Goal: Task Accomplishment & Management: Use online tool/utility

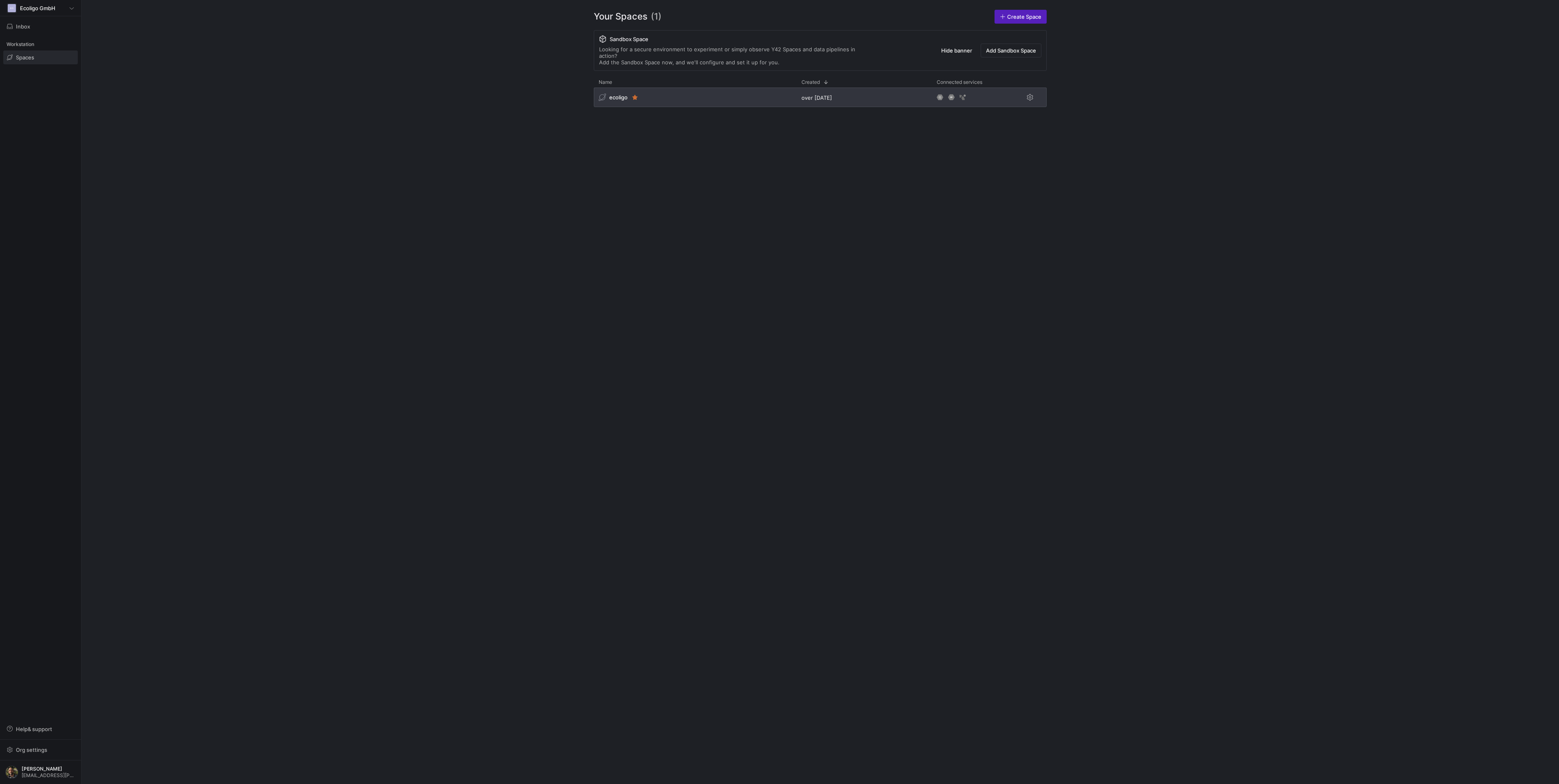
click at [677, 88] on div "ecoligo" at bounding box center [695, 97] width 203 height 19
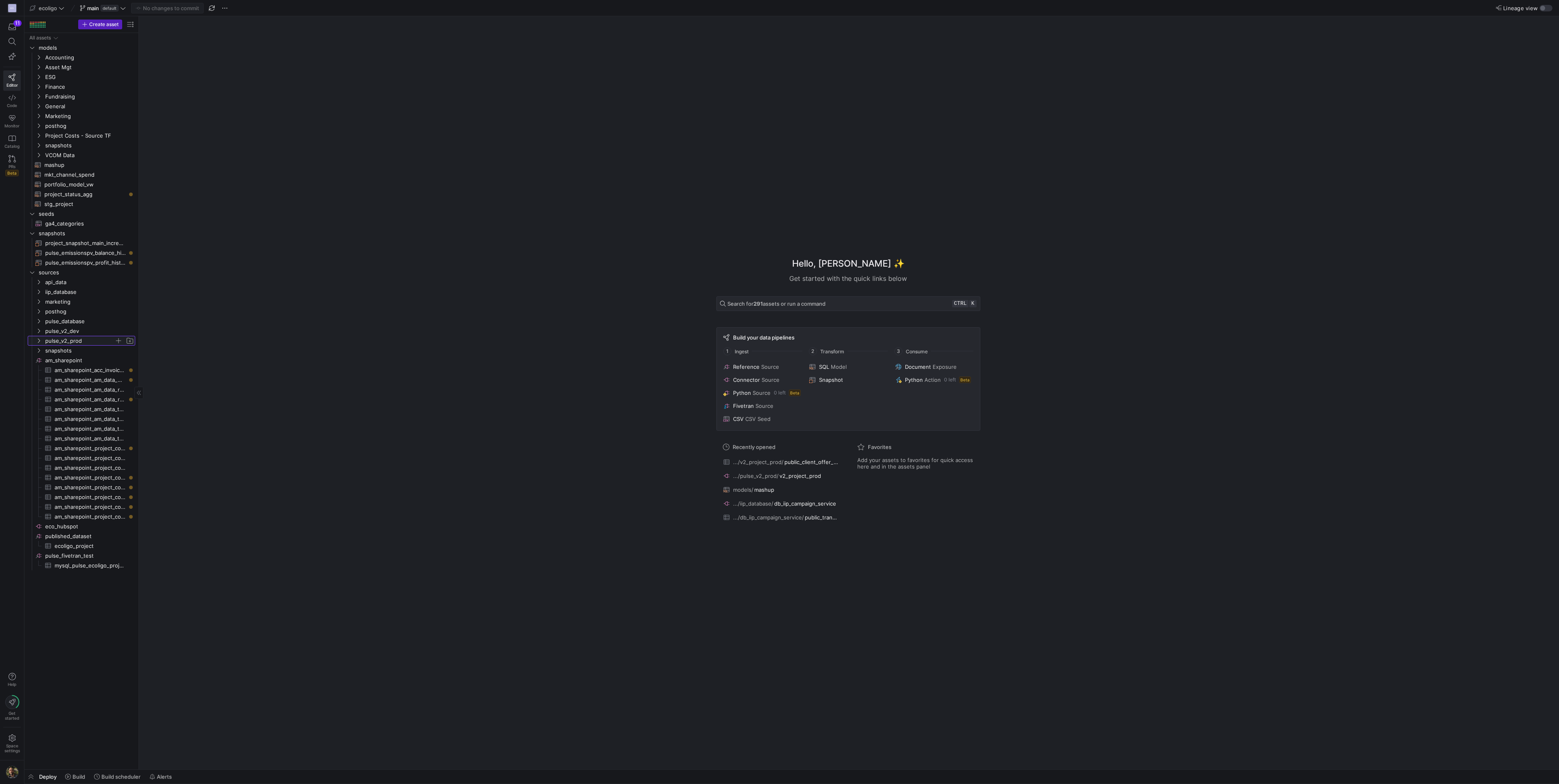
click at [39, 343] on y42-icon "Press SPACE to select this row." at bounding box center [39, 341] width 7 height 7
click at [589, 182] on div "Hello, Marc ✨ Get started with the quick links below Search for 291 assets or r…" at bounding box center [848, 393] width 1412 height 753
click at [118, 341] on span "Press SPACE to select this row." at bounding box center [118, 341] width 8 height 8
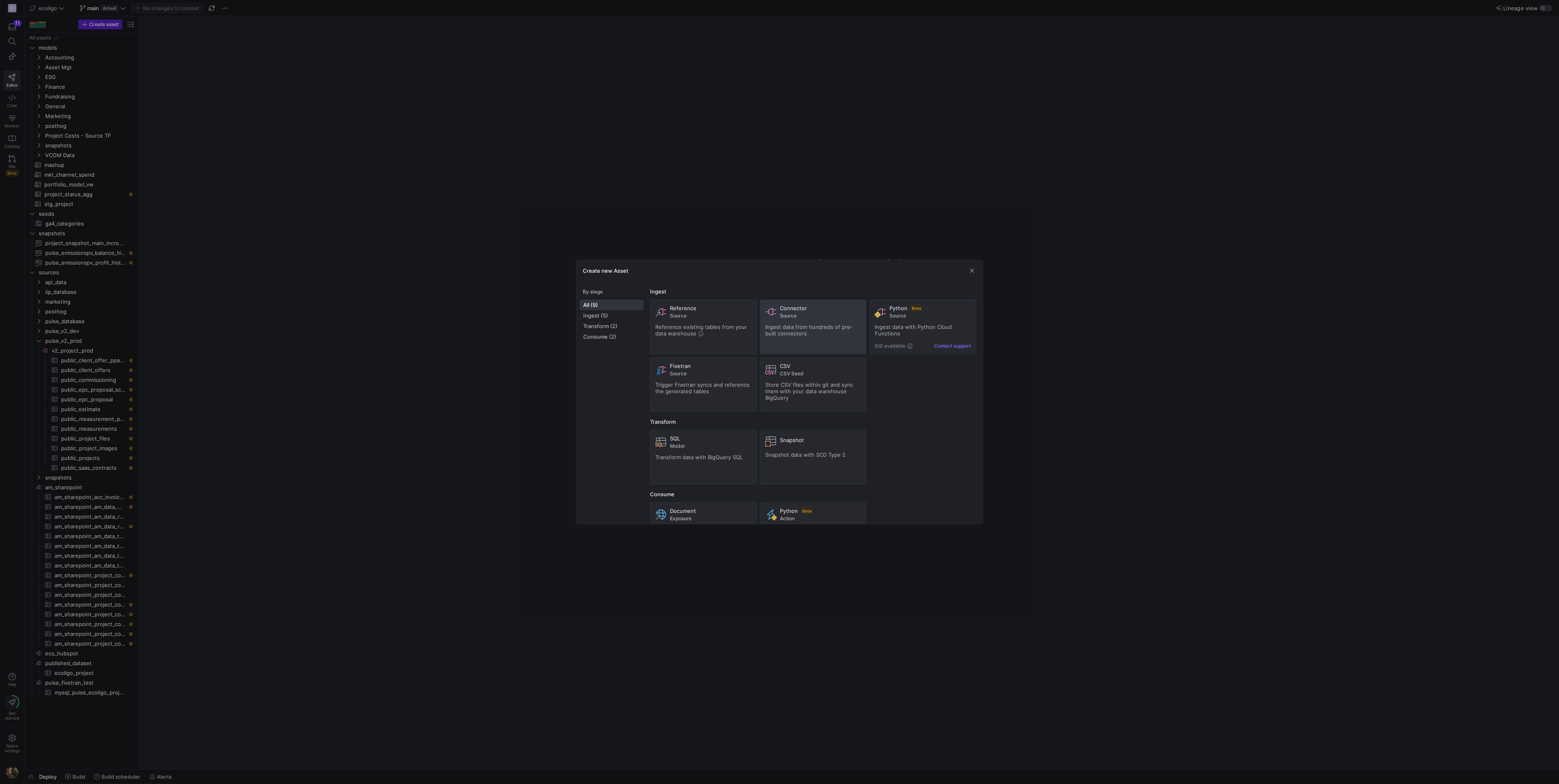
click at [781, 324] on span "Ingest data from hundreds of pre-built connectors" at bounding box center [809, 330] width 88 height 13
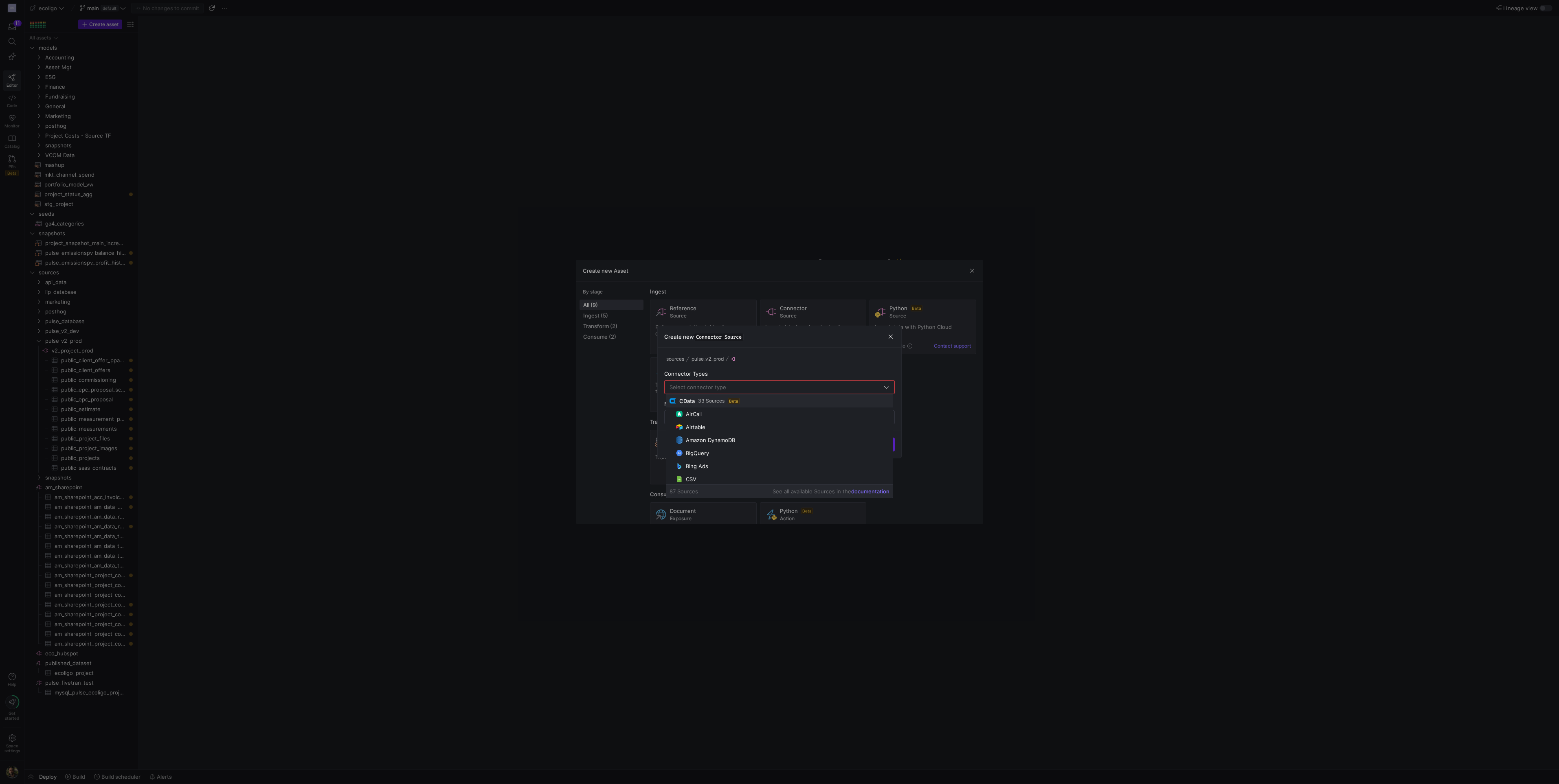
click at [1063, 456] on div at bounding box center [780, 392] width 1559 height 784
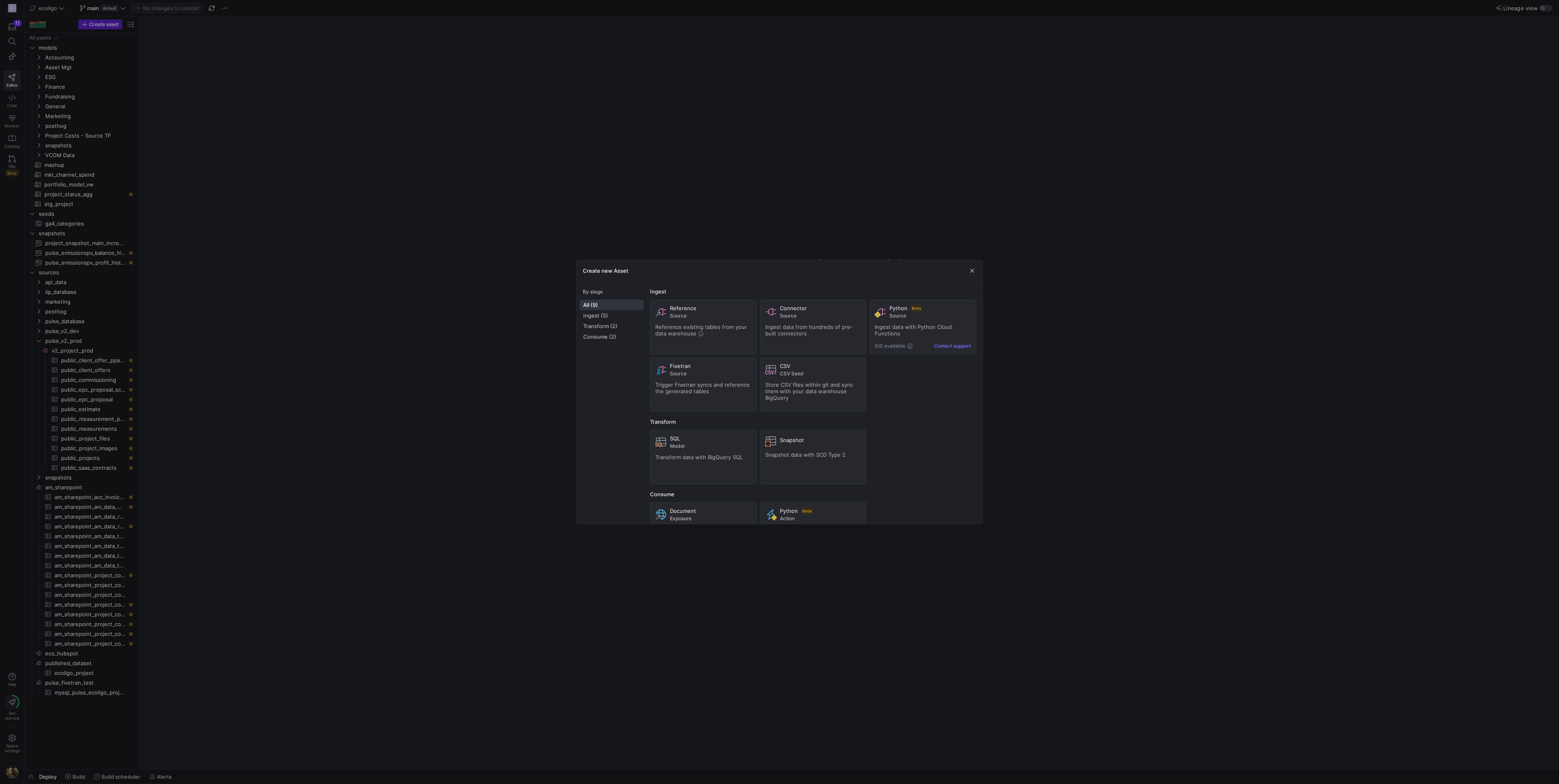
click at [1019, 305] on div at bounding box center [780, 392] width 1559 height 784
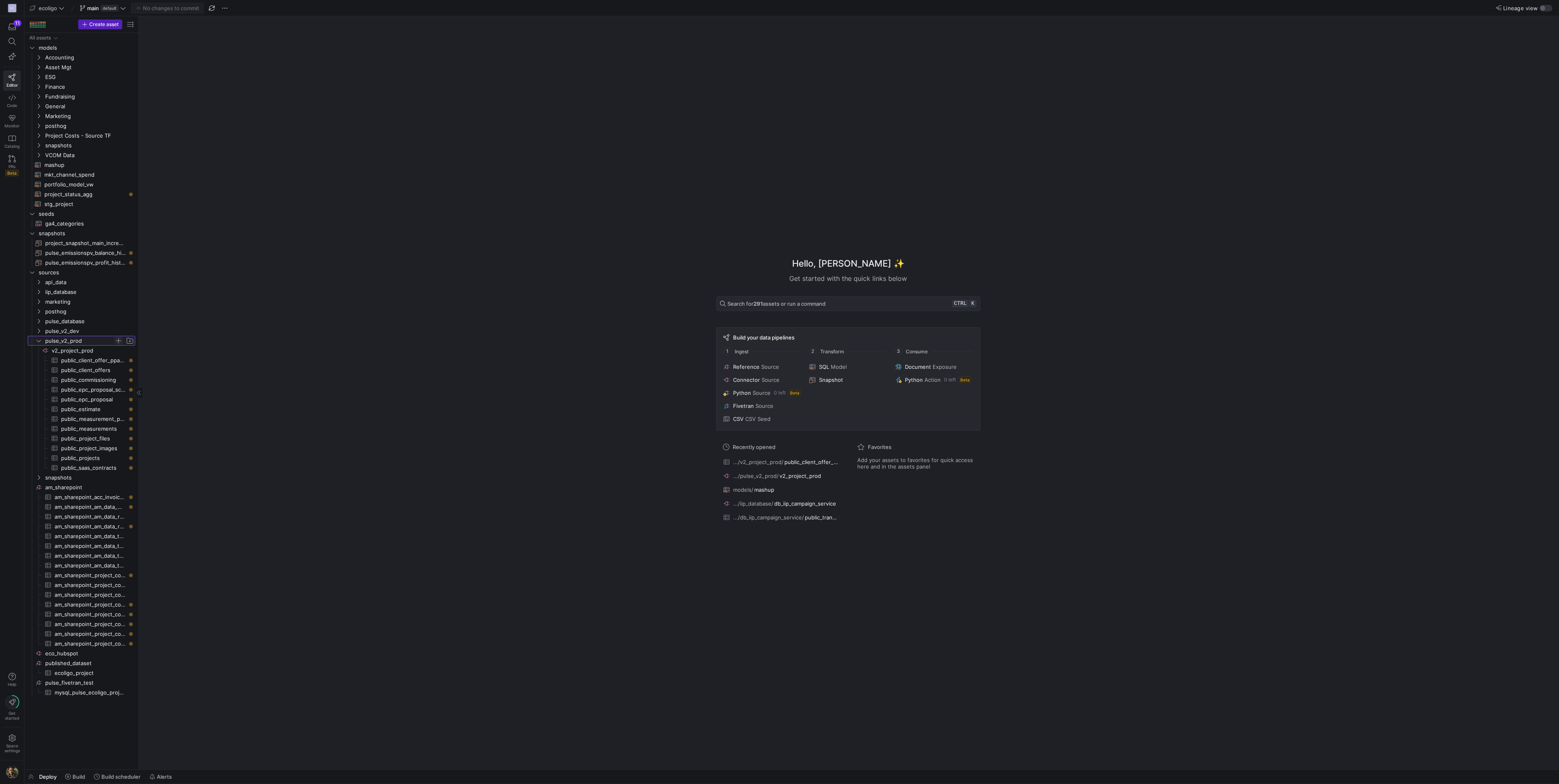
click at [119, 343] on span "Press SPACE to select this row." at bounding box center [118, 341] width 8 height 8
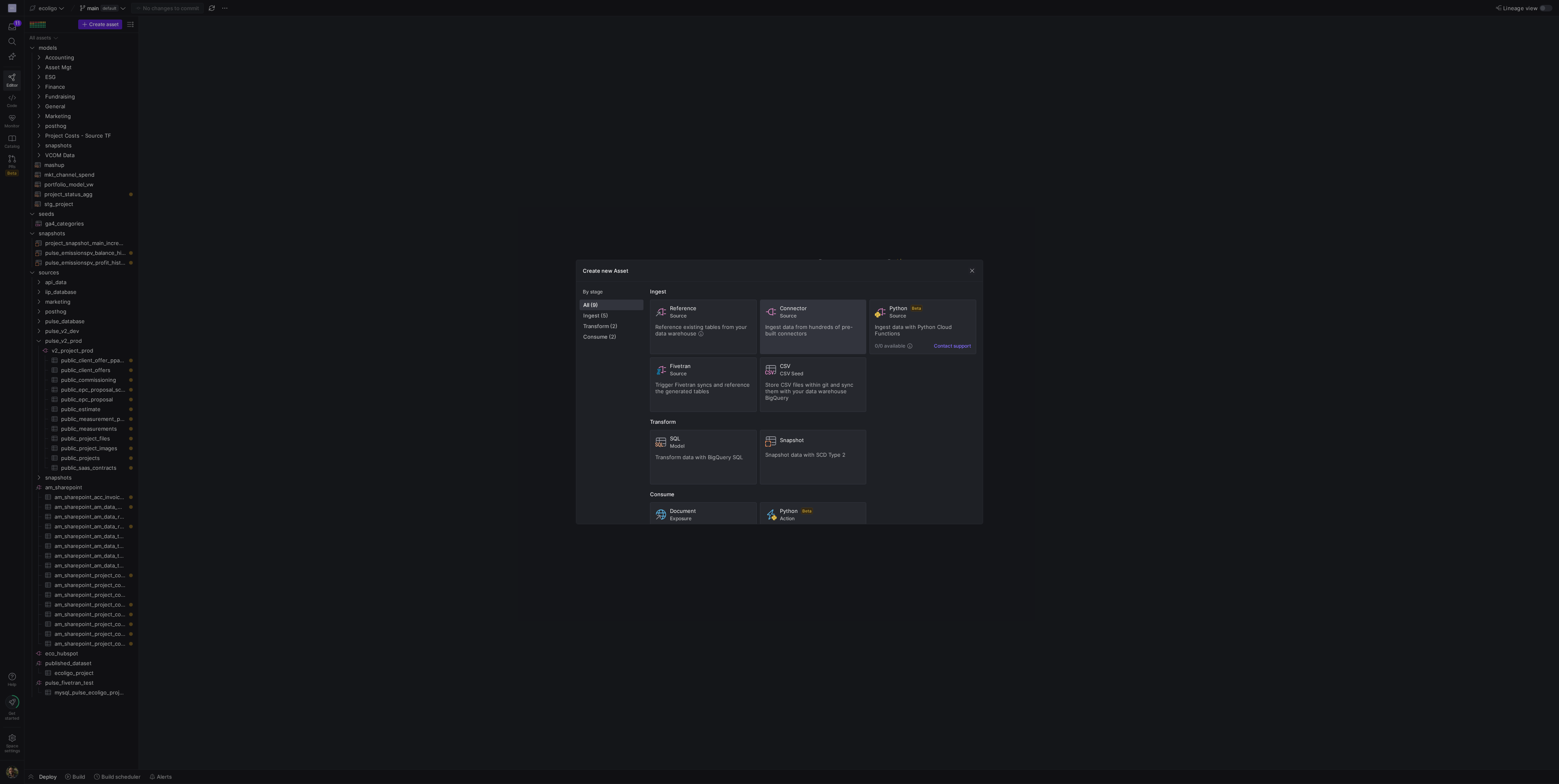
click at [792, 308] on span "Connector" at bounding box center [793, 308] width 27 height 7
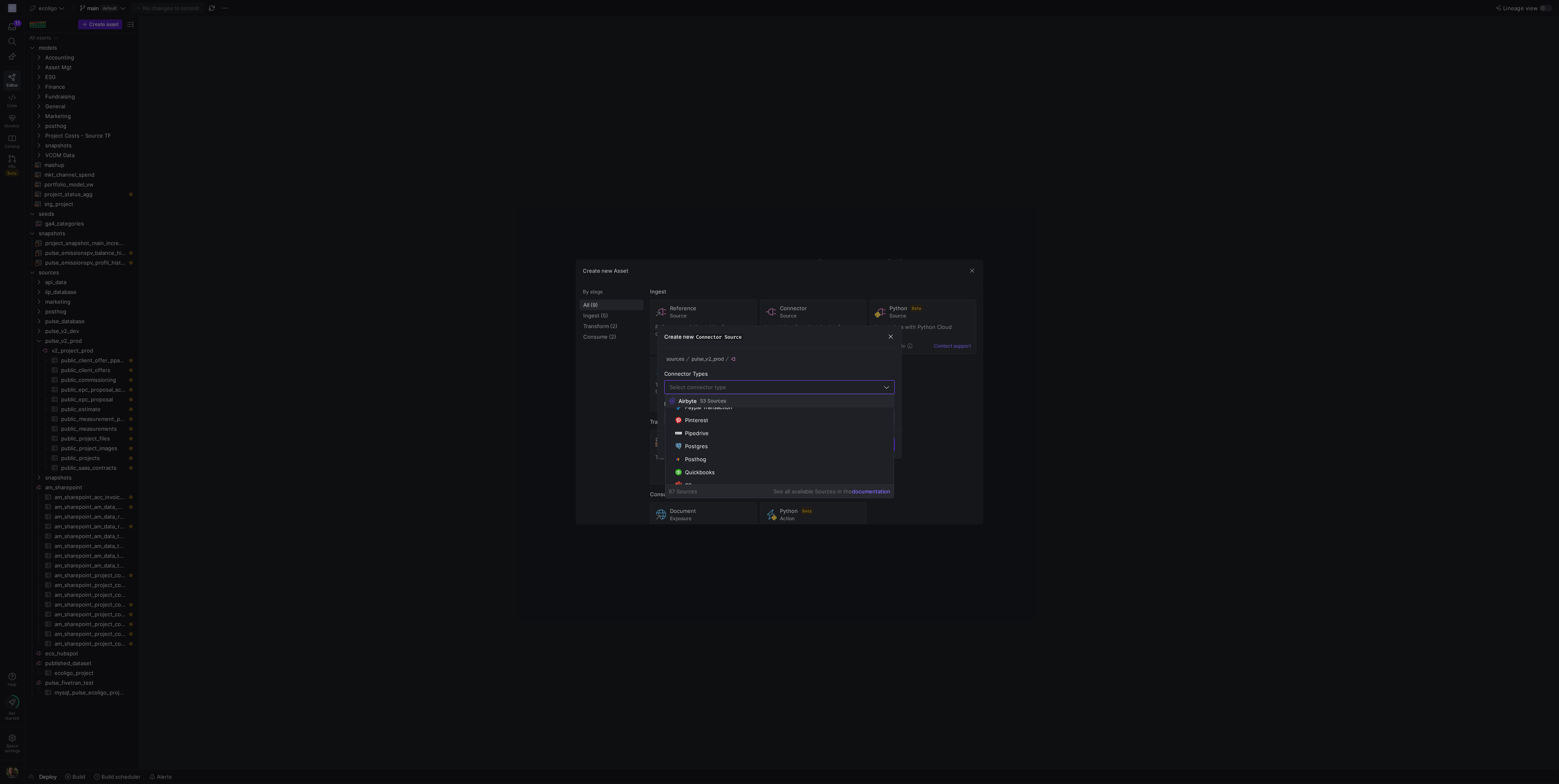
scroll to position [886, 0]
click at [713, 445] on mat-option "Postgres" at bounding box center [780, 442] width 229 height 13
type input "Postgres"
click at [723, 419] on input "text" at bounding box center [780, 417] width 217 height 7
type input "v2_client_prod"
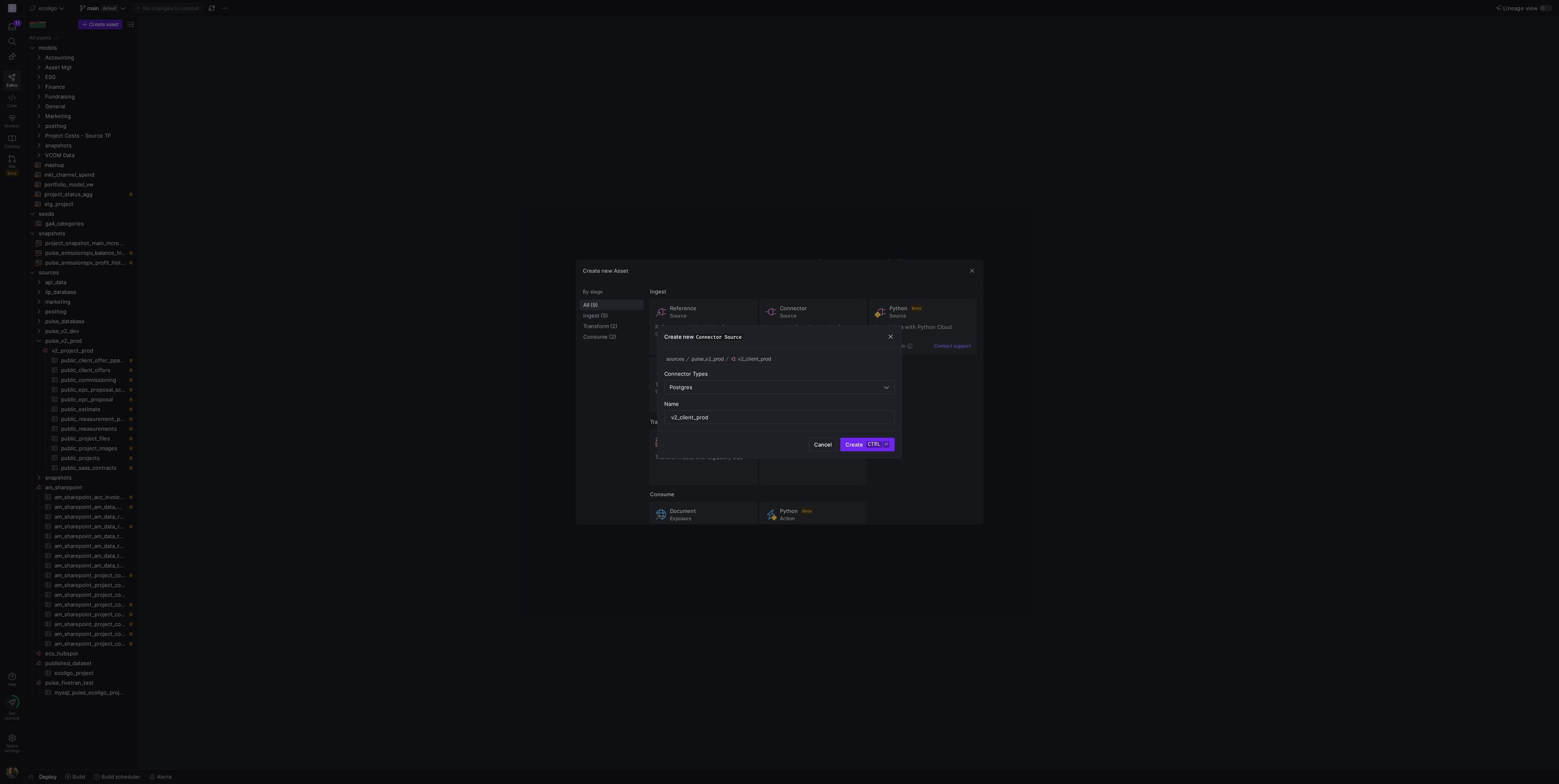
click at [858, 451] on button "Create ctrl ⏎" at bounding box center [867, 444] width 54 height 14
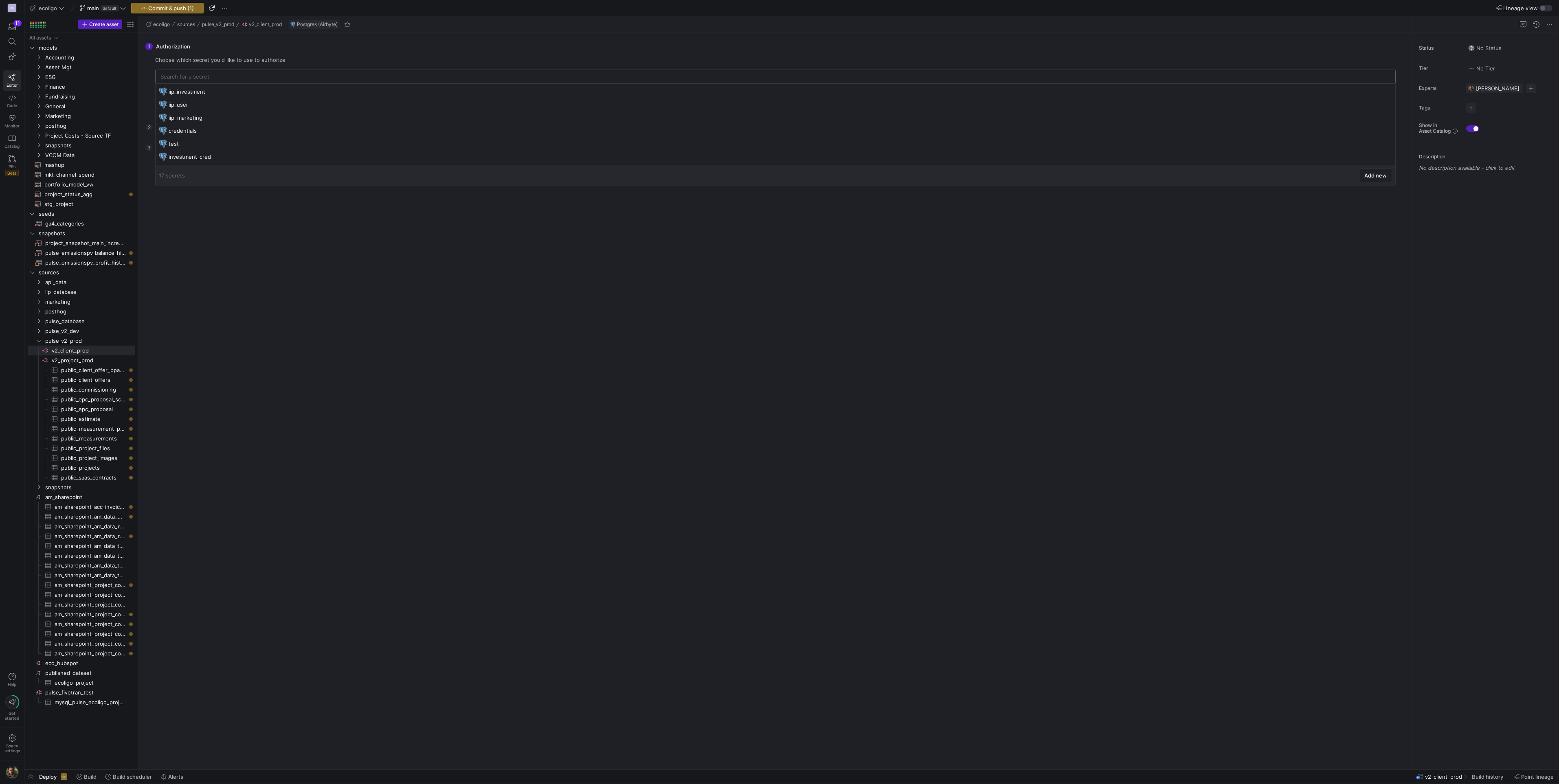
click at [226, 76] on input "text" at bounding box center [775, 76] width 1230 height 7
click at [202, 108] on div "v2_client_prod" at bounding box center [776, 106] width 1215 height 7
type input "v2_client_prod"
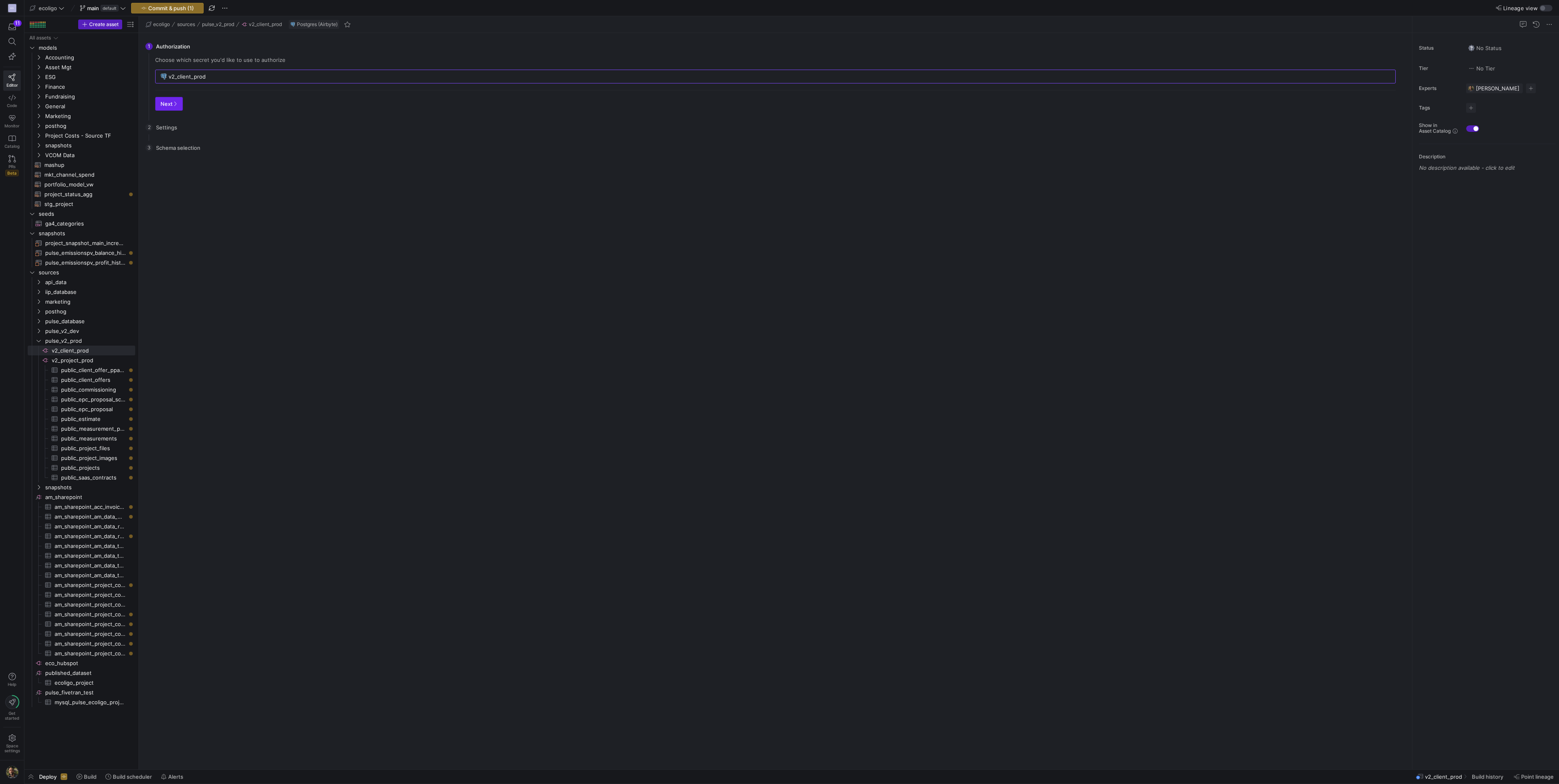
click at [164, 107] on span "button" at bounding box center [169, 104] width 27 height 13
click at [209, 107] on span "button" at bounding box center [206, 104] width 27 height 13
click at [159, 132] on div "public" at bounding box center [310, 131] width 310 height 16
click at [485, 165] on input "Press Space to toggle row selection (unchecked)" at bounding box center [484, 163] width 7 height 7
checkbox input "true"
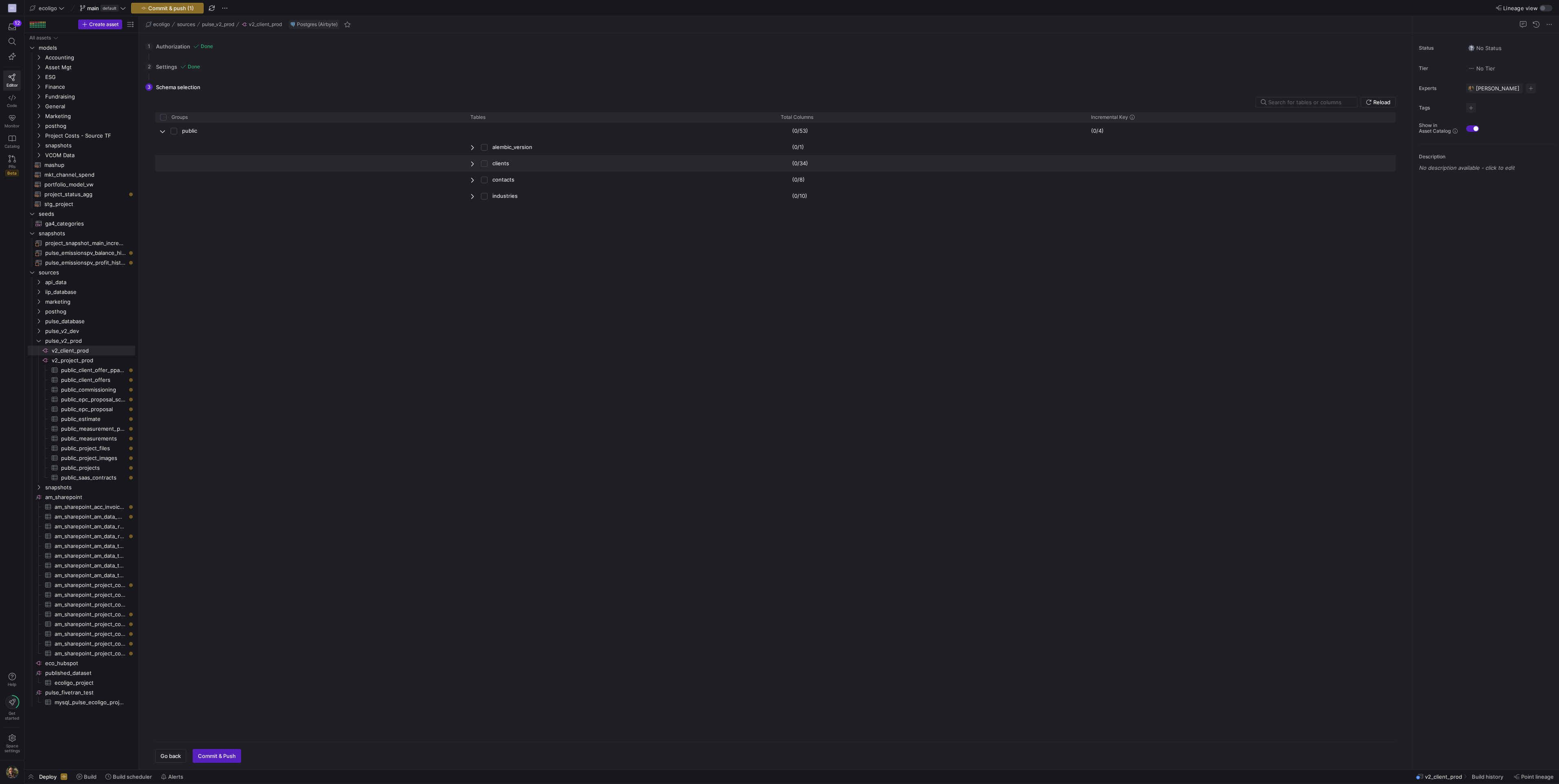
checkbox input "false"
checkbox input "true"
click at [485, 175] on span "Press SPACE to select this row." at bounding box center [487, 180] width 11 height 16
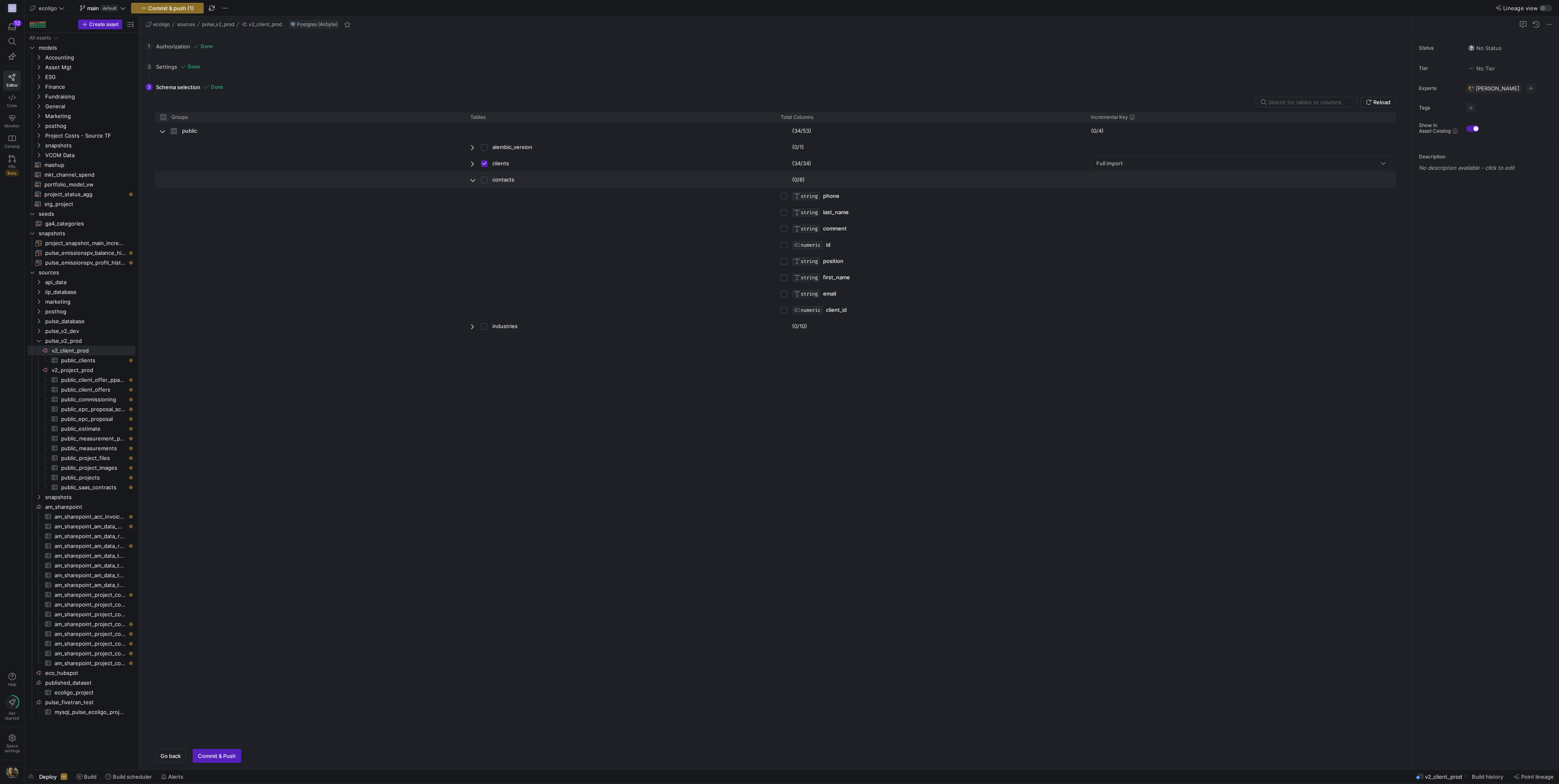
click at [473, 178] on span "Press SPACE to select this row." at bounding box center [473, 180] width 5 height 7
checkbox input "false"
click at [487, 178] on input "Press Space to toggle row selection (unchecked)" at bounding box center [484, 180] width 7 height 7
checkbox input "true"
checkbox input "false"
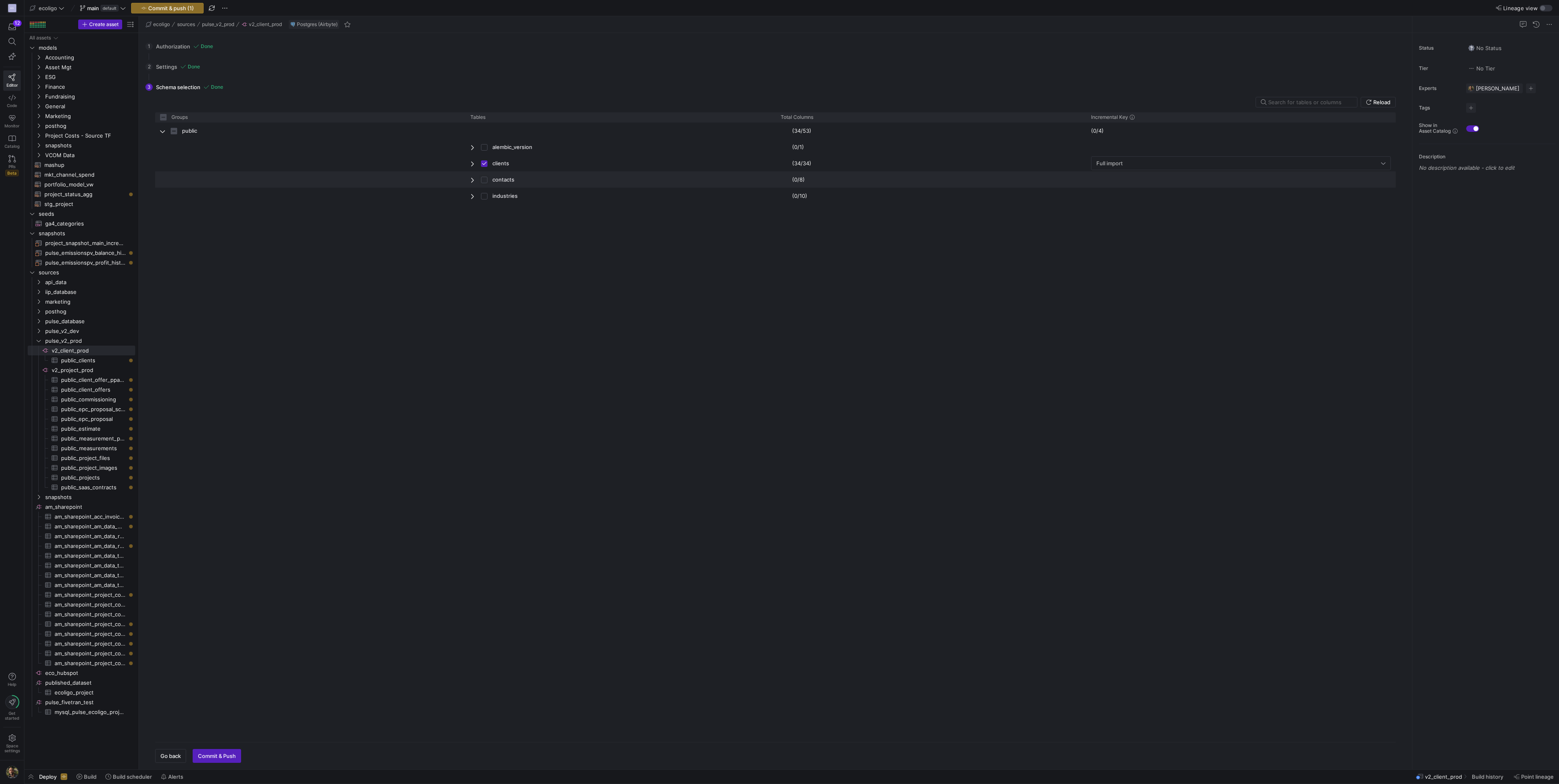
checkbox input "true"
click at [486, 196] on input "Press Space to toggle row selection (unchecked)" at bounding box center [484, 196] width 7 height 7
checkbox input "true"
checkbox input "false"
checkbox input "true"
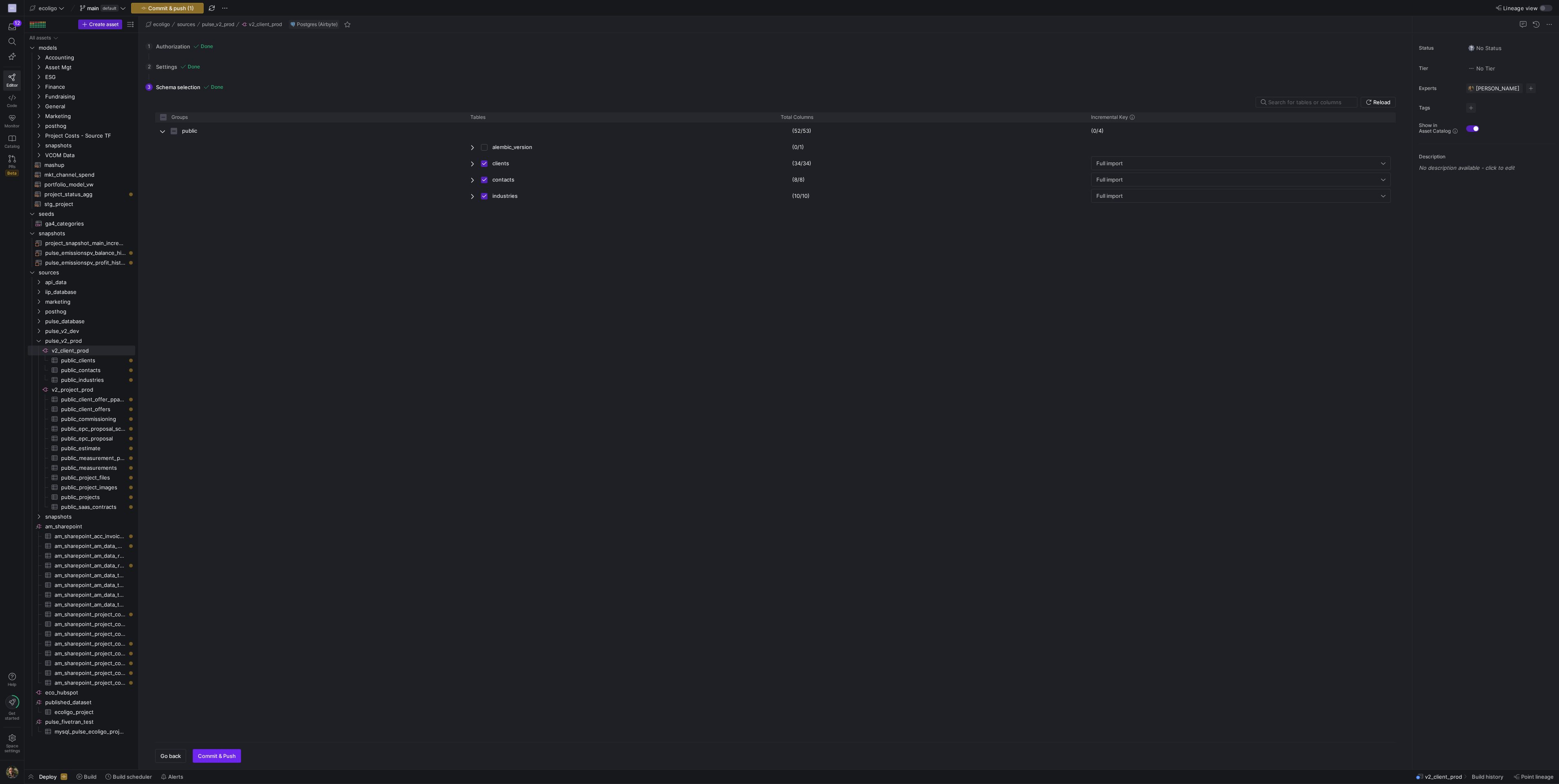
click at [219, 751] on span "button" at bounding box center [217, 756] width 48 height 13
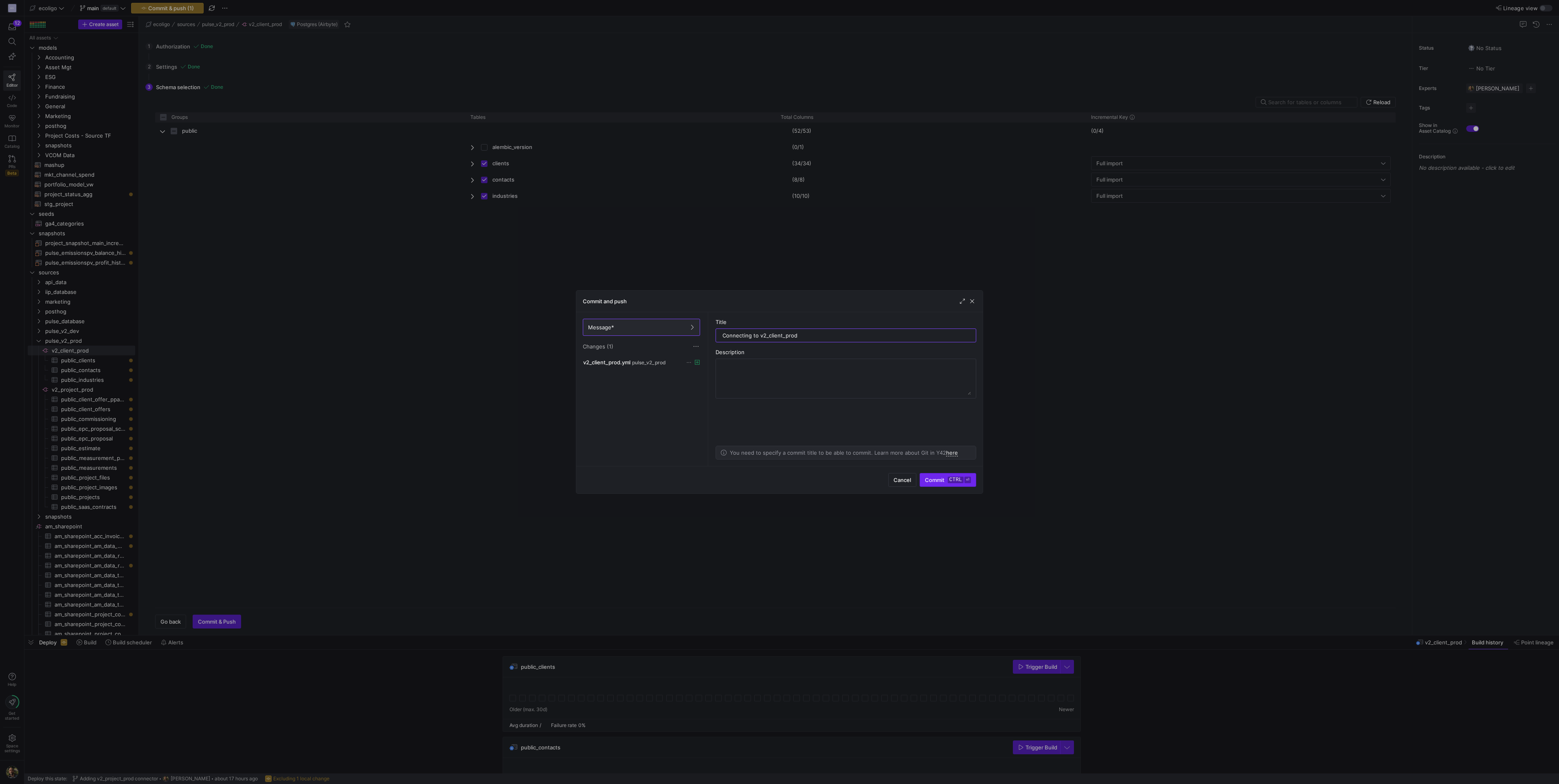
type input "Connecting to v2_client_prod"
click at [942, 482] on span "Commit ctrl ⏎" at bounding box center [948, 480] width 46 height 7
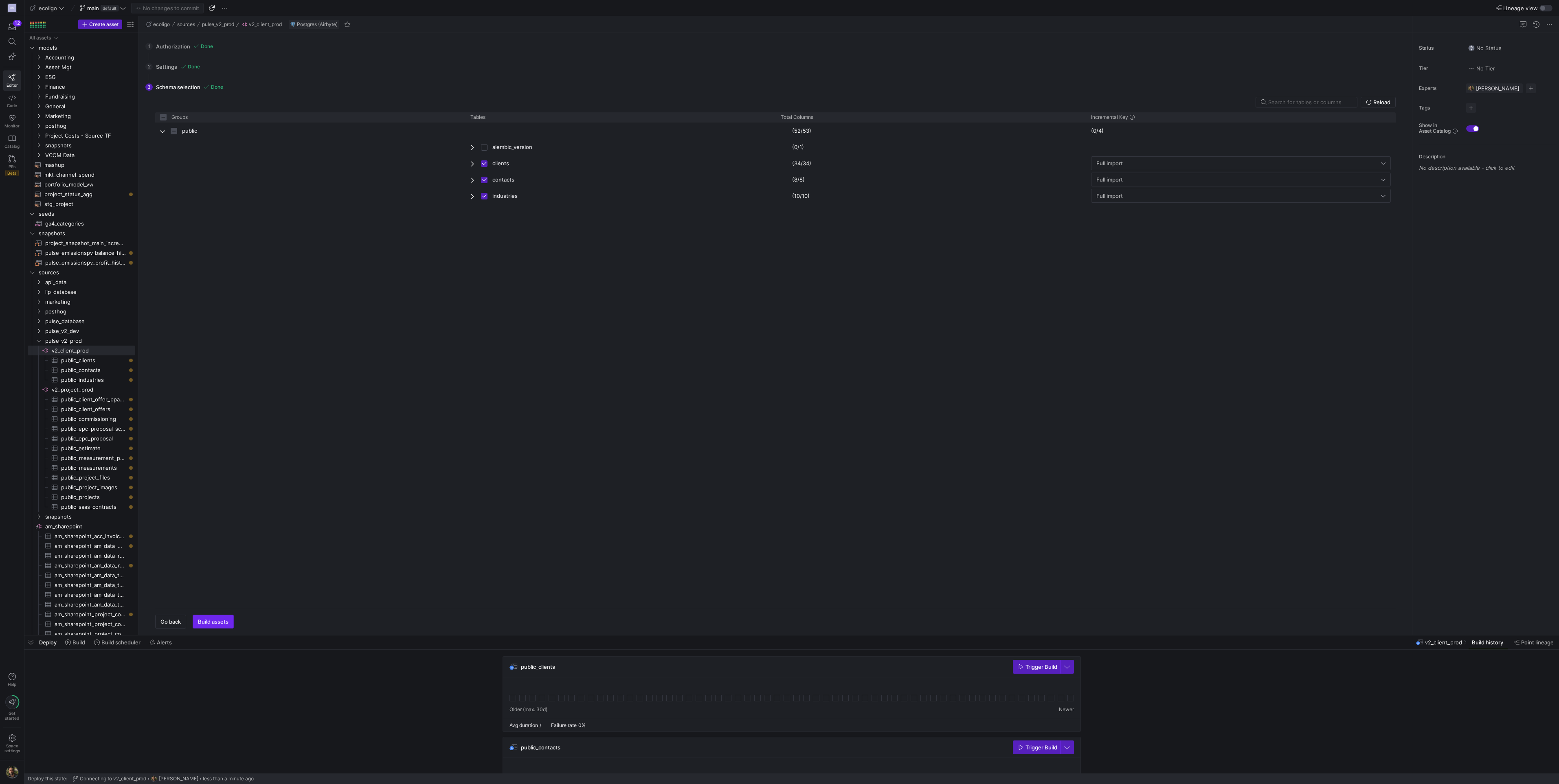
click at [212, 618] on span "Build assets" at bounding box center [213, 621] width 30 height 7
click at [200, 616] on span "button" at bounding box center [213, 622] width 41 height 13
click at [120, 340] on span "Press SPACE to select this row." at bounding box center [118, 341] width 8 height 8
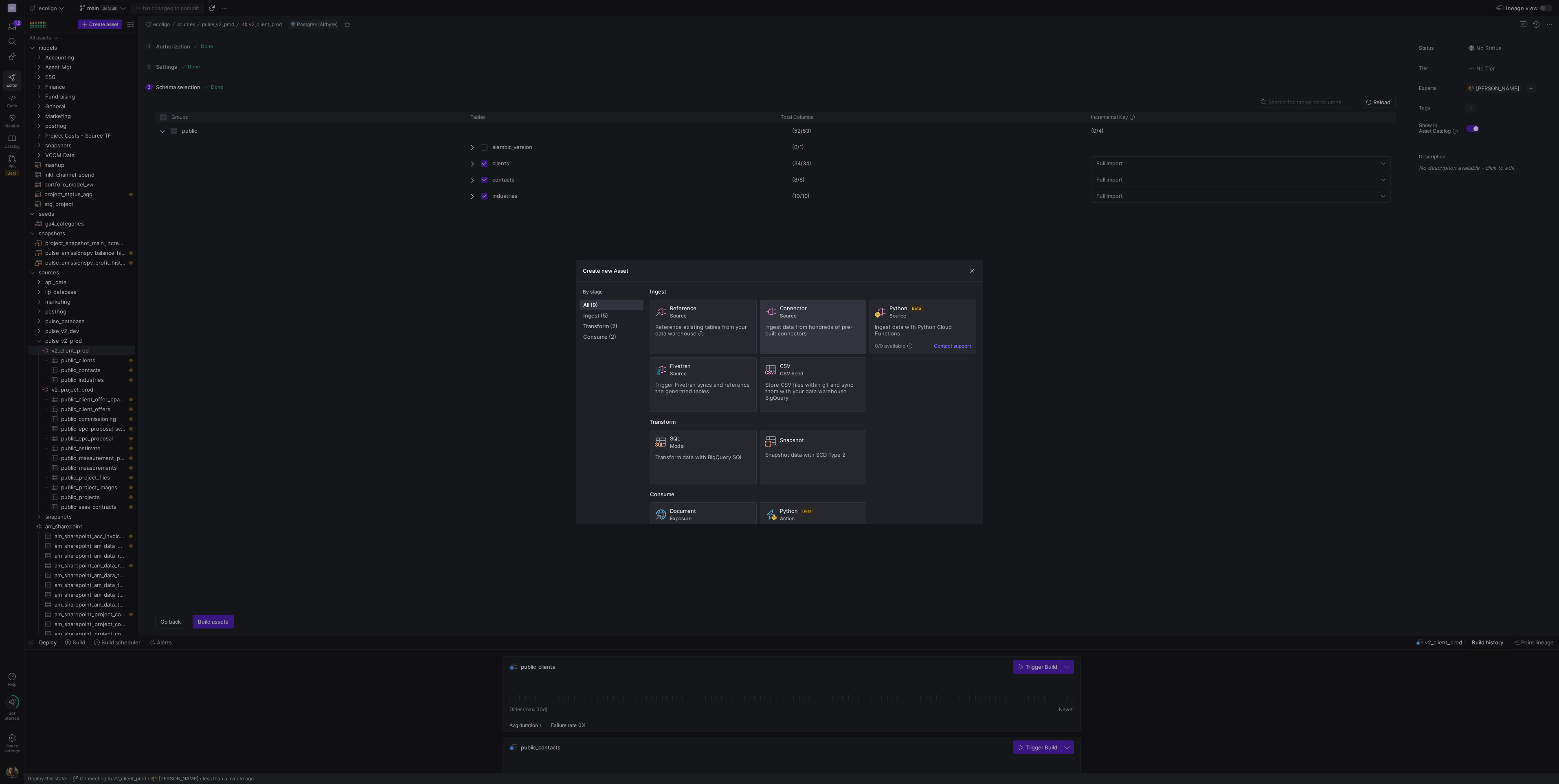
click at [794, 322] on div "Connector Source Ingest data from hundreds of pre-built connectors" at bounding box center [813, 327] width 96 height 44
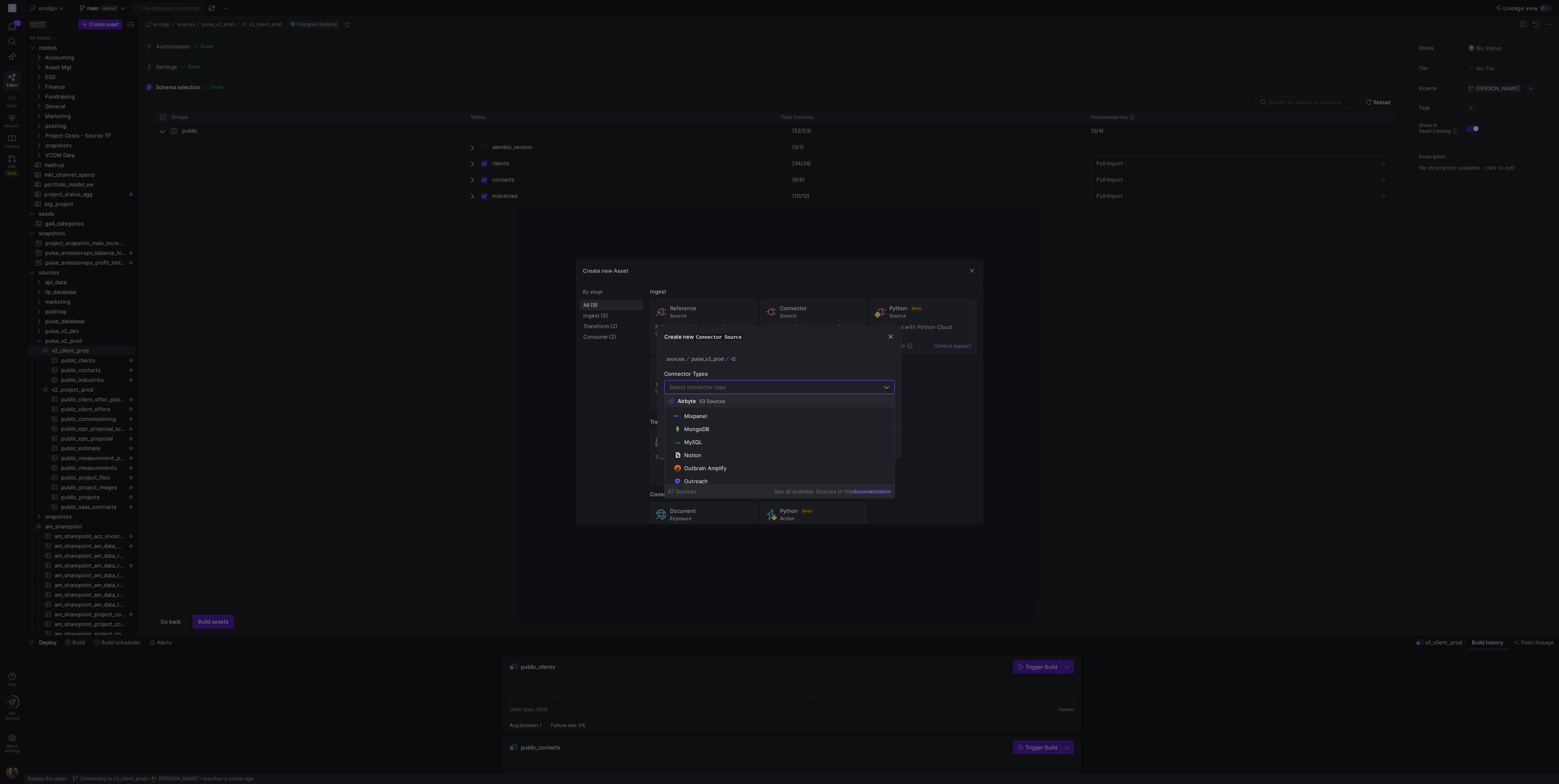
scroll to position [864, 0]
click at [703, 458] on mat-option "Postgres" at bounding box center [780, 462] width 230 height 13
type input "Postgres"
click at [718, 417] on input "text" at bounding box center [780, 417] width 217 height 7
type input "v2_partner_prod"
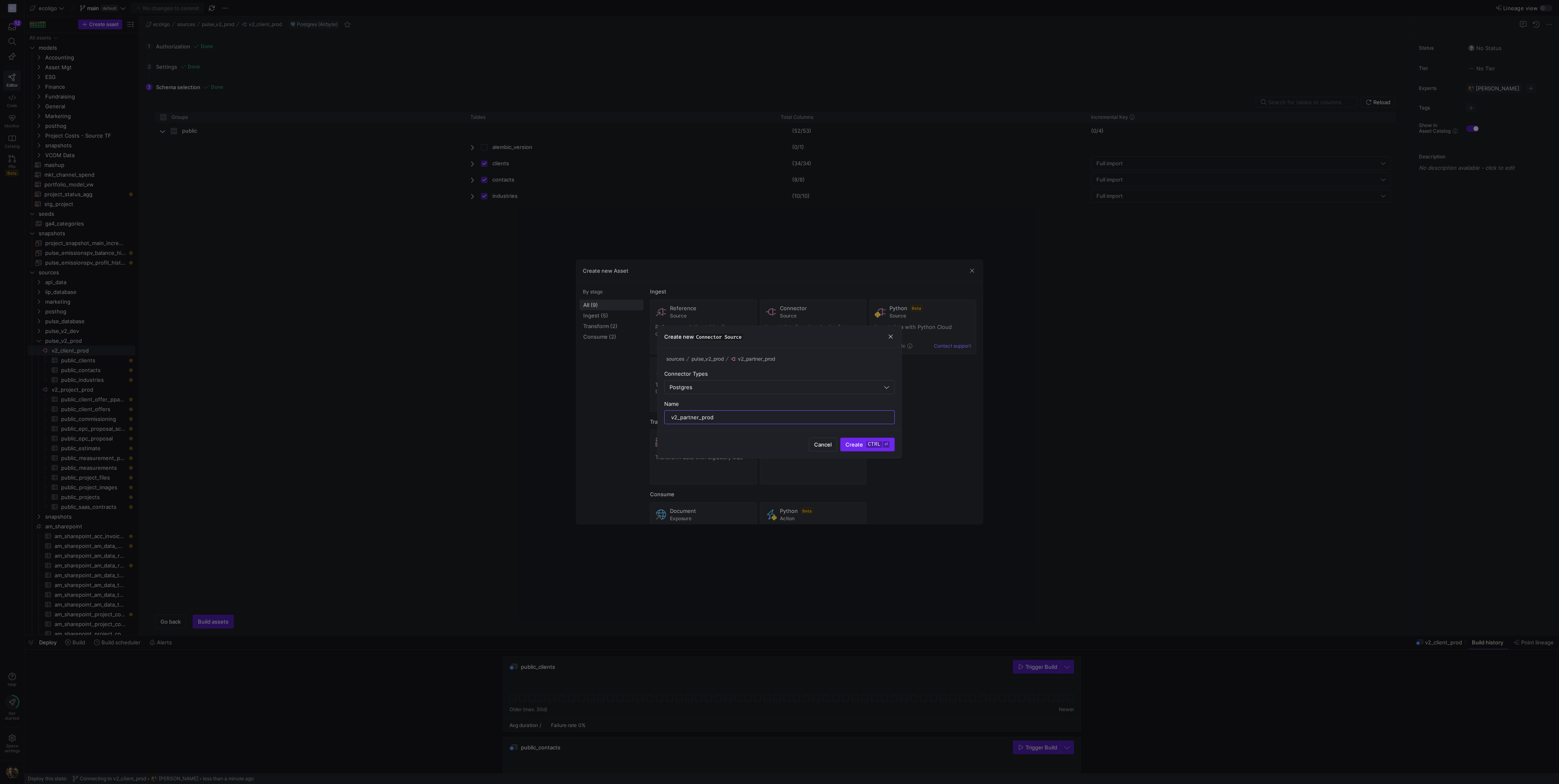
click at [861, 444] on span "Create ctrl ⏎" at bounding box center [867, 444] width 44 height 7
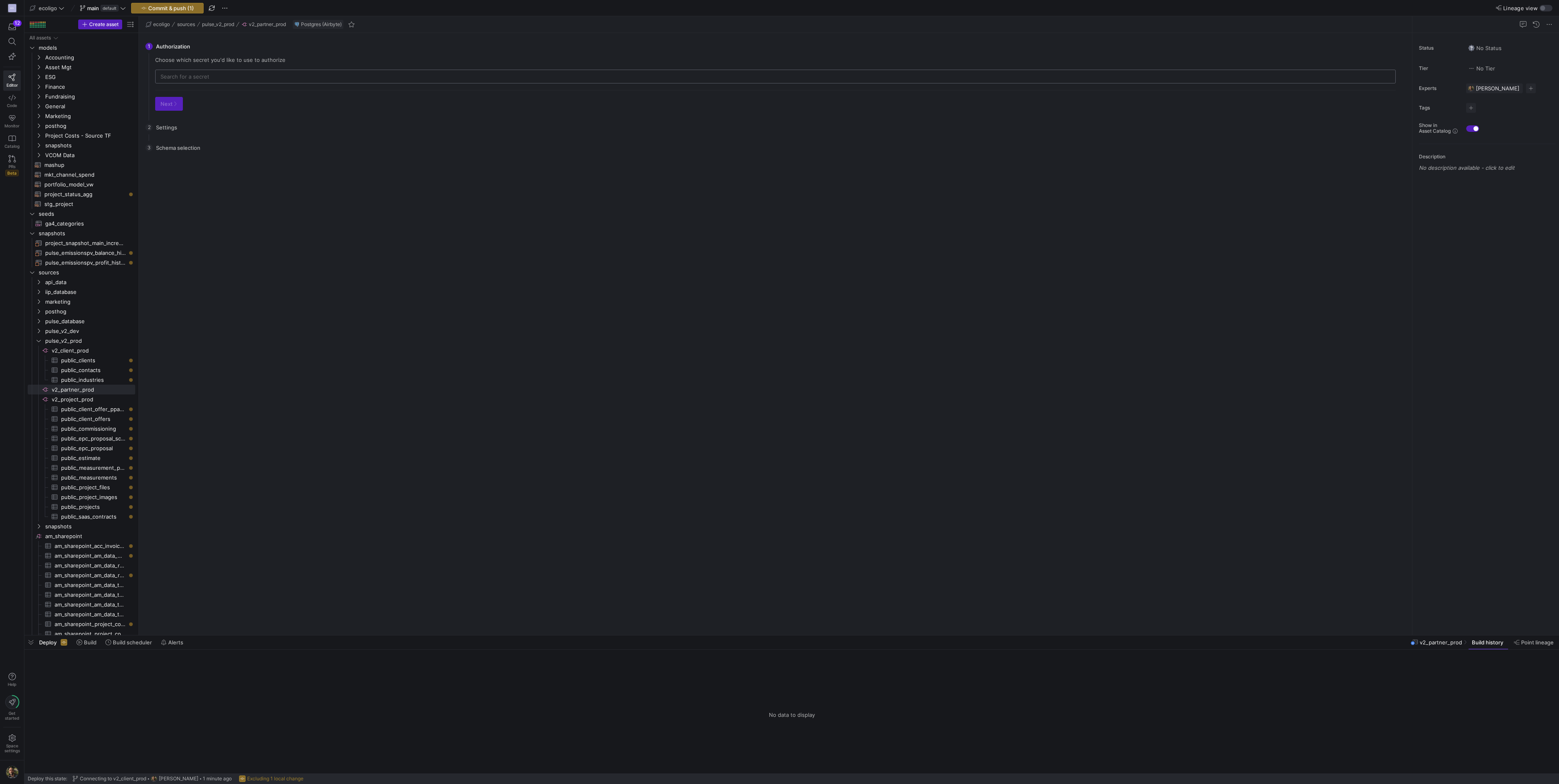
click at [203, 75] on input "text" at bounding box center [775, 76] width 1230 height 7
click at [210, 144] on div "v2_partners_prod" at bounding box center [776, 145] width 1215 height 7
type input "v2_partners_prod"
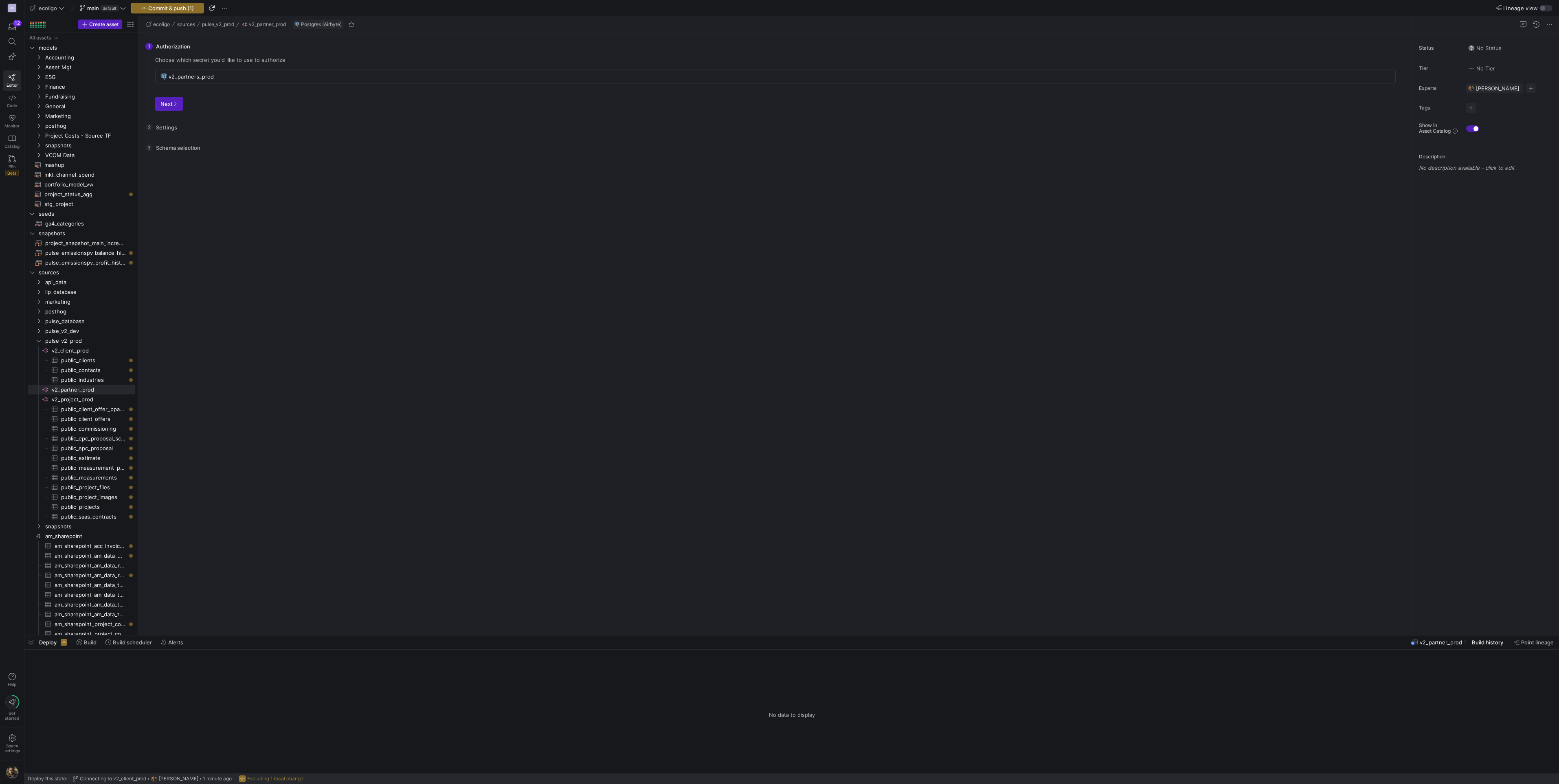
click at [157, 91] on div "Next" at bounding box center [775, 100] width 1241 height 21
click at [161, 99] on span "button" at bounding box center [169, 104] width 27 height 13
click at [213, 106] on span "Next" at bounding box center [206, 103] width 17 height 7
click at [163, 130] on span "Press SPACE to select this row." at bounding box center [162, 131] width 5 height 7
click at [174, 132] on input "Press Space to toggle row selection (unchecked)" at bounding box center [174, 131] width 7 height 7
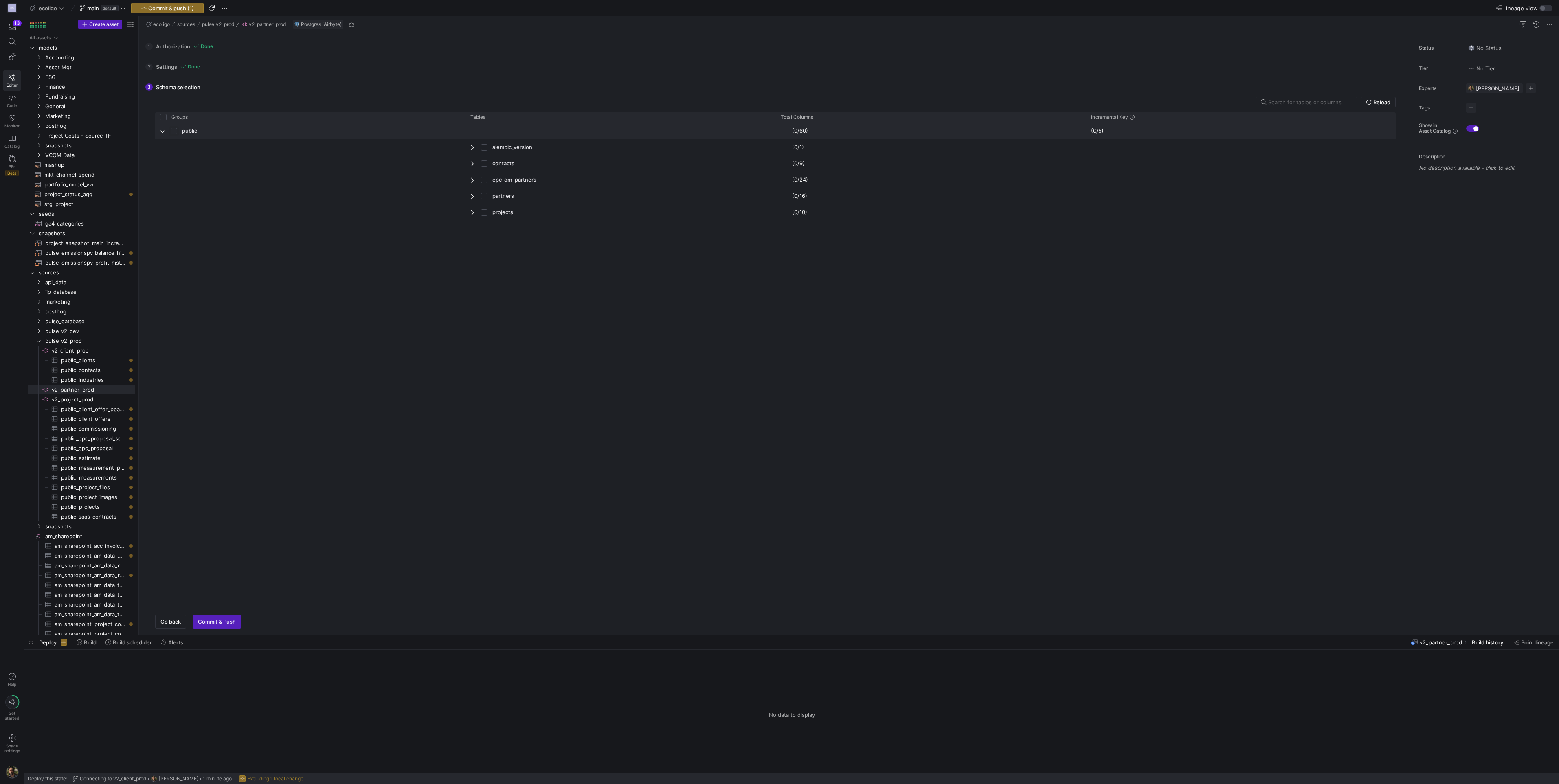
checkbox input "true"
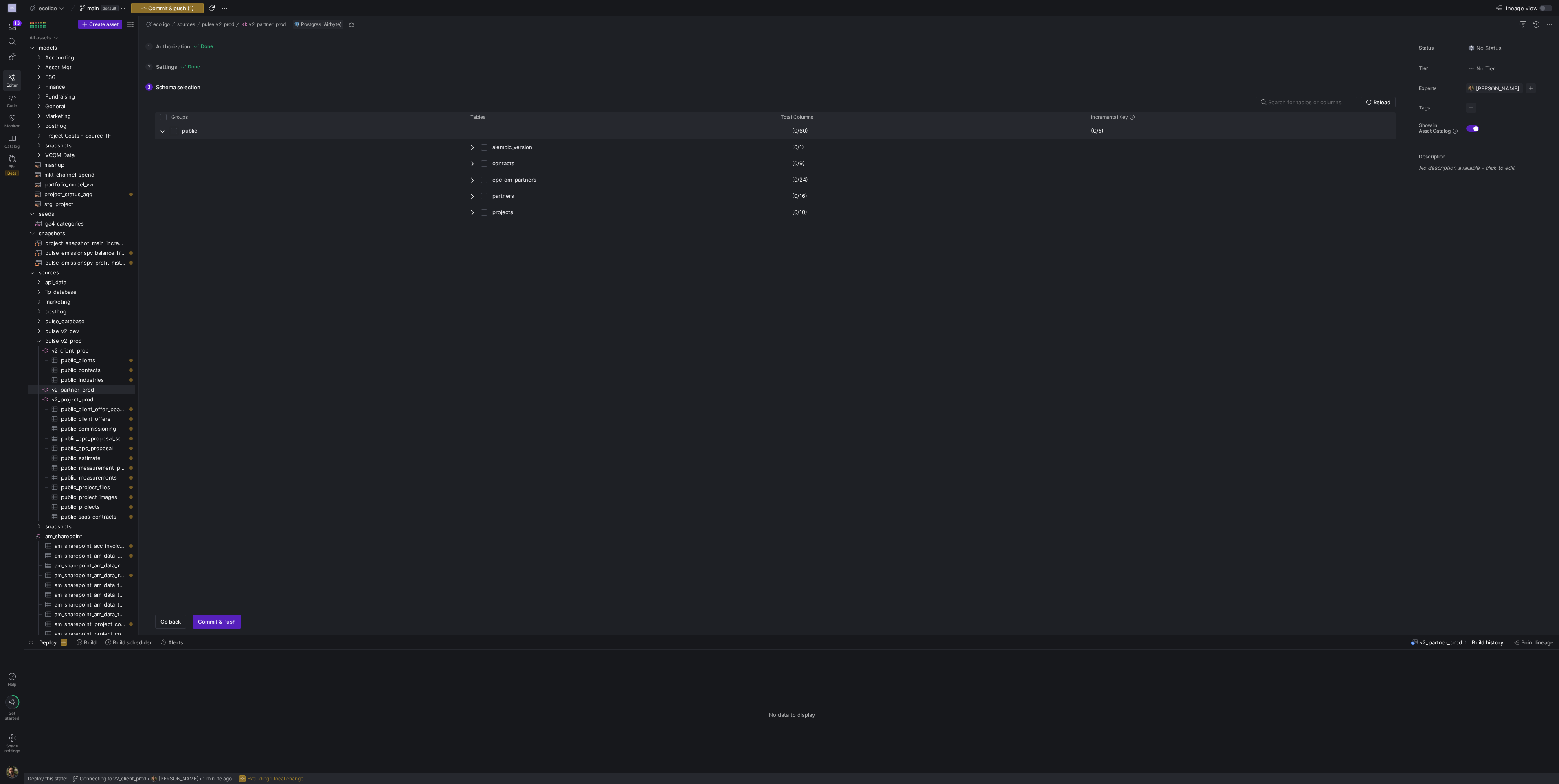
checkbox input "true"
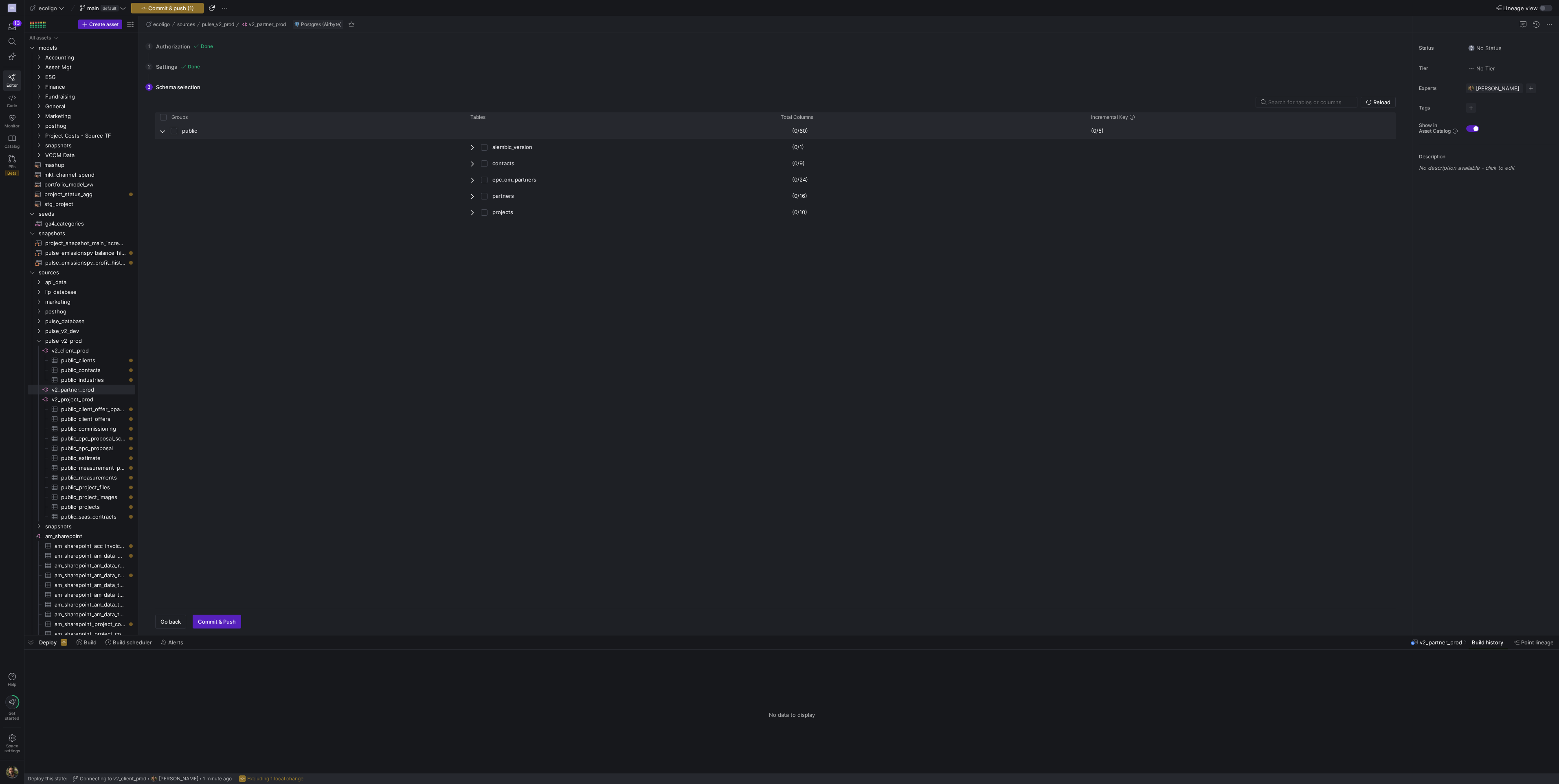
checkbox input "true"
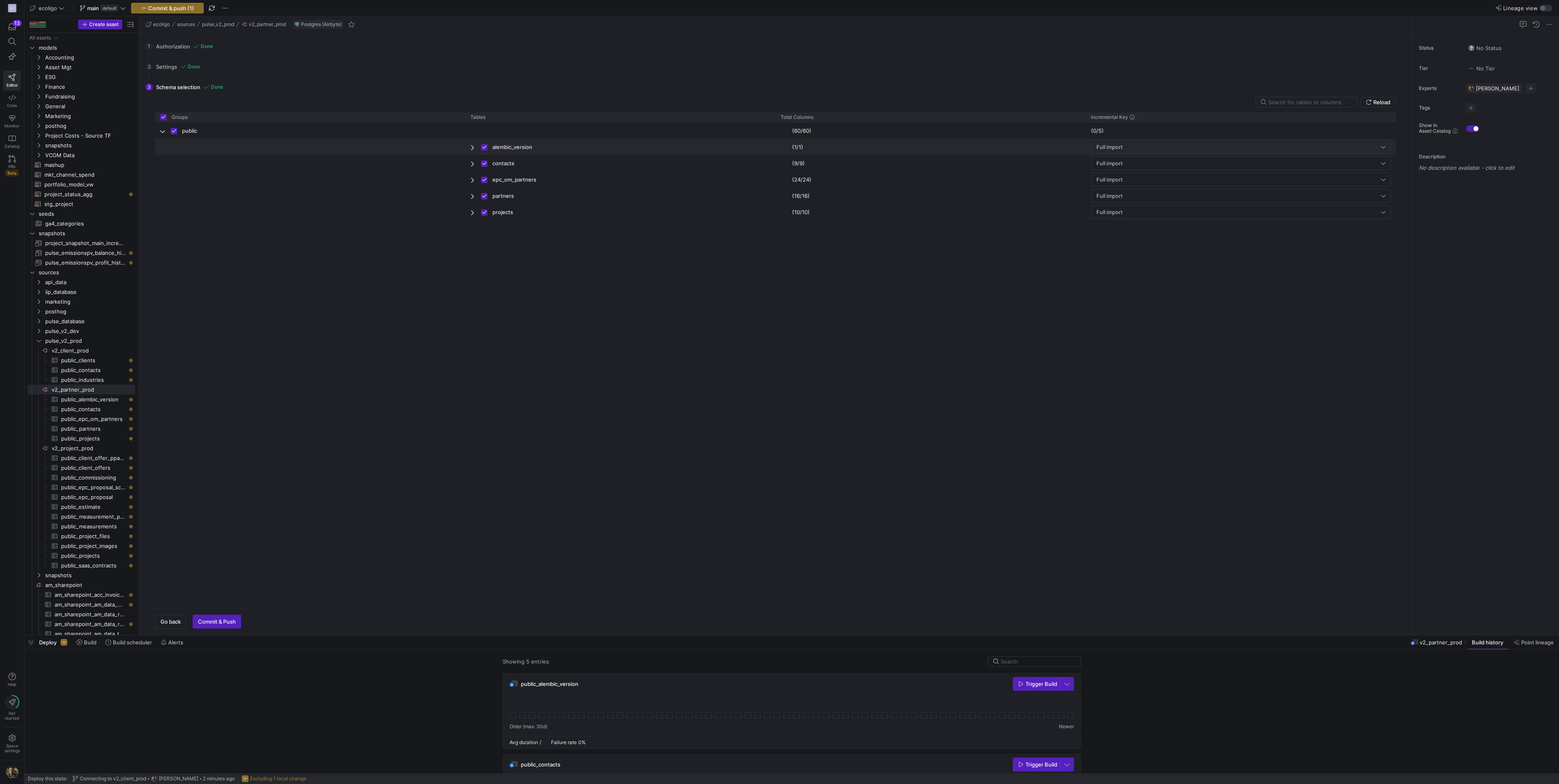
click at [483, 143] on span "Press SPACE to deselect this row." at bounding box center [487, 147] width 11 height 16
click at [474, 147] on span "Press SPACE to deselect this row." at bounding box center [473, 147] width 5 height 7
click at [485, 147] on input "Press Space to toggle row selection (checked)" at bounding box center [484, 147] width 7 height 7
checkbox input "false"
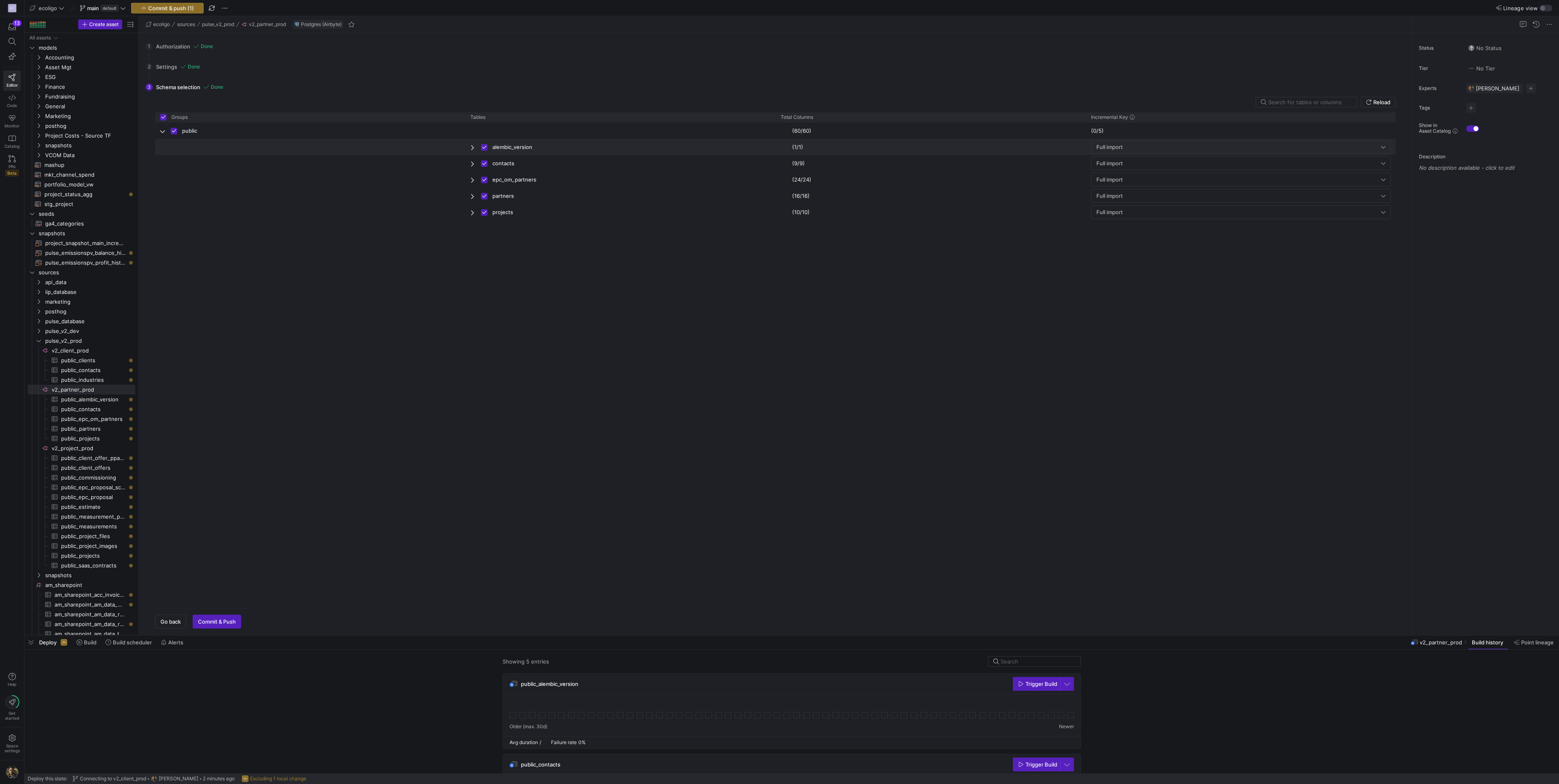
checkbox input "false"
click at [218, 621] on span "Commit & Push" at bounding box center [217, 621] width 38 height 7
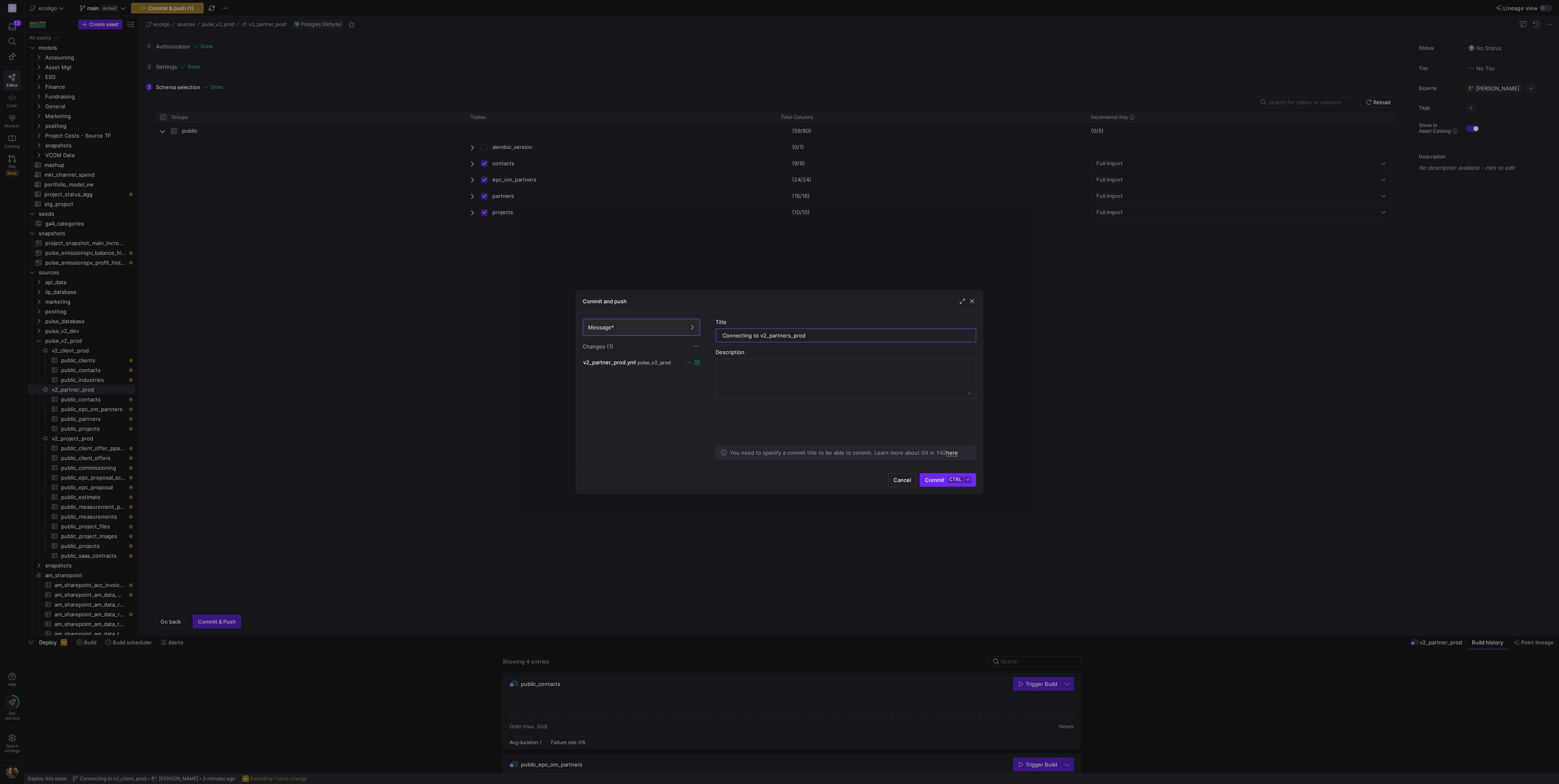
type input "Connecting to v2_partners_prod"
click at [940, 479] on span "Commit ctrl ⏎" at bounding box center [948, 480] width 46 height 7
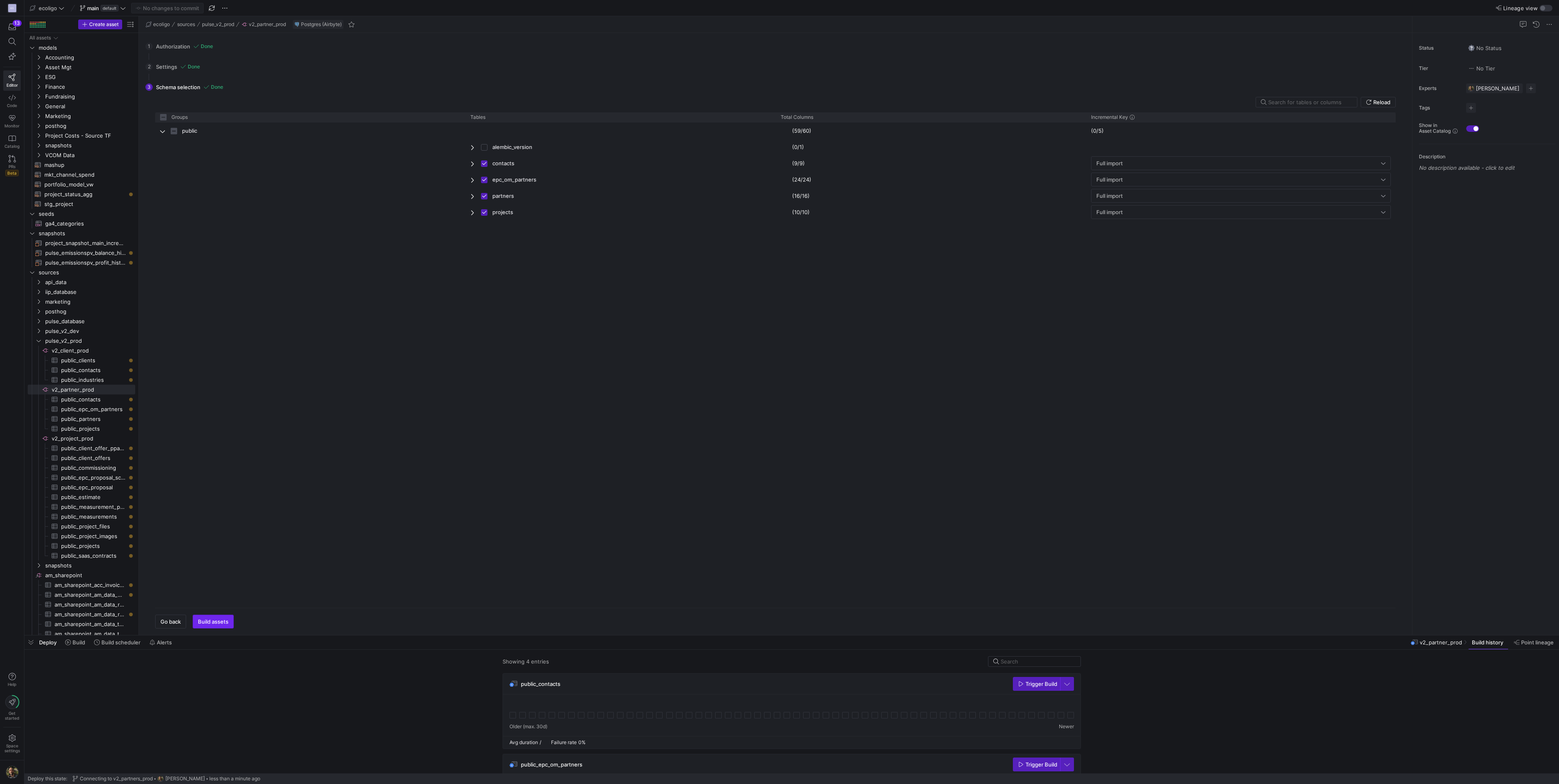
click at [209, 622] on span "Build assets" at bounding box center [213, 621] width 30 height 7
click at [209, 627] on span "button" at bounding box center [213, 622] width 41 height 13
click at [212, 622] on span "Build assets" at bounding box center [213, 621] width 30 height 7
click at [208, 624] on span "Build assets" at bounding box center [213, 621] width 30 height 7
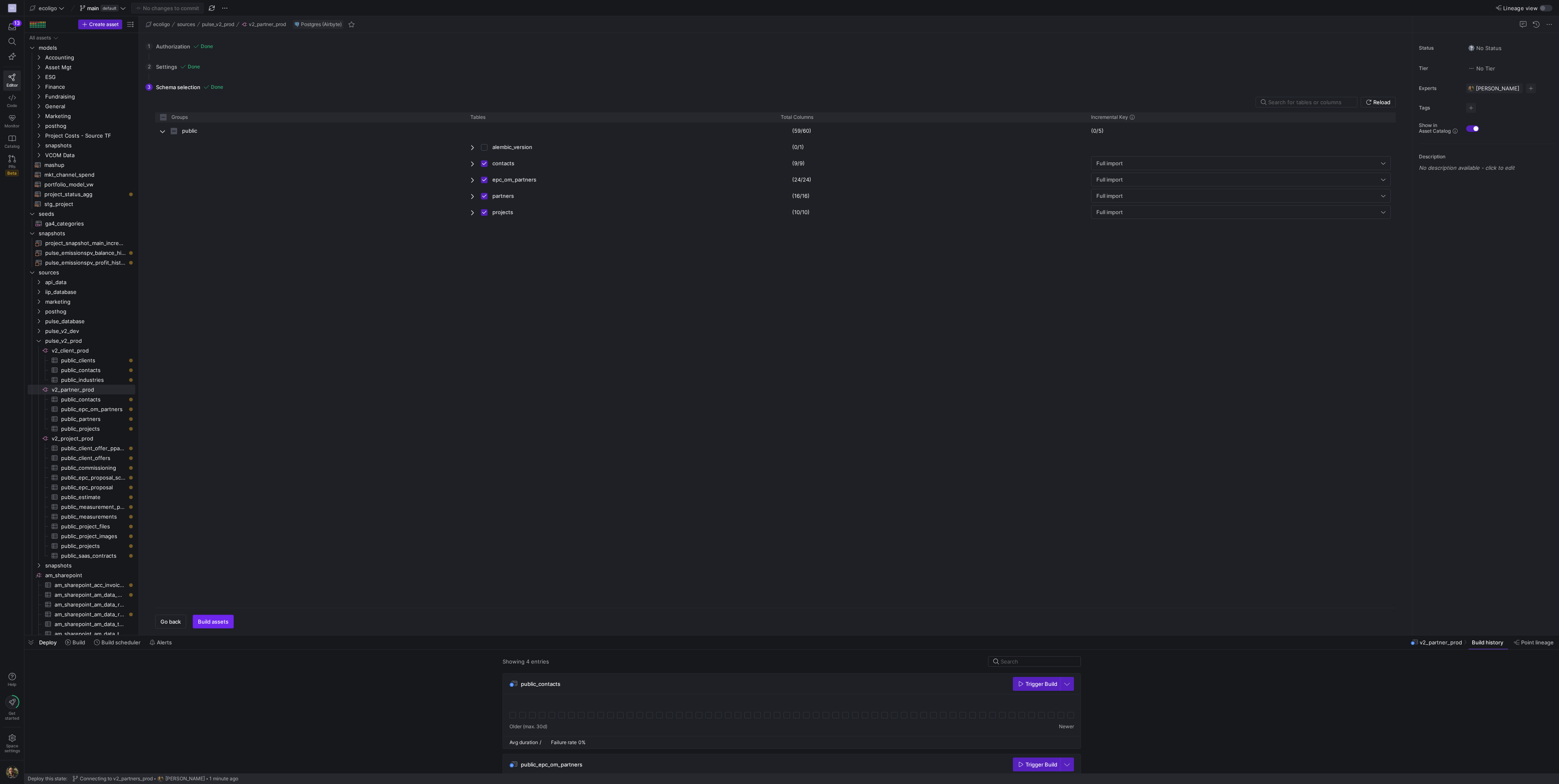
click at [208, 624] on span "Build assets" at bounding box center [213, 621] width 30 height 7
click at [226, 623] on span "Build assets" at bounding box center [213, 621] width 30 height 7
click at [223, 623] on span "Build assets" at bounding box center [213, 621] width 30 height 7
click at [208, 626] on span "button" at bounding box center [213, 622] width 41 height 13
click at [116, 341] on span "Press SPACE to select this row." at bounding box center [118, 341] width 8 height 8
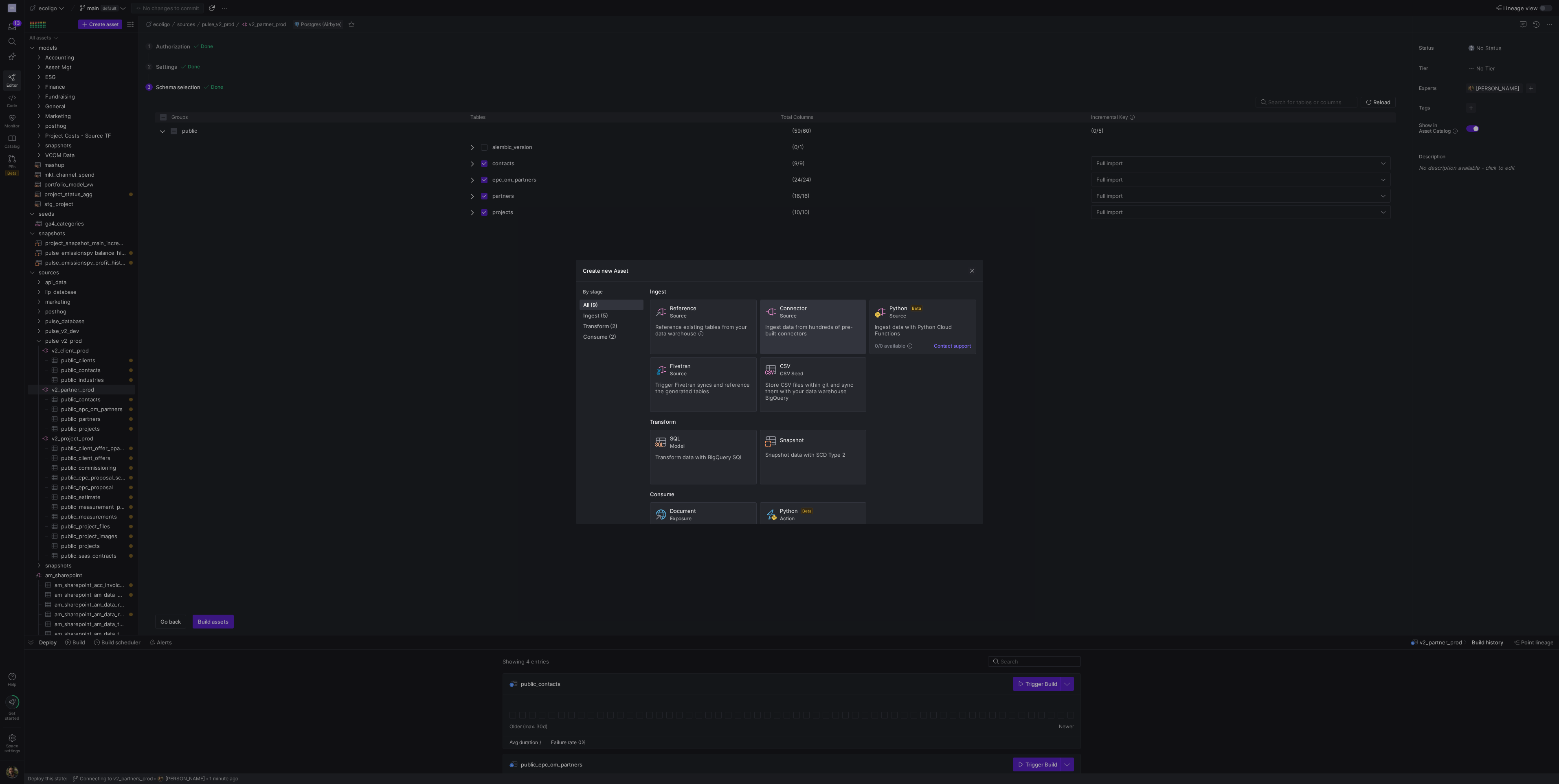
click at [792, 316] on span "Source" at bounding box center [821, 315] width 82 height 5
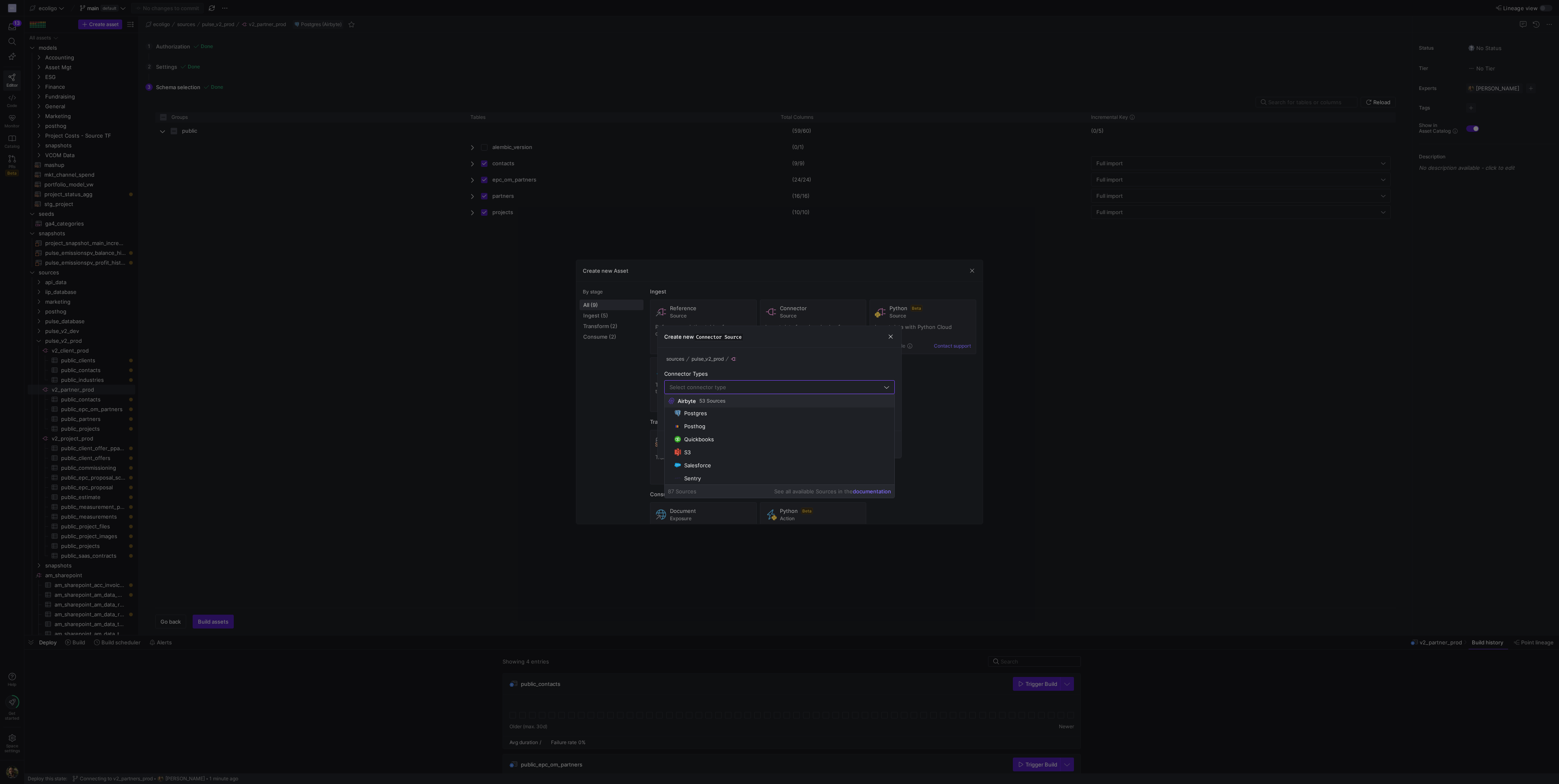
scroll to position [904, 0]
click at [703, 419] on div "Postgres" at bounding box center [696, 422] width 23 height 7
type input "Postgres"
click at [698, 416] on input "text" at bounding box center [780, 417] width 217 height 7
type input "v2_user_prod"
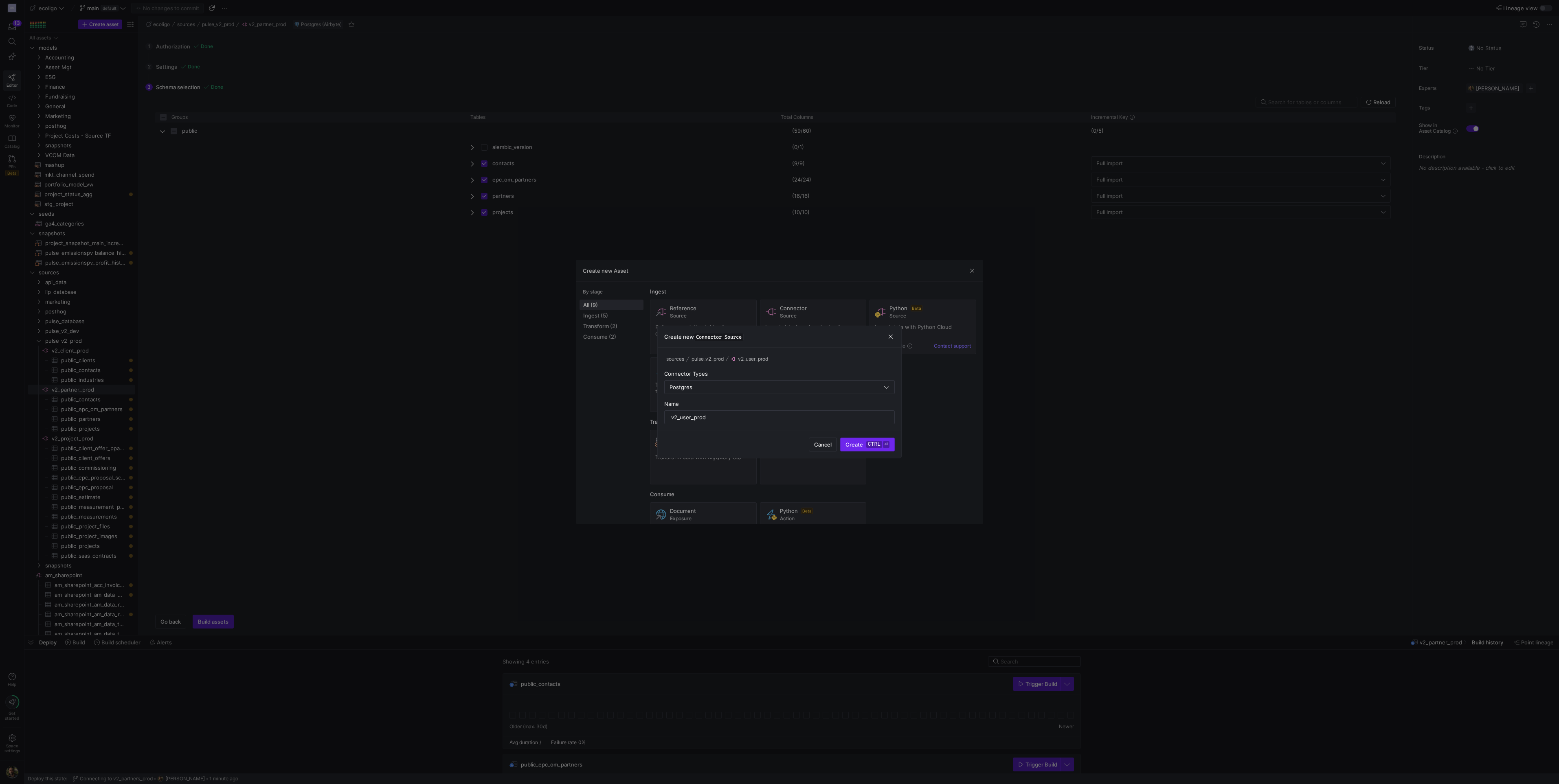
click at [860, 444] on span "Create ctrl ⏎" at bounding box center [867, 444] width 44 height 7
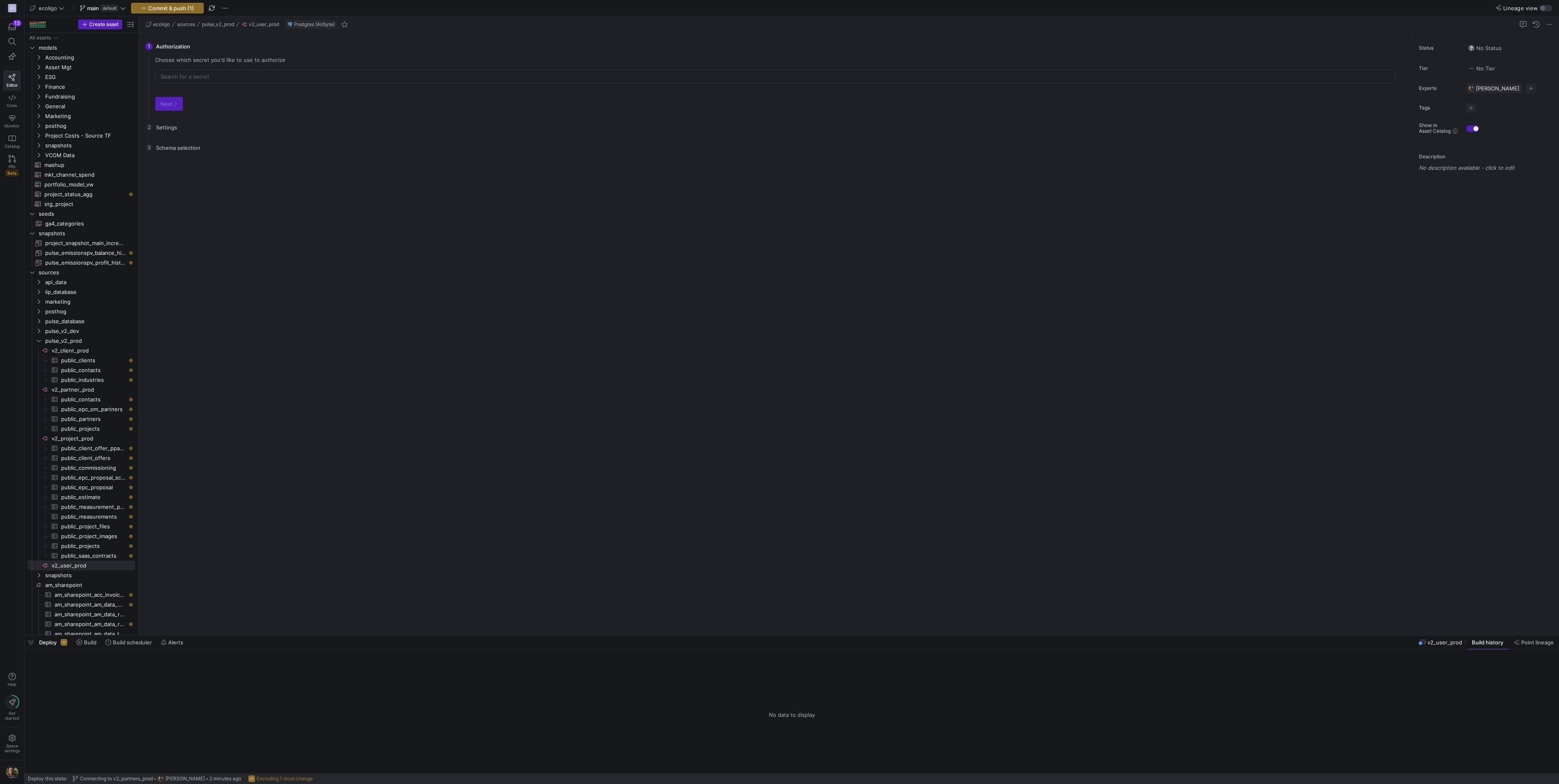
click at [199, 85] on div "Choose which secret you'd like to use to authorize Next" at bounding box center [775, 87] width 1253 height 60
click at [206, 81] on div at bounding box center [775, 77] width 1230 height 13
click at [183, 132] on div "v2_users_prod" at bounding box center [776, 132] width 1215 height 7
type input "v2_users_prod"
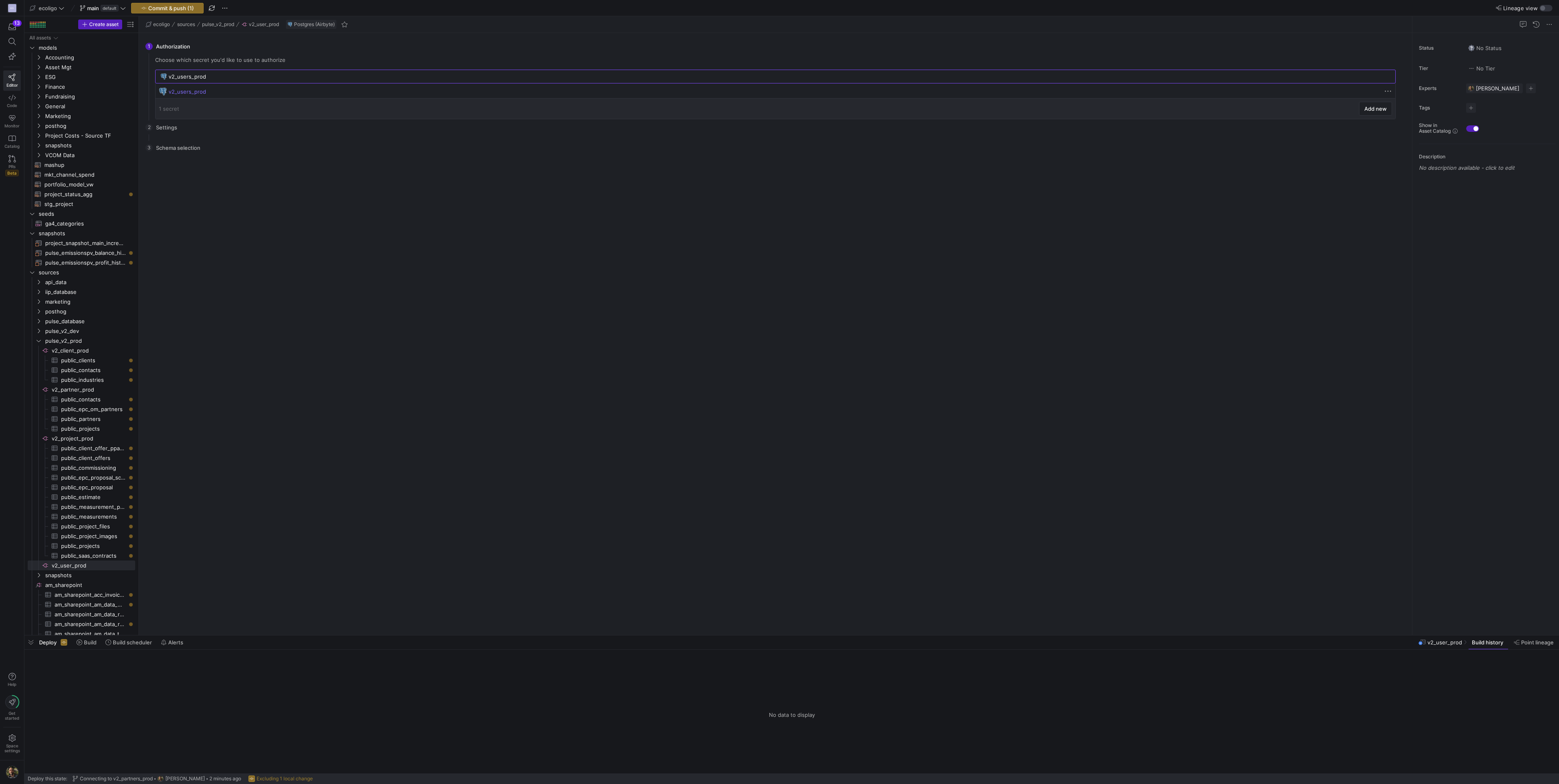
scroll to position [0, 0]
click at [166, 102] on span "Next" at bounding box center [169, 103] width 17 height 7
click at [211, 103] on icon "button" at bounding box center [212, 104] width 5 height 5
click at [169, 131] on span "public" at bounding box center [310, 131] width 301 height 16
click at [176, 131] on input "Press Space to toggle row selection (unchecked)" at bounding box center [174, 131] width 7 height 7
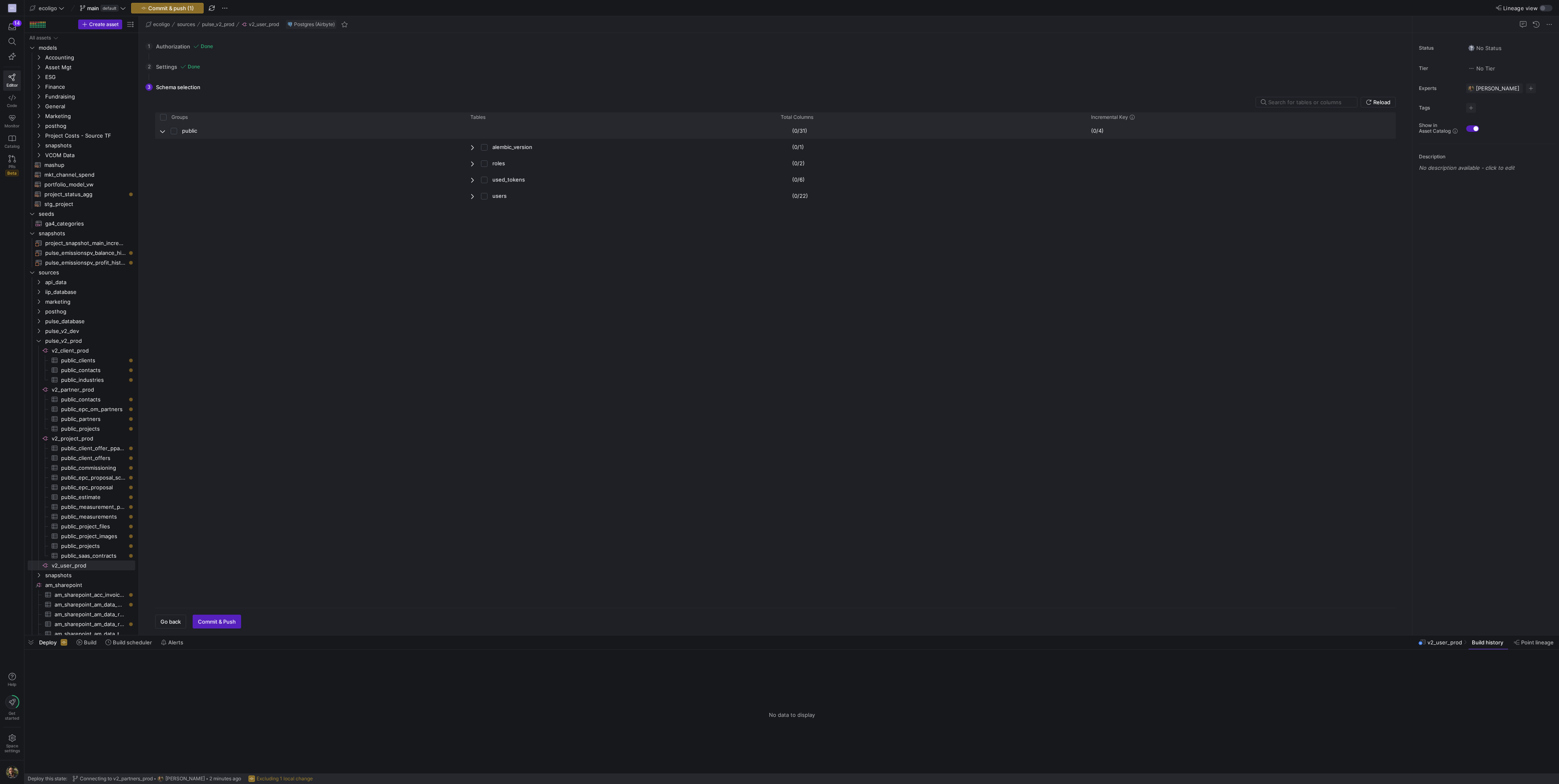
checkbox input "true"
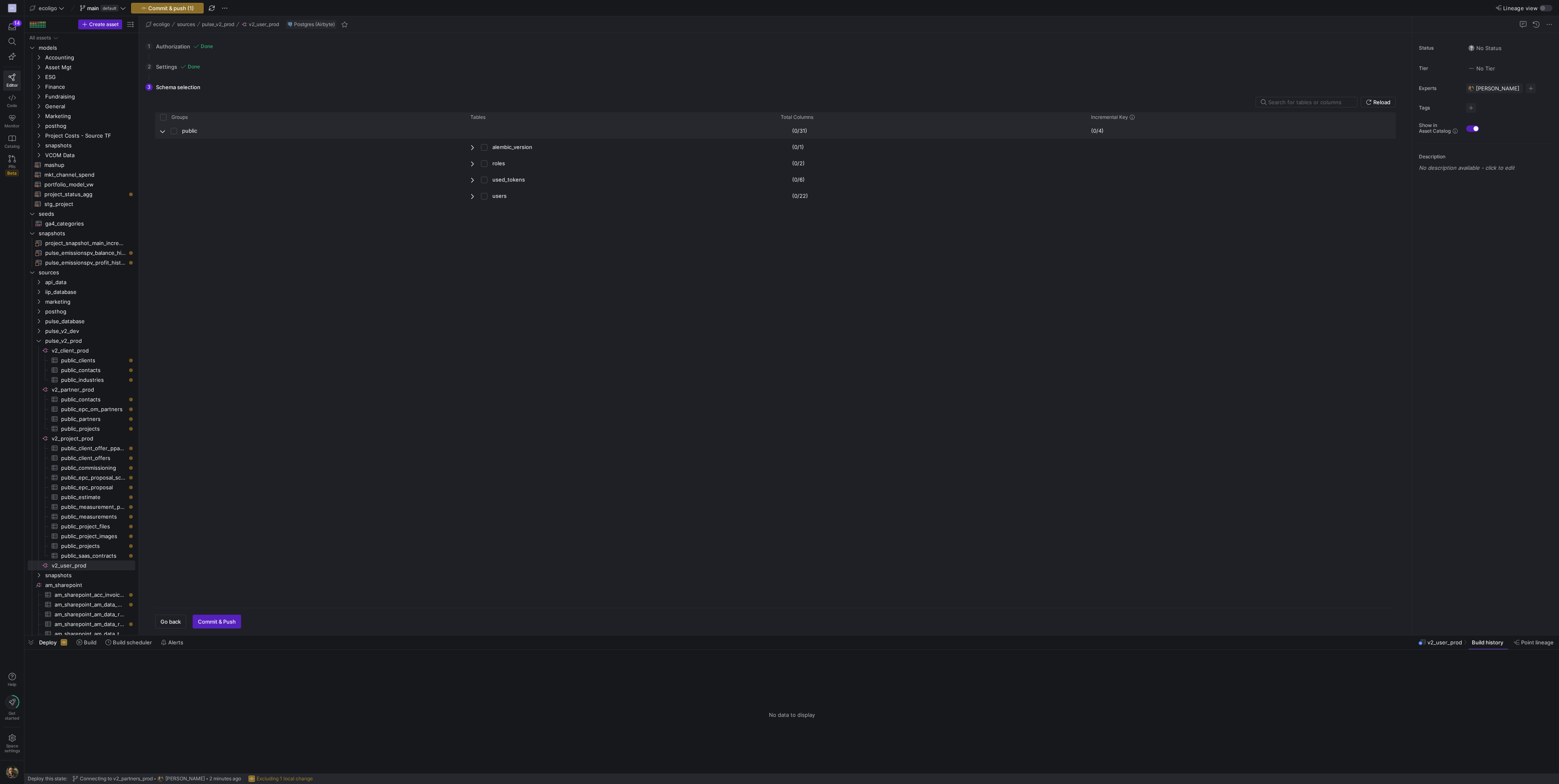
checkbox input "true"
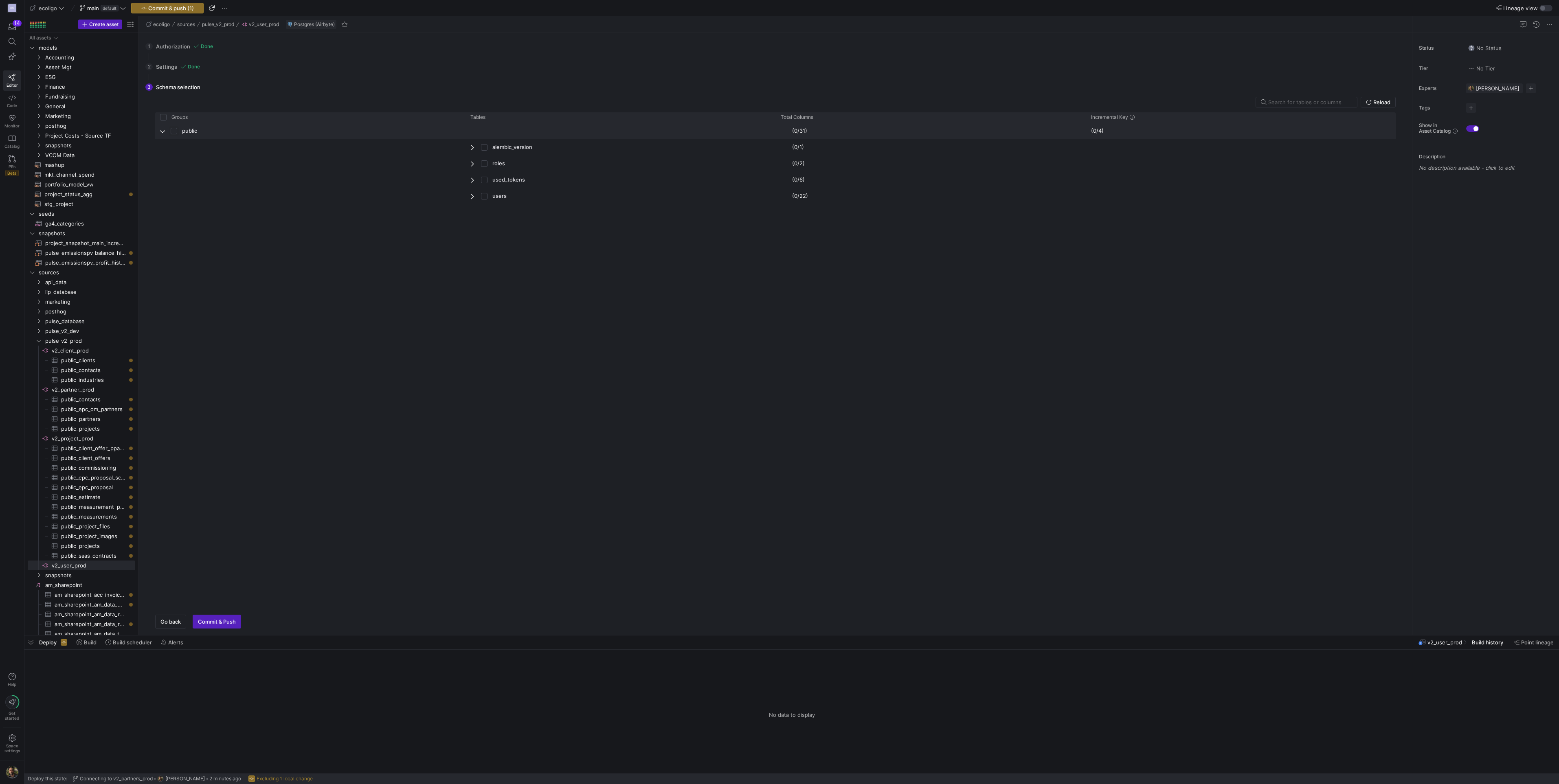
checkbox input "true"
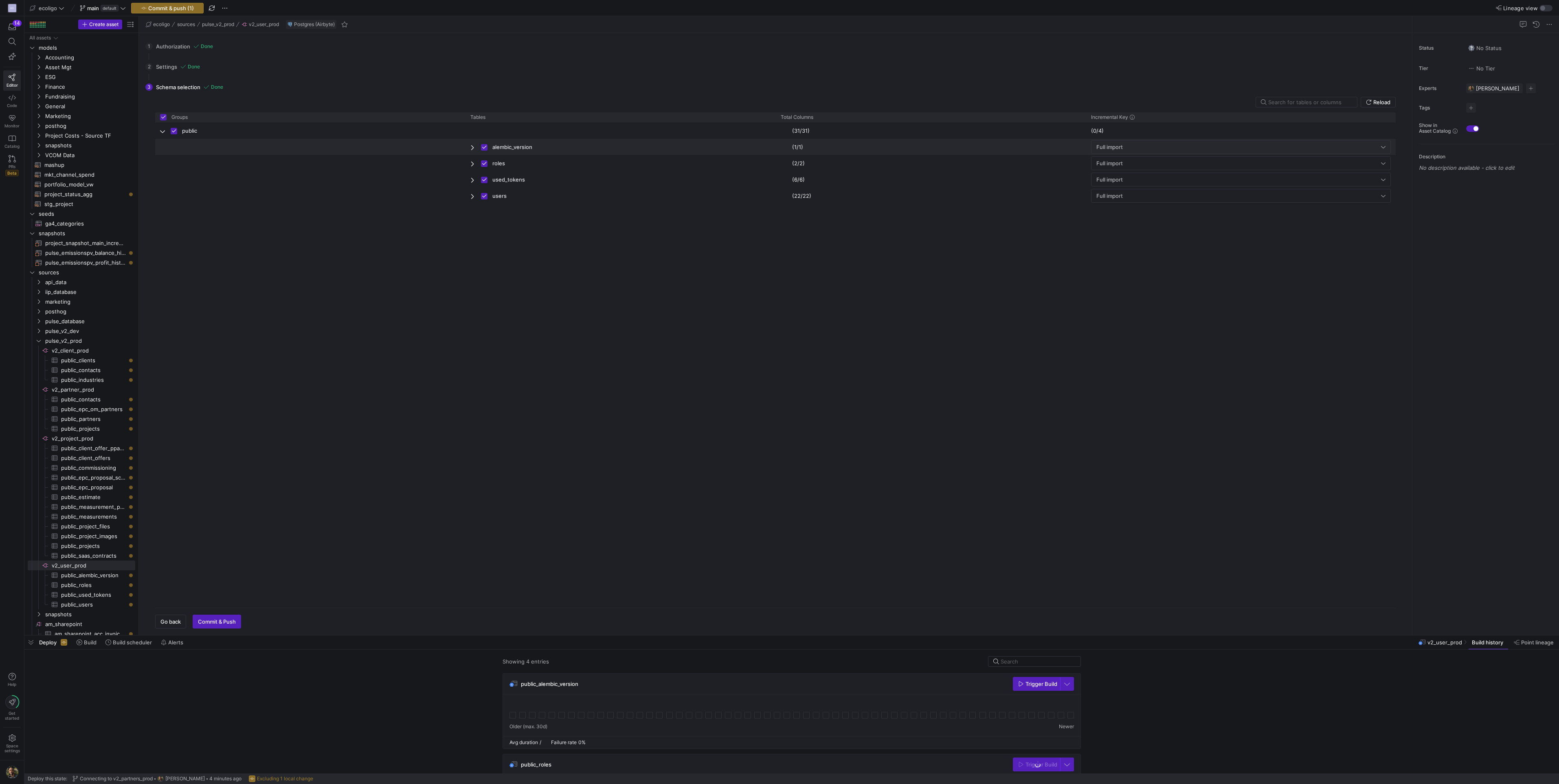
click at [484, 147] on input "Press Space to toggle row selection (checked)" at bounding box center [484, 147] width 7 height 7
checkbox input "false"
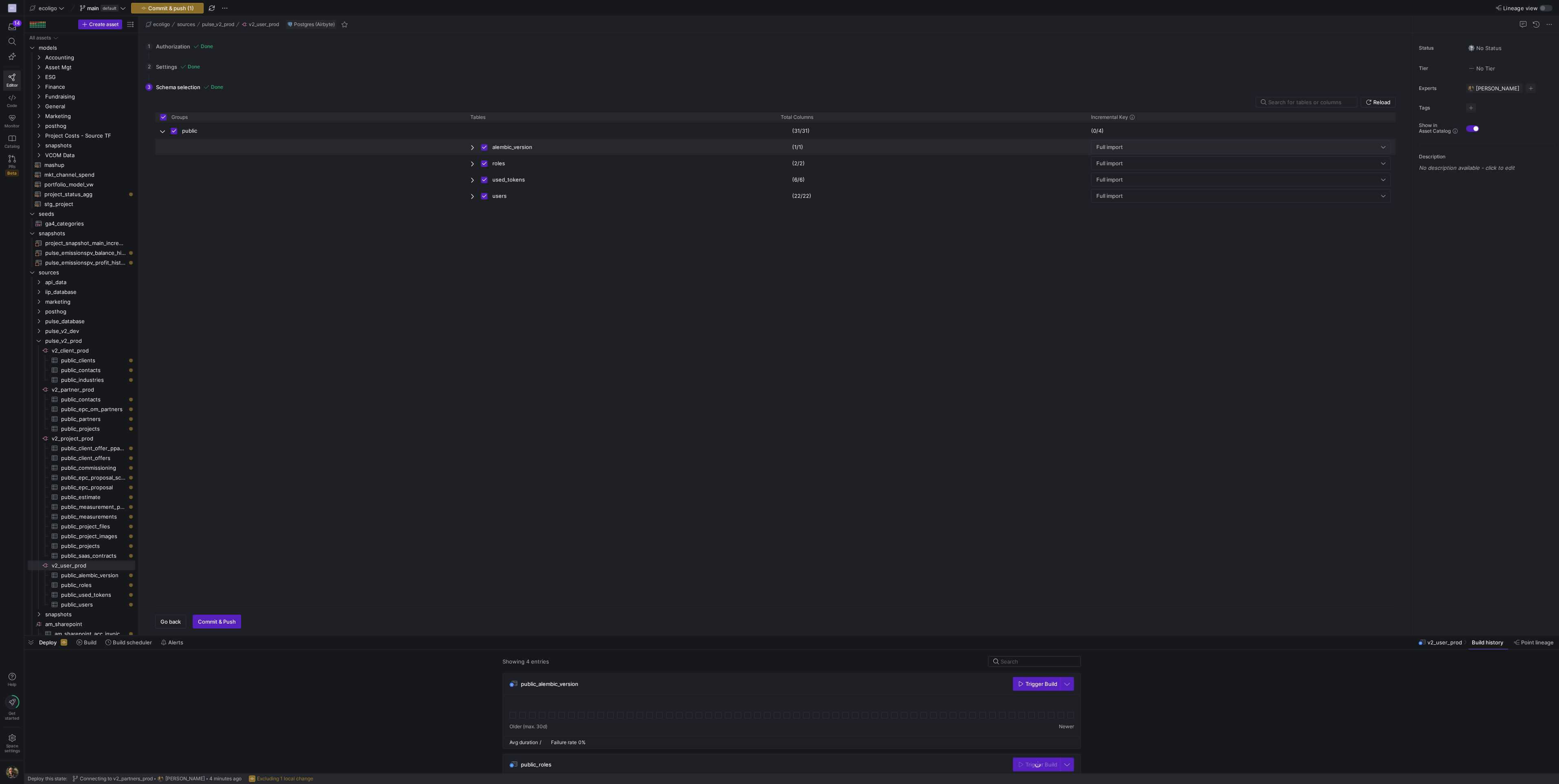
checkbox input "false"
click at [218, 622] on span "Commit & Push" at bounding box center [217, 621] width 38 height 7
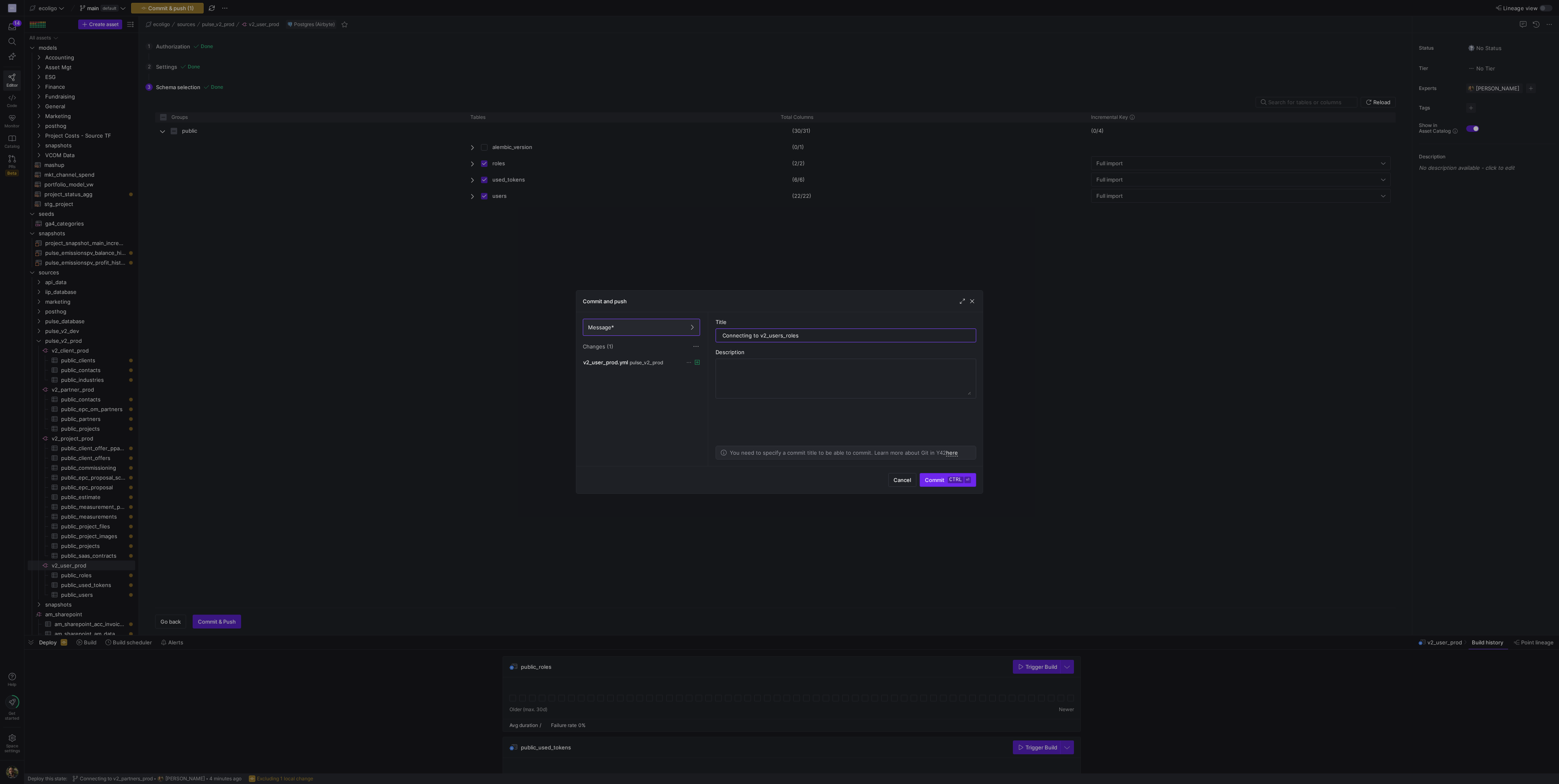
type input "Connecting to v2_users_roles"
click at [939, 484] on span "submit" at bounding box center [948, 480] width 56 height 13
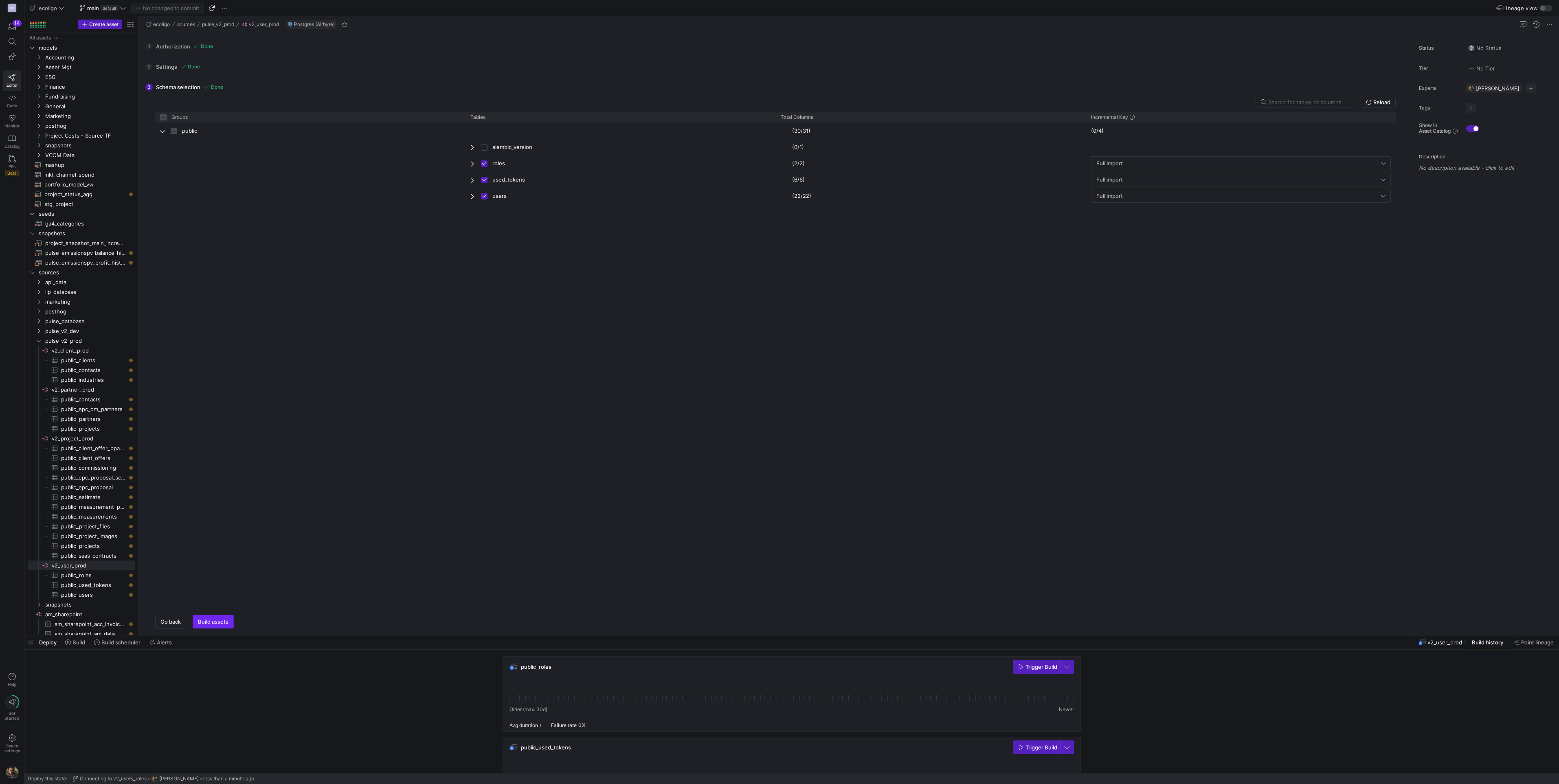
click at [212, 621] on span "Build assets" at bounding box center [213, 621] width 30 height 7
click at [117, 342] on span "Press SPACE to select this row." at bounding box center [118, 341] width 8 height 8
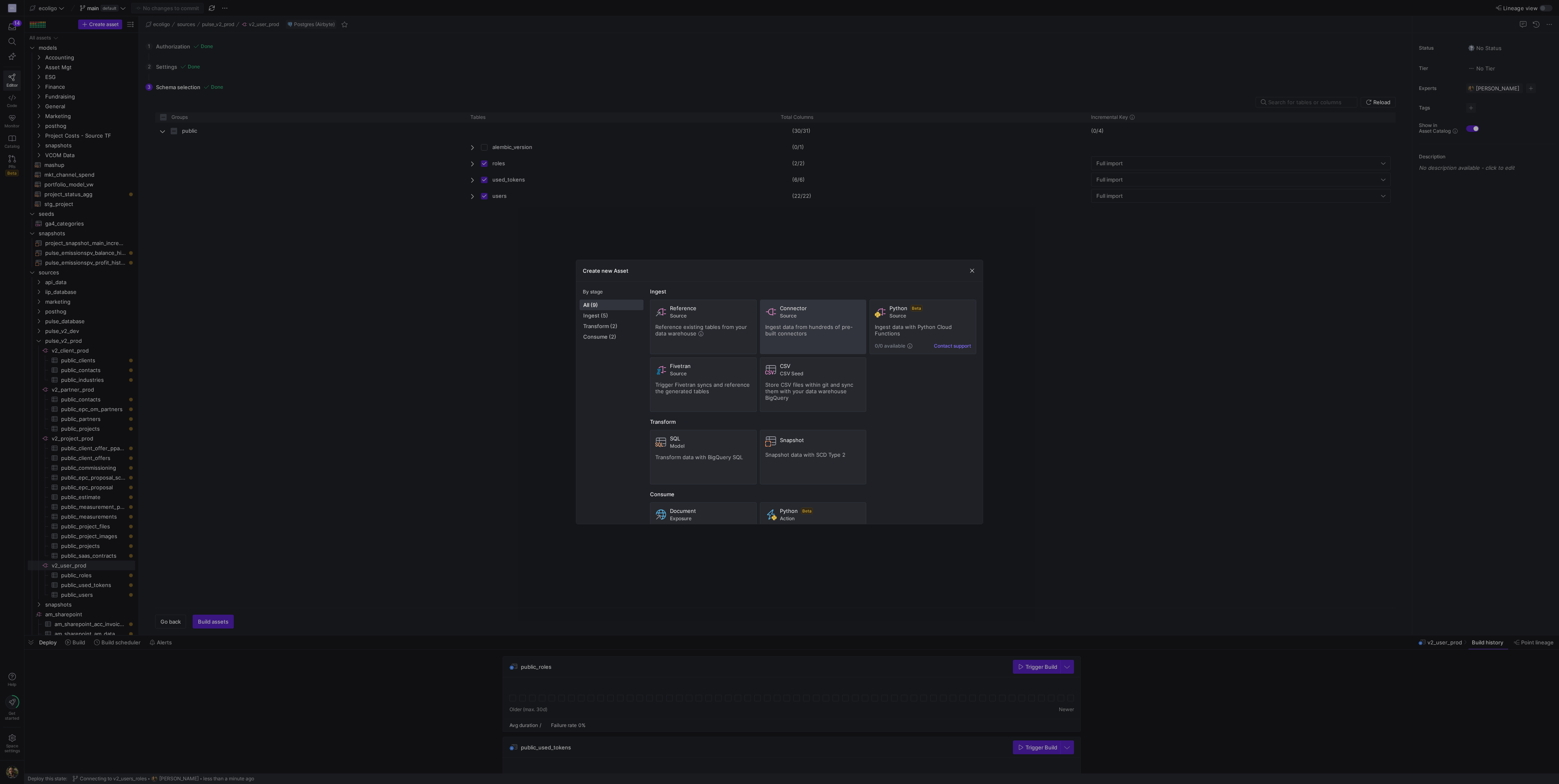
click at [792, 324] on span "Ingest data from hundreds of pre-built connectors" at bounding box center [809, 330] width 88 height 13
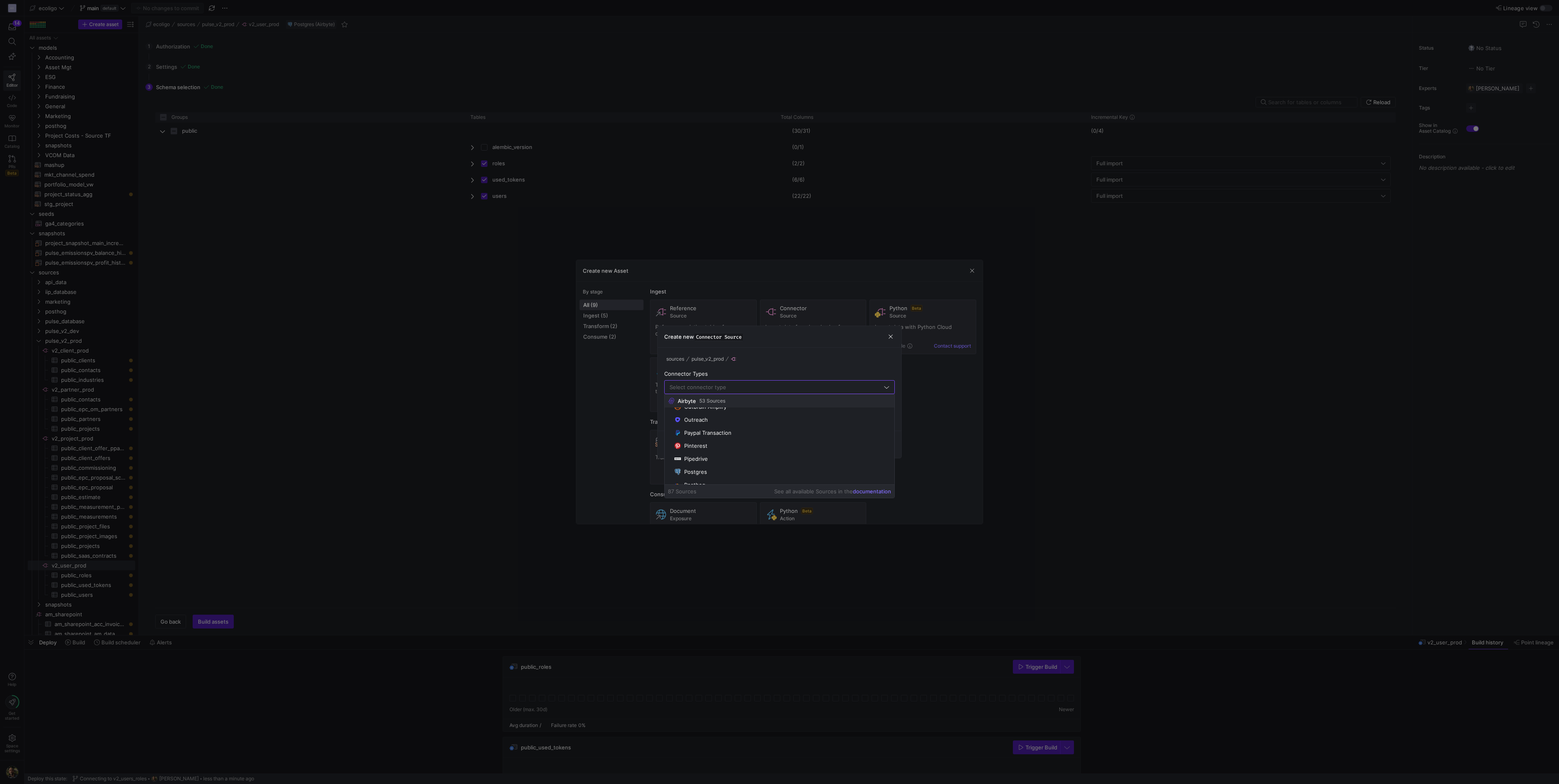
scroll to position [854, 0]
click at [700, 474] on div "Postgres" at bounding box center [696, 472] width 23 height 7
type input "Postgres"
click at [711, 414] on input "text" at bounding box center [780, 417] width 217 height 7
click at [691, 417] on input "v2_entit_prod" at bounding box center [780, 417] width 217 height 7
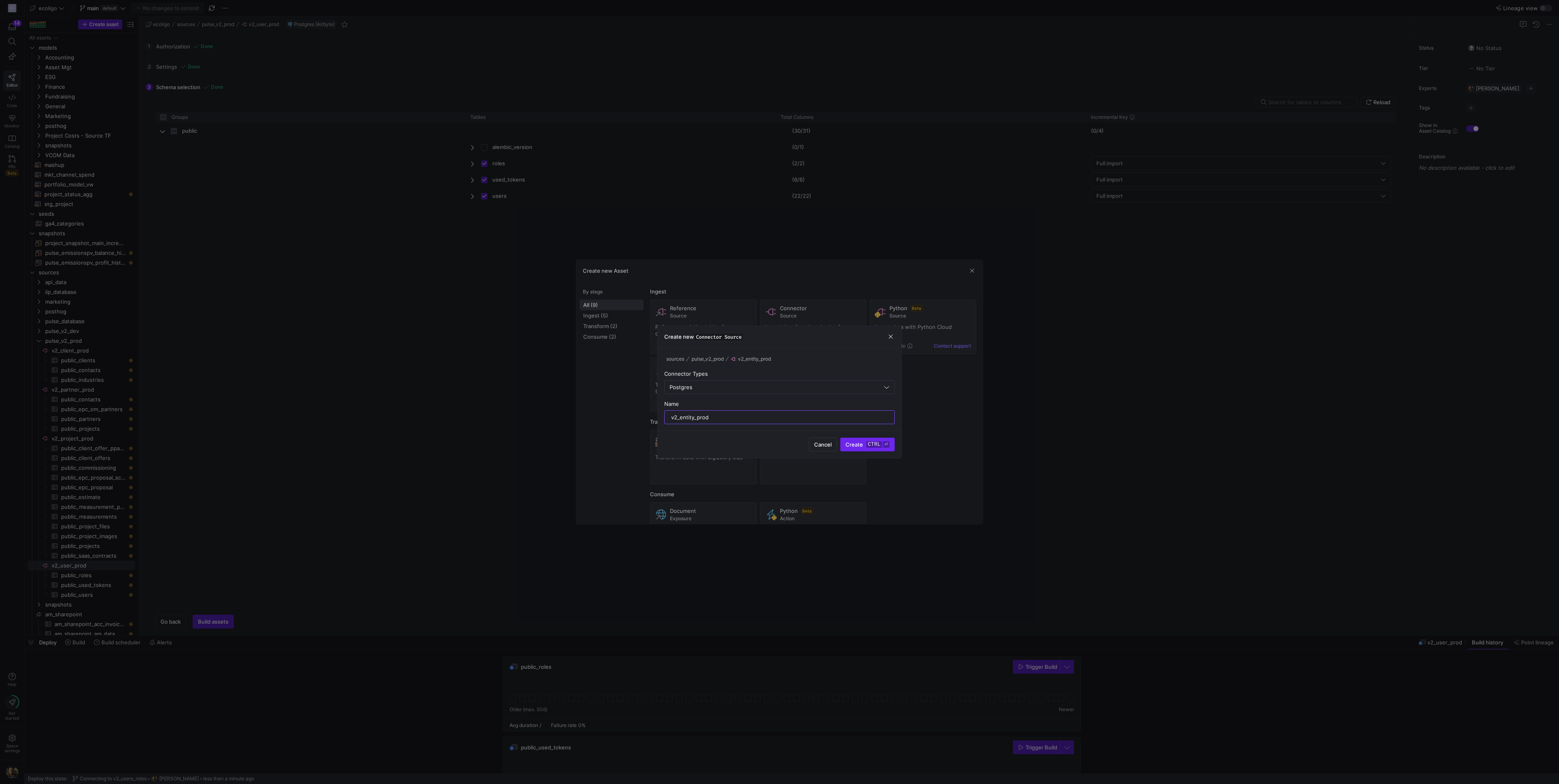
type input "v2_entity_prod"
click at [857, 444] on span "Create ctrl ⏎" at bounding box center [867, 444] width 44 height 7
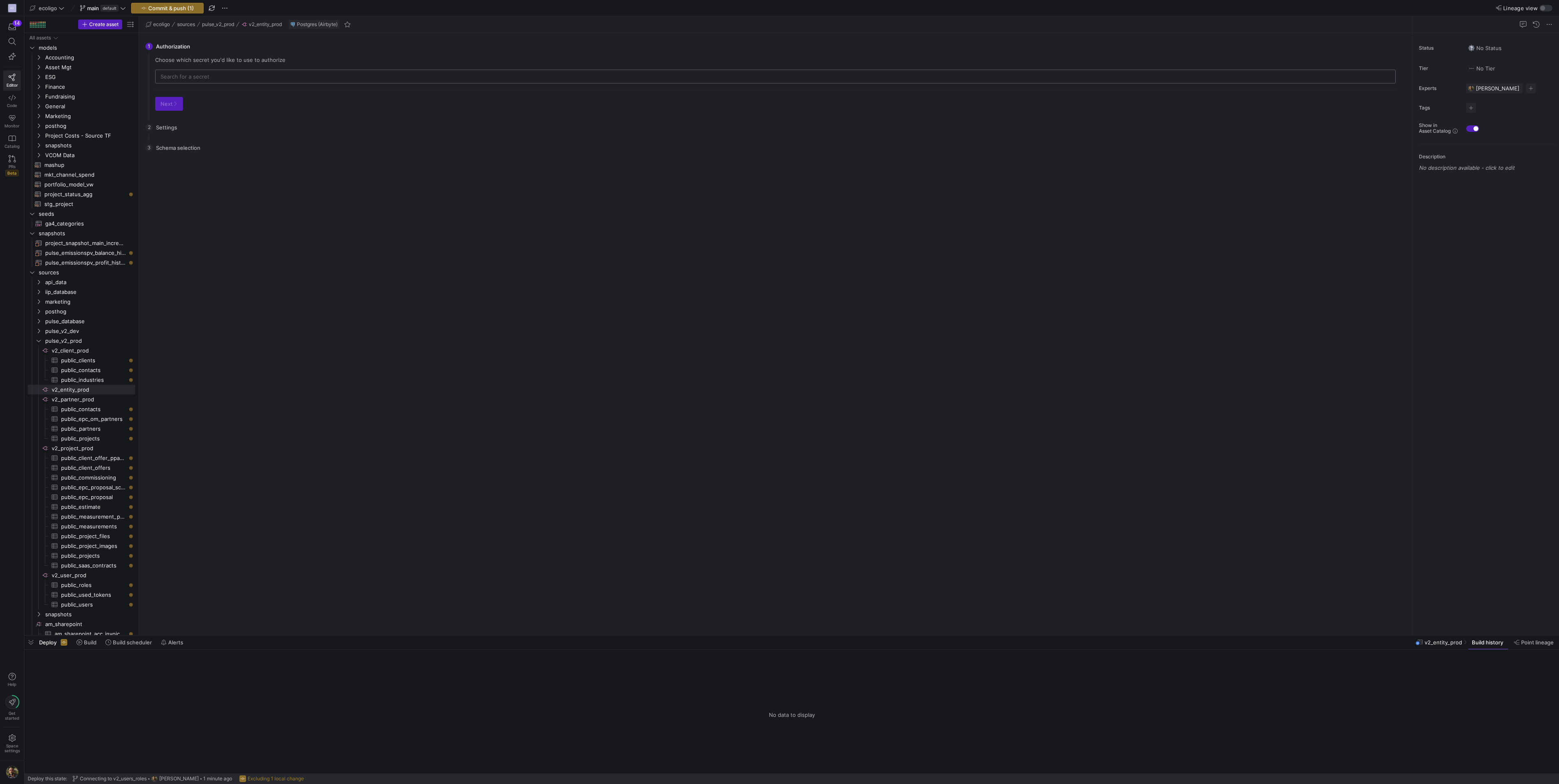
click at [196, 80] on div at bounding box center [775, 77] width 1230 height 13
click at [207, 120] on div "v2_entity_prod" at bounding box center [776, 119] width 1215 height 7
type input "v2_entity_prod"
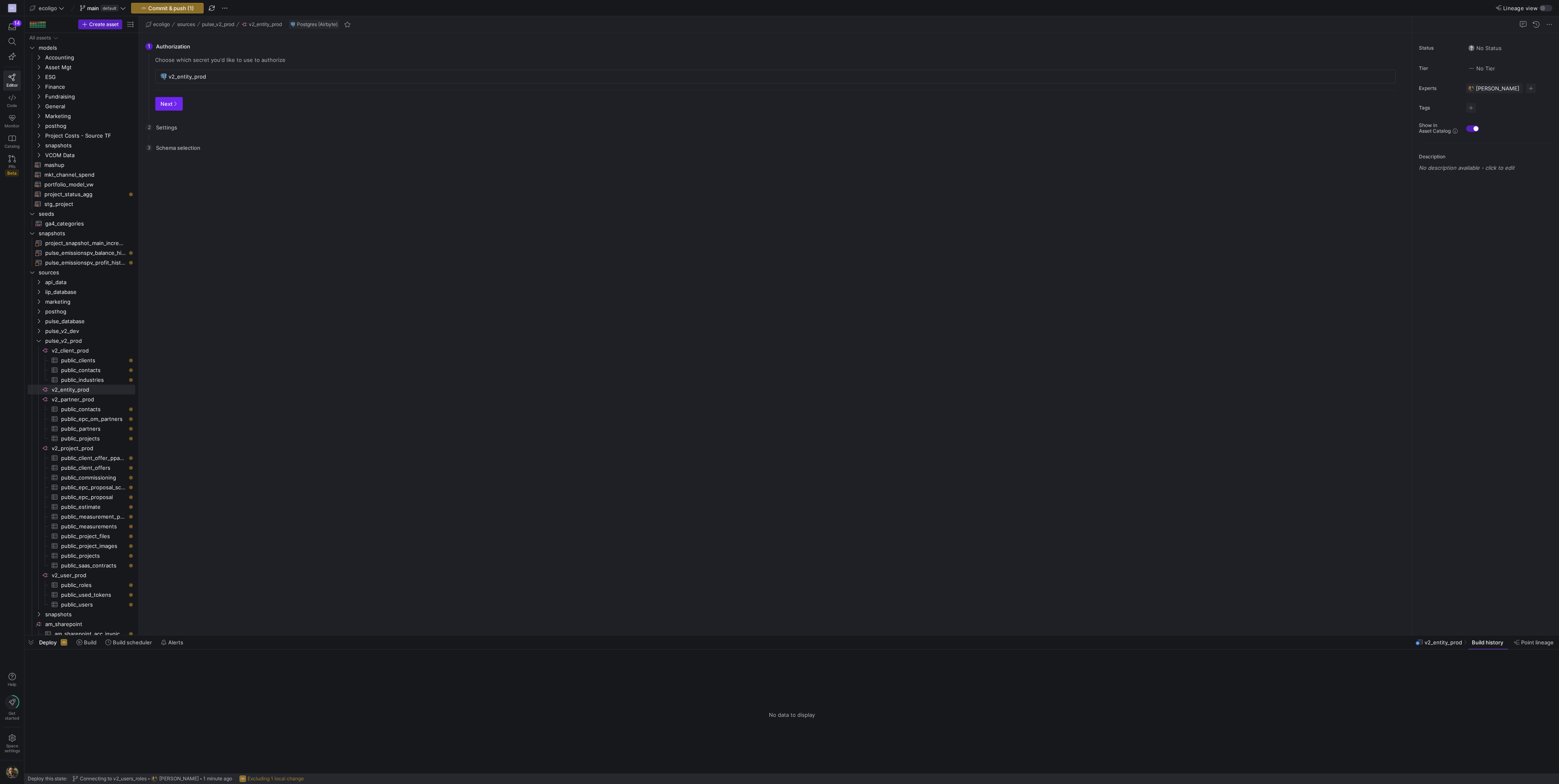
click at [162, 100] on span "button" at bounding box center [169, 104] width 27 height 13
click at [212, 104] on icon "button" at bounding box center [212, 104] width 5 height 5
click at [164, 134] on span "Press SPACE to select this row." at bounding box center [162, 131] width 5 height 7
click at [174, 132] on input "Press Space to toggle row selection (unchecked)" at bounding box center [174, 131] width 7 height 7
checkbox input "true"
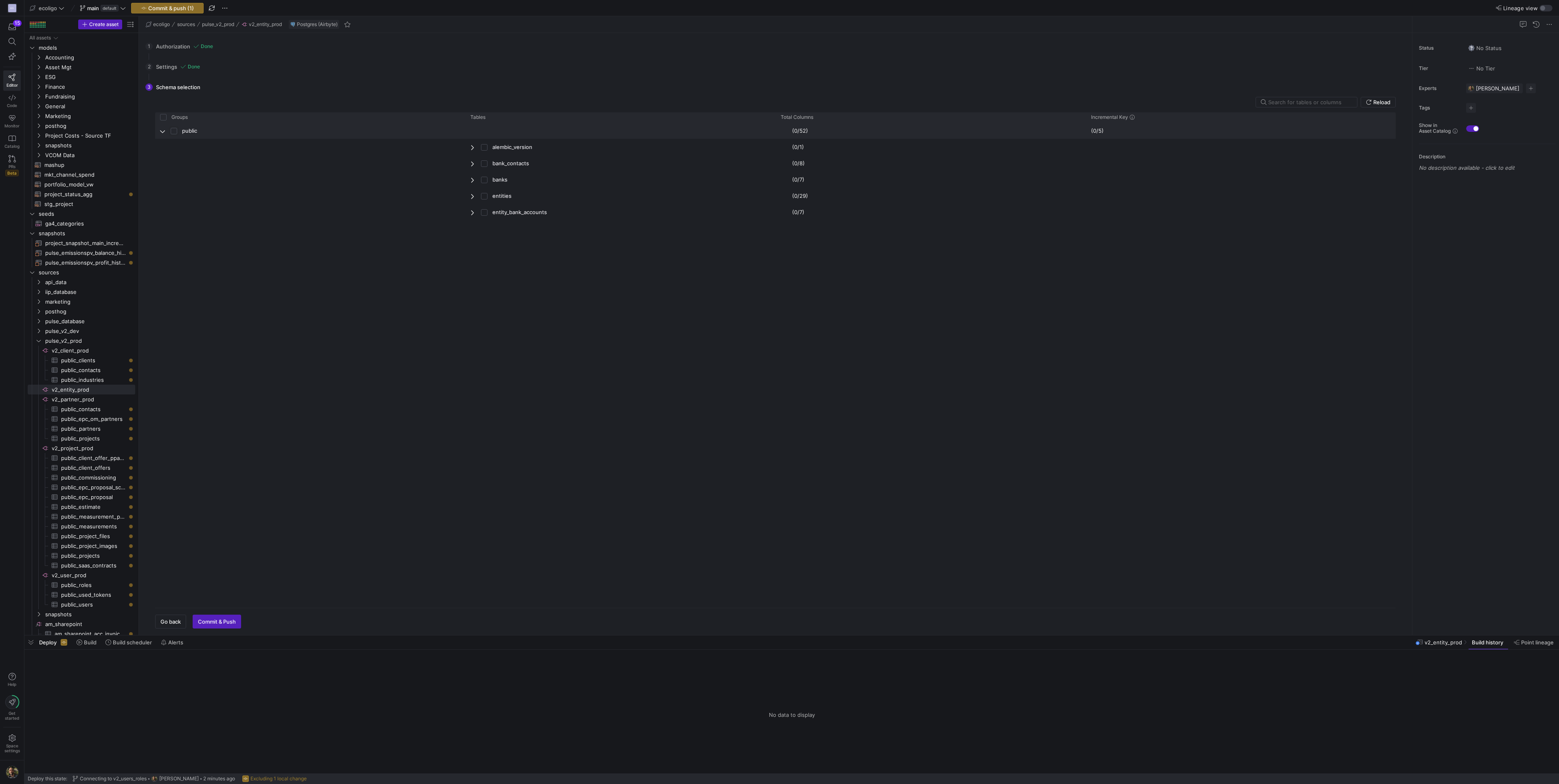
checkbox input "true"
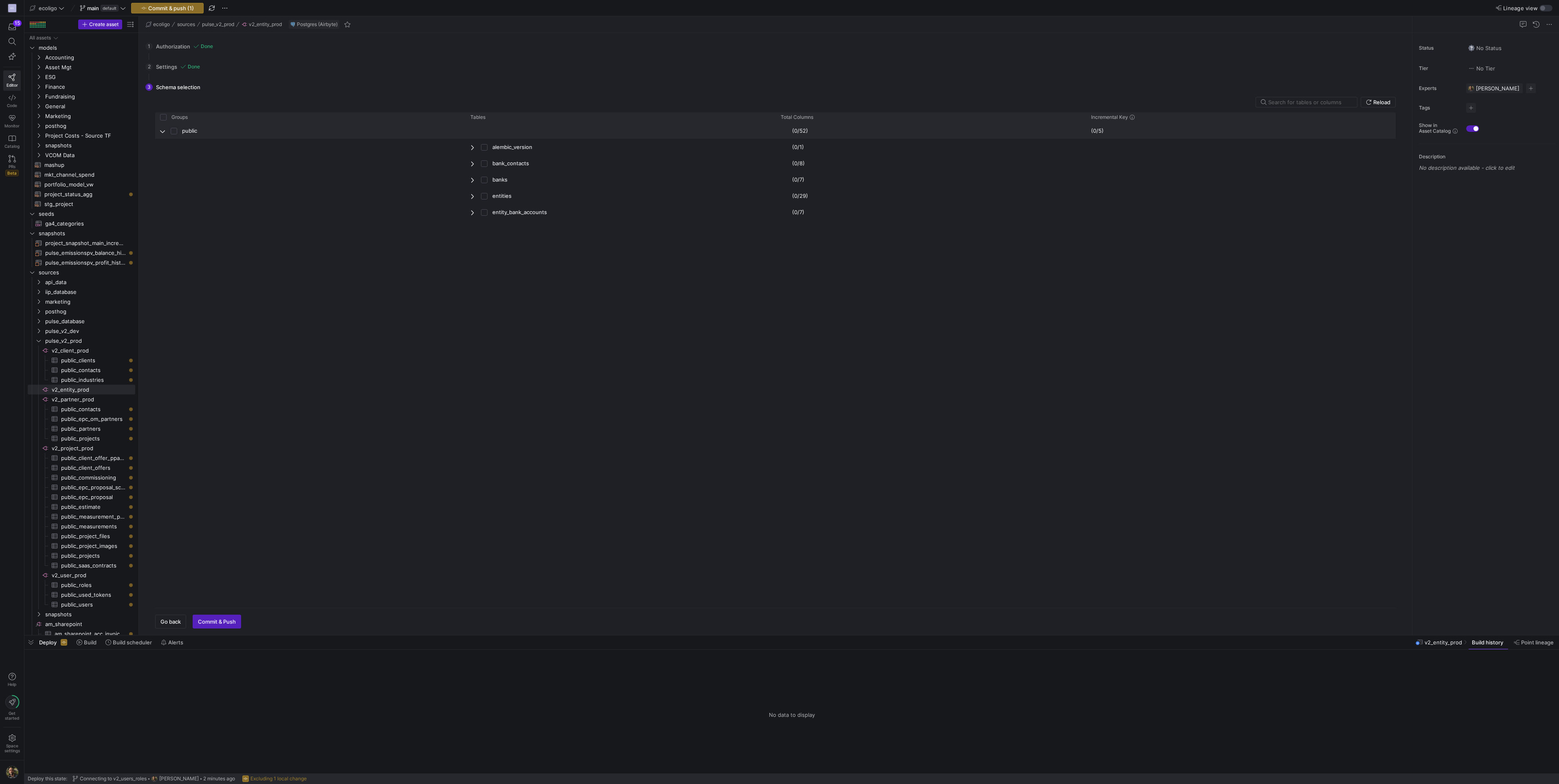
checkbox input "true"
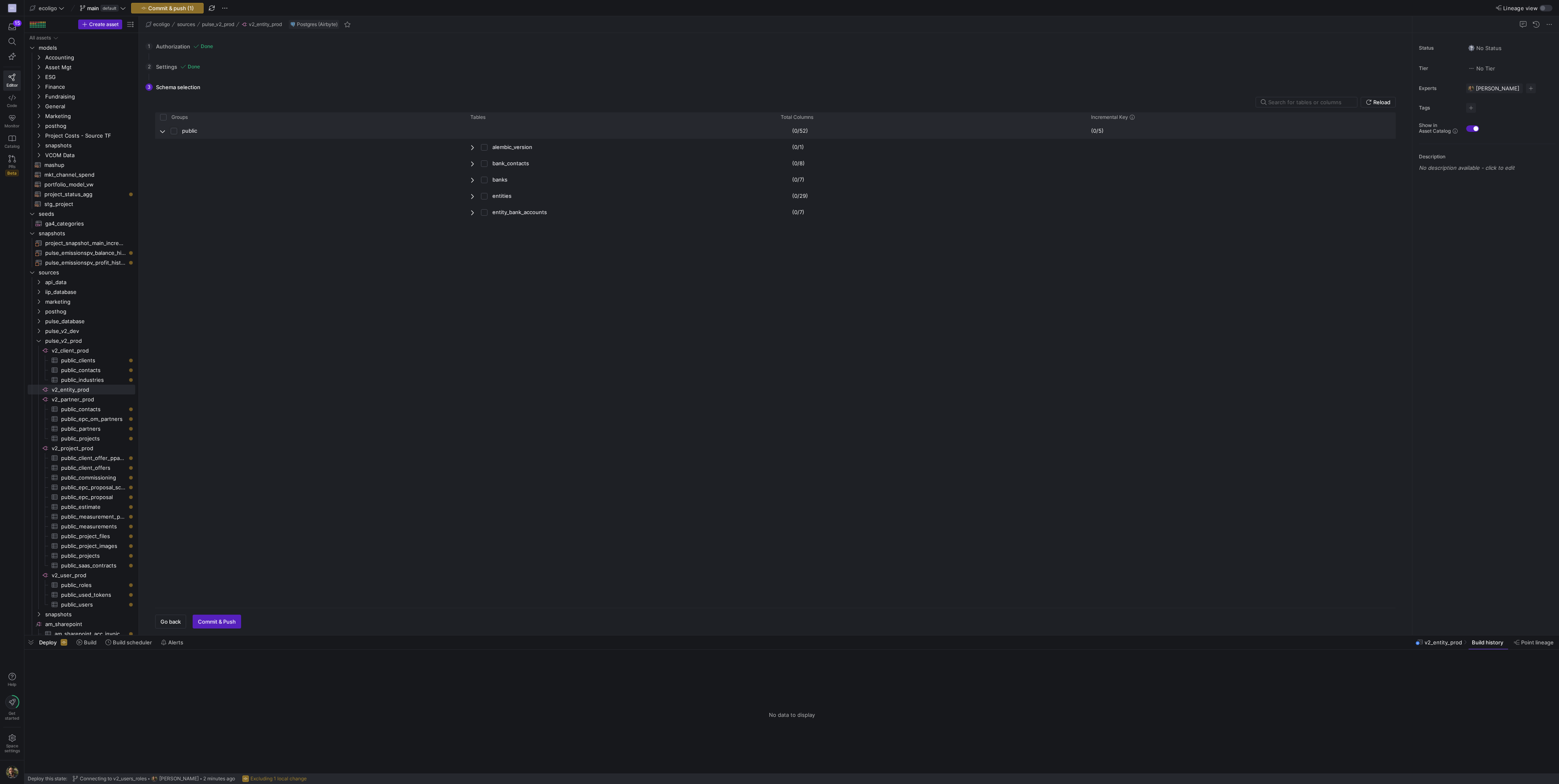
checkbox input "true"
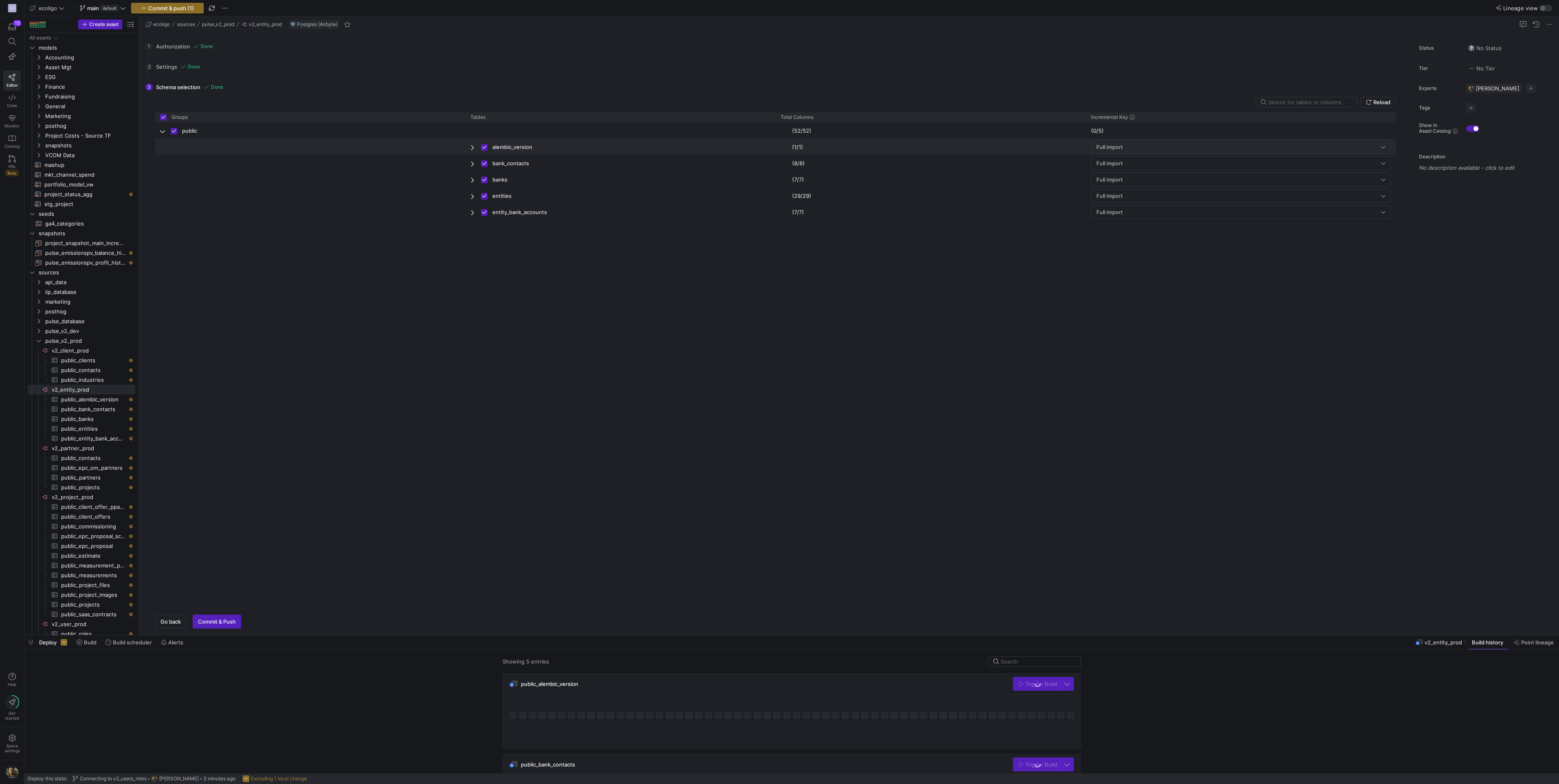
click at [485, 146] on input "Press Space to toggle row selection (checked)" at bounding box center [484, 147] width 7 height 7
checkbox input "false"
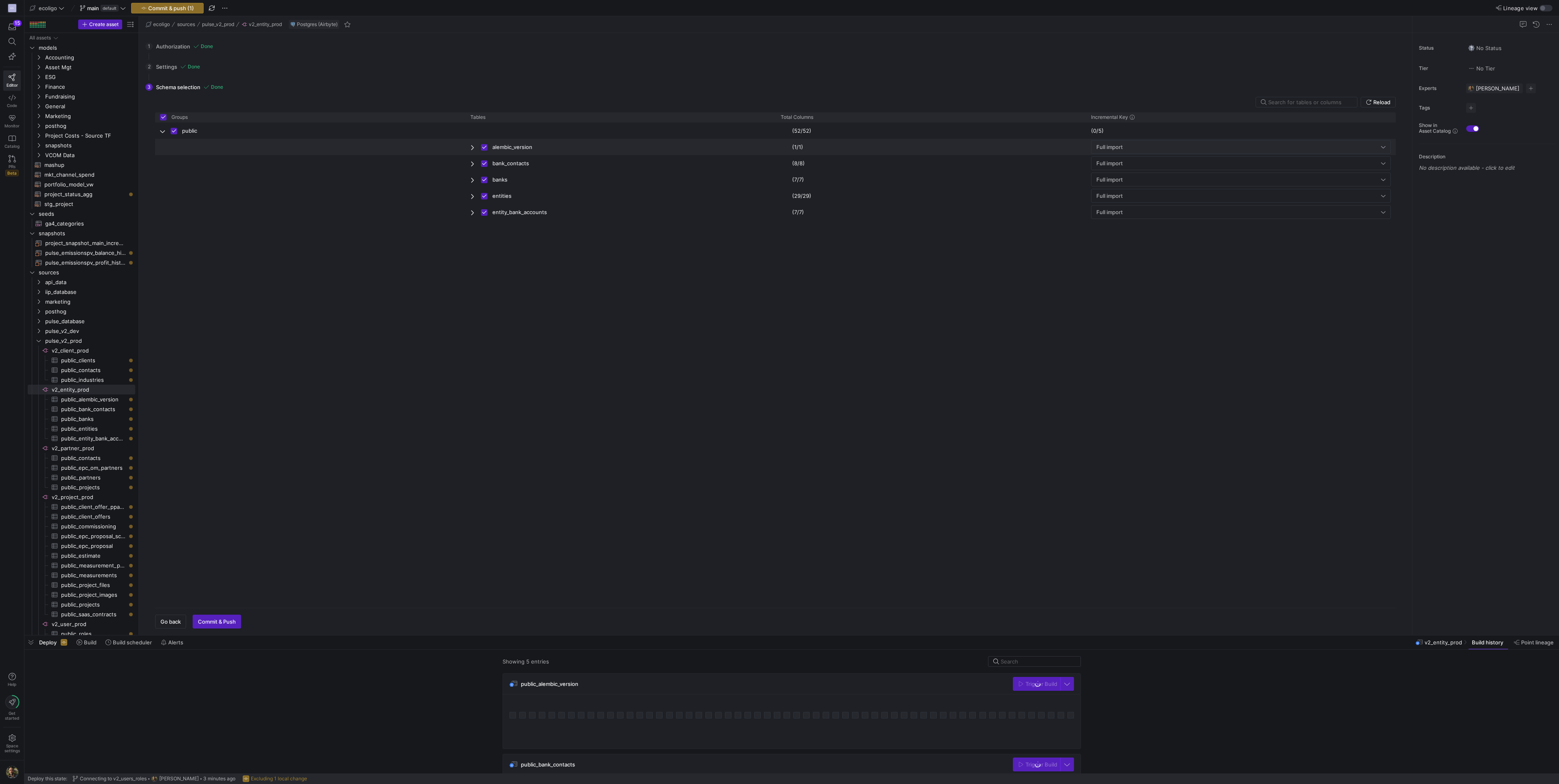
checkbox input "false"
click at [217, 621] on span "Commit & Push" at bounding box center [217, 621] width 38 height 7
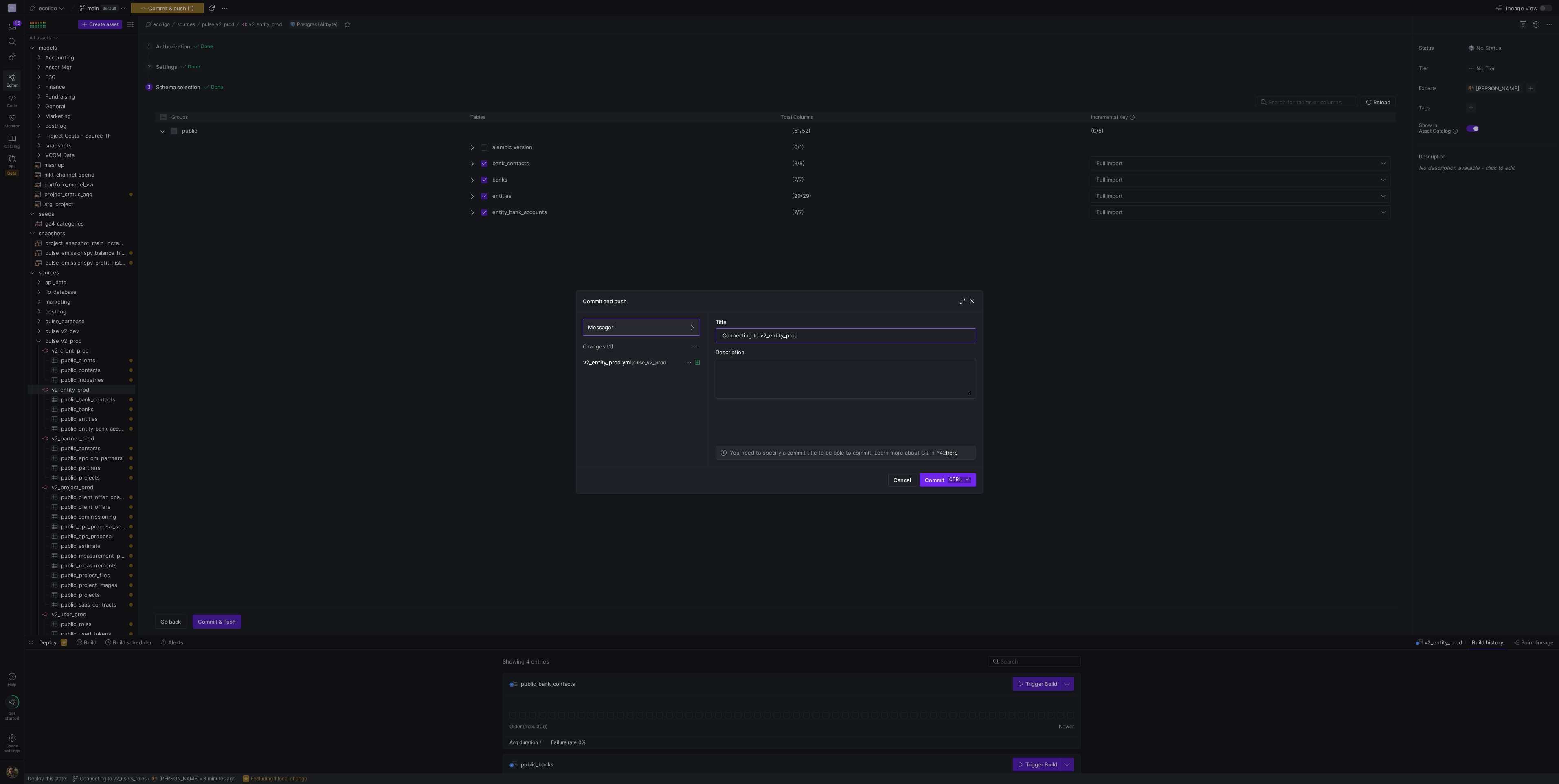
type input "Connecting to v2_entity_prod"
click at [936, 480] on span "Commit ctrl ⏎" at bounding box center [948, 480] width 46 height 7
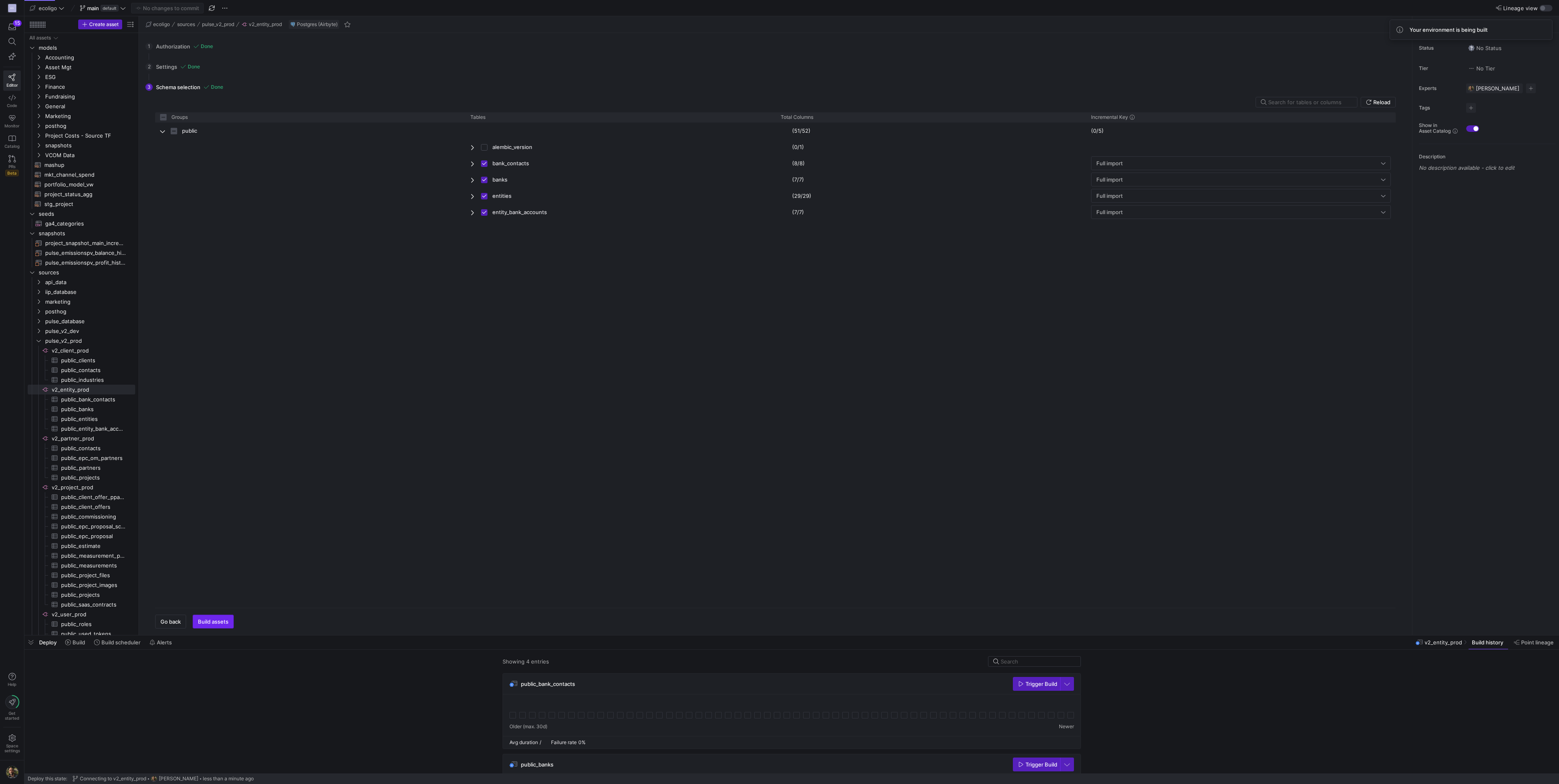
click at [223, 618] on span "button" at bounding box center [213, 622] width 41 height 13
click at [212, 624] on span "Build assets" at bounding box center [213, 621] width 30 height 7
click at [232, 627] on span "button" at bounding box center [213, 622] width 41 height 13
click at [1045, 681] on span "Trigger Build" at bounding box center [1041, 684] width 31 height 7
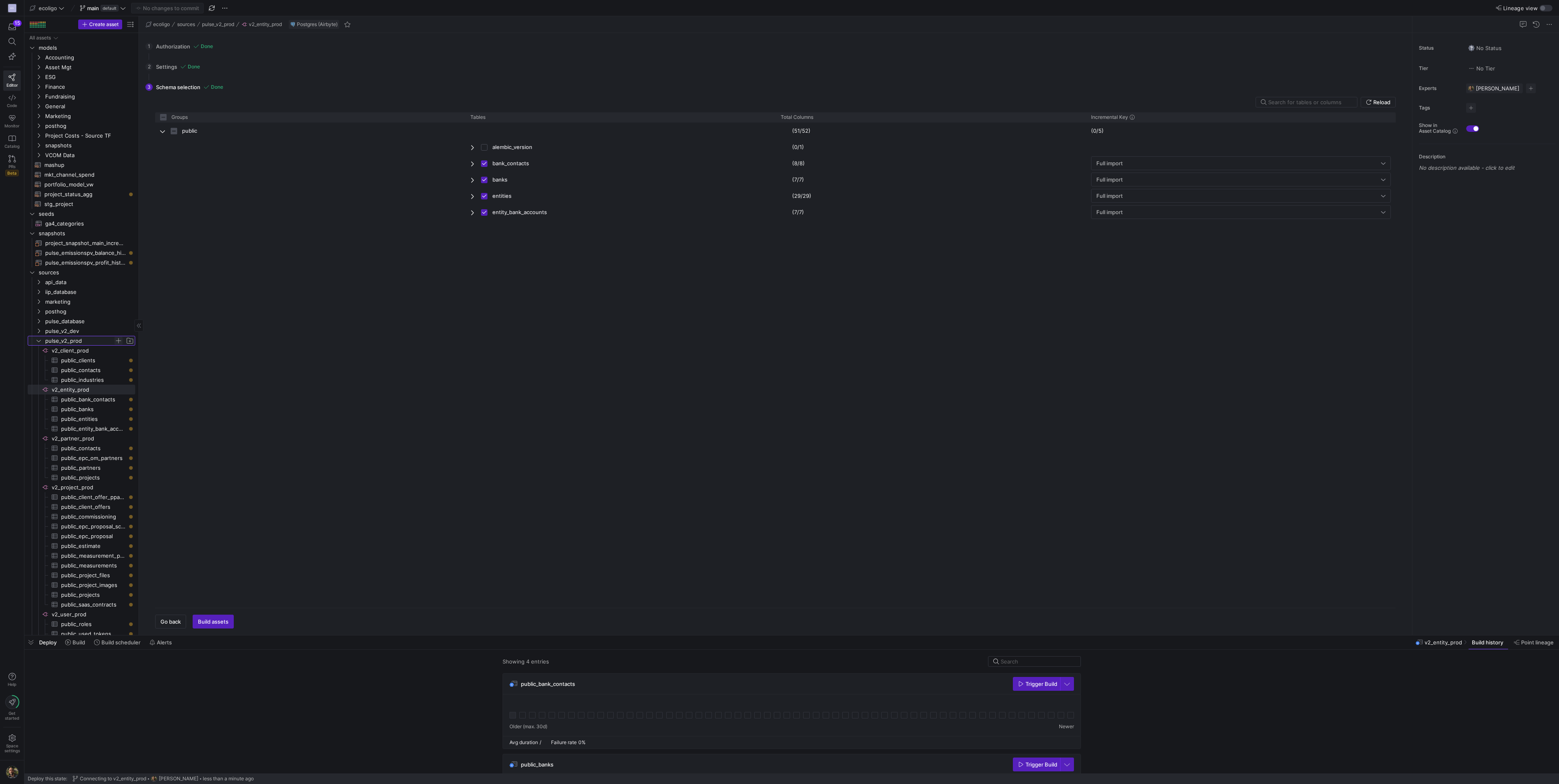
click at [118, 339] on span "Press SPACE to select this row." at bounding box center [118, 341] width 8 height 8
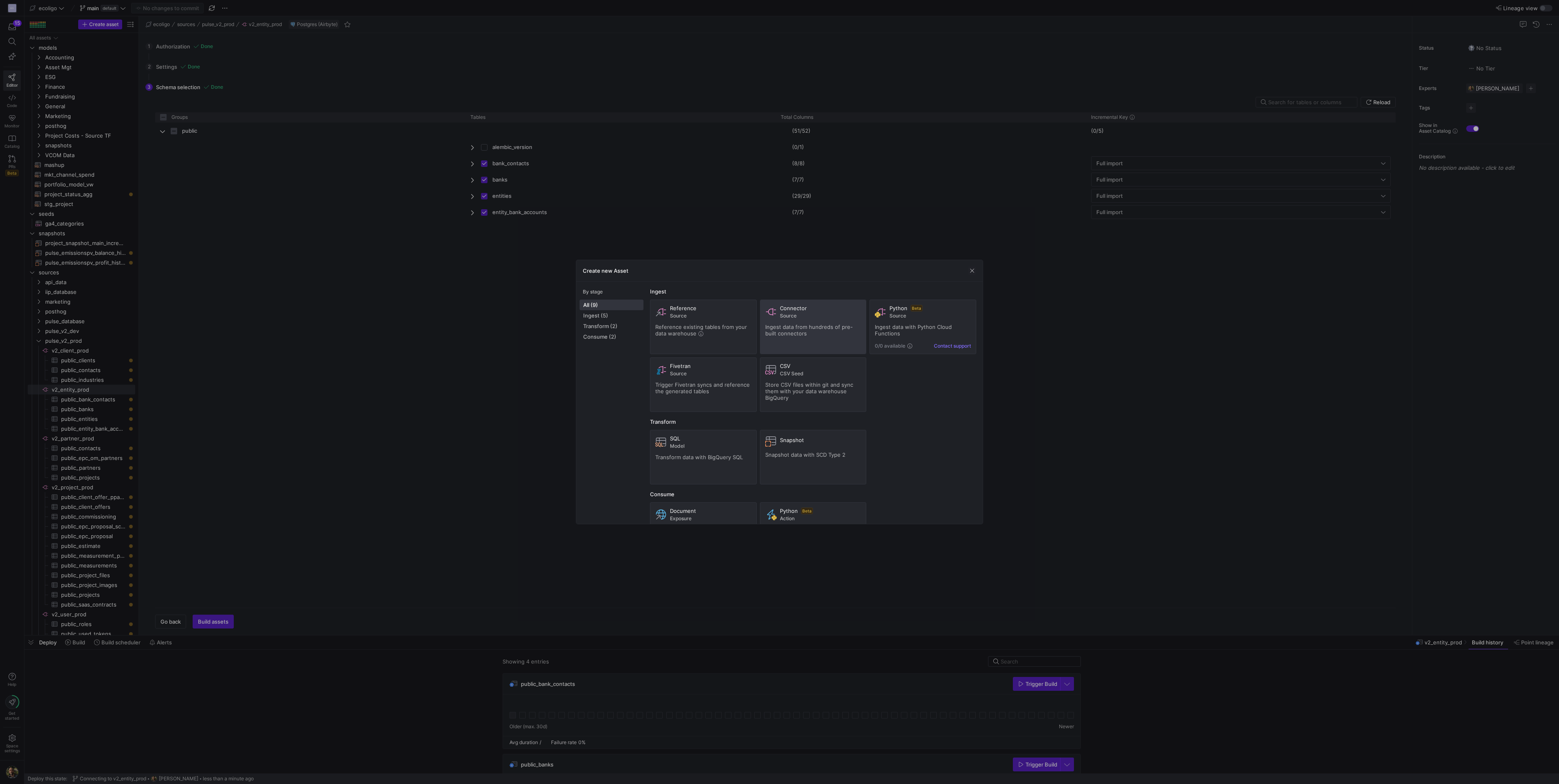
click at [798, 319] on div "Connector Source Ingest data from hundreds of pre-built connectors" at bounding box center [813, 327] width 96 height 44
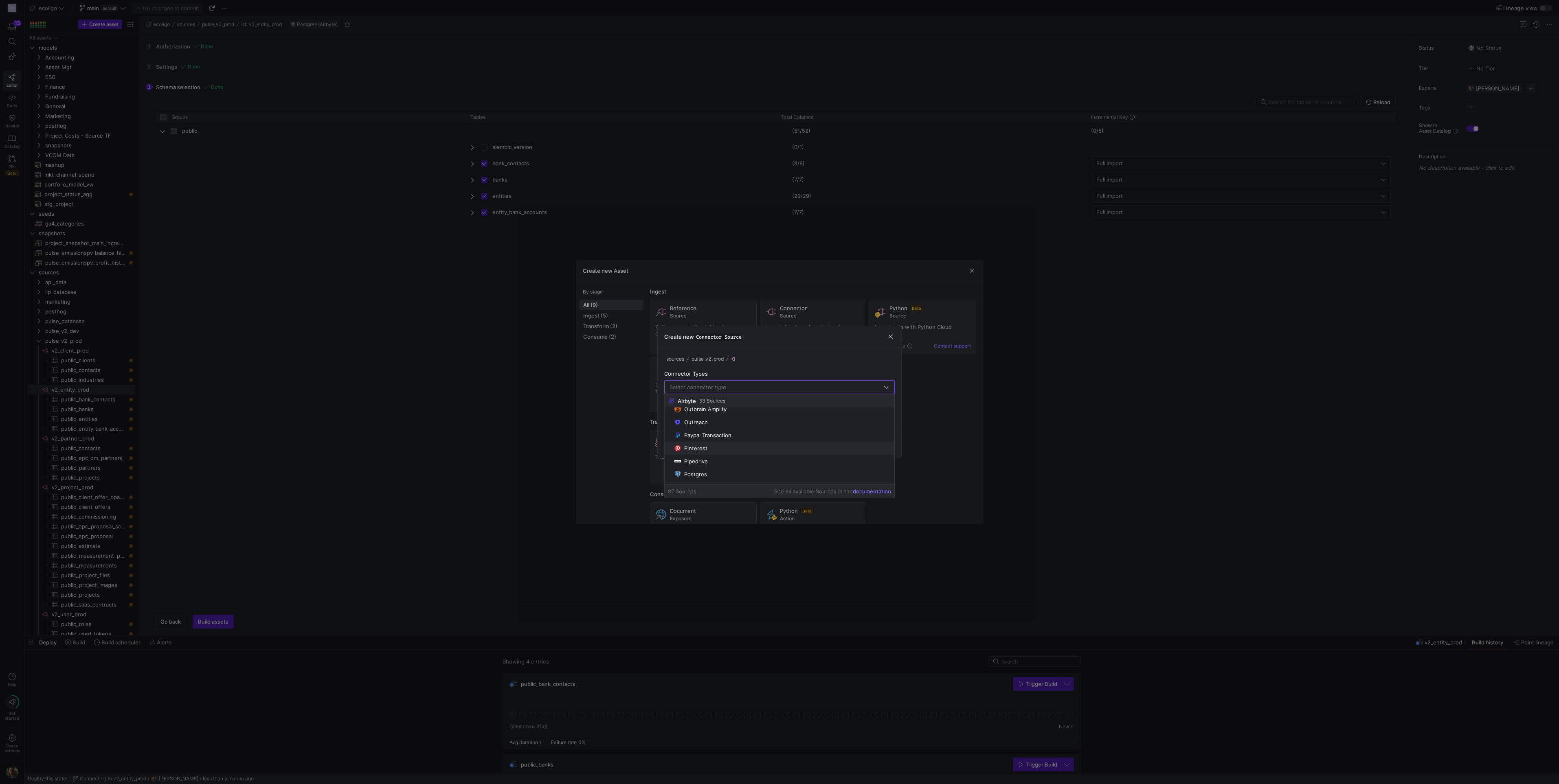
scroll to position [856, 0]
click at [693, 471] on div "Postgres" at bounding box center [696, 471] width 23 height 7
type input "Postgres"
click at [699, 411] on div at bounding box center [780, 417] width 217 height 13
type input "v2_workflow_prod"
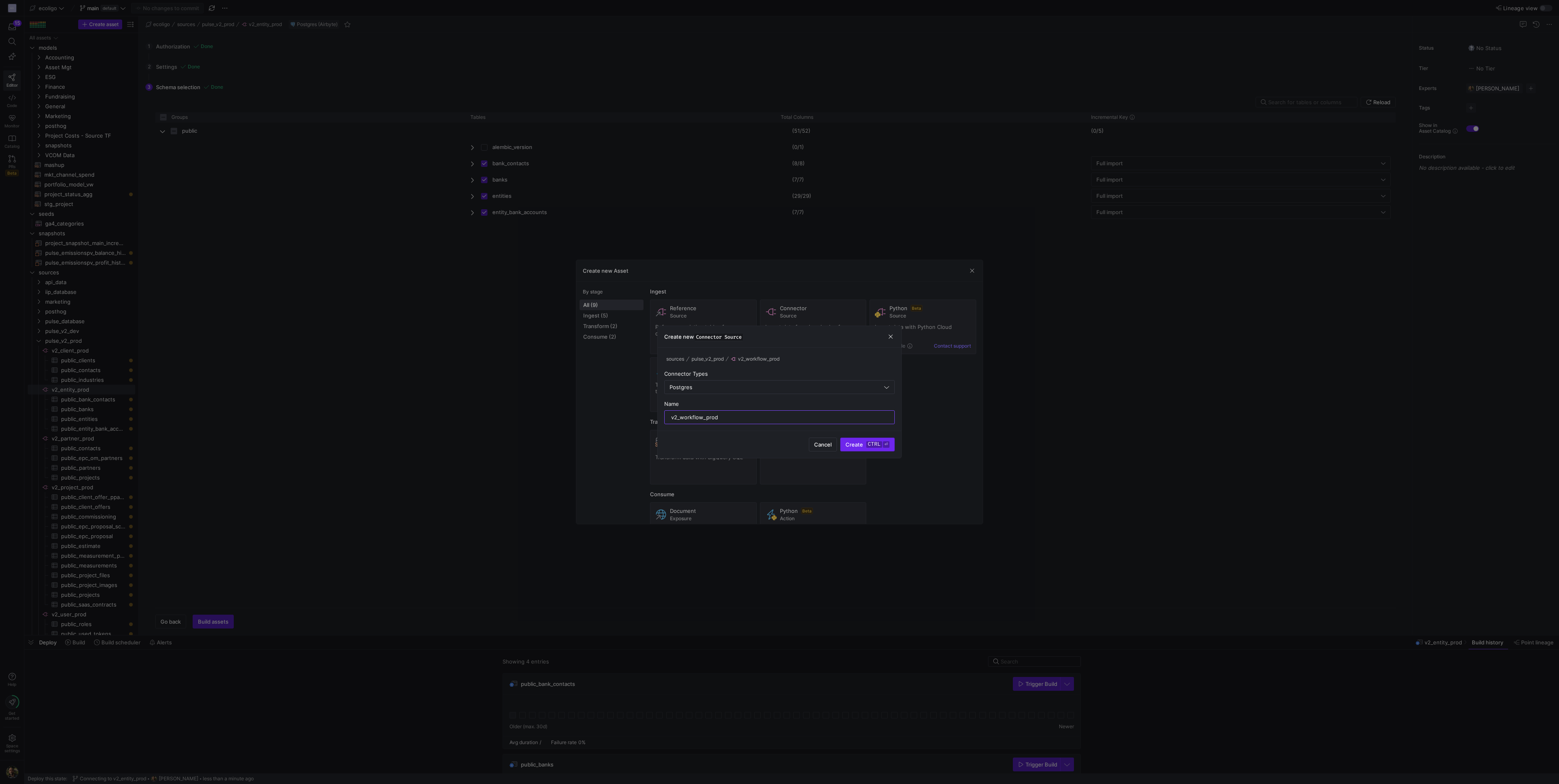
click at [858, 440] on span "submit" at bounding box center [867, 445] width 54 height 13
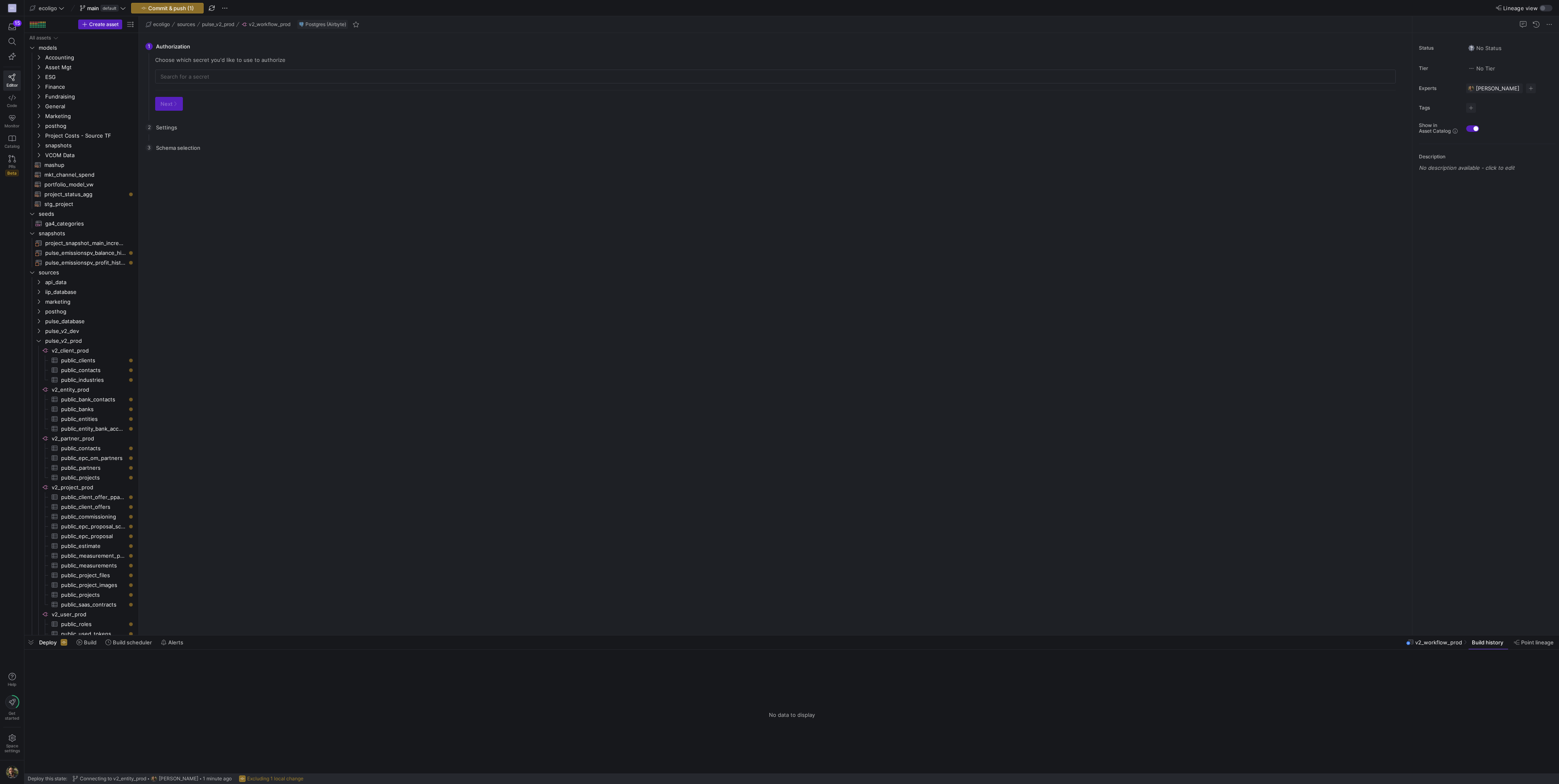
scroll to position [23, 0]
click at [245, 78] on input "text" at bounding box center [775, 76] width 1230 height 7
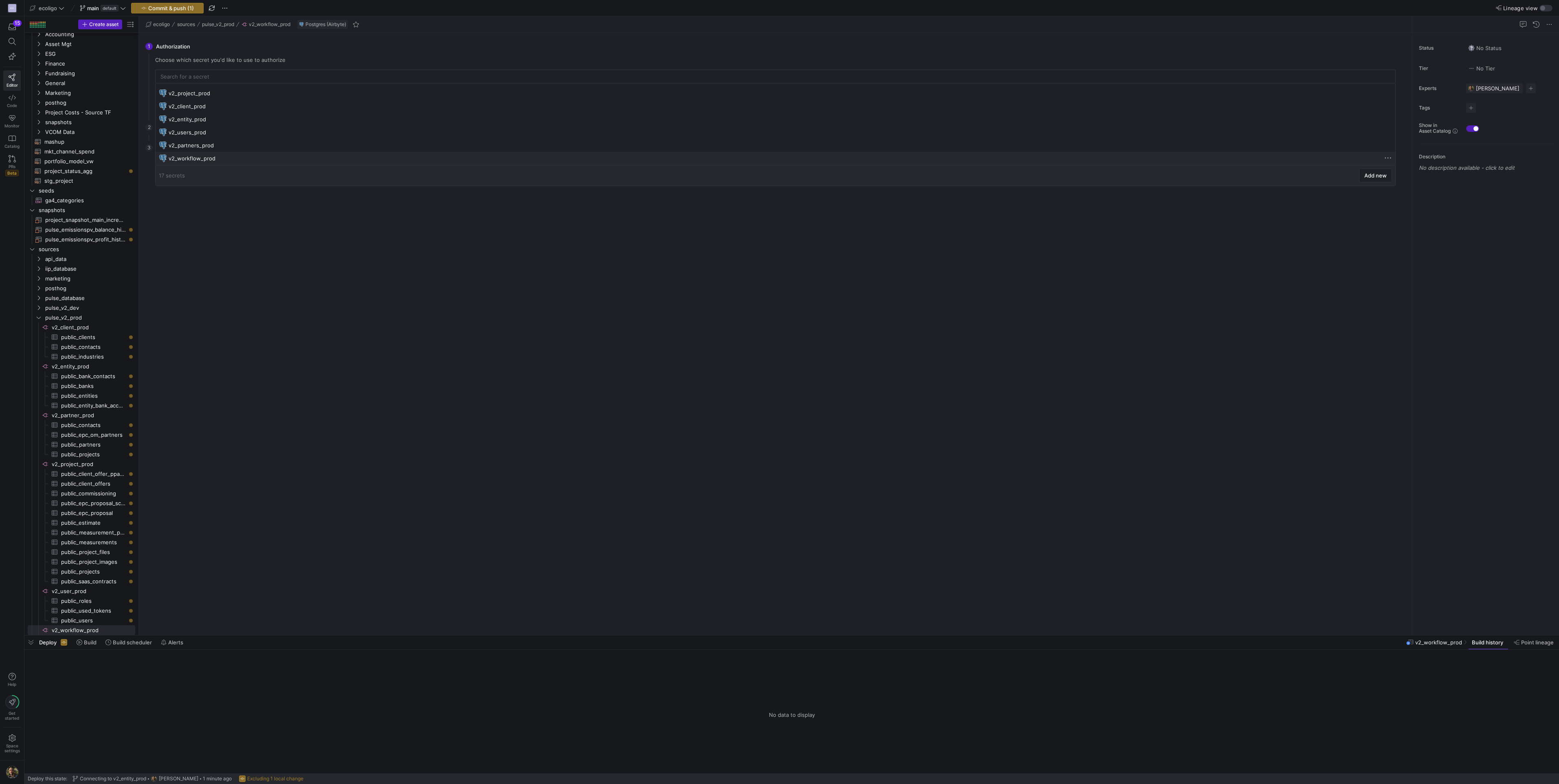
click at [208, 158] on div "v2_workflow_prod" at bounding box center [776, 158] width 1215 height 7
type input "v2_workflow_prod"
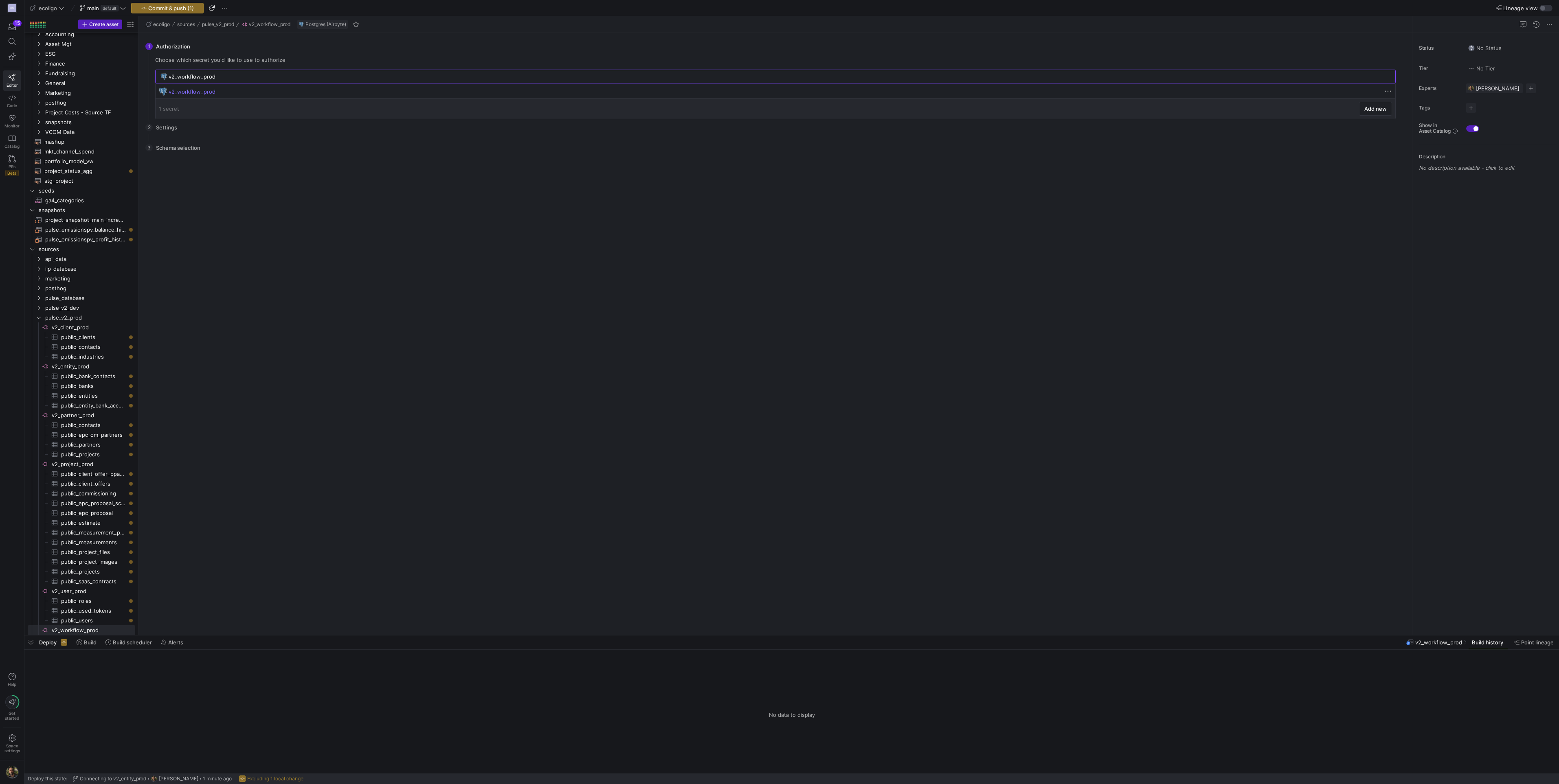
scroll to position [0, 0]
click at [163, 100] on span "Next" at bounding box center [169, 103] width 17 height 7
click at [217, 102] on span "button" at bounding box center [206, 104] width 27 height 13
click at [160, 130] on span "Press SPACE to select this row." at bounding box center [162, 131] width 5 height 7
click at [176, 129] on input "Press Space to toggle row selection (unchecked)" at bounding box center [174, 131] width 7 height 7
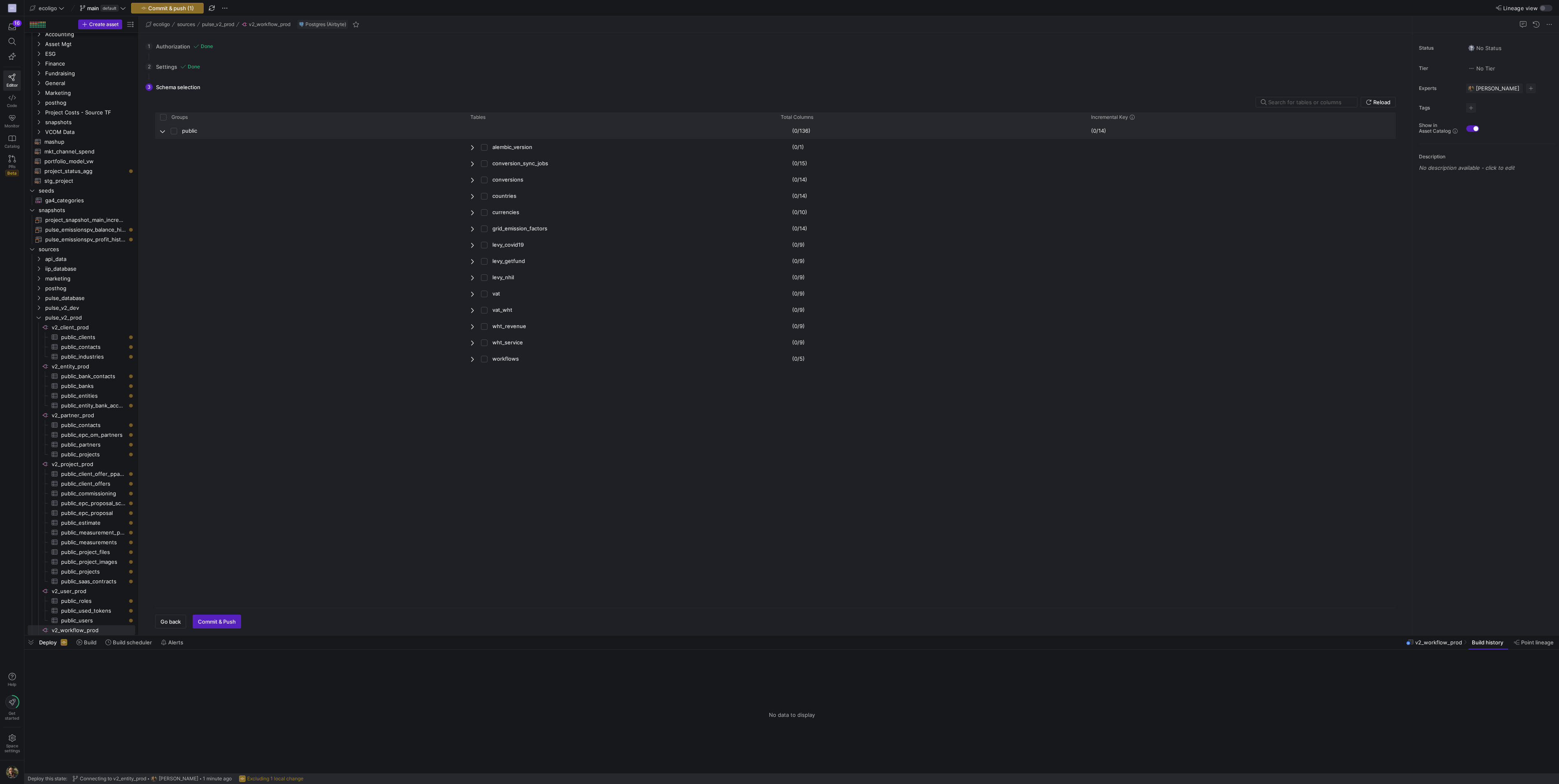
checkbox input "true"
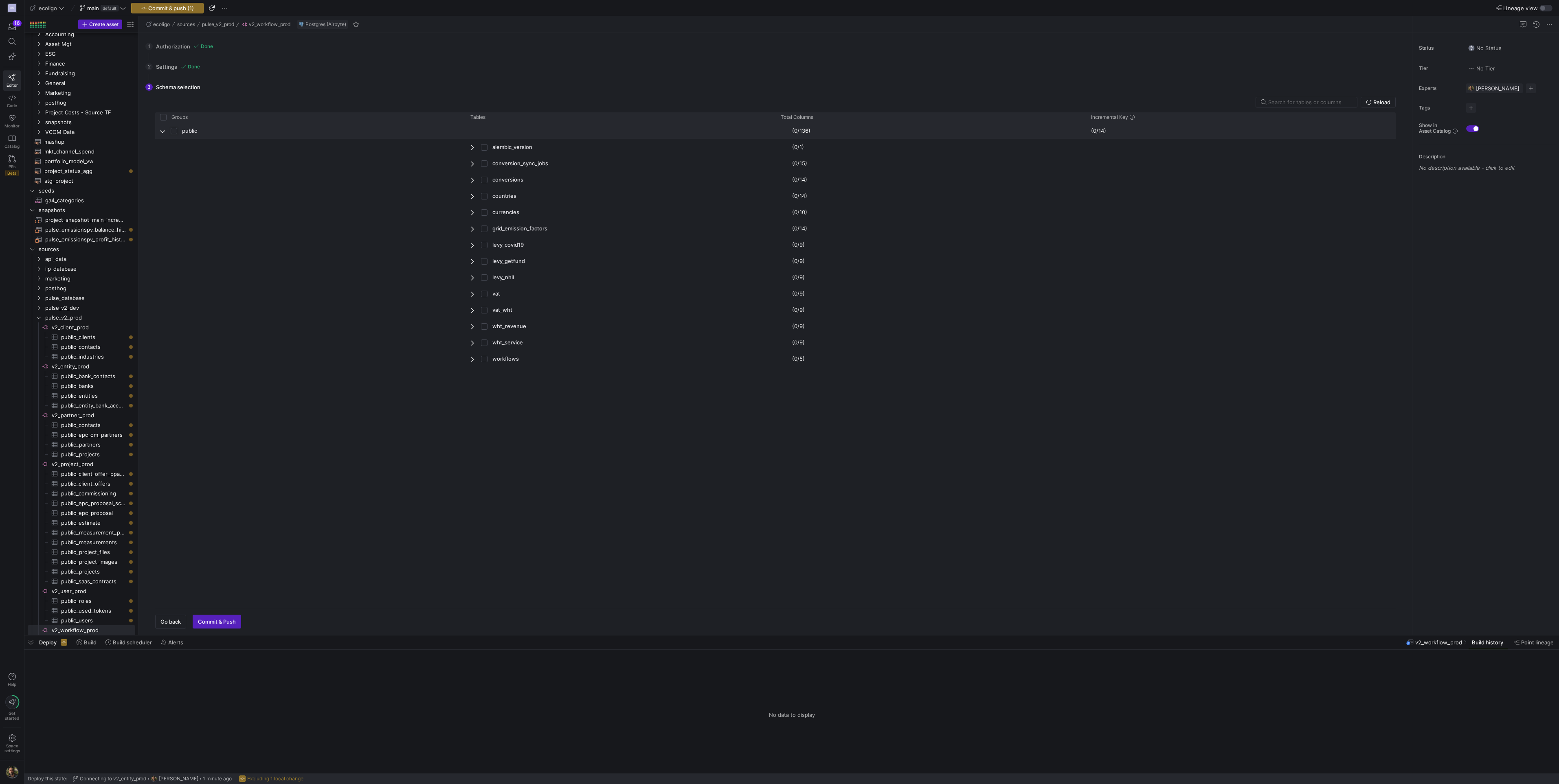
checkbox input "true"
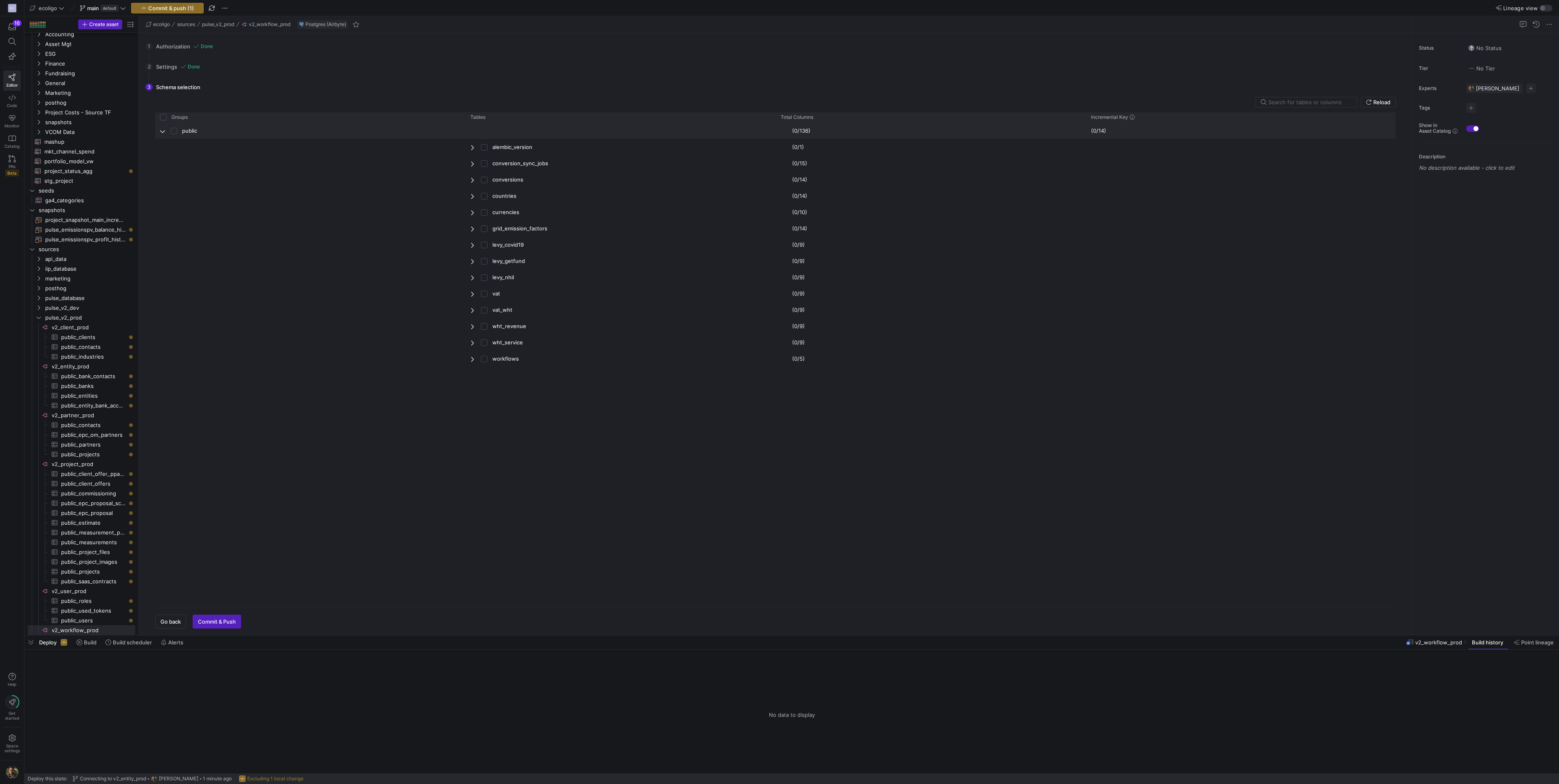
checkbox input "true"
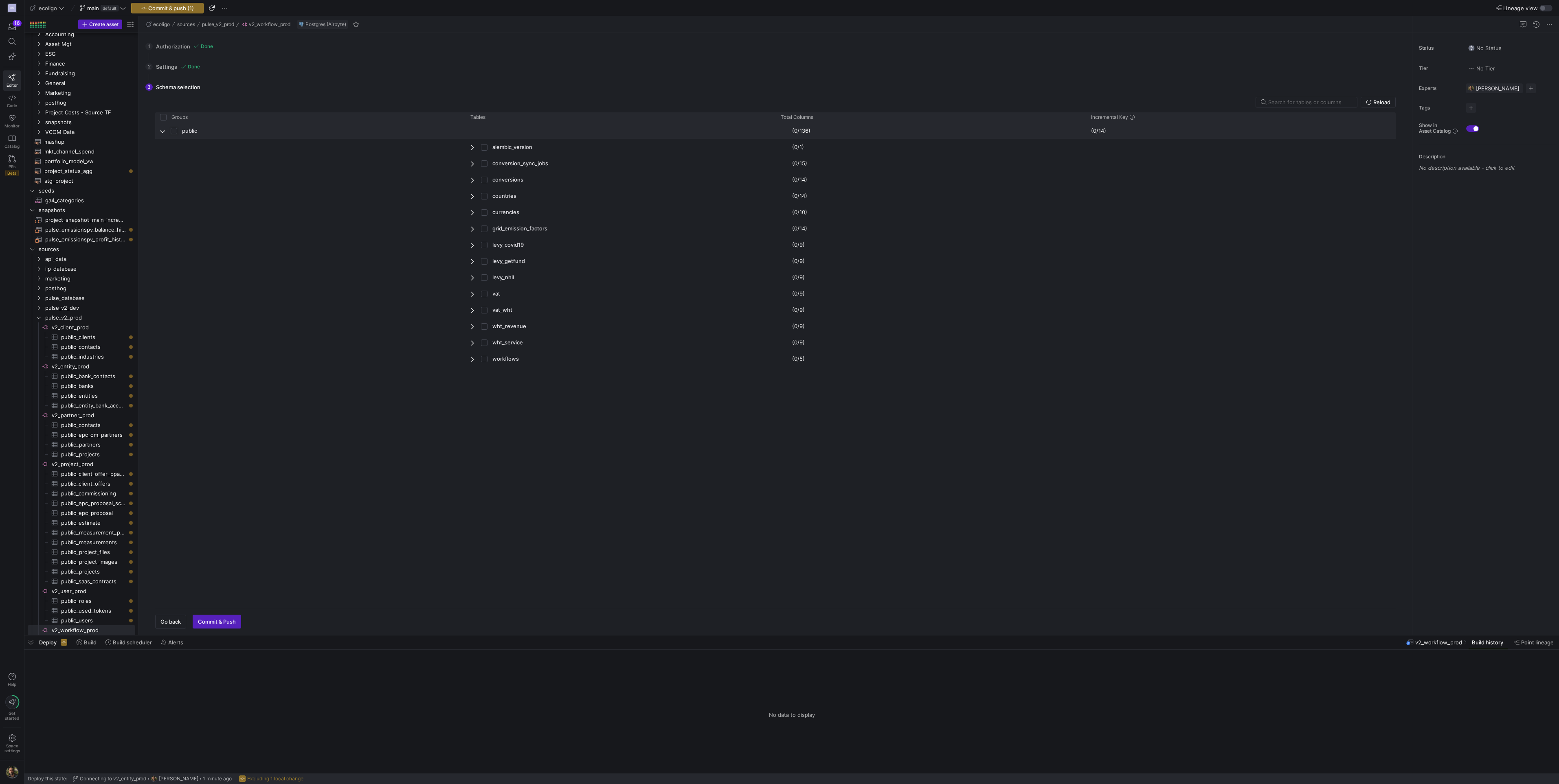
checkbox input "true"
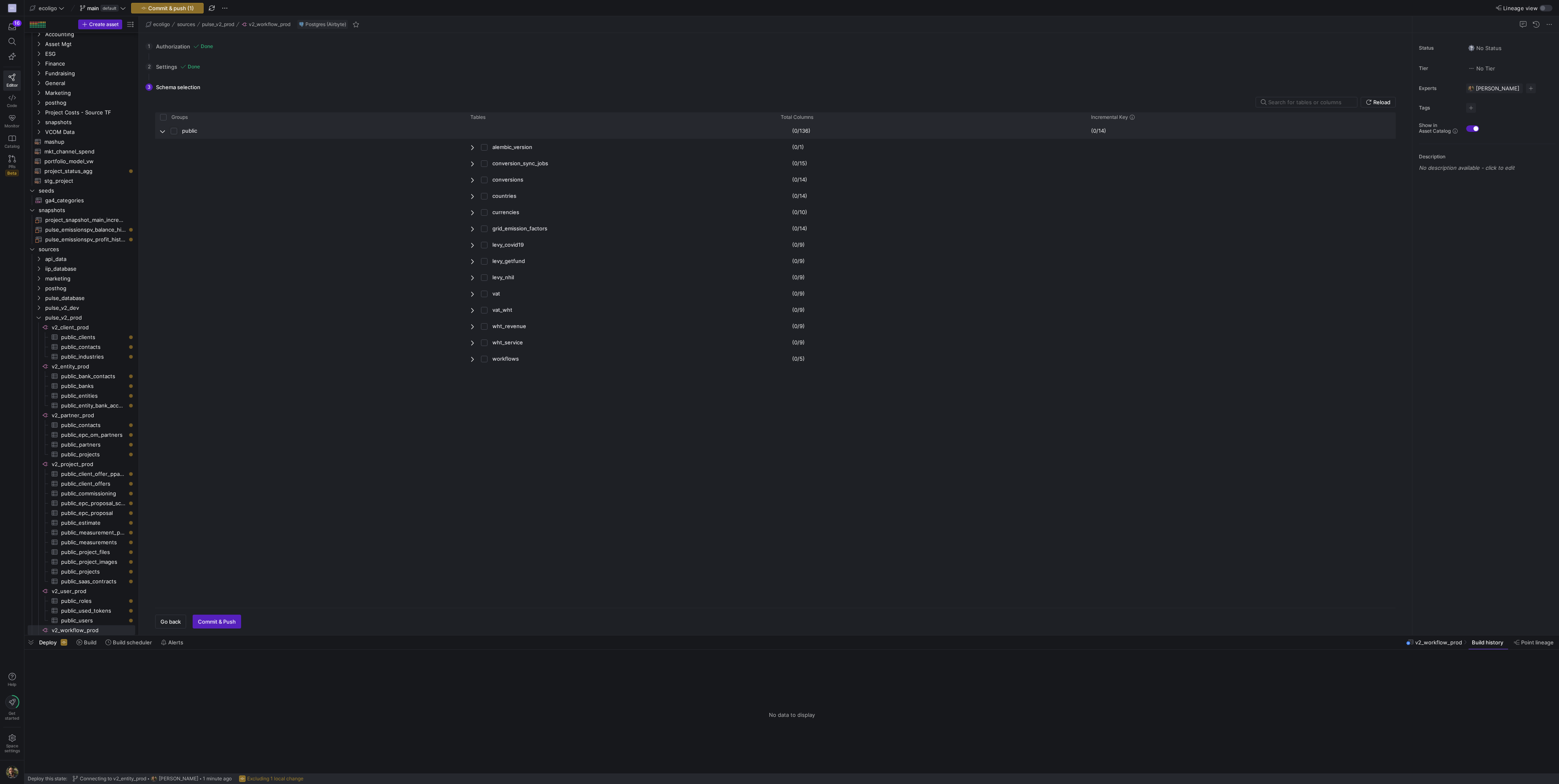
checkbox input "true"
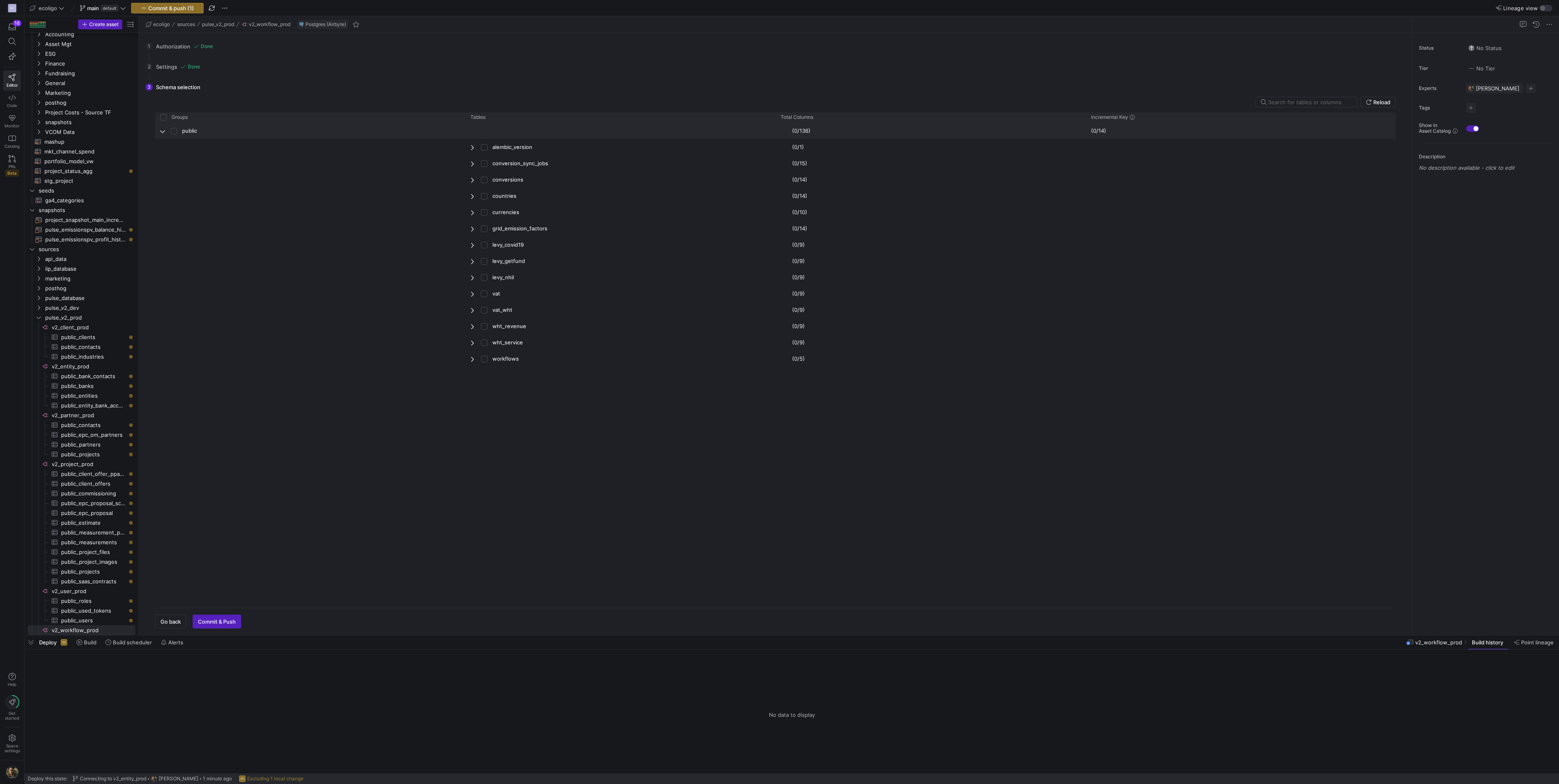
checkbox input "true"
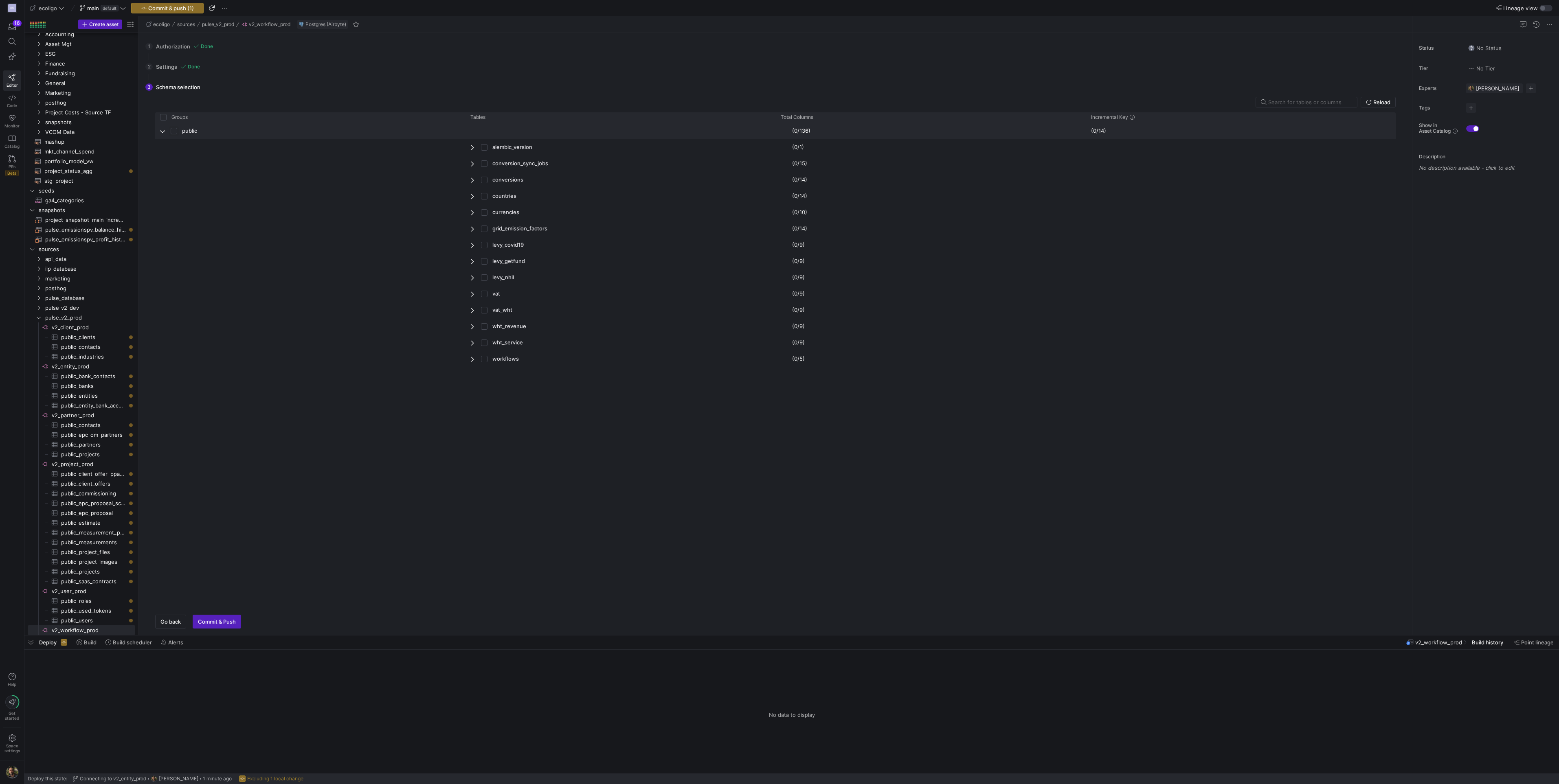
checkbox input "true"
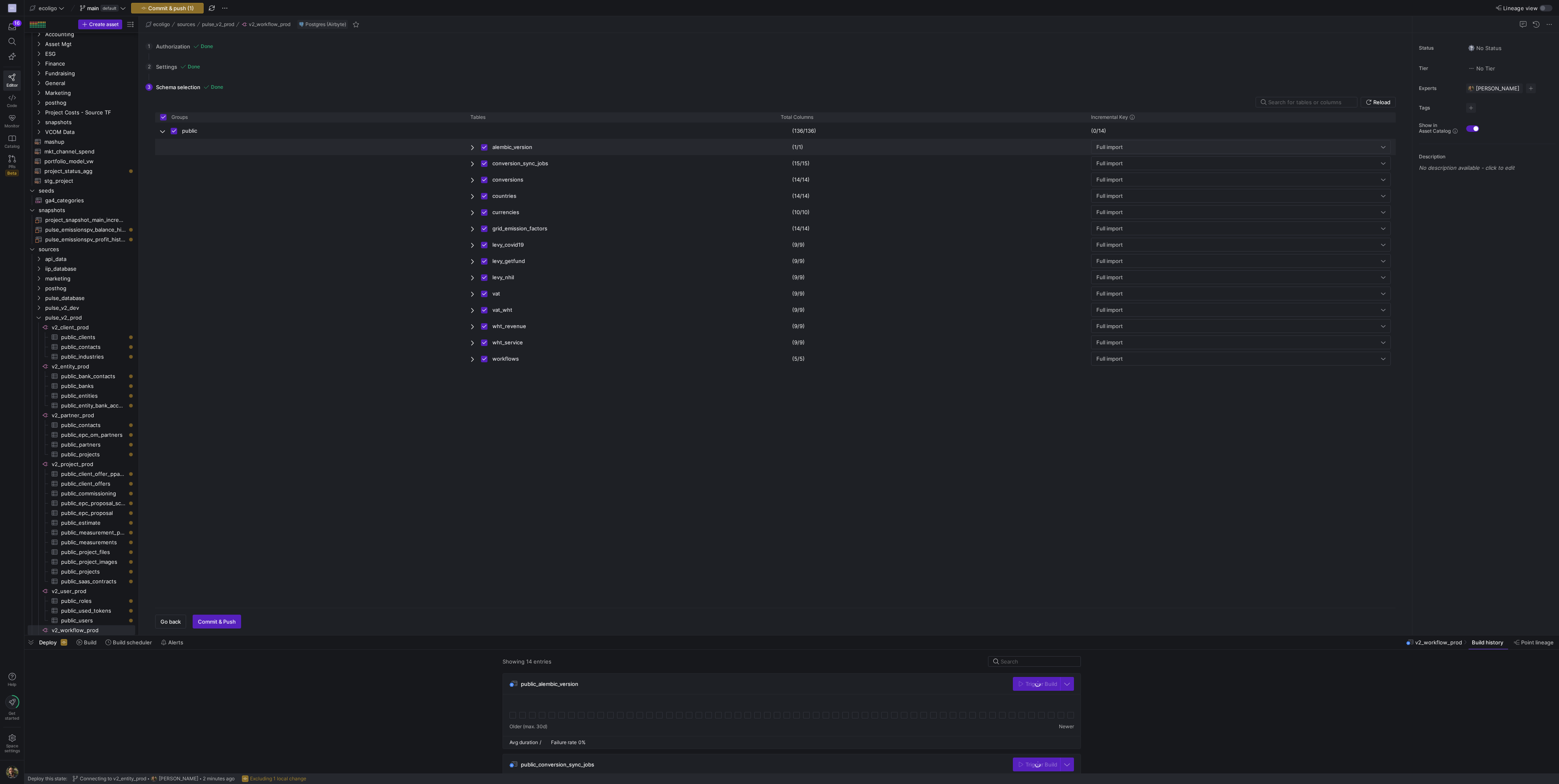
click at [482, 145] on input "Press Space to toggle row selection (checked)" at bounding box center [484, 147] width 7 height 7
checkbox input "false"
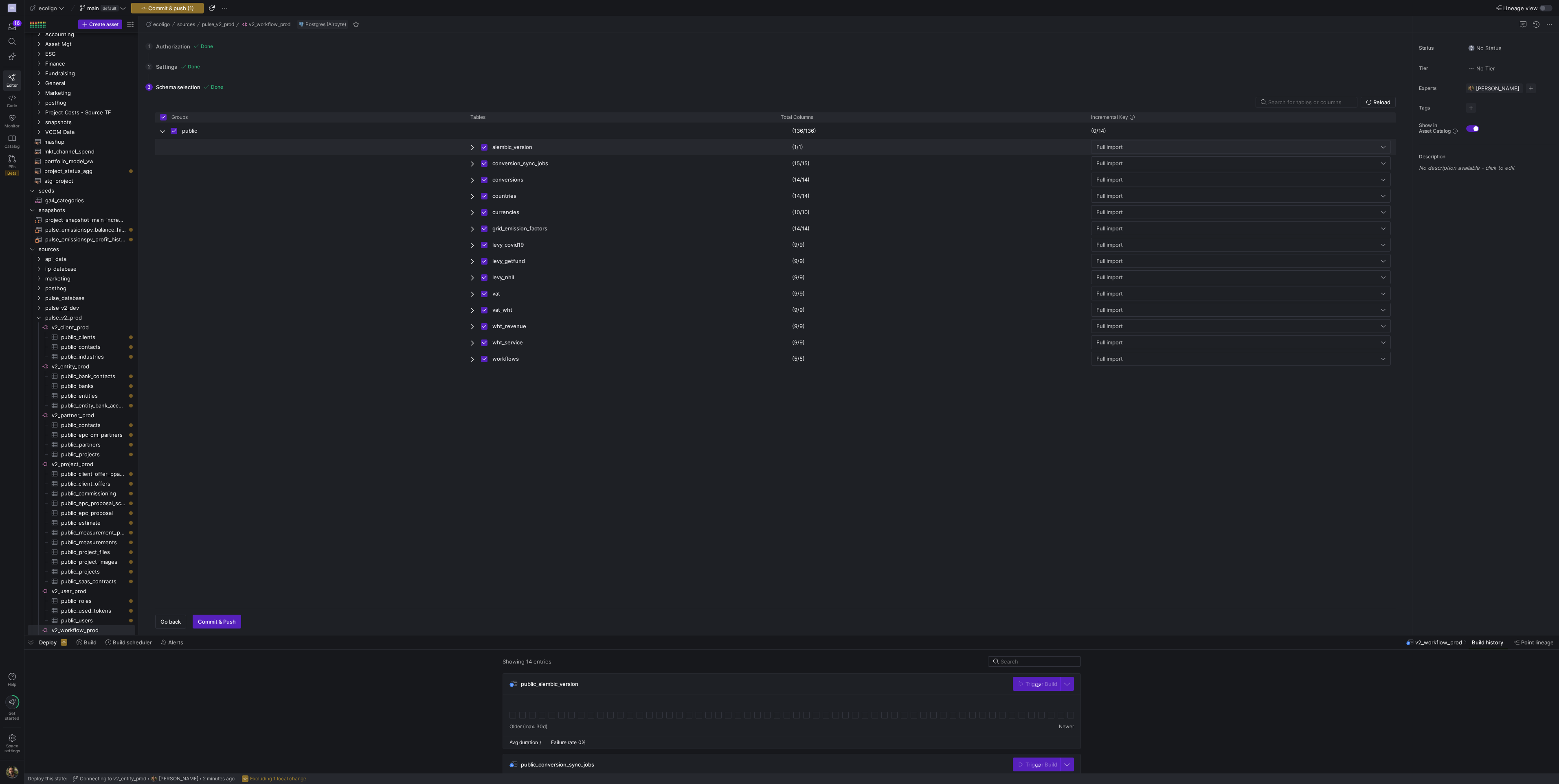
checkbox input "false"
click at [209, 616] on span "button" at bounding box center [217, 622] width 48 height 13
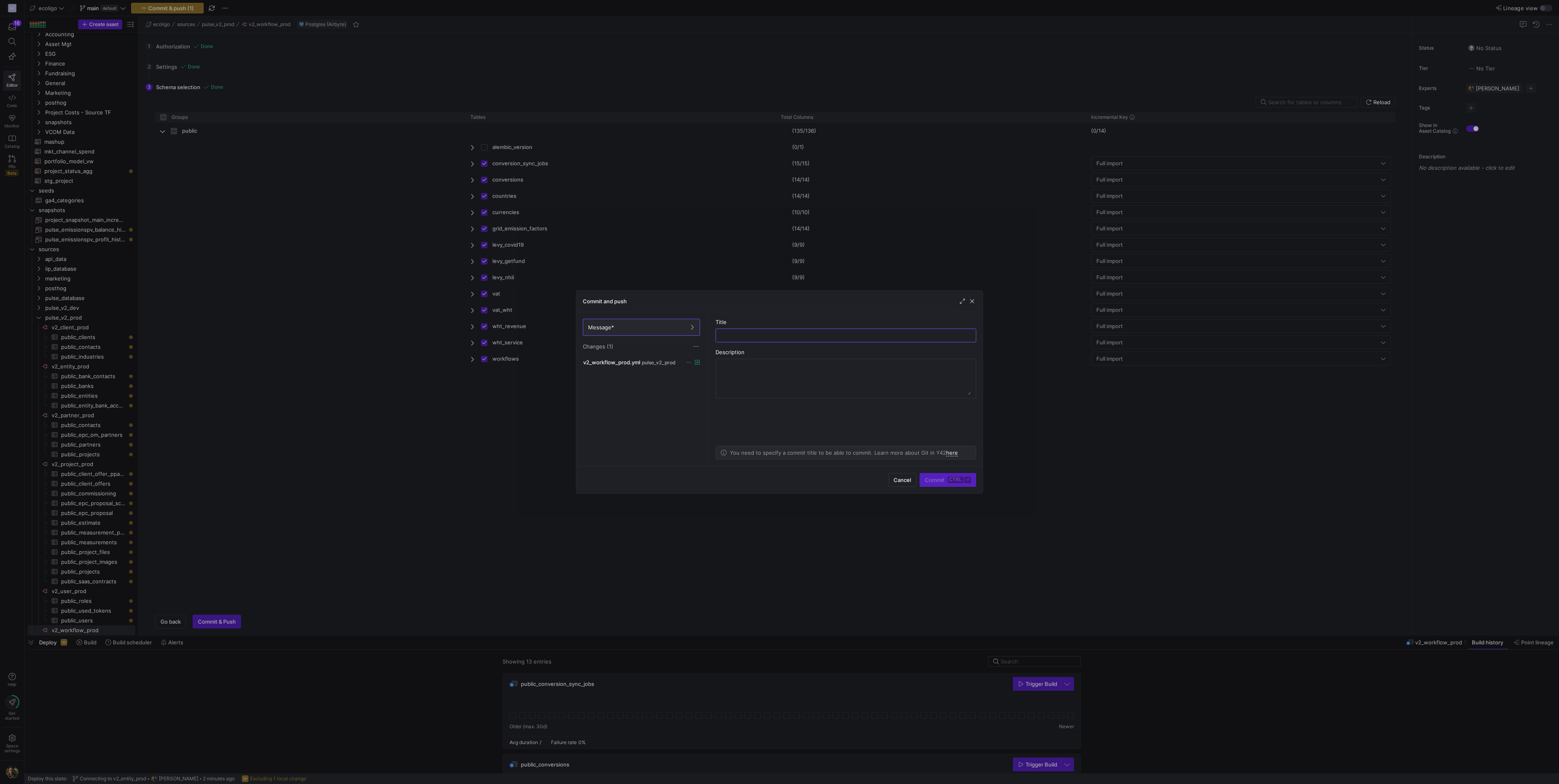
type input "c"
click at [793, 335] on input "Connecting to" at bounding box center [846, 335] width 247 height 7
click at [805, 335] on input "Connecting to" at bounding box center [846, 335] width 247 height 7
type input "Connecting to v2_workflow_prod"
click at [934, 477] on span "Commit ctrl ⏎" at bounding box center [948, 480] width 46 height 7
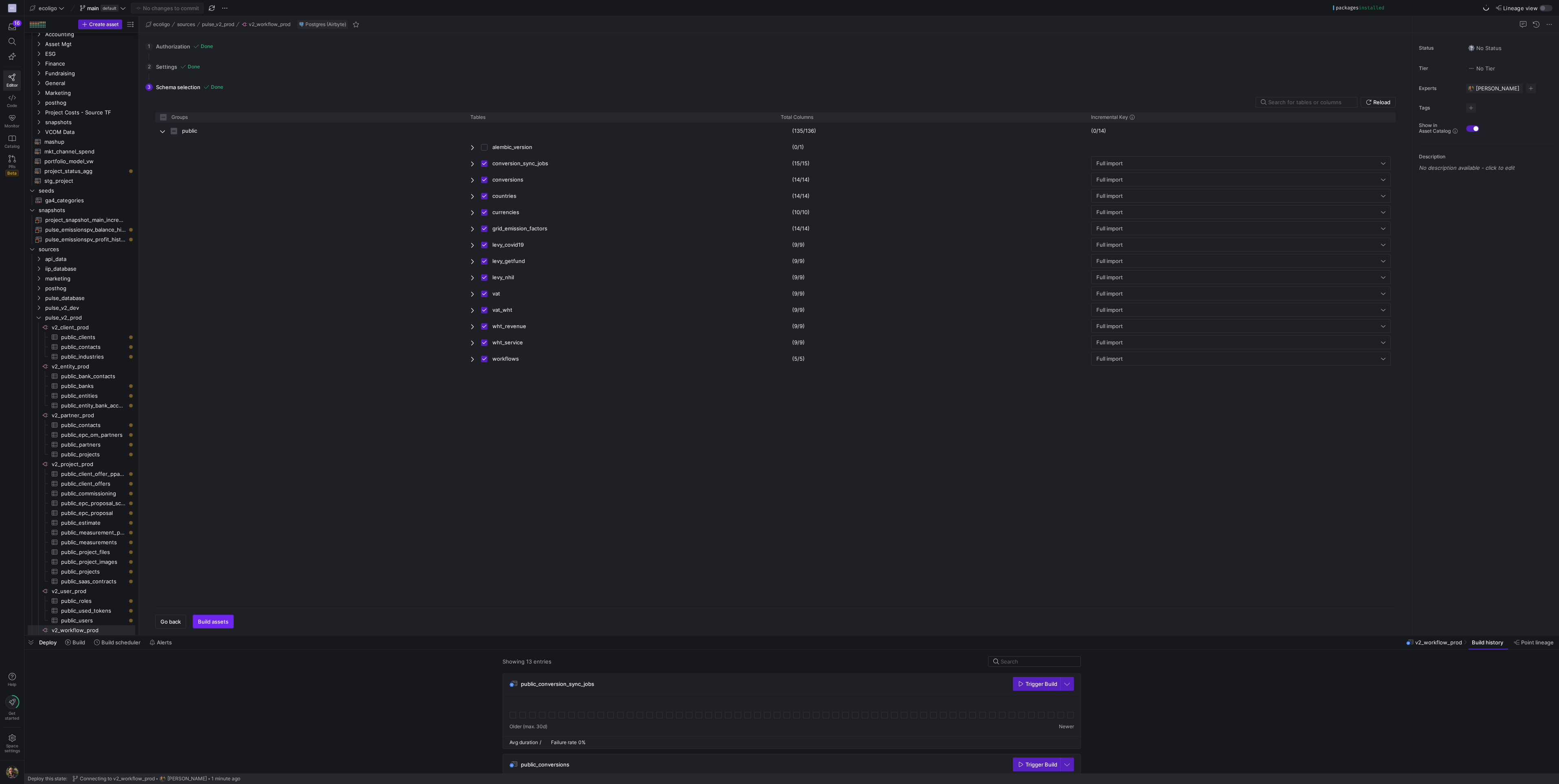
click at [222, 621] on span "Build assets" at bounding box center [213, 621] width 30 height 7
click at [71, 335] on span "public_clients​​​​​​​​​" at bounding box center [93, 337] width 65 height 9
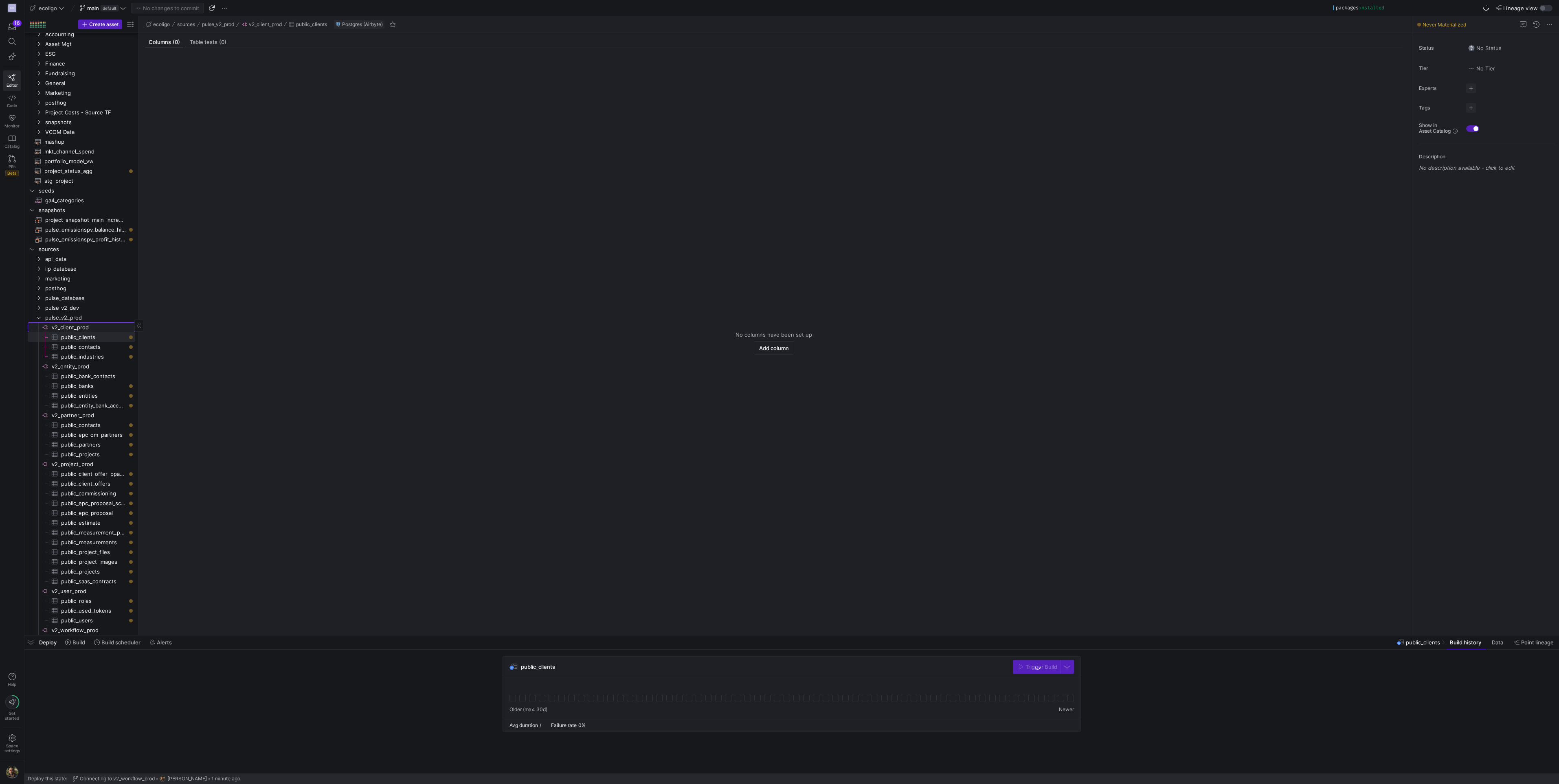
click at [68, 325] on span "v2_client_prod​​​​​​​​" at bounding box center [93, 327] width 82 height 9
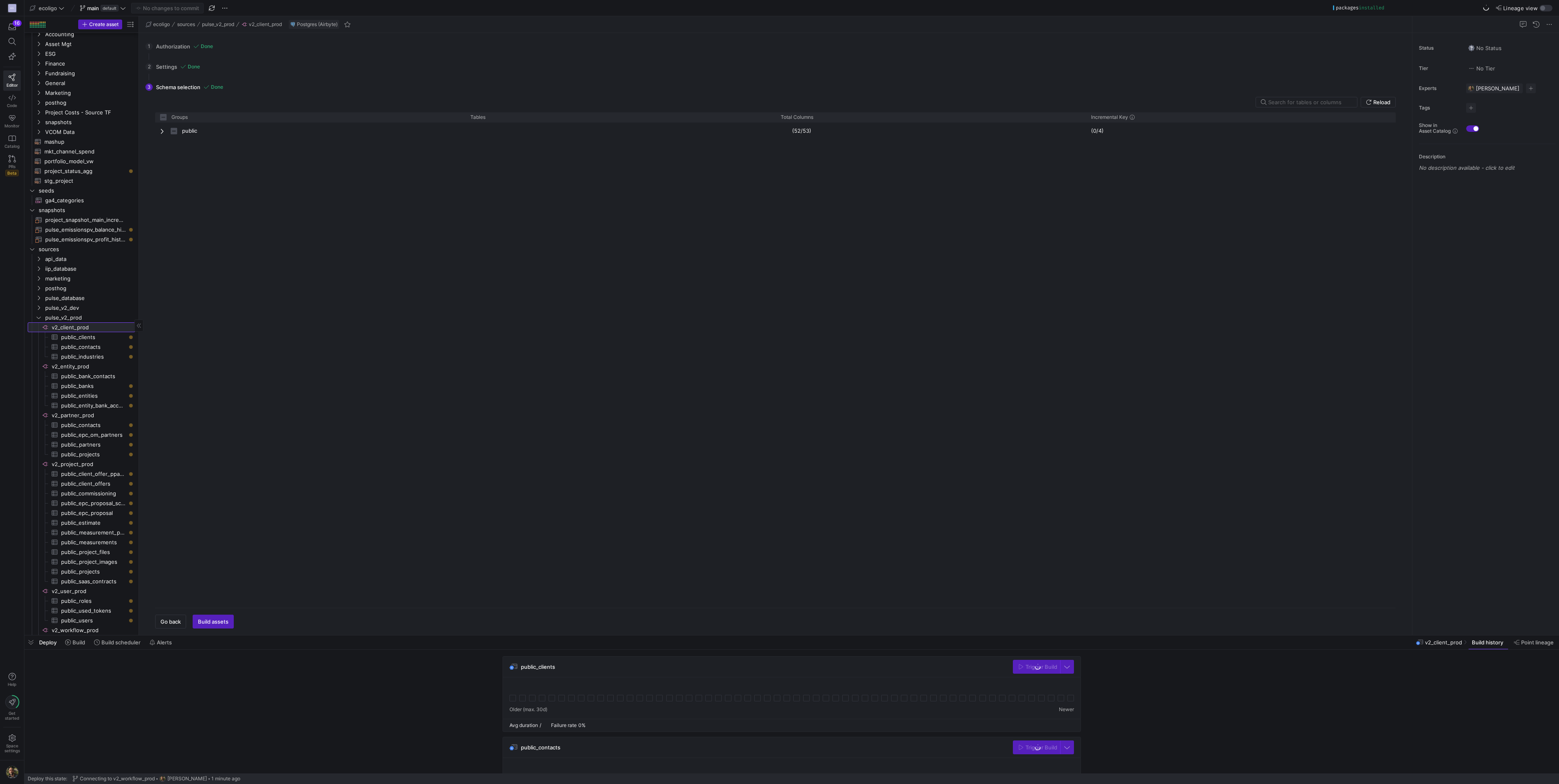
checkbox input "false"
click at [79, 636] on div at bounding box center [792, 635] width 1535 height 3
click at [77, 647] on span at bounding box center [75, 642] width 27 height 13
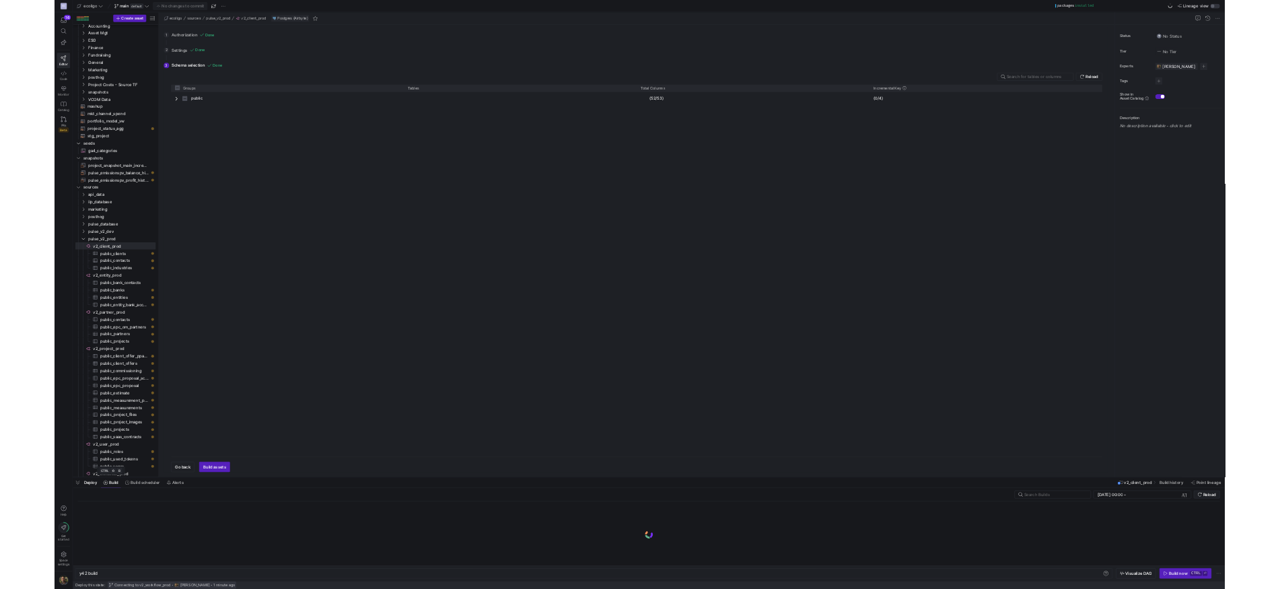
scroll to position [0, 40]
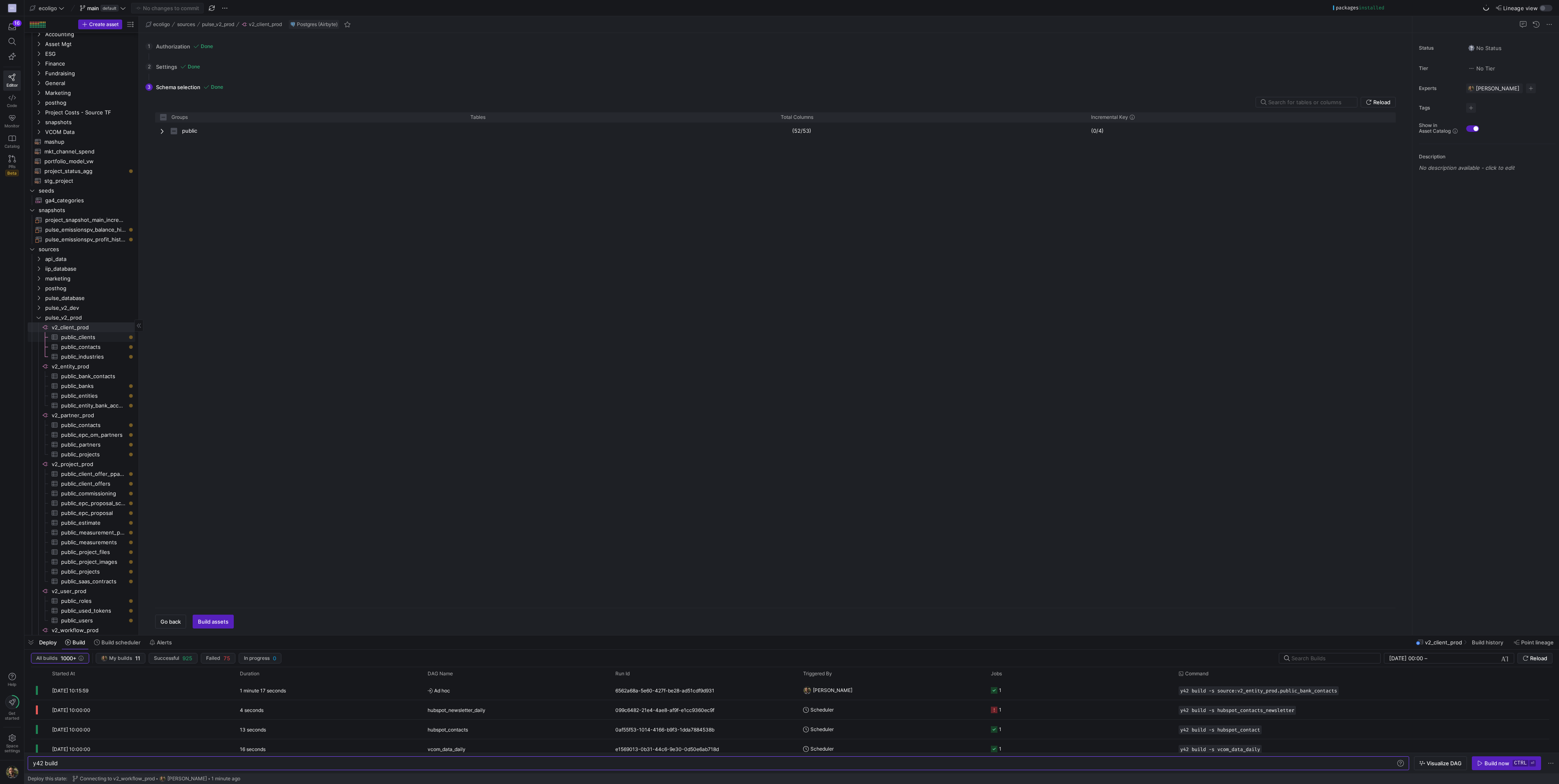
click at [69, 339] on span "public_clients​​​​​​​​​" at bounding box center [93, 337] width 65 height 9
click at [1491, 761] on div "Build now" at bounding box center [1497, 763] width 25 height 7
click at [80, 342] on span "public_contacts​​​​​​​​​" at bounding box center [93, 347] width 65 height 9
click at [1485, 760] on div "Build now" at bounding box center [1497, 763] width 25 height 7
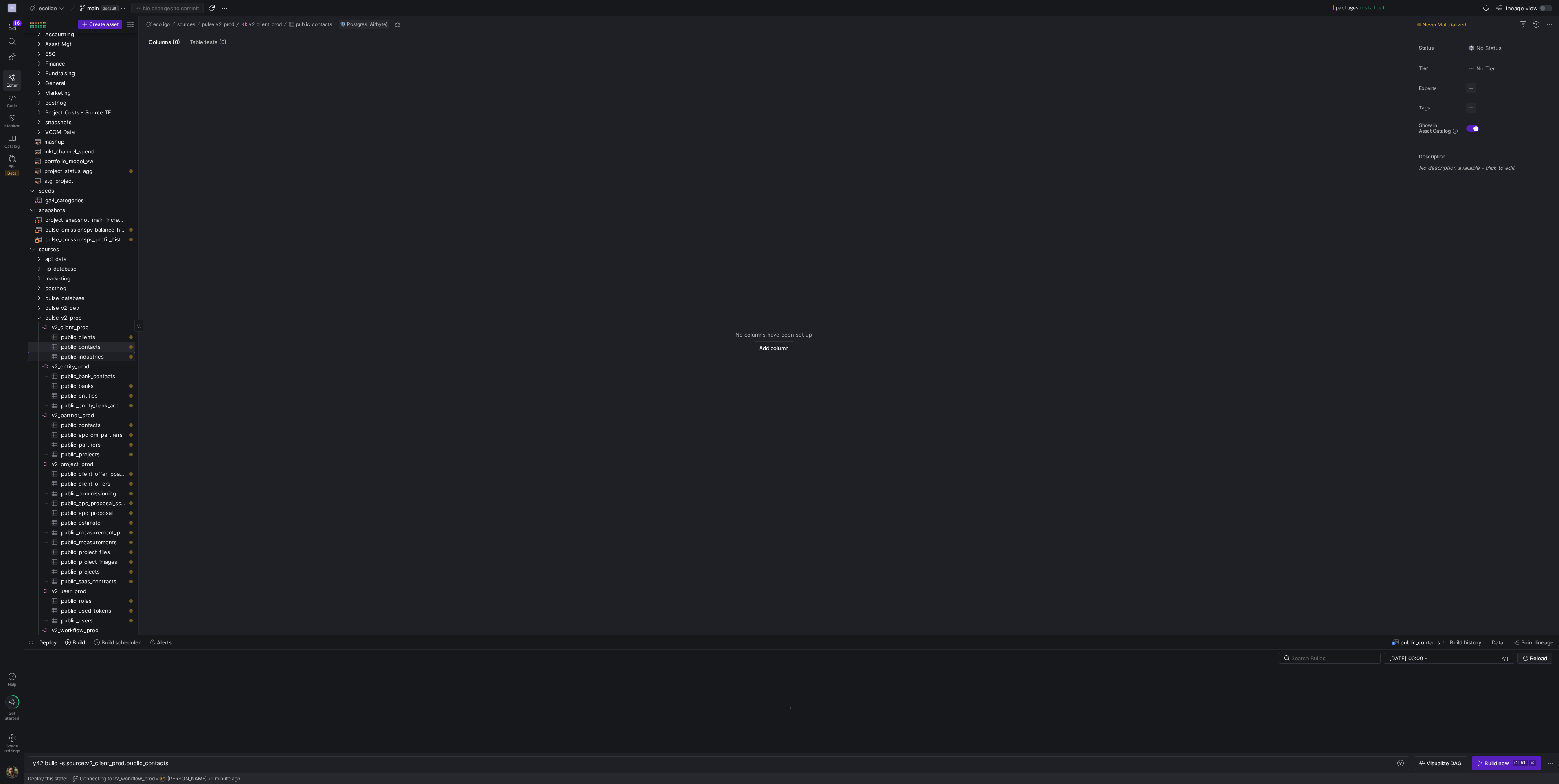
click at [90, 361] on span "public_industries​​​​​​​​​" at bounding box center [93, 356] width 65 height 9
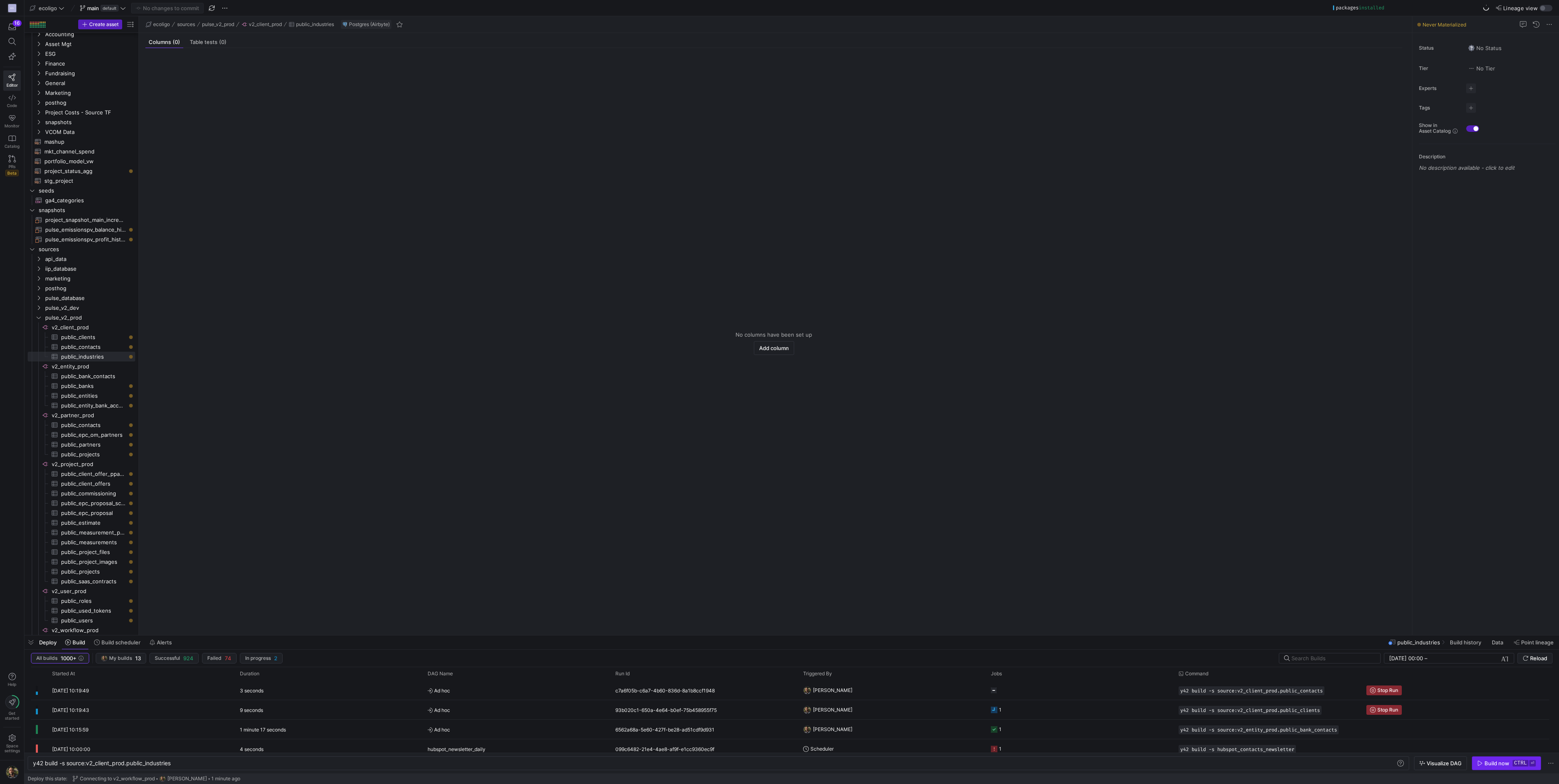
click at [1484, 762] on span "Build now ctrl ⏎" at bounding box center [1506, 763] width 59 height 7
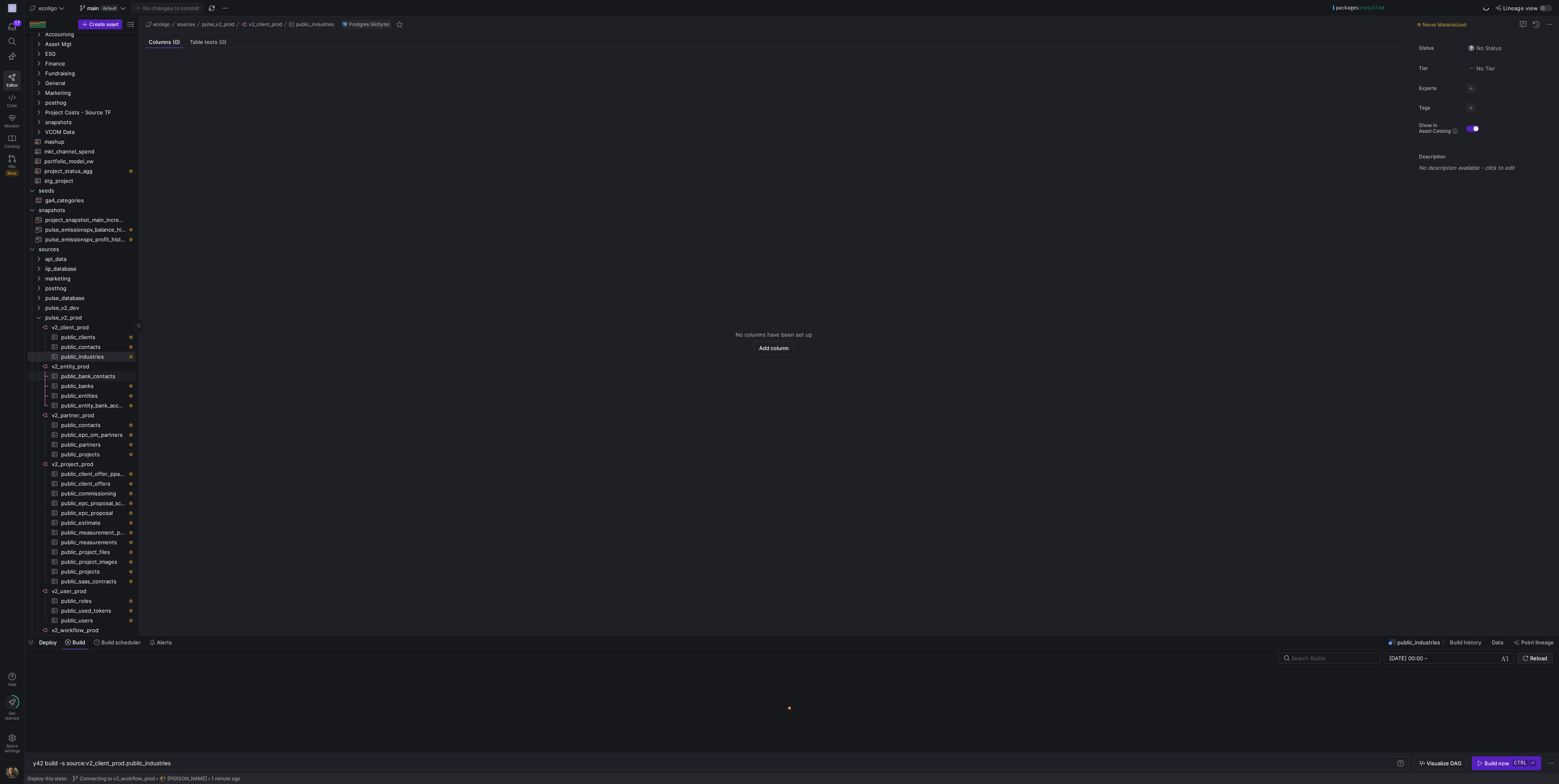
click at [77, 376] on span "public_bank_contacts​​​​​​​​​" at bounding box center [93, 376] width 65 height 9
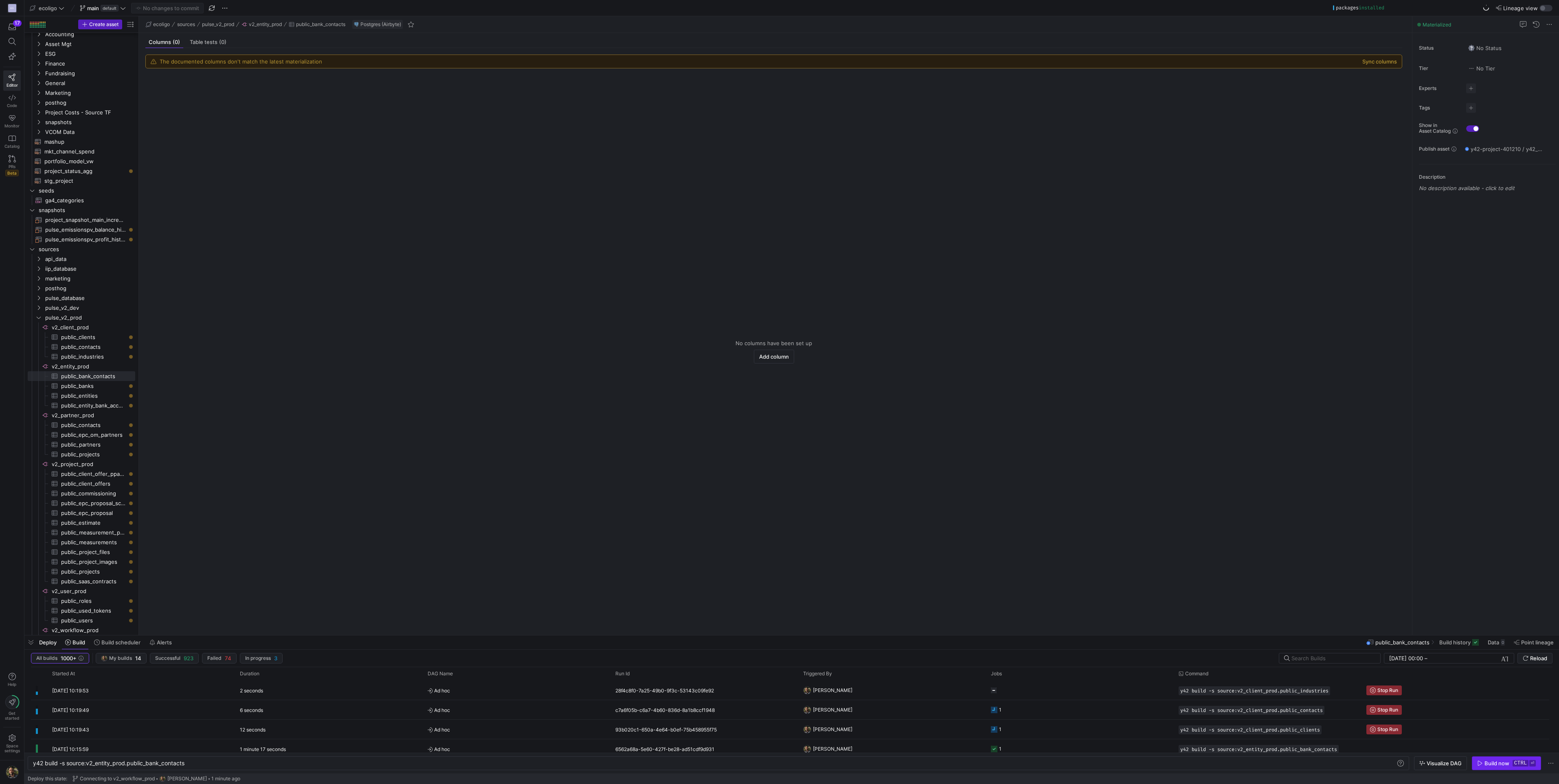
click at [1488, 757] on span "button" at bounding box center [1506, 763] width 68 height 13
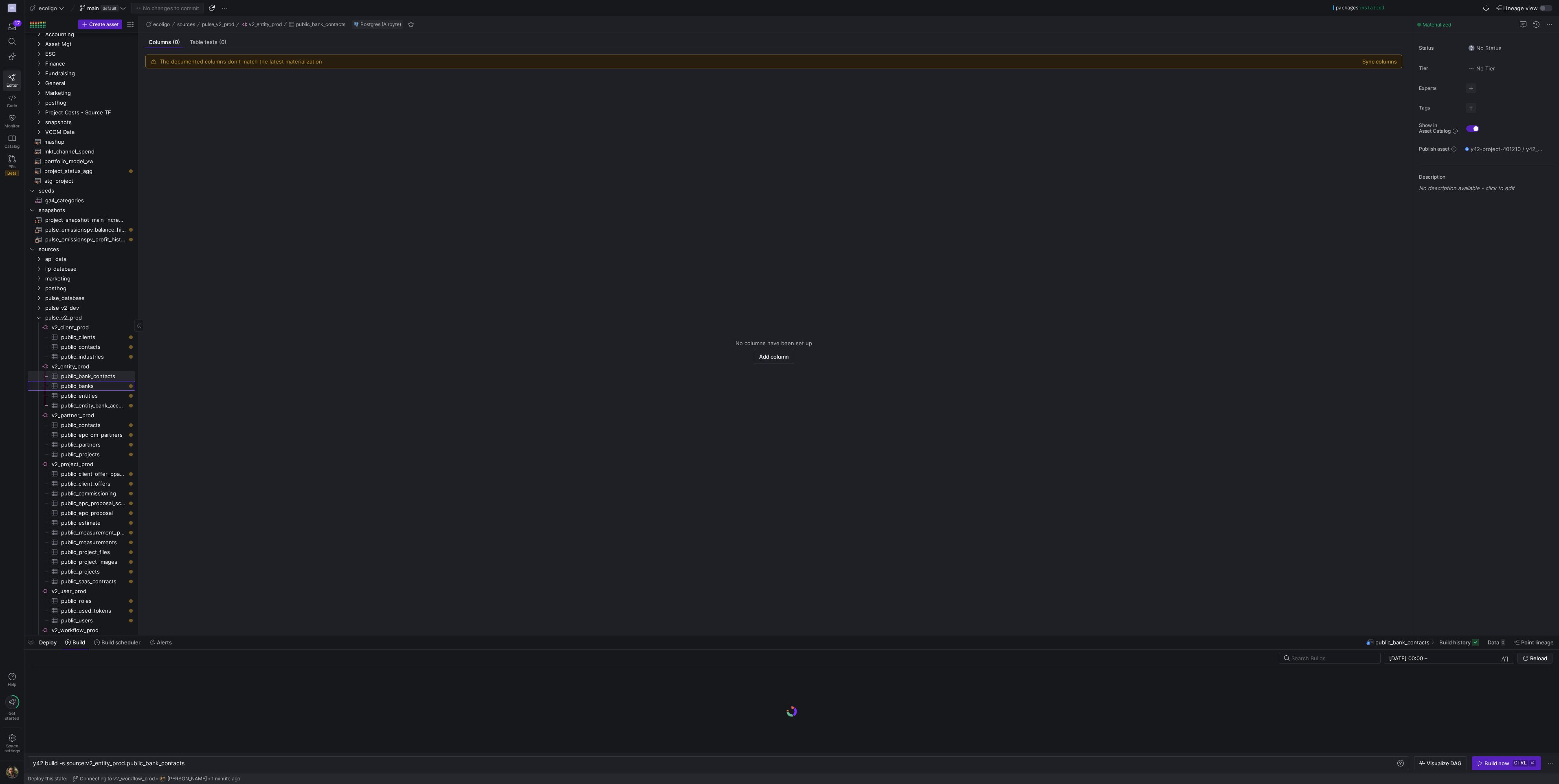
click at [80, 388] on span "public_banks​​​​​​​​​" at bounding box center [93, 386] width 65 height 9
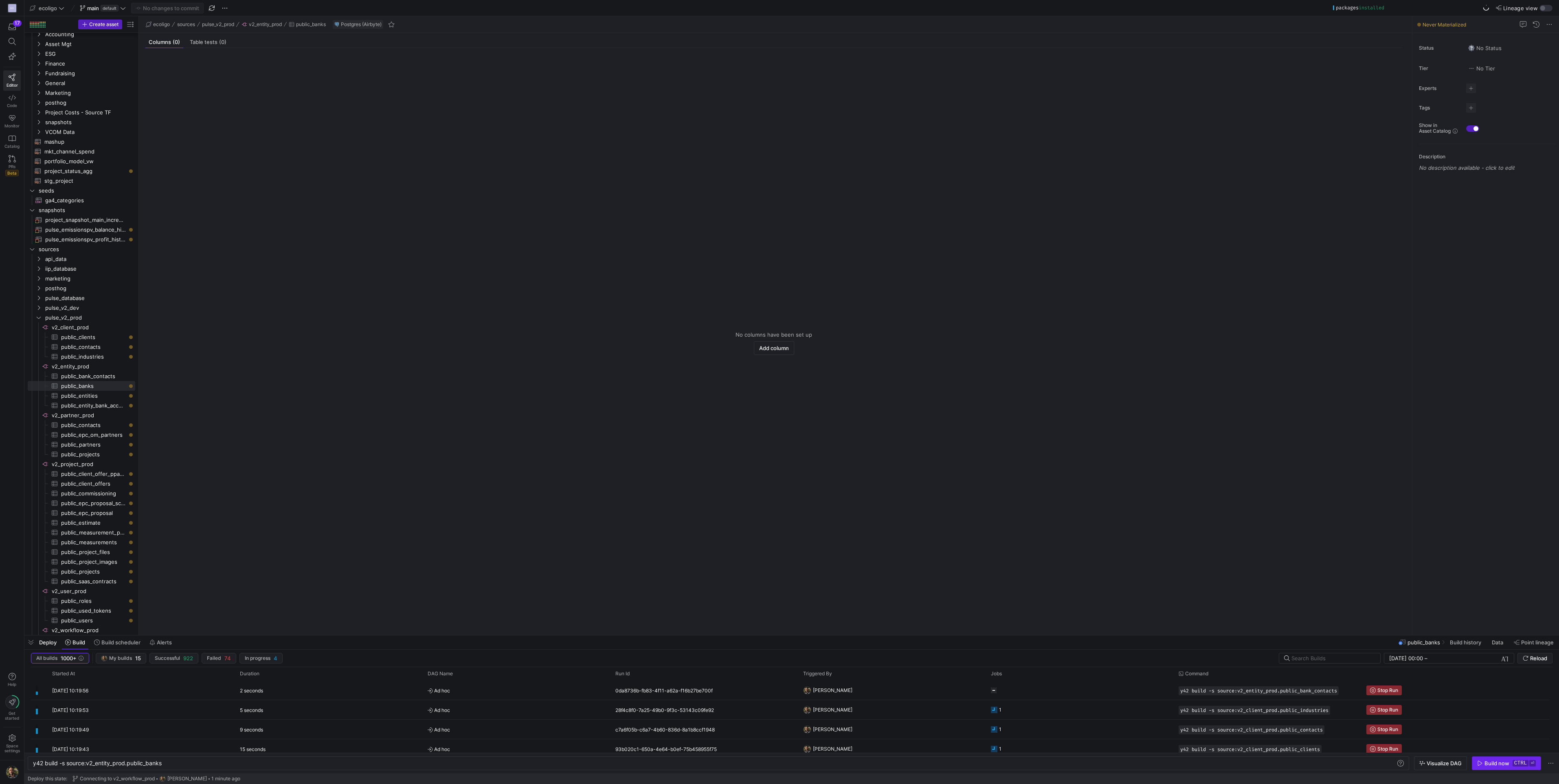
click at [1486, 763] on div "Build now" at bounding box center [1497, 763] width 25 height 7
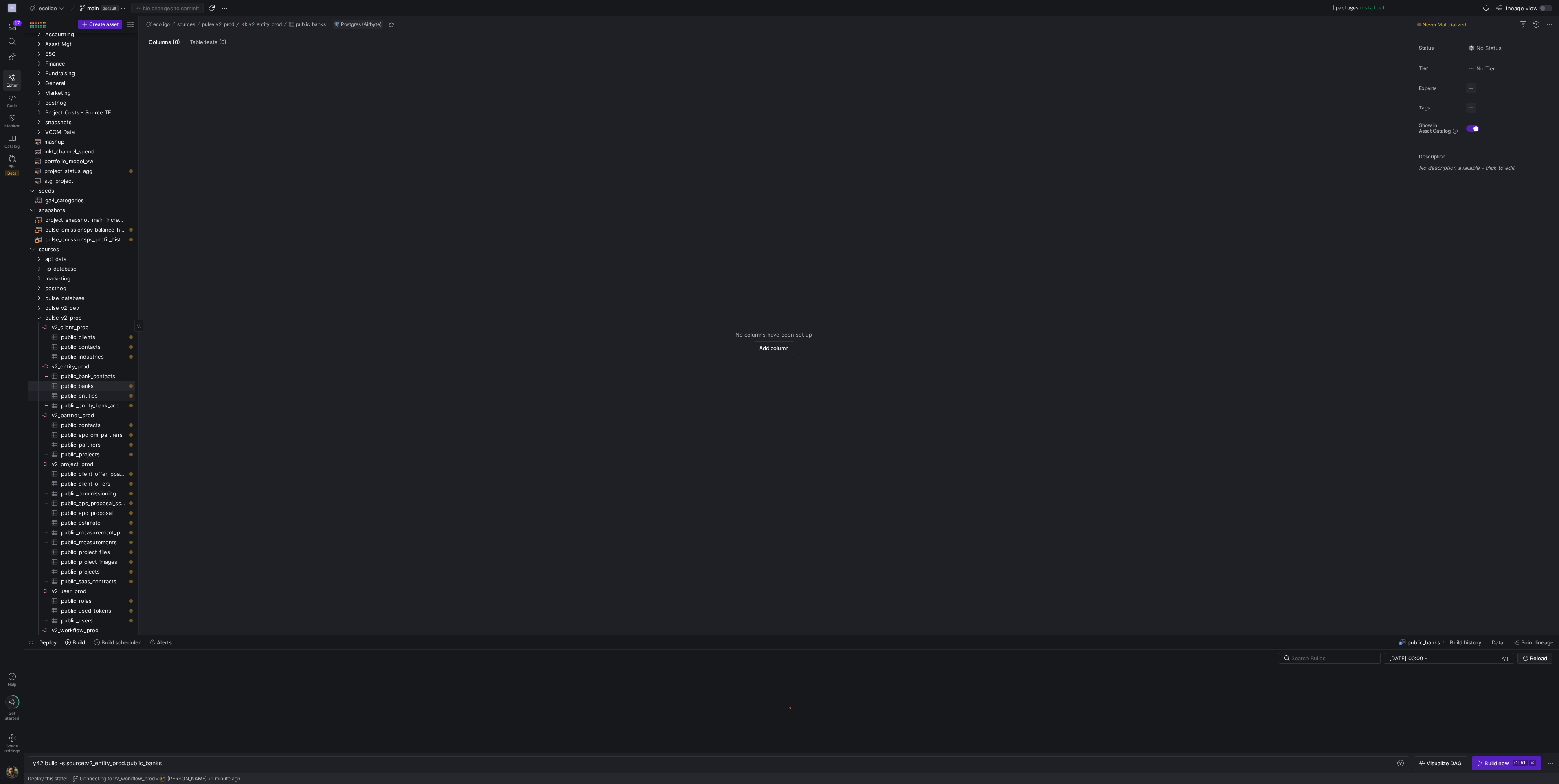
click at [79, 397] on span "public_entities​​​​​​​​​" at bounding box center [93, 396] width 65 height 9
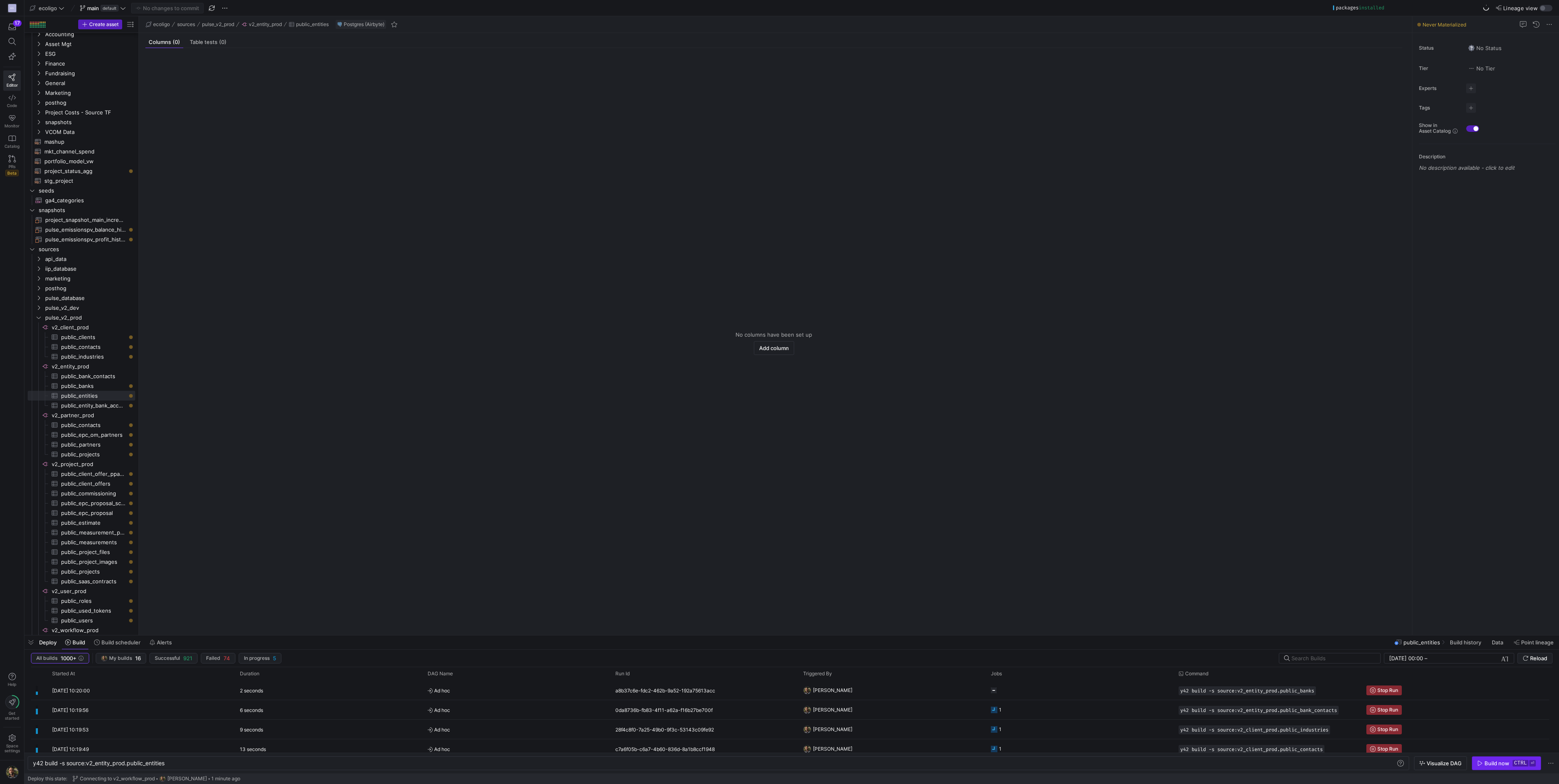
click at [1497, 769] on span "button" at bounding box center [1506, 763] width 68 height 13
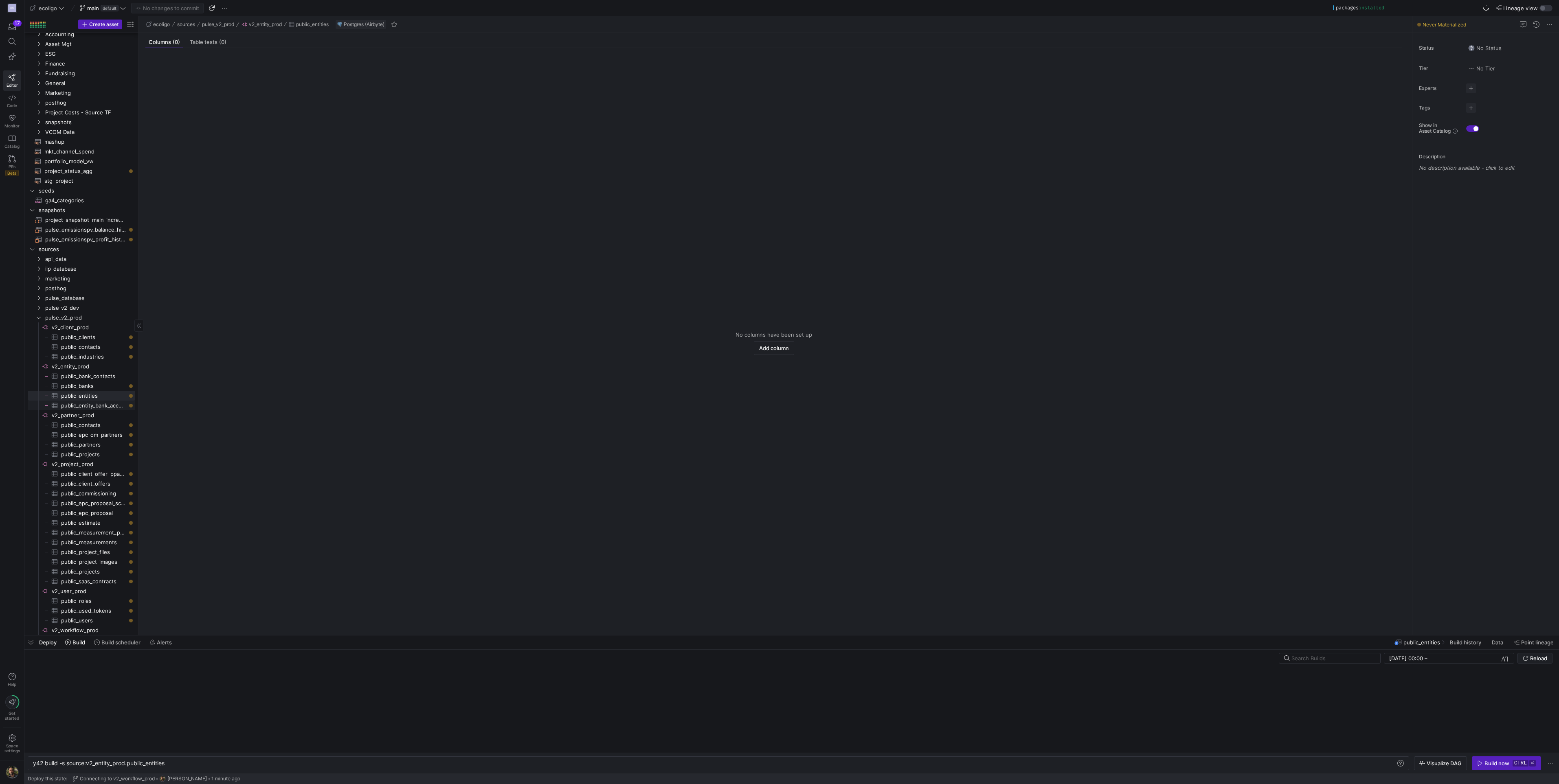
click at [84, 409] on span "public_entity_bank_accounts​​​​​​​​​" at bounding box center [93, 405] width 65 height 9
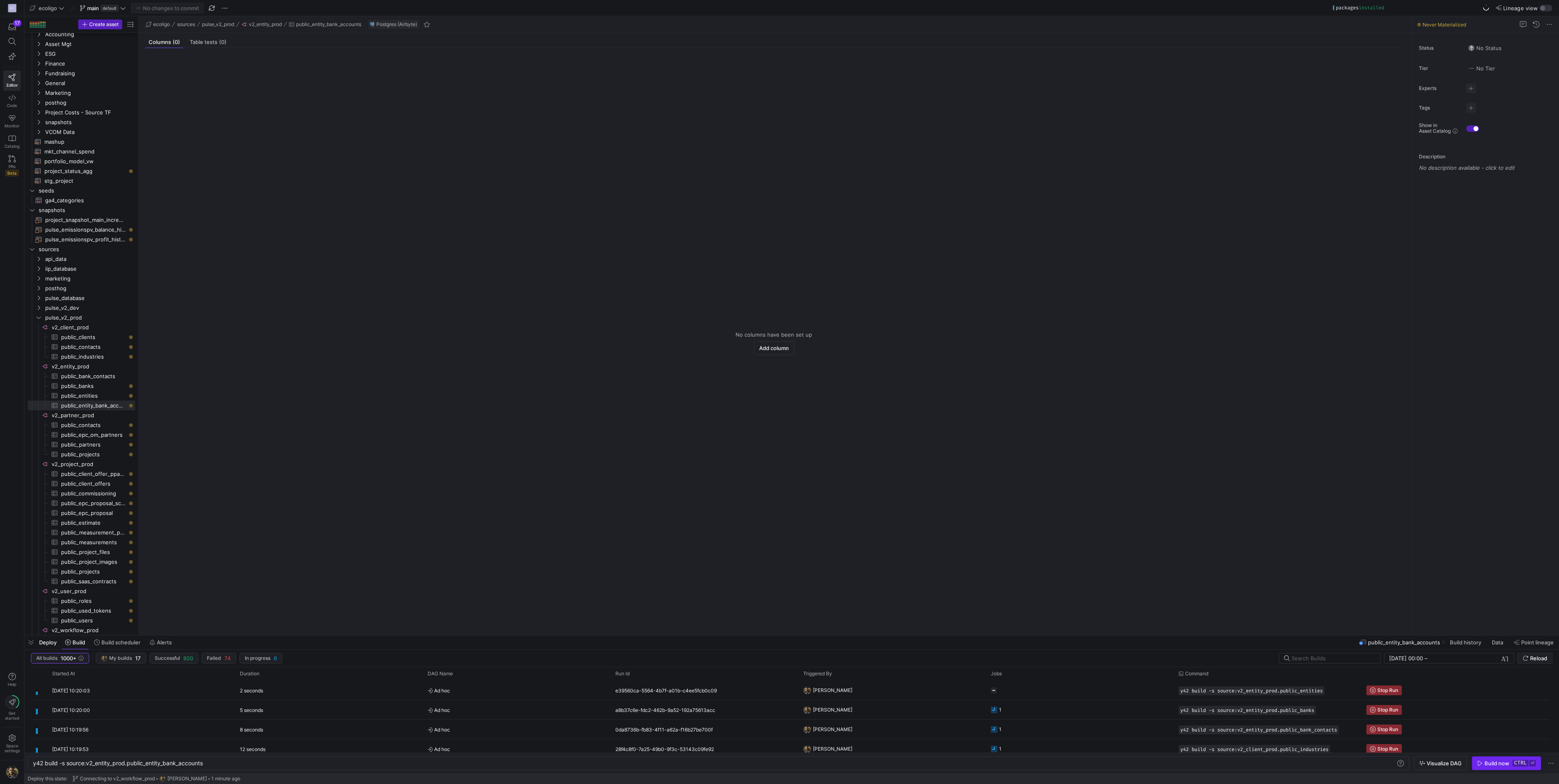
click at [1495, 765] on div "Build now" at bounding box center [1497, 763] width 25 height 7
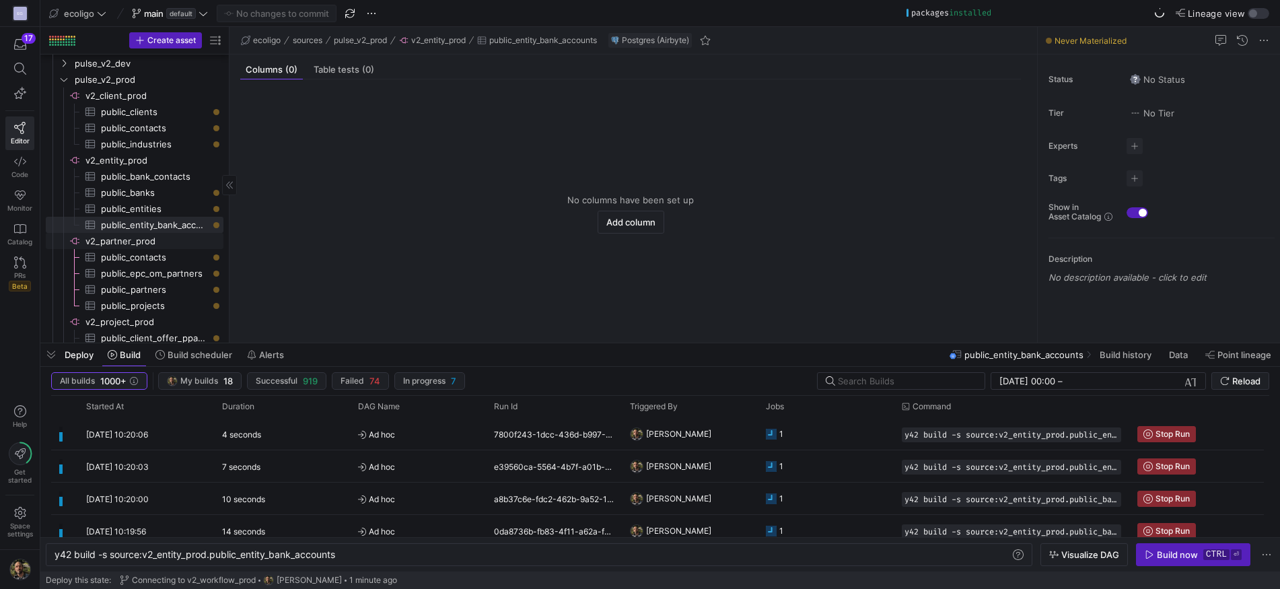
scroll to position [507, 0]
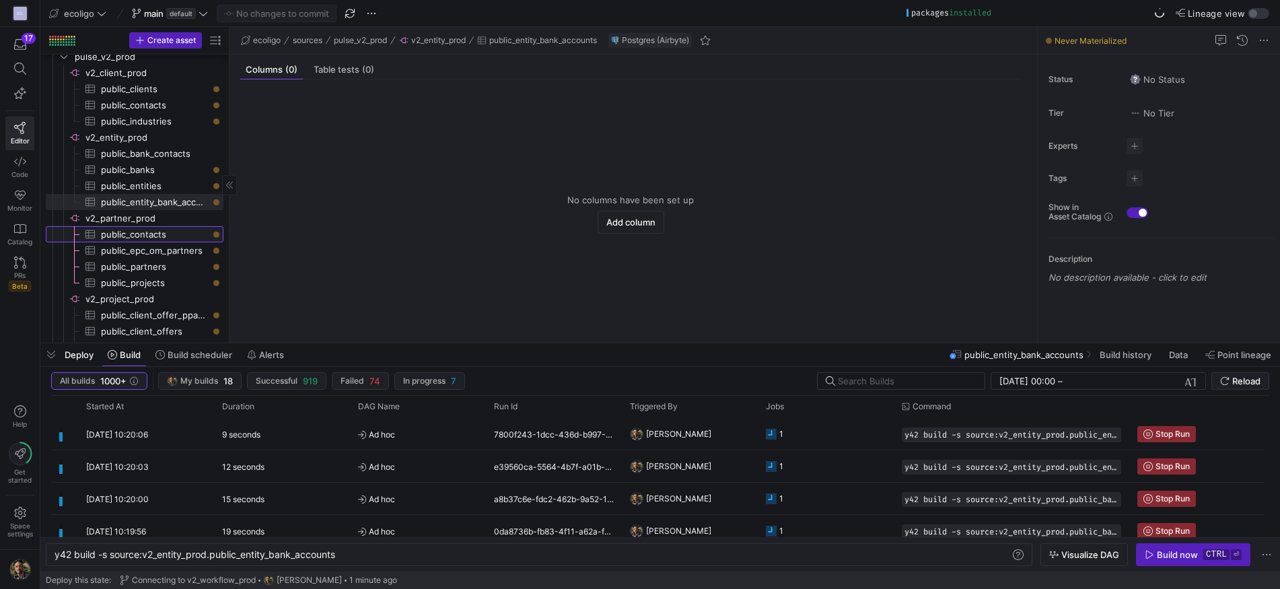
click at [139, 232] on span "public_contacts​​​​​​​​​" at bounding box center [154, 234] width 107 height 15
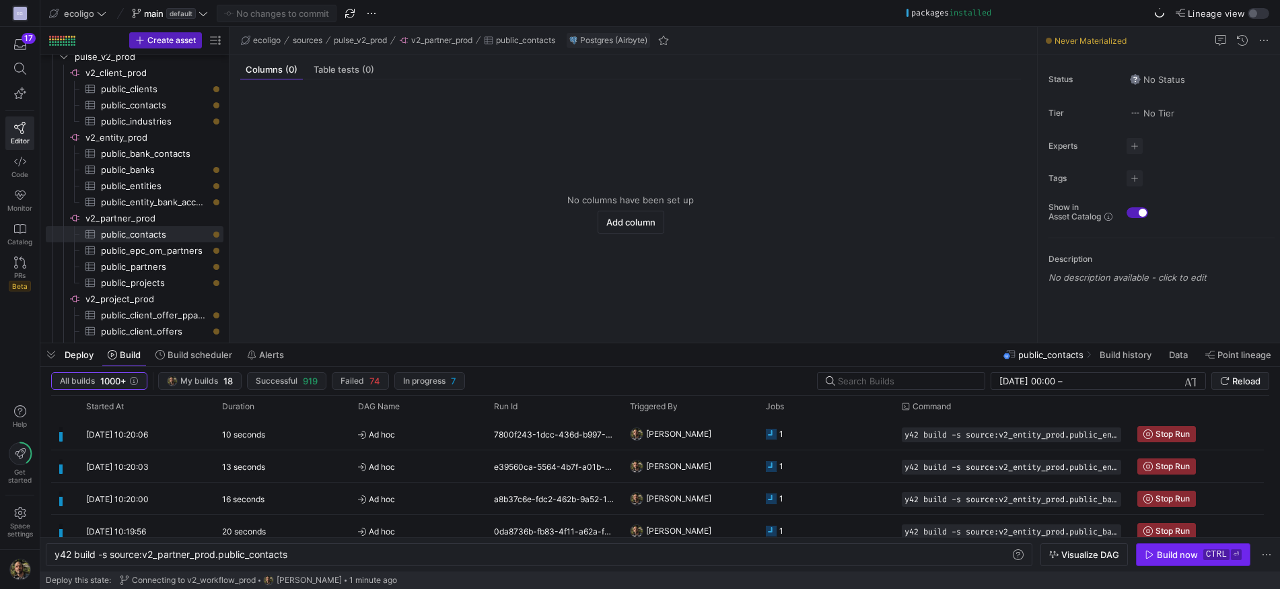
click at [1166, 548] on span "button" at bounding box center [1193, 555] width 113 height 22
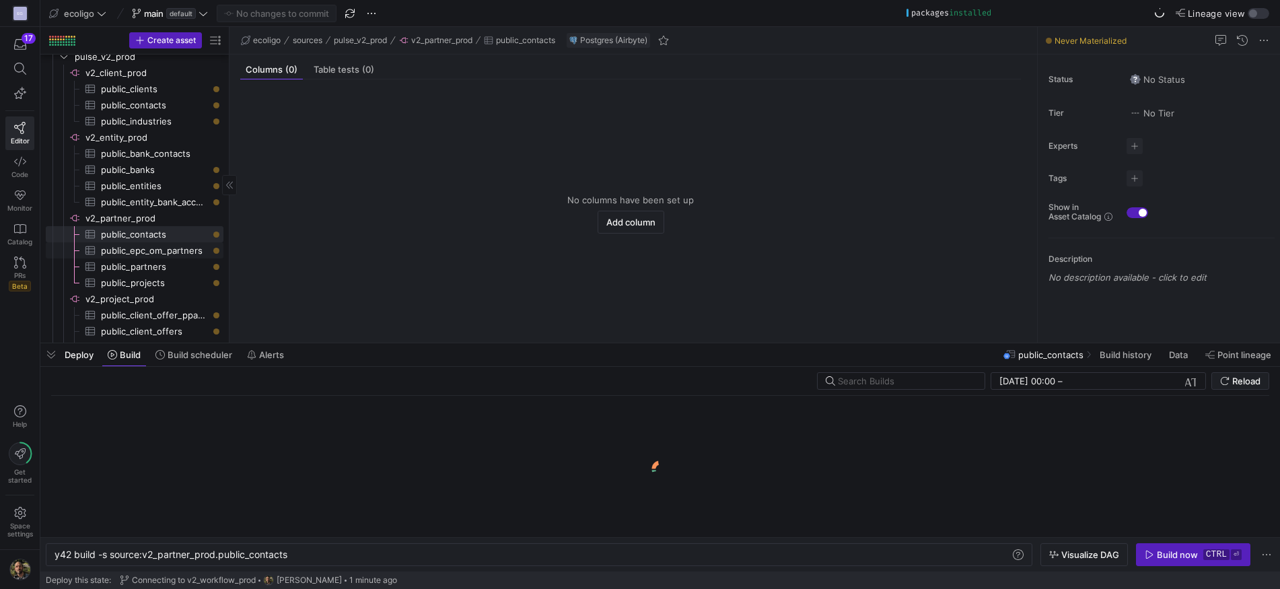
click at [135, 253] on span "public_epc_om_partners​​​​​​​​​" at bounding box center [154, 250] width 107 height 15
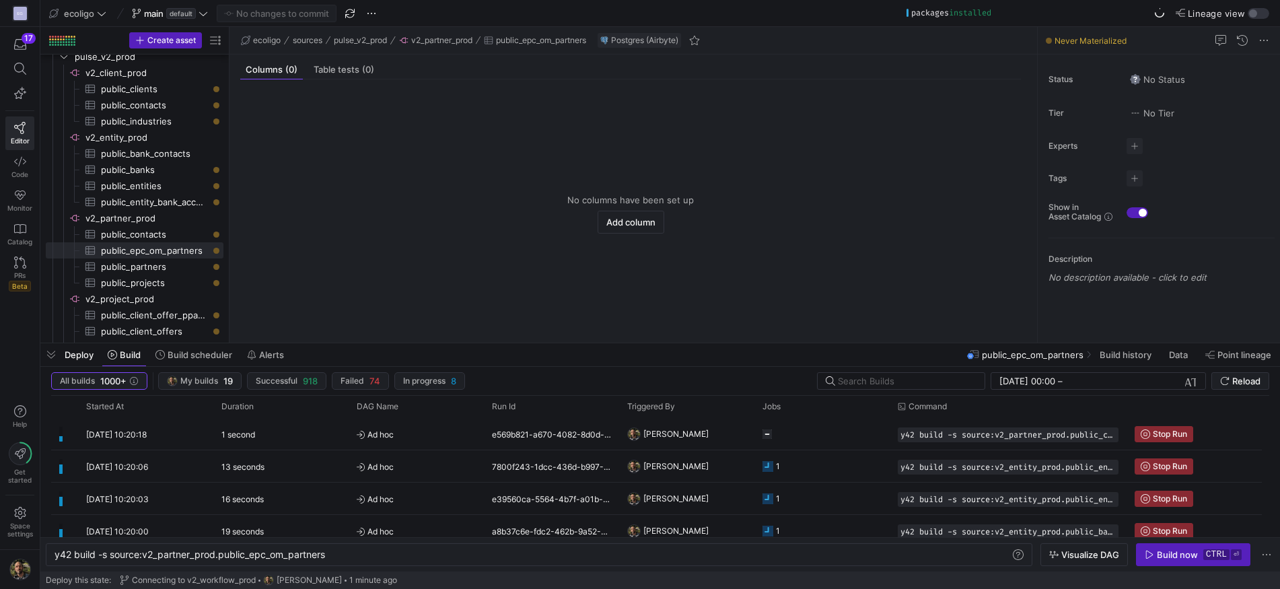
click at [1149, 542] on y42-orchestration-inline-build "y42 build -s source:v2_partner_prod.public_epc_om_ partners y42 build -s source…" at bounding box center [660, 554] width 1240 height 34
click at [1149, 550] on icon "button" at bounding box center [1149, 554] width 9 height 9
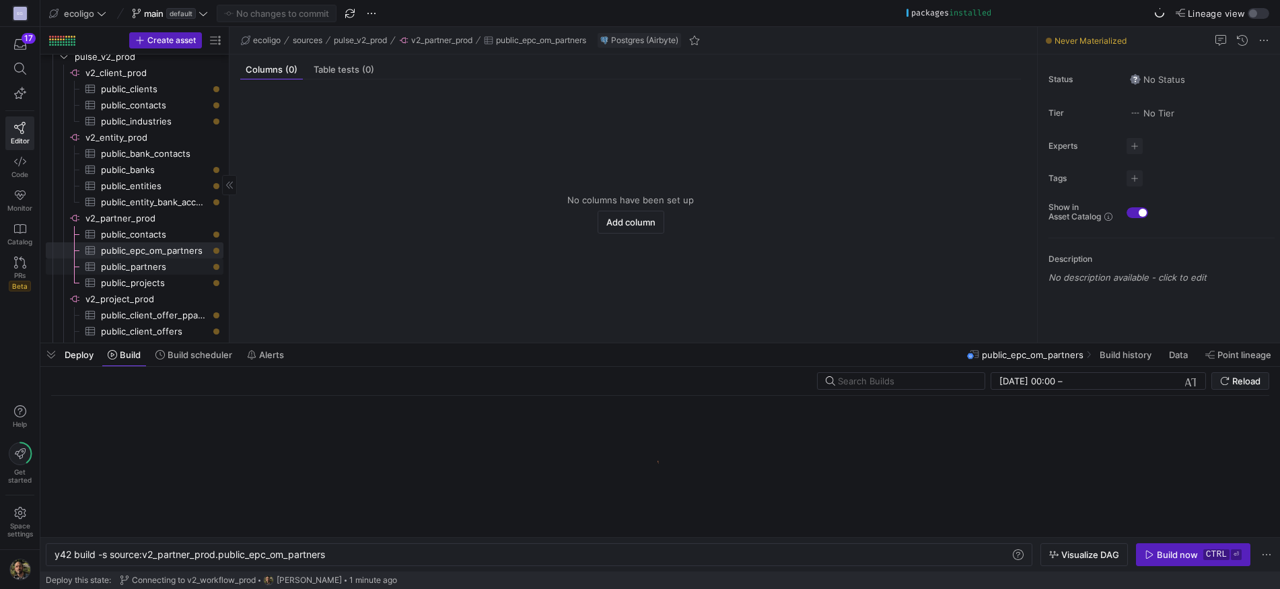
click at [151, 262] on span "public_partners​​​​​​​​​" at bounding box center [154, 266] width 107 height 15
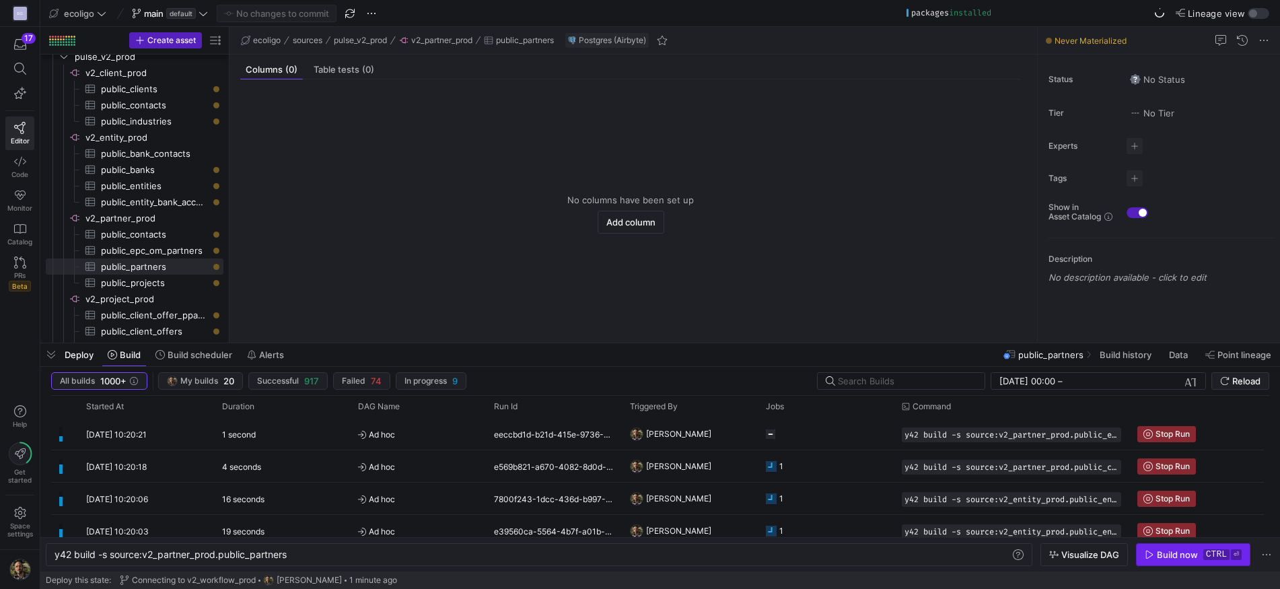
click at [1157, 558] on div "Build now" at bounding box center [1177, 554] width 41 height 11
click at [131, 277] on span "public_projects​​​​​​​​​" at bounding box center [154, 282] width 107 height 15
click at [1161, 555] on div "Build now" at bounding box center [1177, 554] width 41 height 11
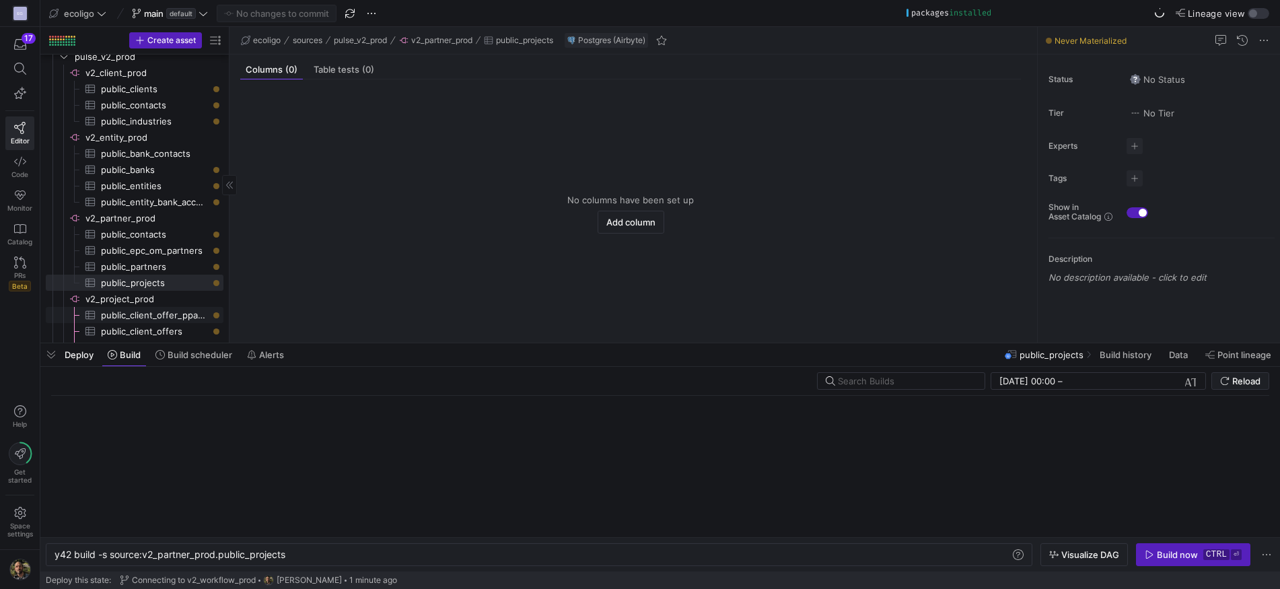
click at [122, 316] on span "public_client_offer_ppa_conditions​​​​​​​​​" at bounding box center [154, 315] width 107 height 15
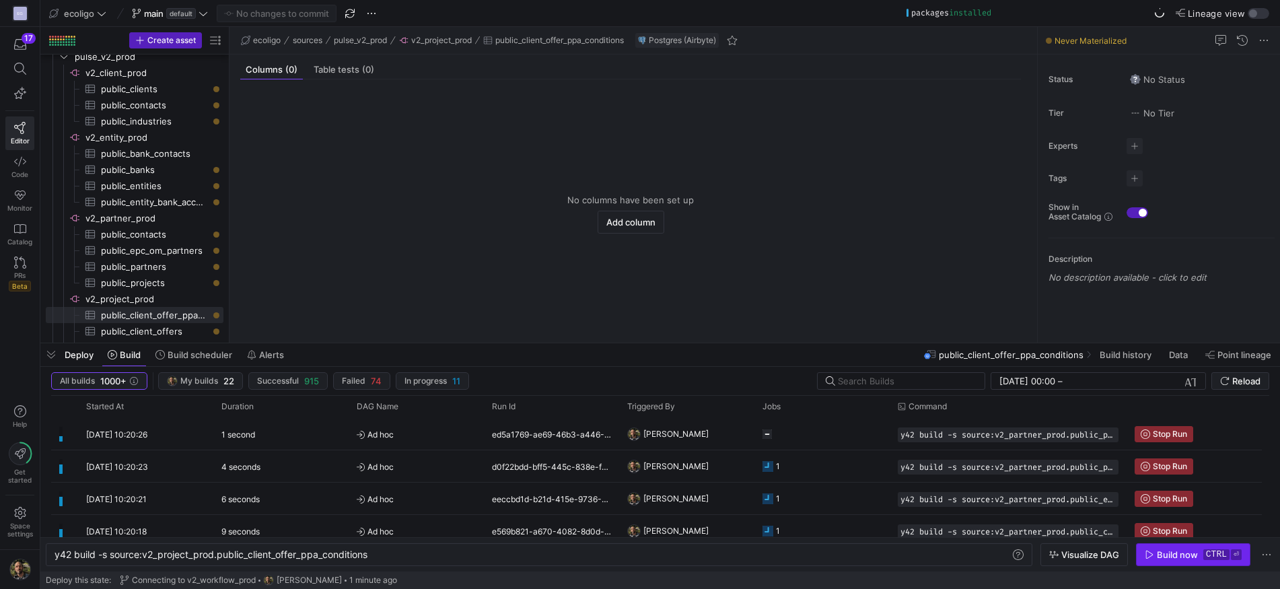
click at [1153, 557] on icon "button" at bounding box center [1149, 554] width 9 height 9
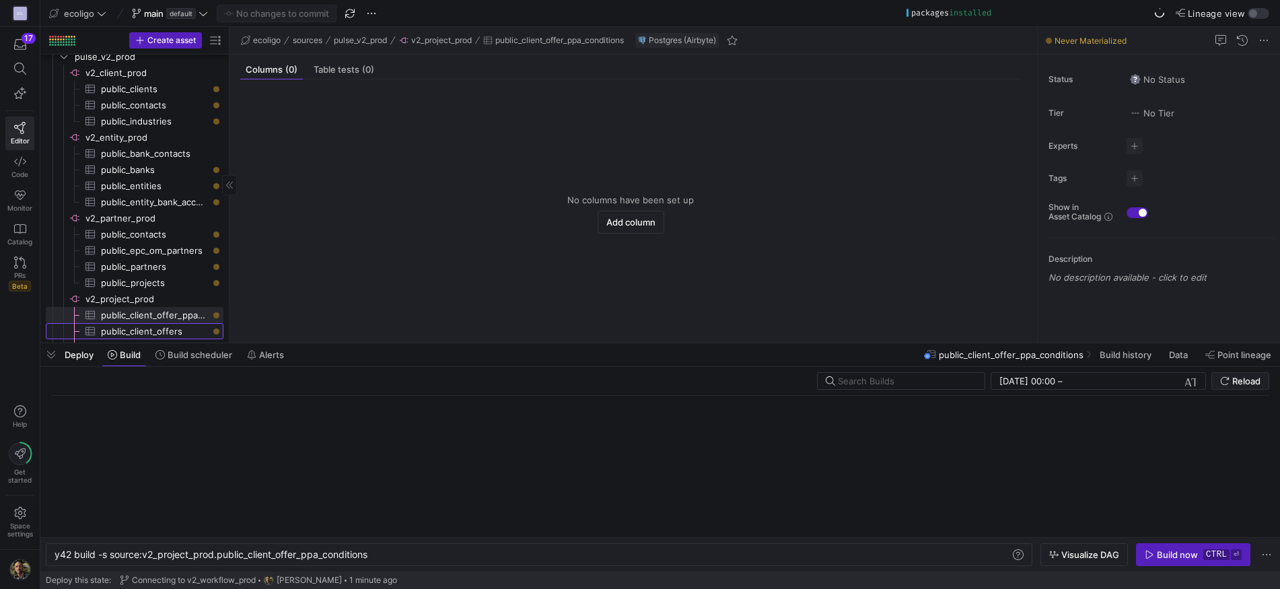
click at [153, 332] on span "public_client_offers​​​​​​​​​" at bounding box center [154, 331] width 107 height 15
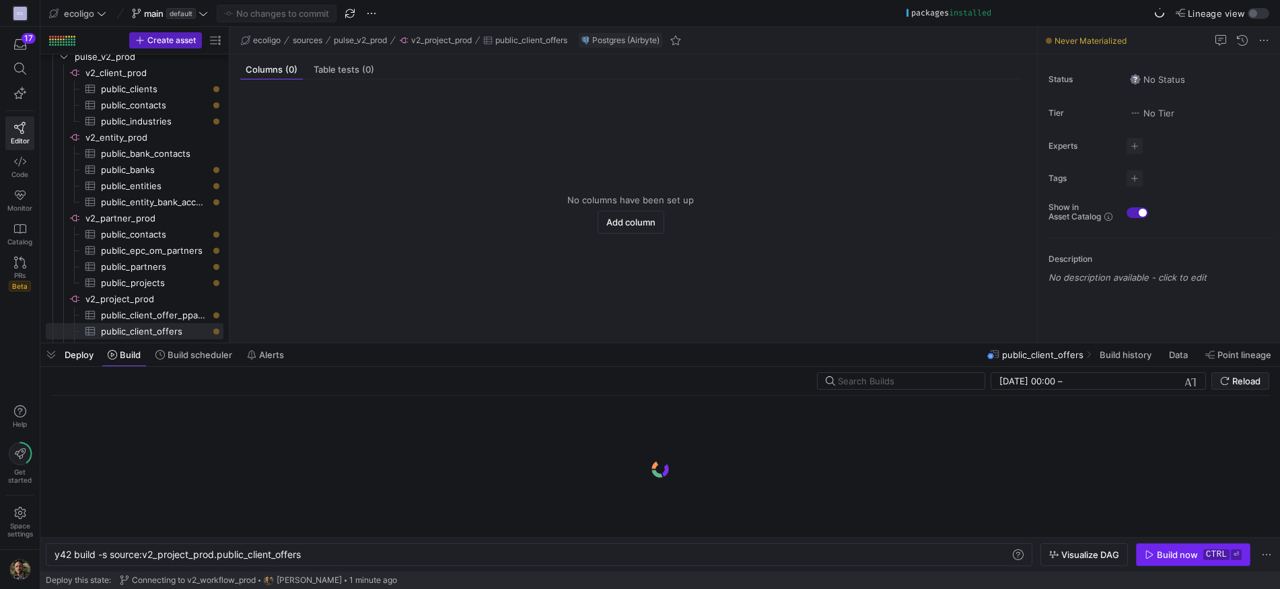
click at [1171, 557] on div "Build now" at bounding box center [1177, 554] width 41 height 11
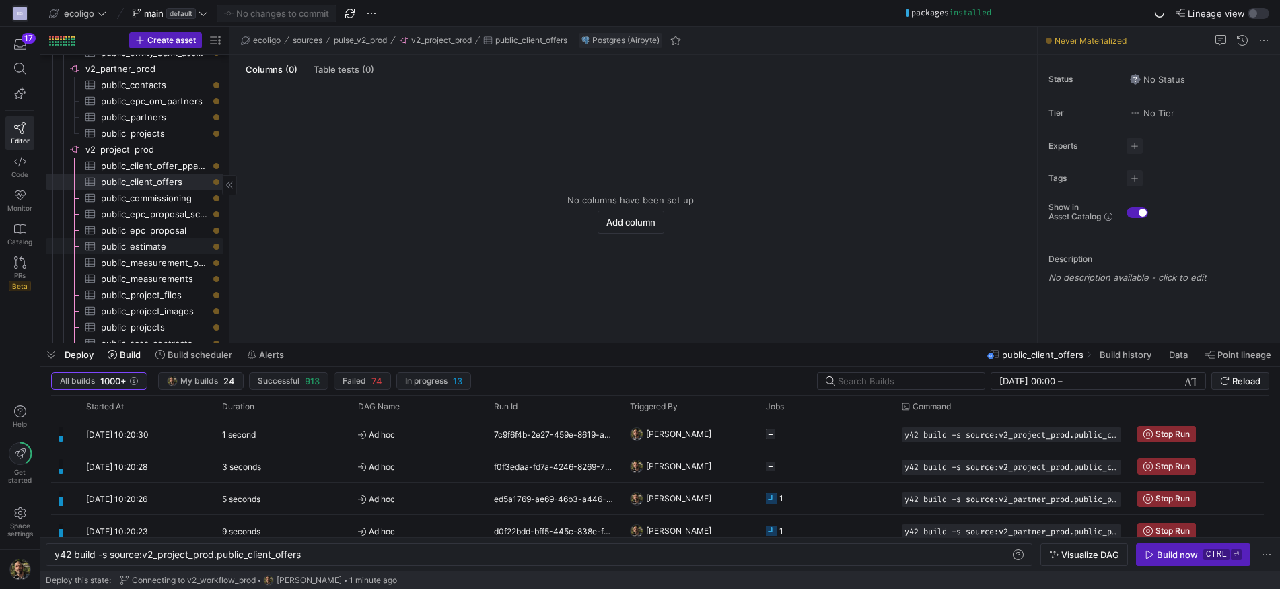
scroll to position [660, 0]
click at [151, 194] on span "public_commissioning​​​​​​​​​" at bounding box center [154, 193] width 107 height 15
click at [1158, 544] on span "button" at bounding box center [1193, 555] width 113 height 22
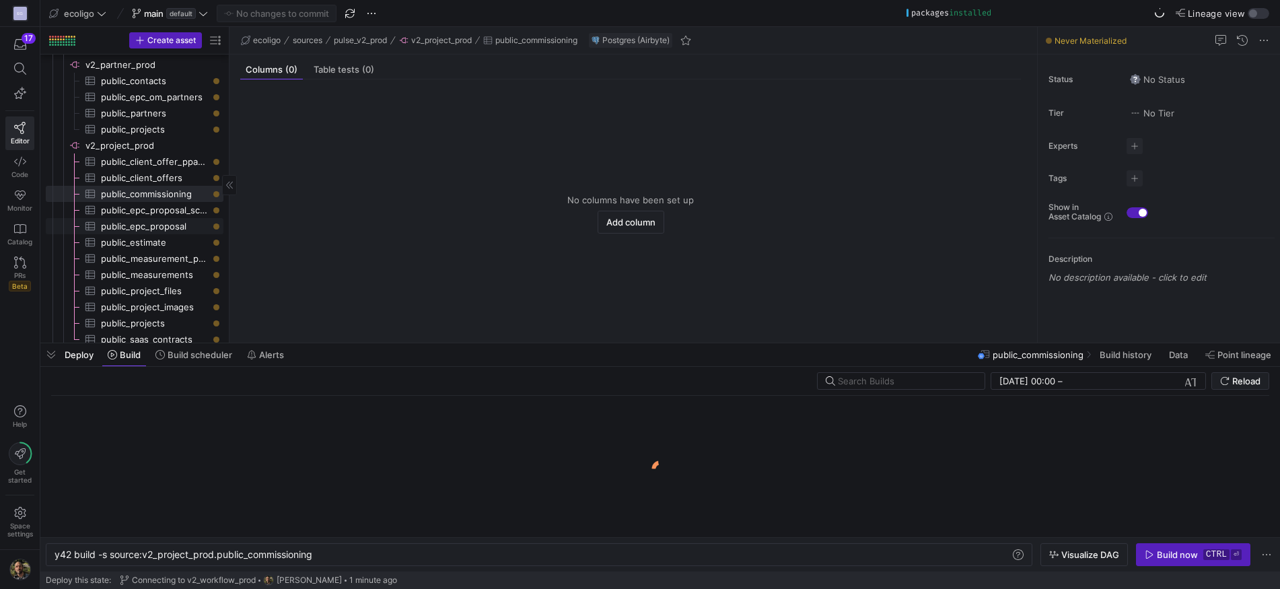
click at [147, 215] on span "public_epc_proposal_scope​​​​​​​​​" at bounding box center [154, 210] width 107 height 15
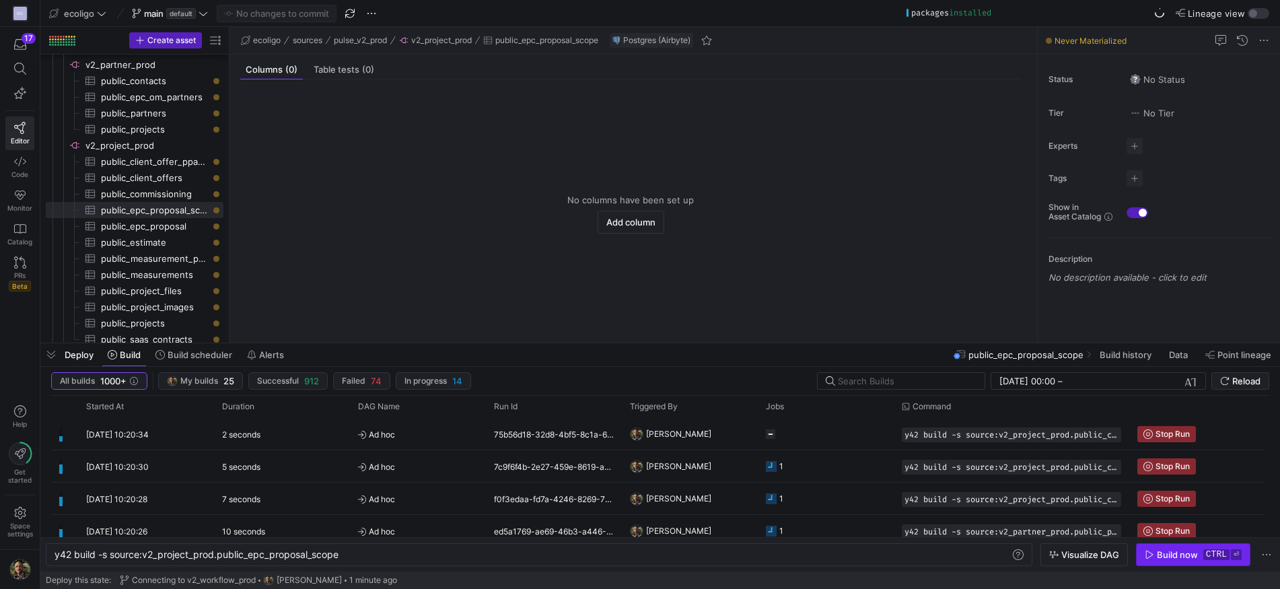
click at [1181, 552] on div "Build now" at bounding box center [1177, 554] width 41 height 11
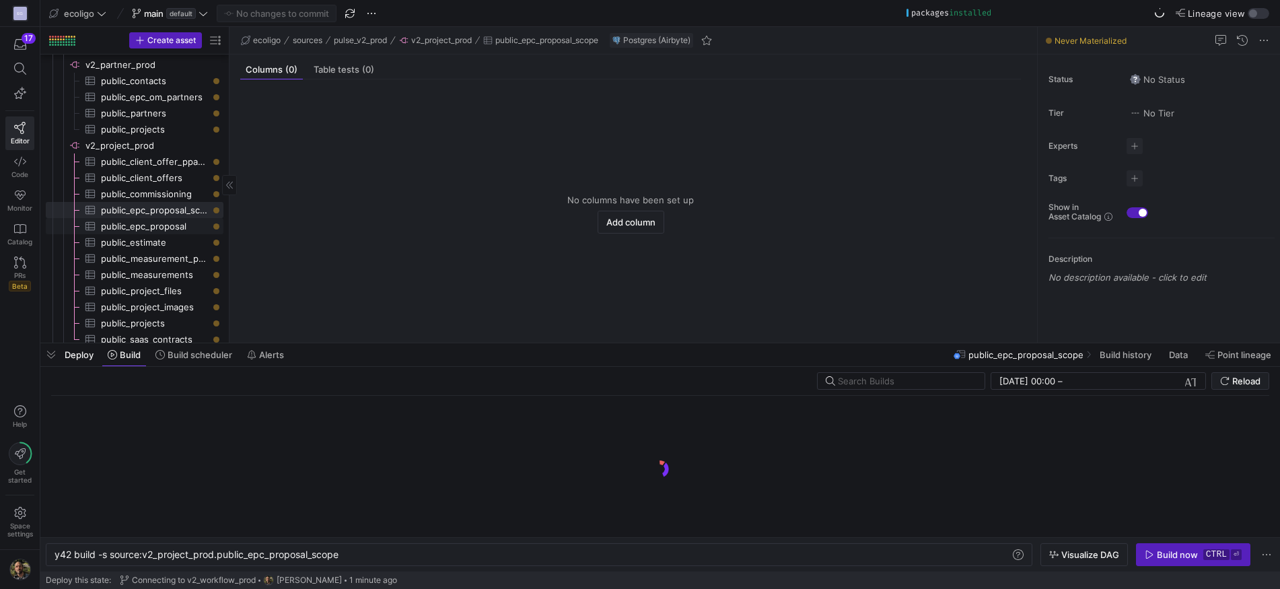
click at [153, 225] on span "public_epc_proposal​​​​​​​​​" at bounding box center [154, 226] width 107 height 15
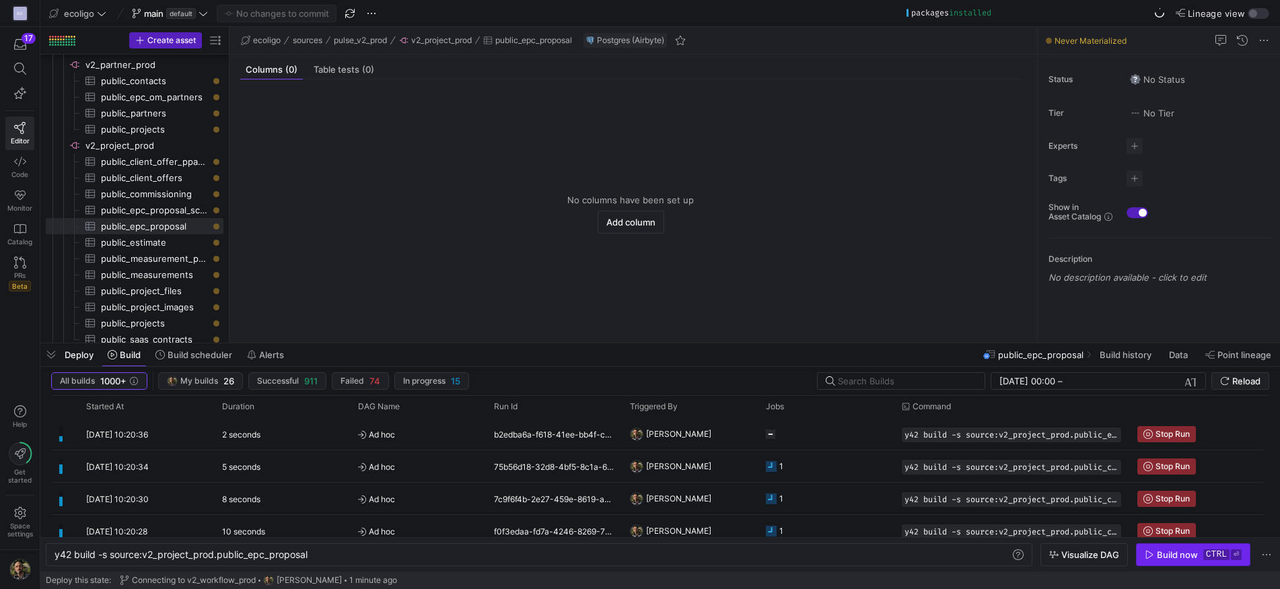
click at [1149, 557] on icon "button" at bounding box center [1149, 554] width 9 height 9
click at [135, 240] on span "public_estimate​​​​​​​​​" at bounding box center [154, 242] width 107 height 15
click at [1155, 558] on span "Build now ctrl ⏎" at bounding box center [1193, 554] width 97 height 11
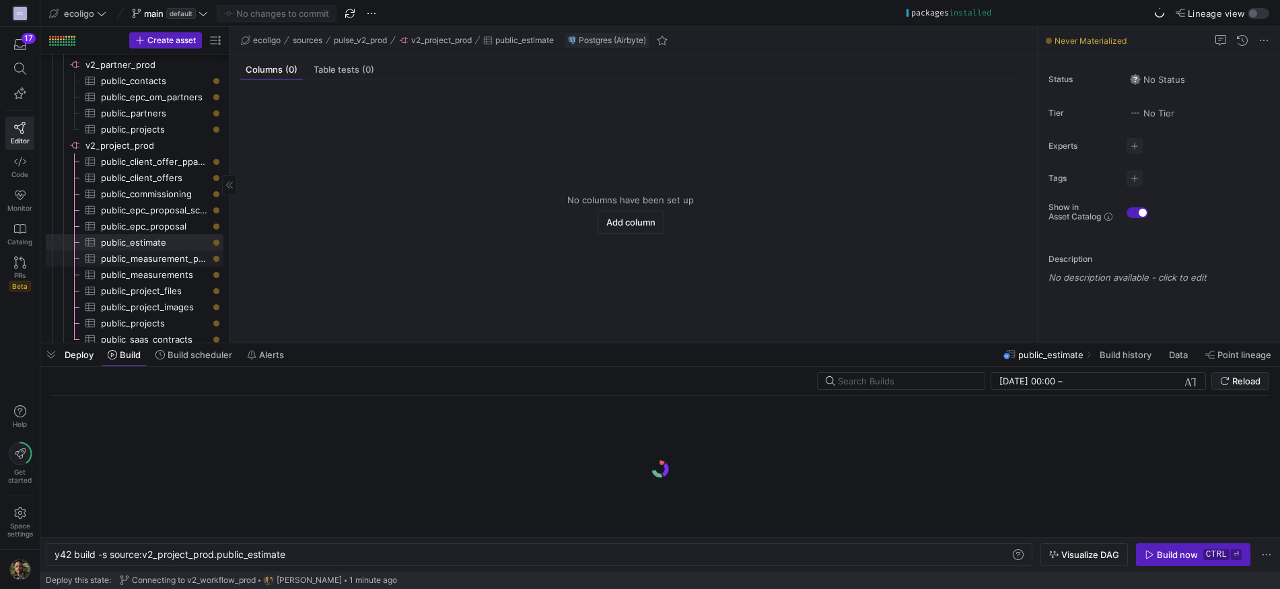
click at [155, 256] on span "public_measurement_project​​​​​​​​​" at bounding box center [154, 258] width 107 height 15
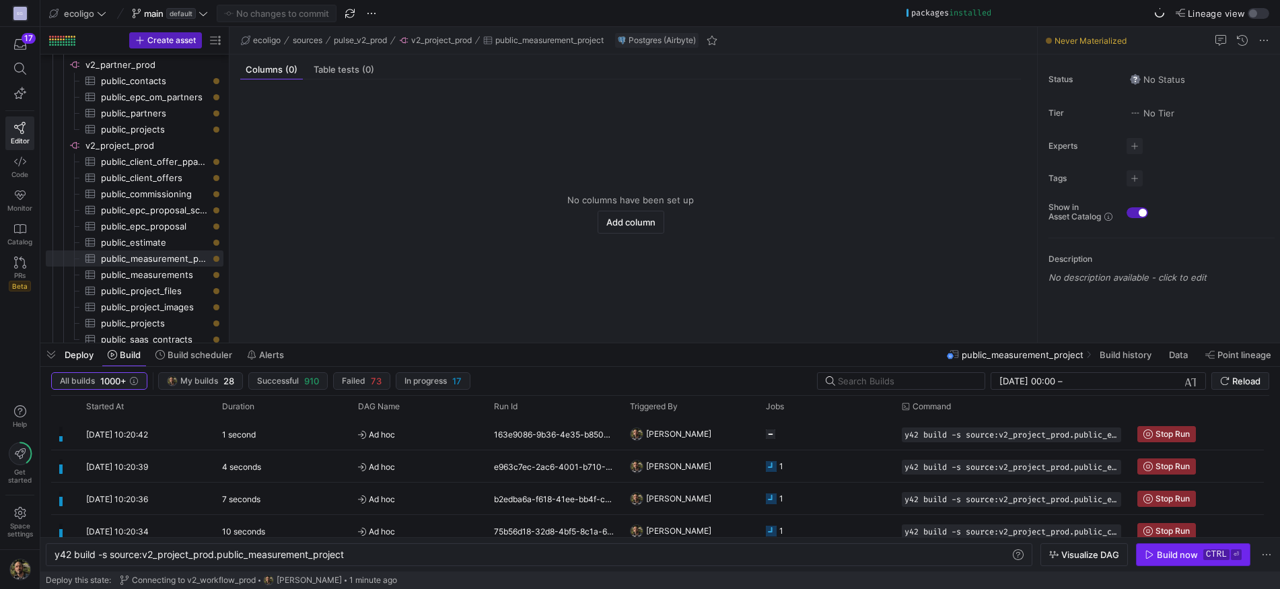
click at [1159, 558] on div "Build now" at bounding box center [1177, 554] width 41 height 11
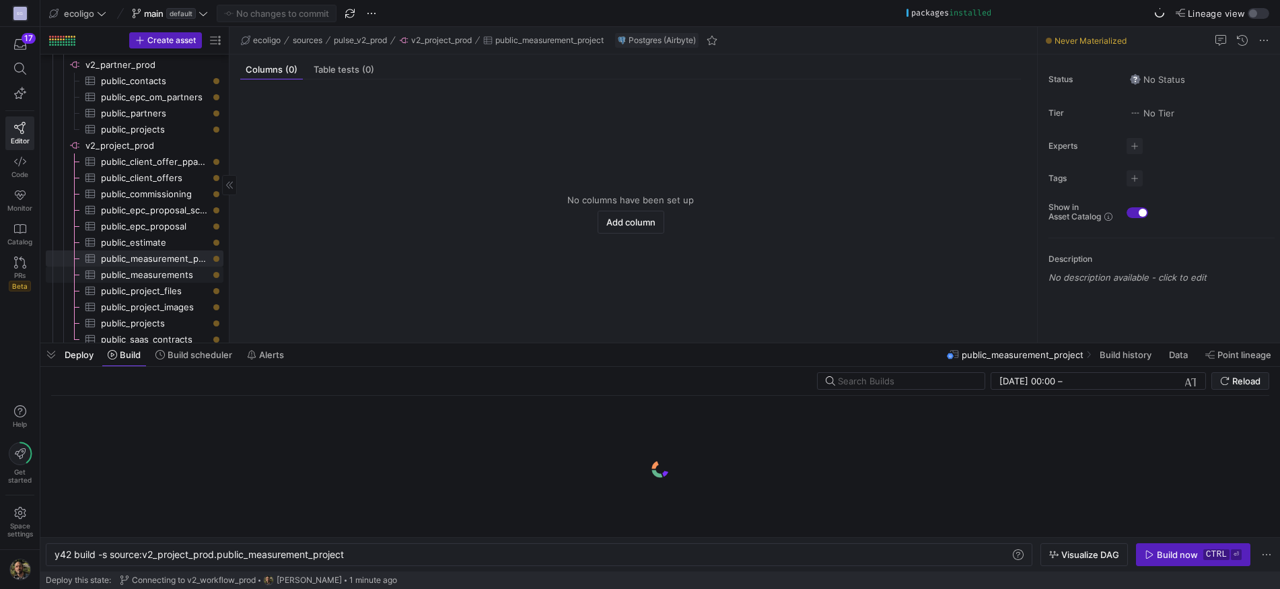
click at [168, 272] on span "public_measurements​​​​​​​​​" at bounding box center [154, 274] width 107 height 15
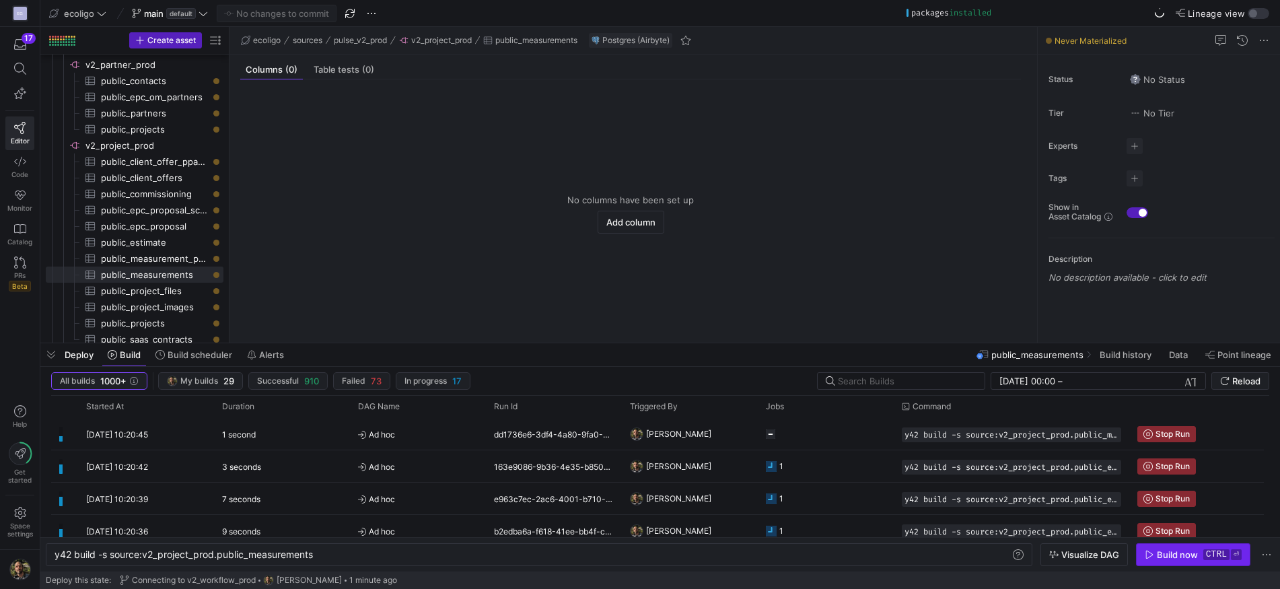
click at [1207, 550] on kbd "ctrl" at bounding box center [1216, 554] width 26 height 11
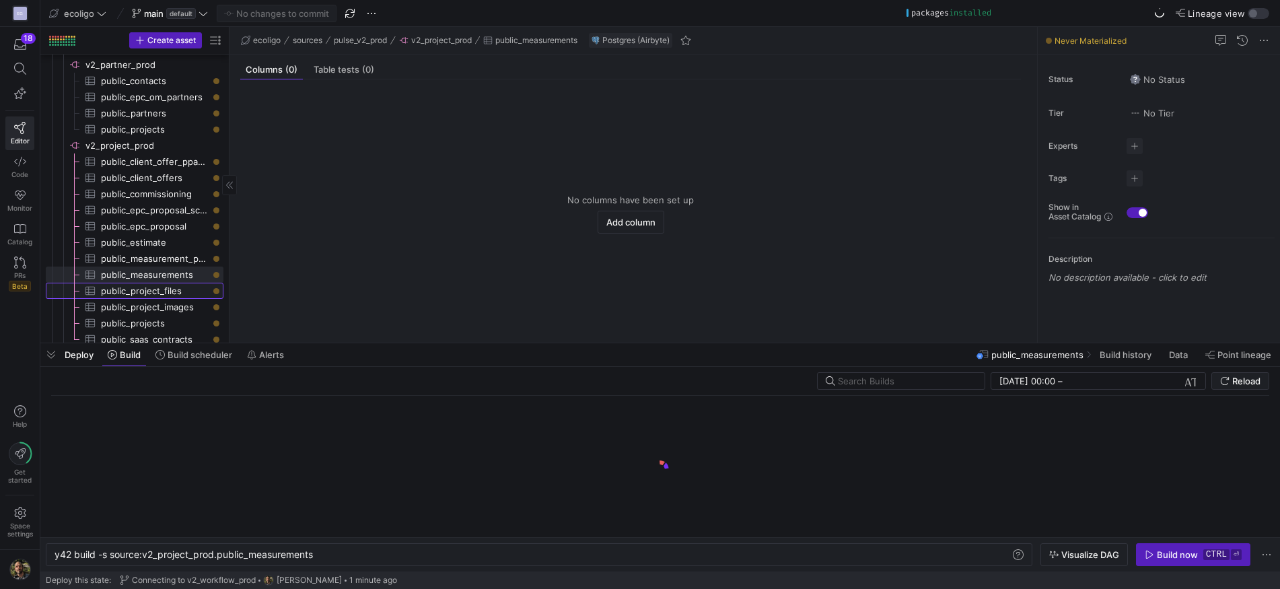
click at [164, 292] on span "public_project_files​​​​​​​​​" at bounding box center [154, 290] width 107 height 15
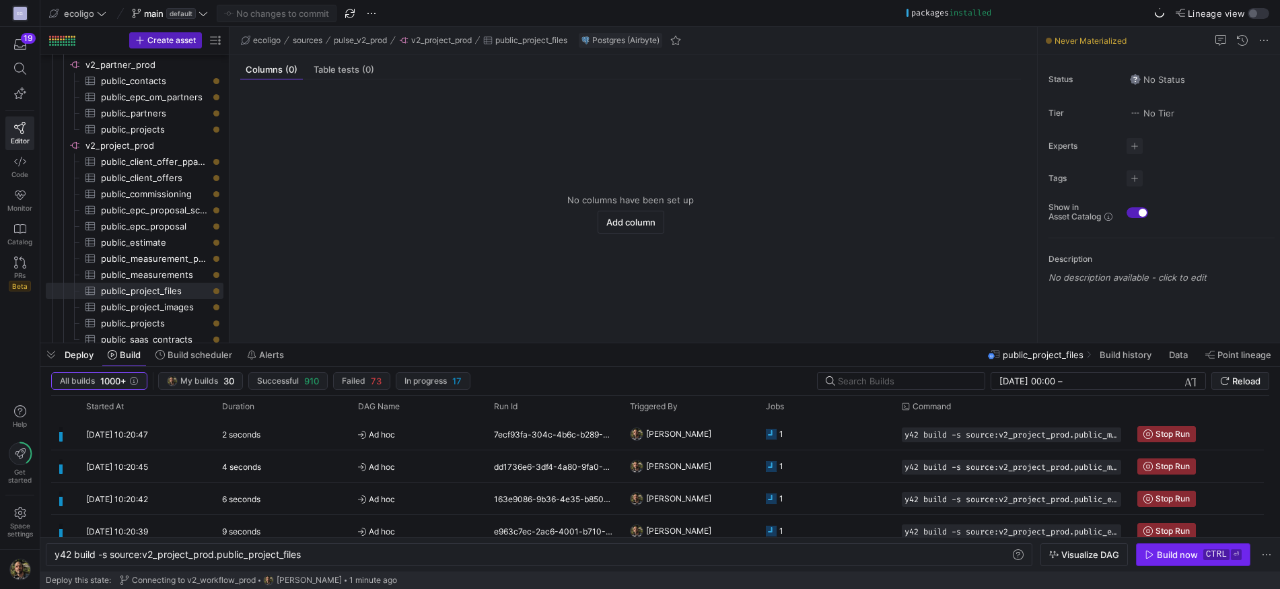
click at [1177, 554] on div "Build now" at bounding box center [1177, 554] width 41 height 11
click at [166, 308] on span "public_project_images​​​​​​​​​" at bounding box center [154, 306] width 107 height 15
click at [1169, 557] on div "Build now" at bounding box center [1177, 554] width 41 height 11
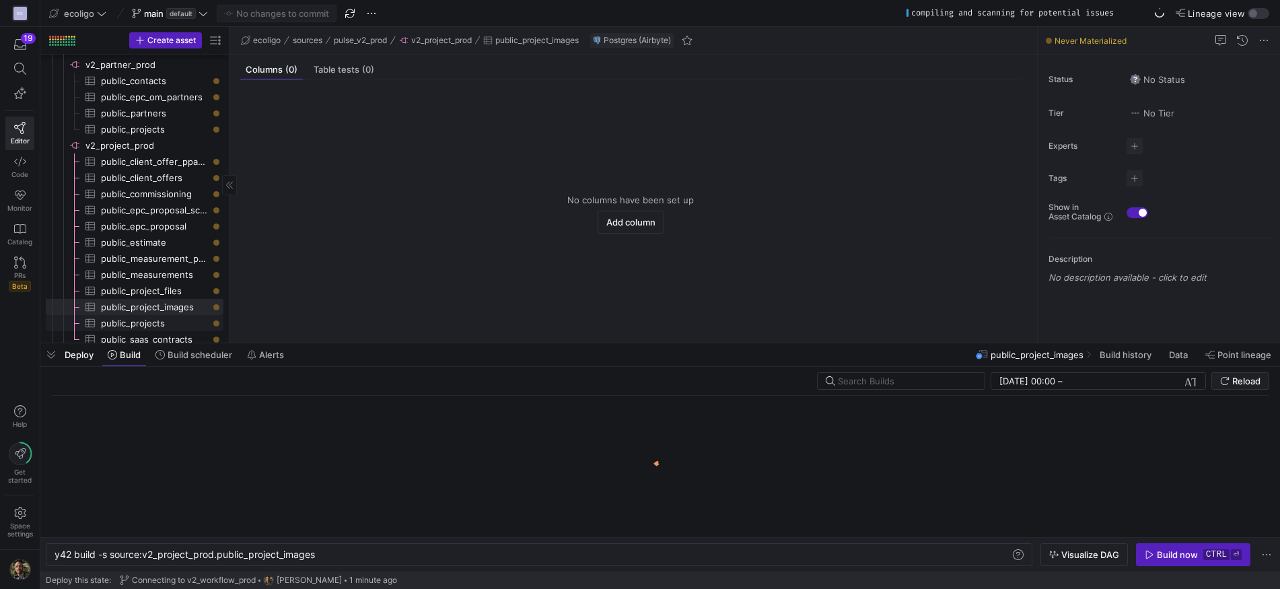
click at [155, 318] on span "public_projects​​​​​​​​​" at bounding box center [154, 323] width 107 height 15
type textarea "y42 build -s source:v2_project_prod.public_projects"
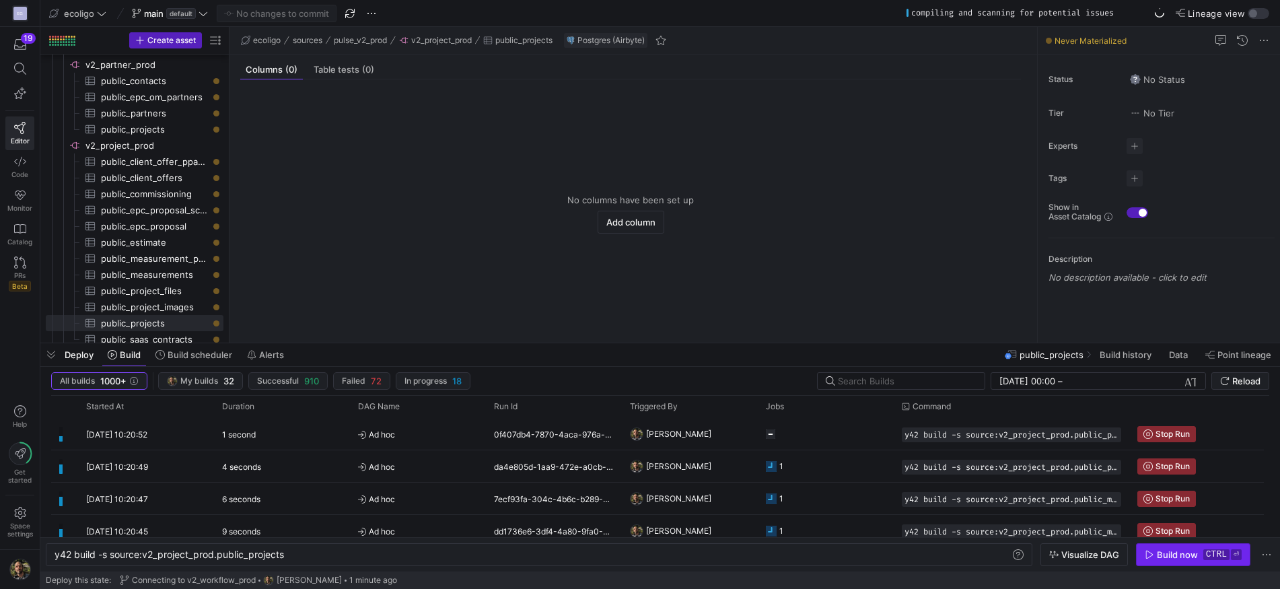
click at [1170, 549] on div "Build now" at bounding box center [1177, 554] width 41 height 11
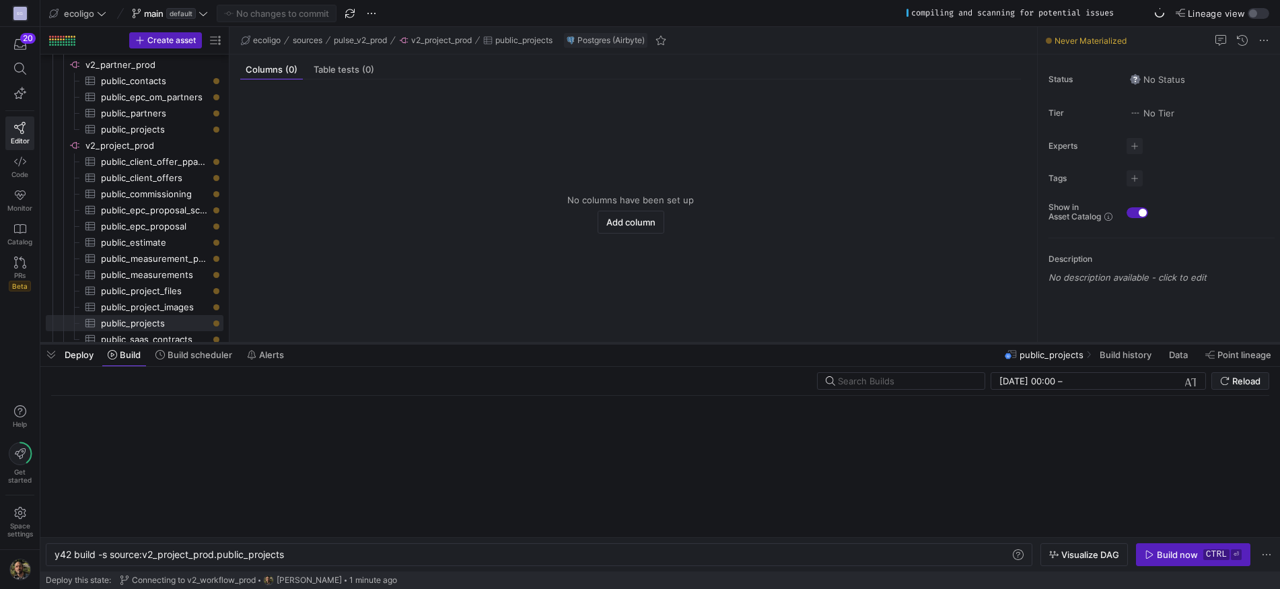
click at [142, 341] on div at bounding box center [660, 343] width 1240 height 5
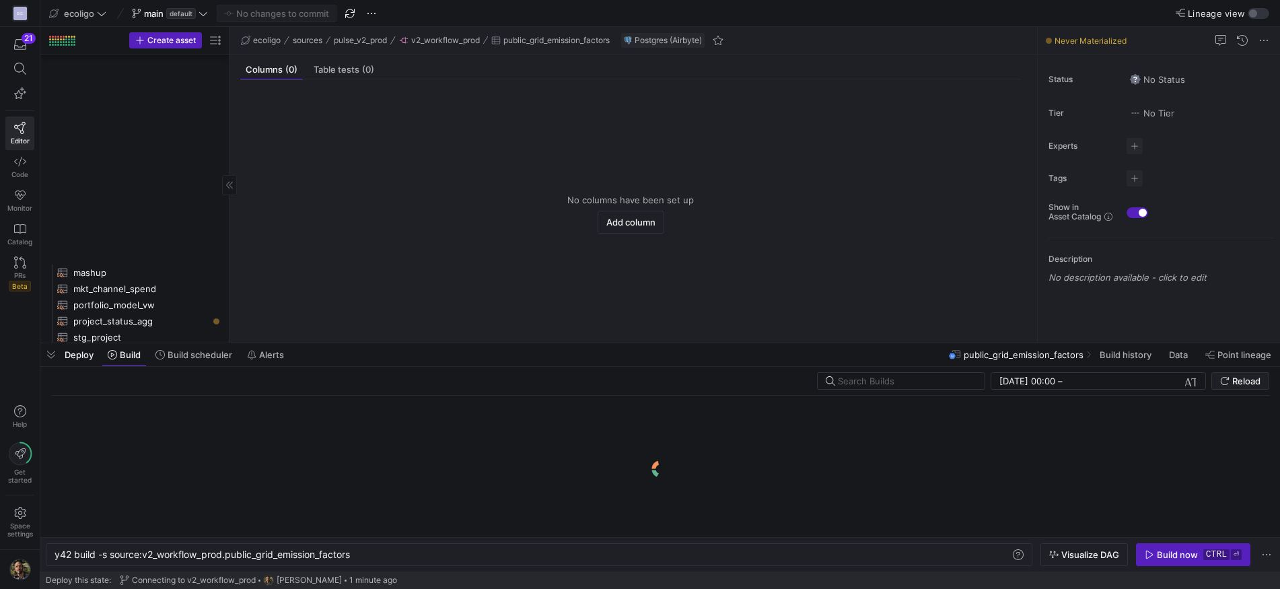
scroll to position [0, 244]
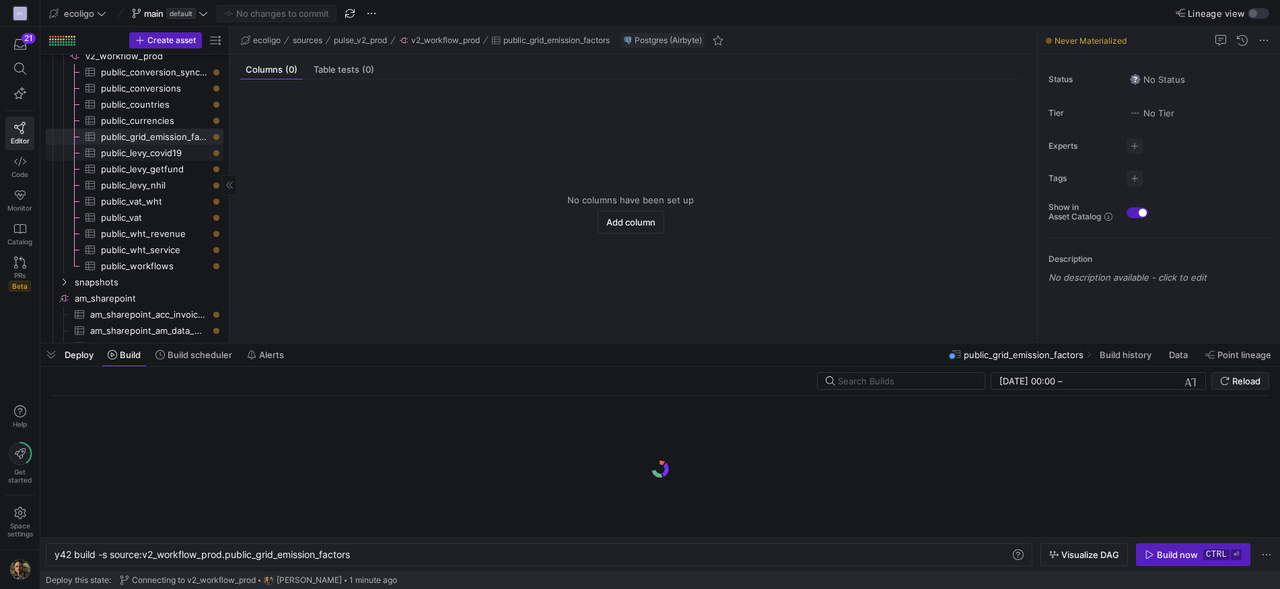
click at [141, 148] on span "public_levy_covid19​​​​​​​​​" at bounding box center [154, 152] width 107 height 15
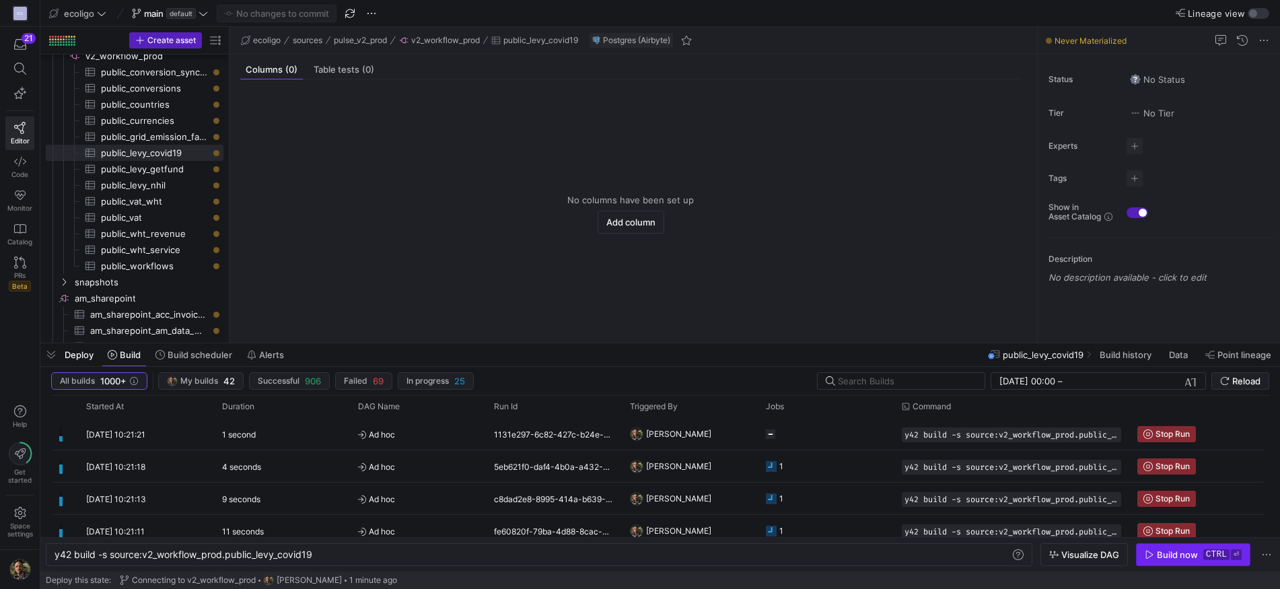
click at [1156, 551] on span "Build now ctrl ⏎" at bounding box center [1193, 554] width 97 height 11
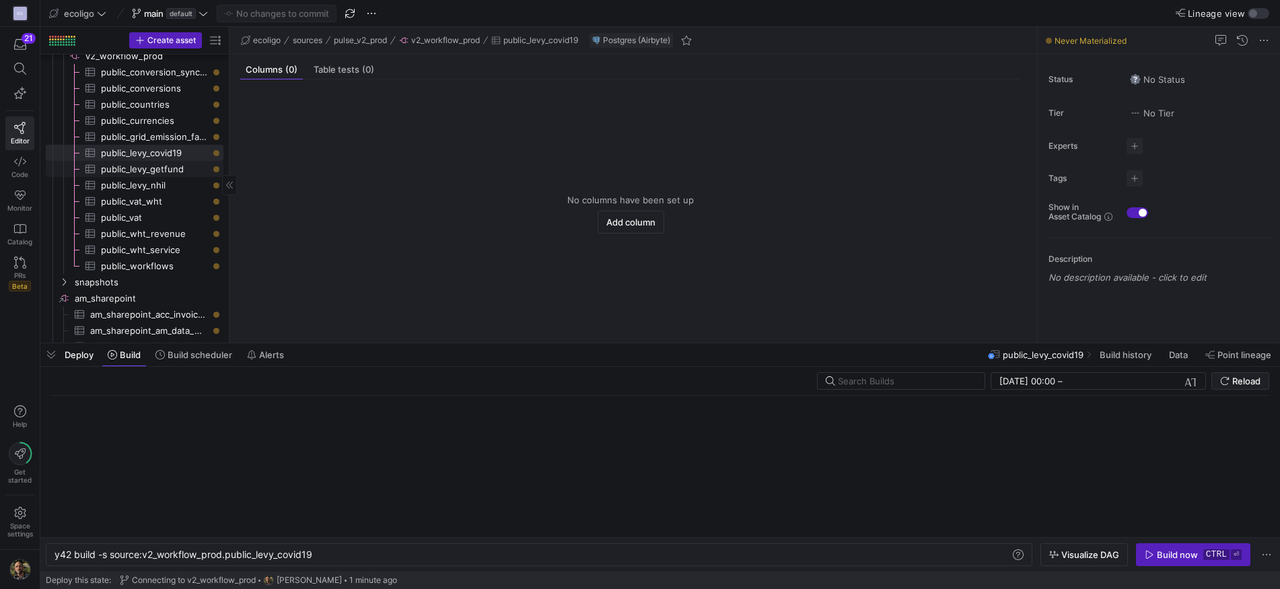
click at [163, 164] on span "public_levy_getfund​​​​​​​​​" at bounding box center [154, 169] width 107 height 15
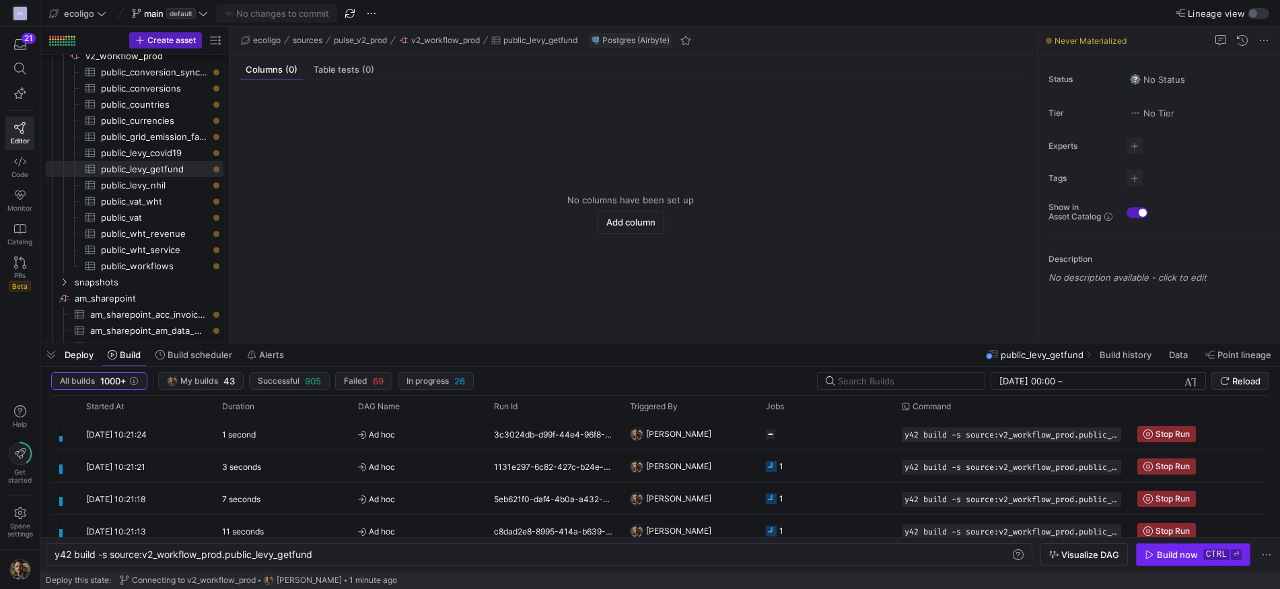
click at [1167, 559] on div "Build now" at bounding box center [1177, 554] width 41 height 11
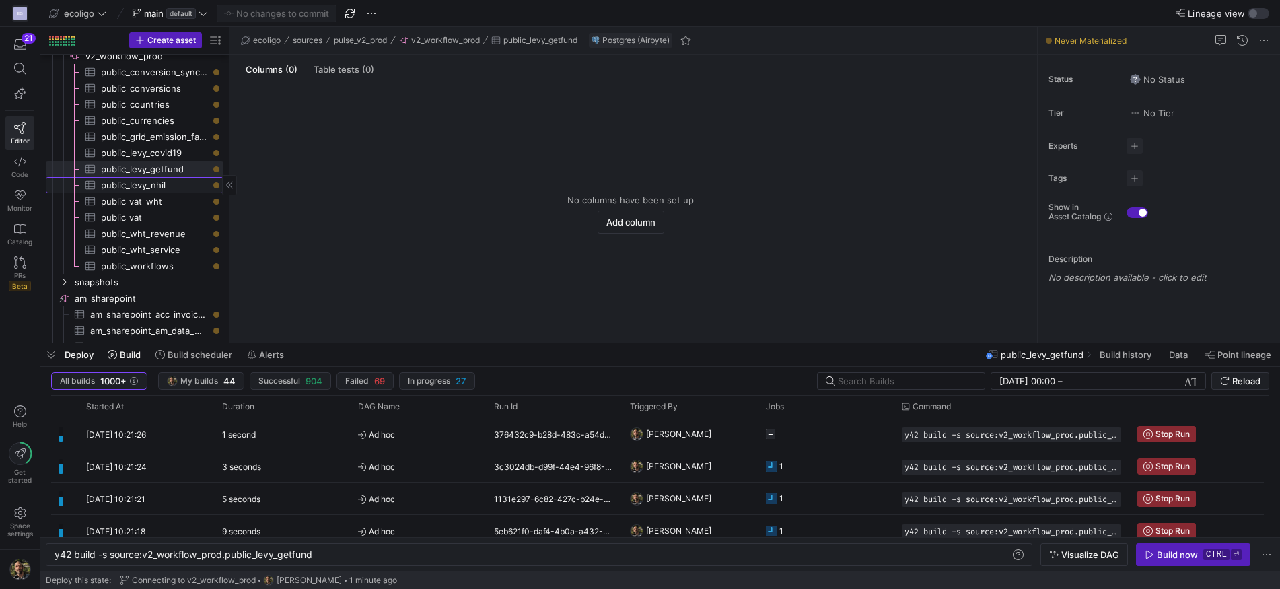
click at [174, 187] on span "public_levy_nhil​​​​​​​​​" at bounding box center [154, 185] width 107 height 15
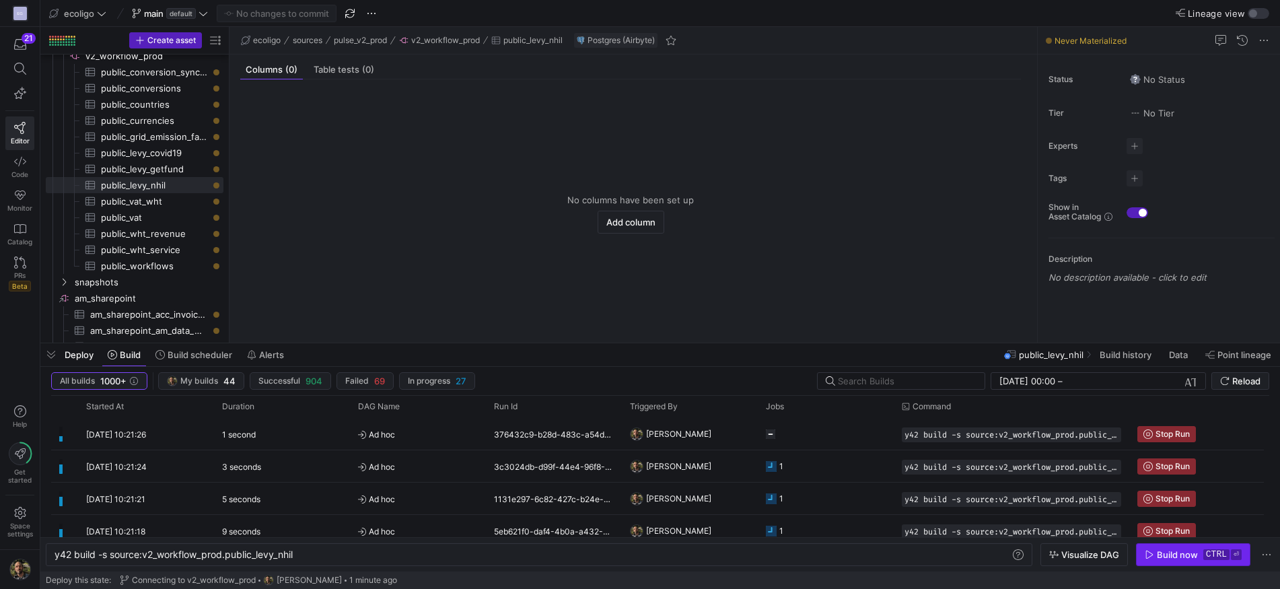
click at [1161, 552] on div "Build now" at bounding box center [1177, 554] width 41 height 11
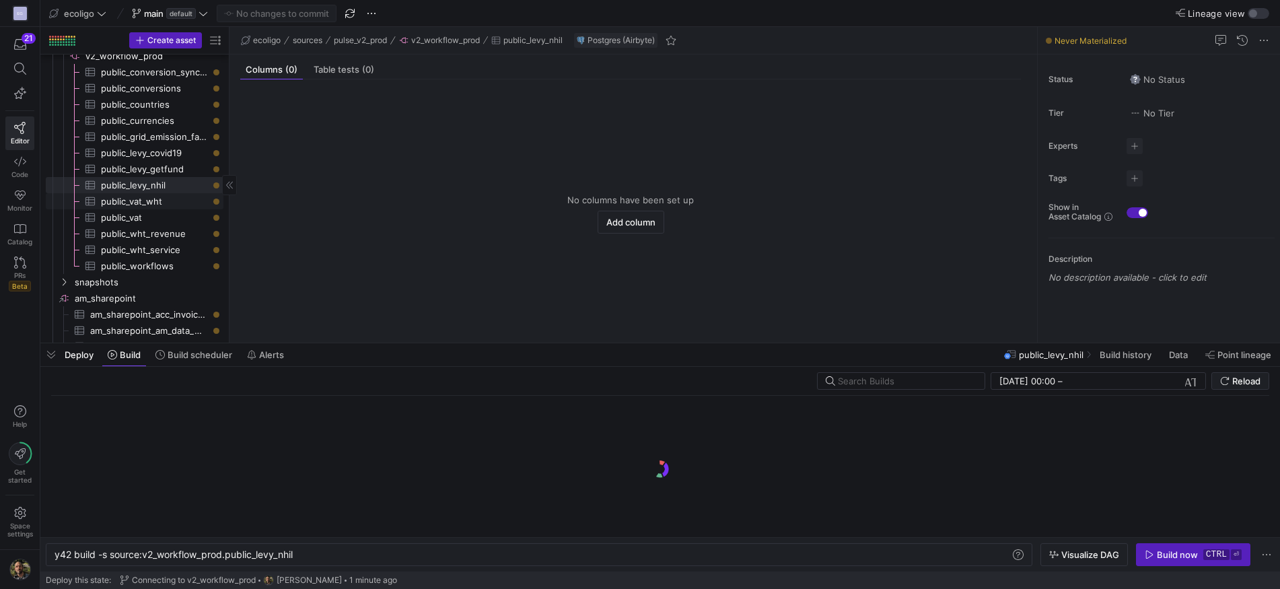
click at [143, 201] on span "public_vat_wht​​​​​​​​​" at bounding box center [154, 201] width 107 height 15
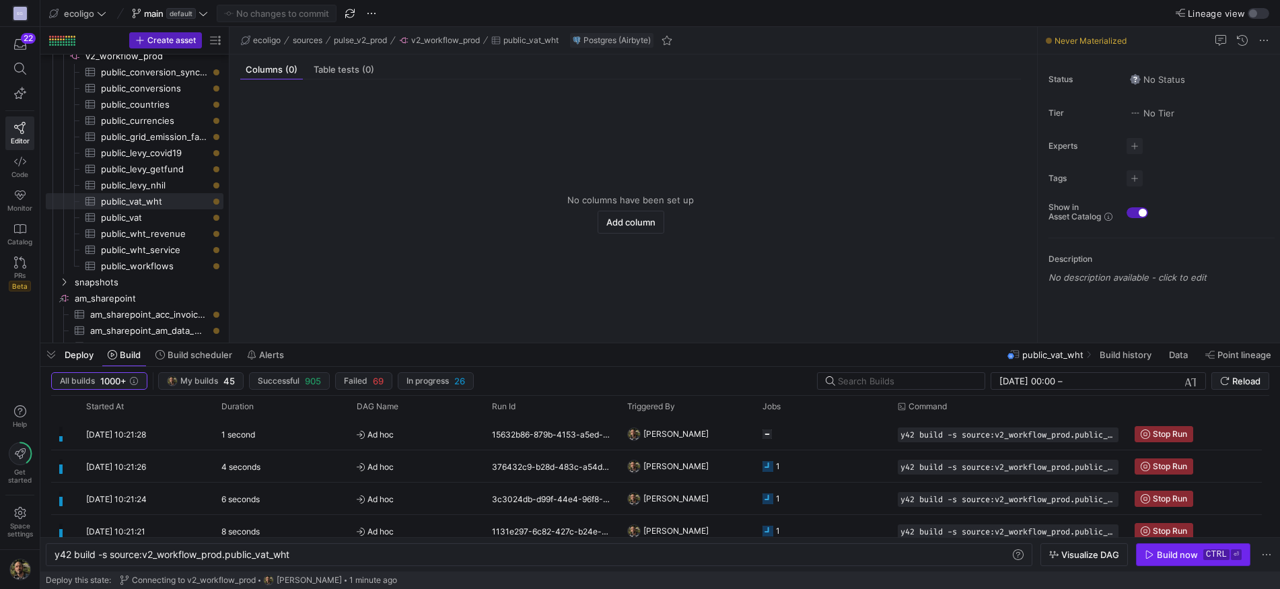
click at [1170, 552] on div "Build now" at bounding box center [1177, 554] width 41 height 11
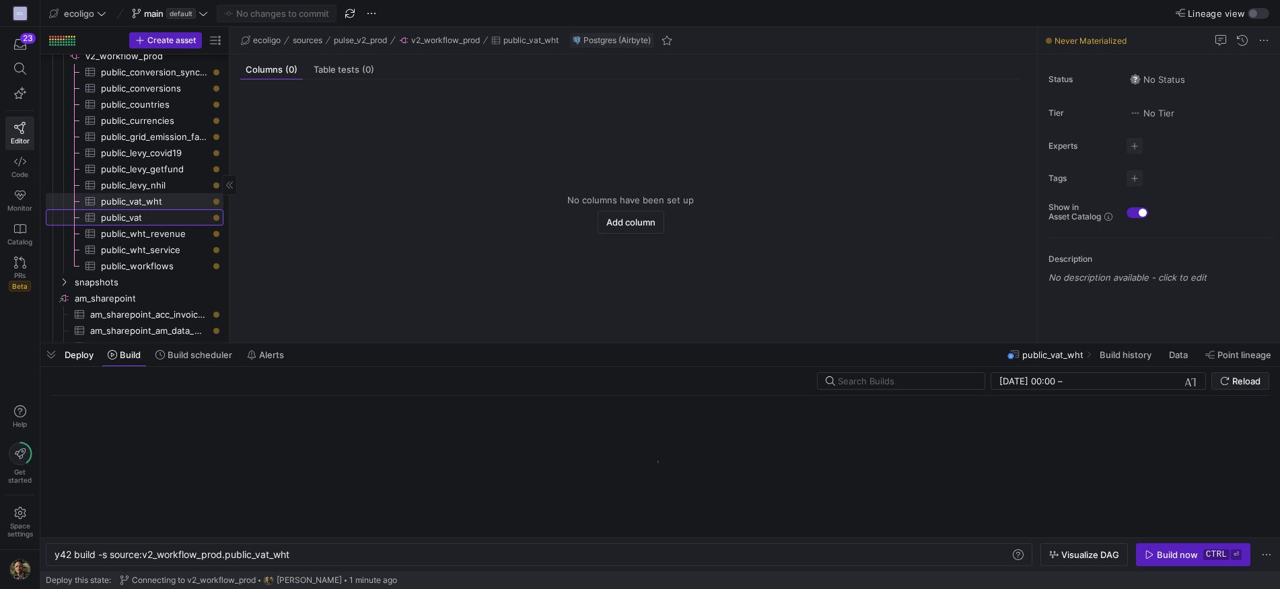
click at [147, 215] on span "public_vat​​​​​​​​​" at bounding box center [154, 217] width 107 height 15
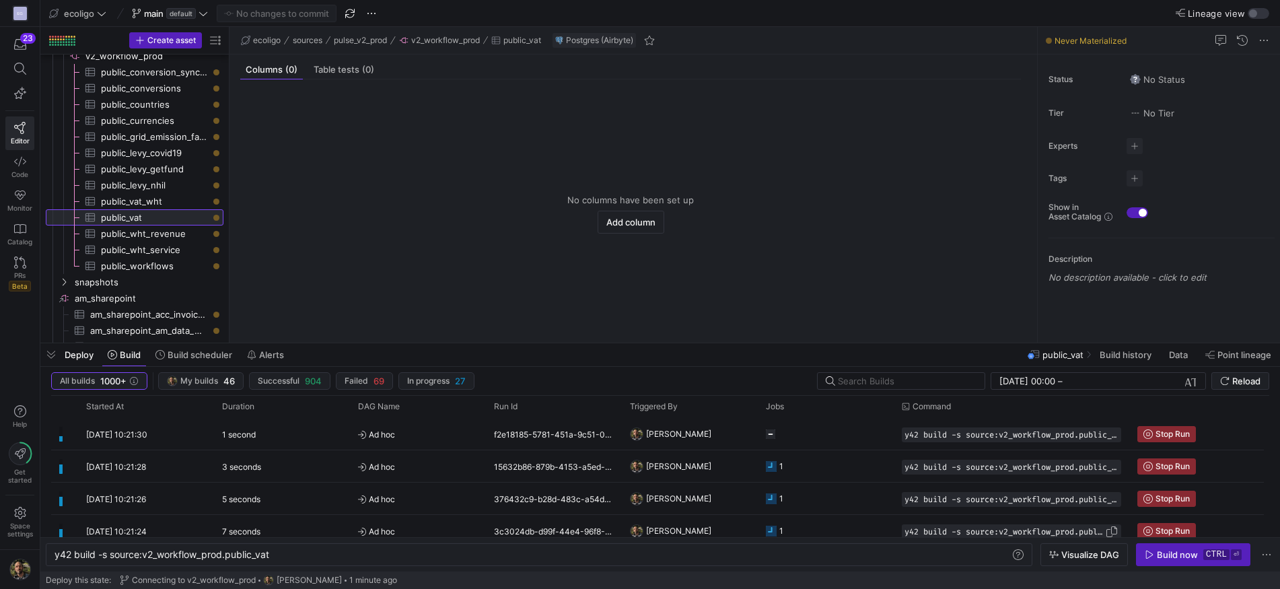
scroll to position [0, 215]
click at [1172, 544] on span "button" at bounding box center [1193, 555] width 113 height 22
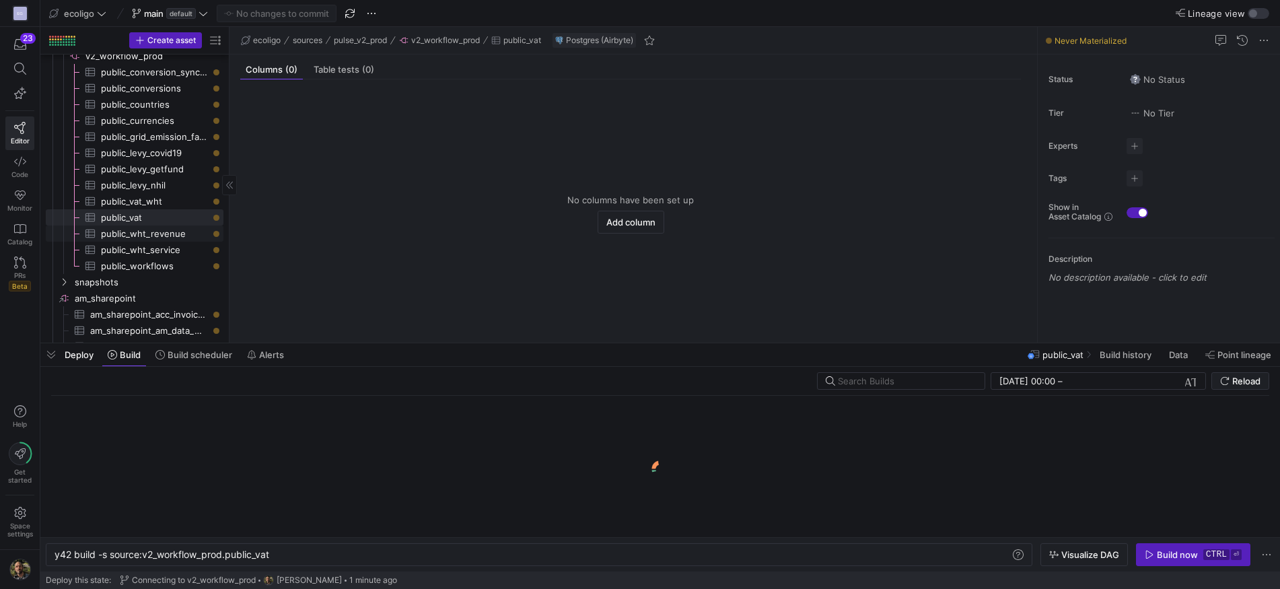
click at [135, 230] on span "public_wht_revenue​​​​​​​​​" at bounding box center [154, 233] width 107 height 15
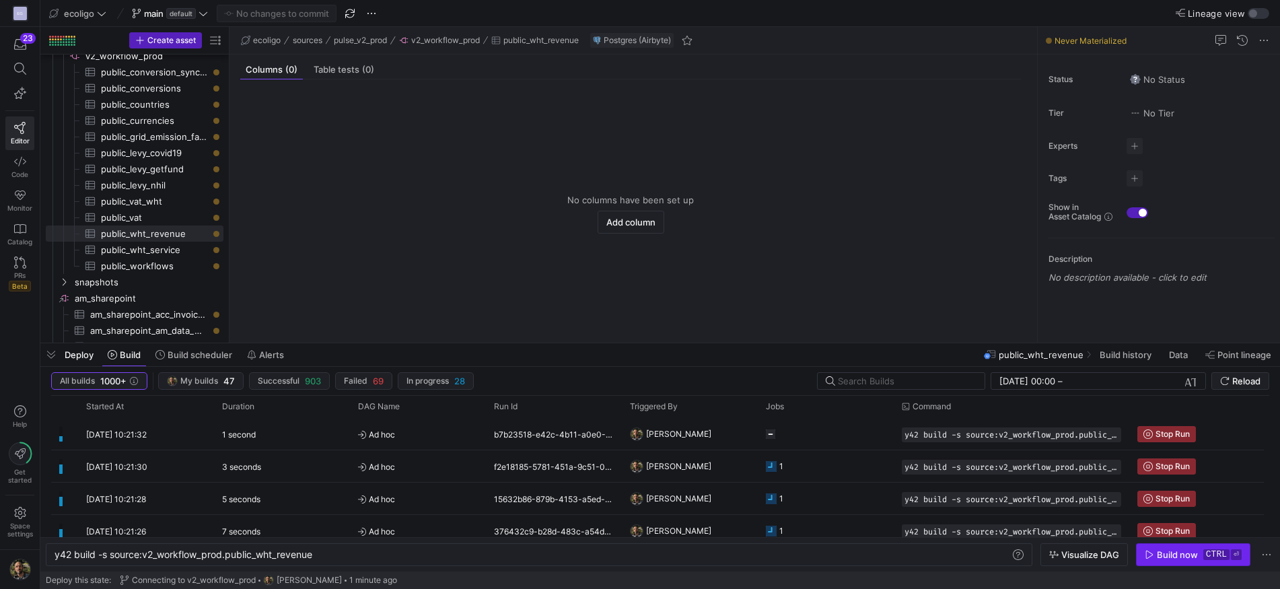
click at [1165, 559] on div "Build now" at bounding box center [1177, 554] width 41 height 11
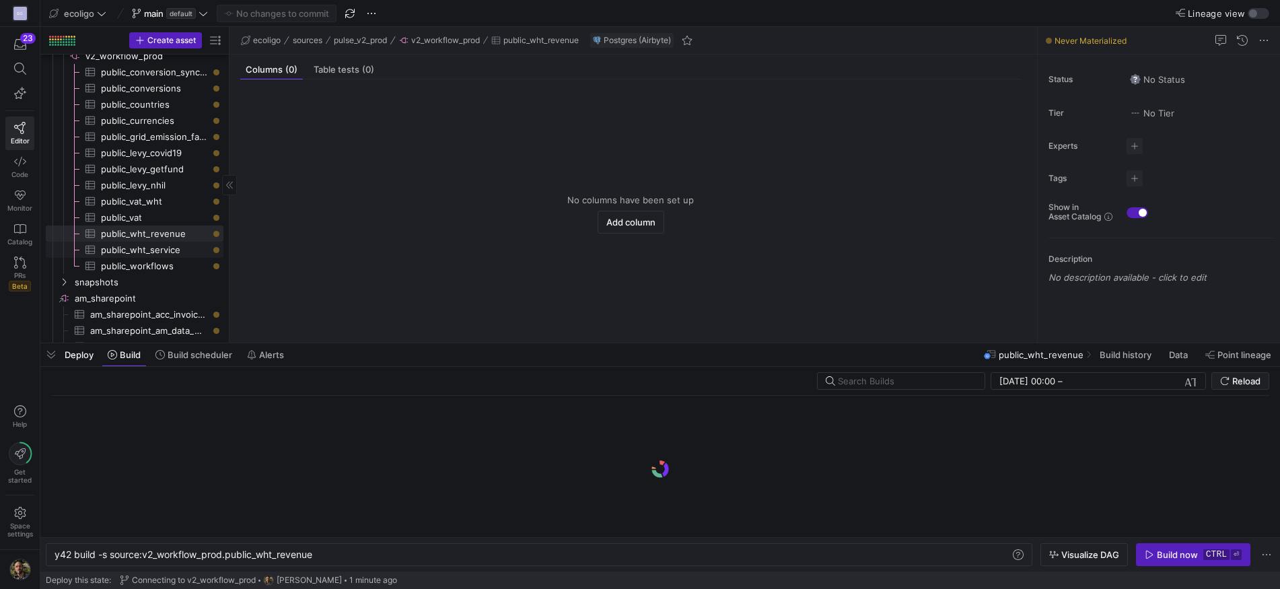
click at [138, 253] on span "public_wht_service​​​​​​​​​" at bounding box center [154, 249] width 107 height 15
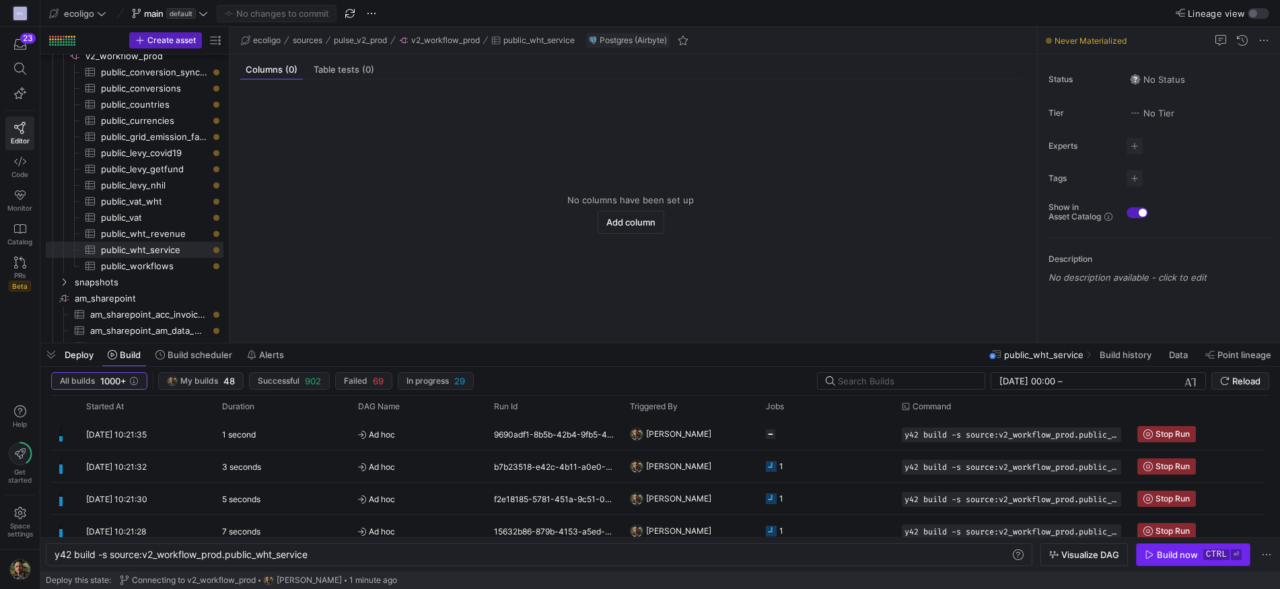
click at [1194, 558] on div "Build now" at bounding box center [1177, 554] width 41 height 11
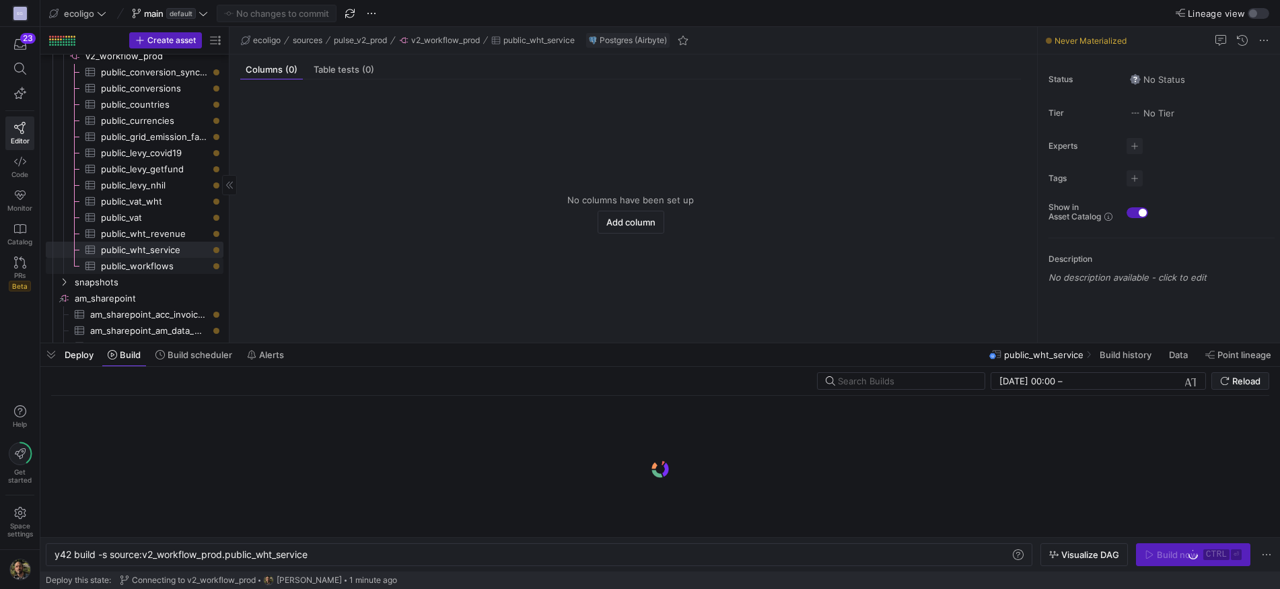
click at [121, 266] on span "public_workflows​​​​​​​​​" at bounding box center [154, 265] width 107 height 15
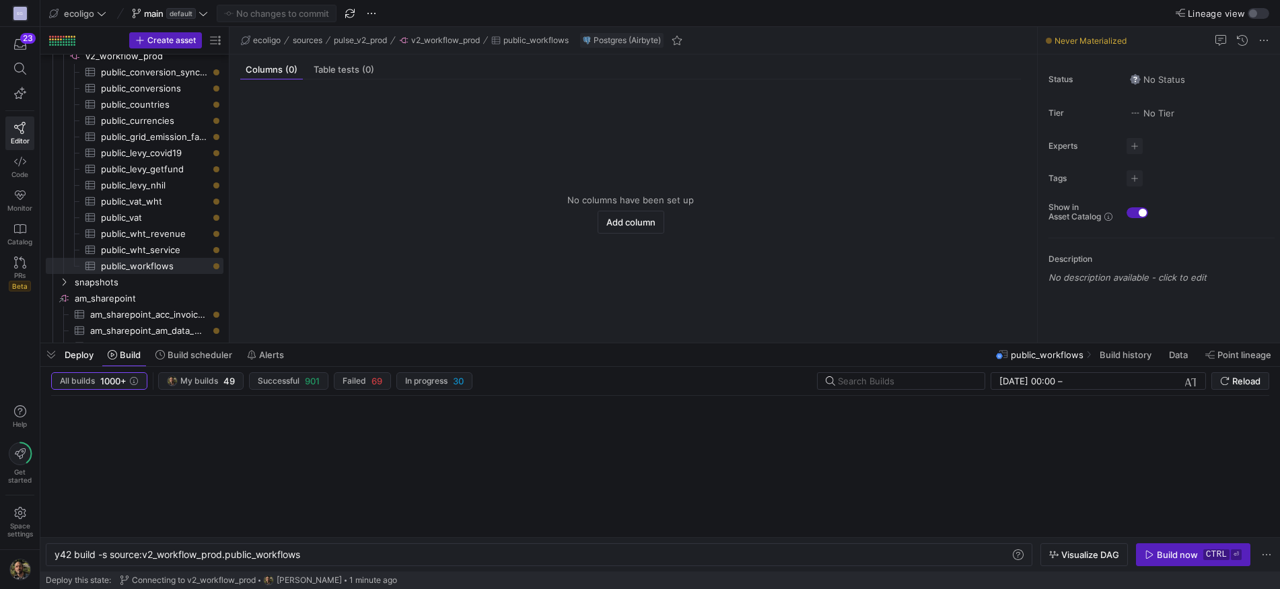
click at [1174, 570] on y42-orchestration-inline-build "y42 build -s source:v2_workflow_prod.public_workfl ows y42 build -s source:v2_w…" at bounding box center [660, 554] width 1240 height 34
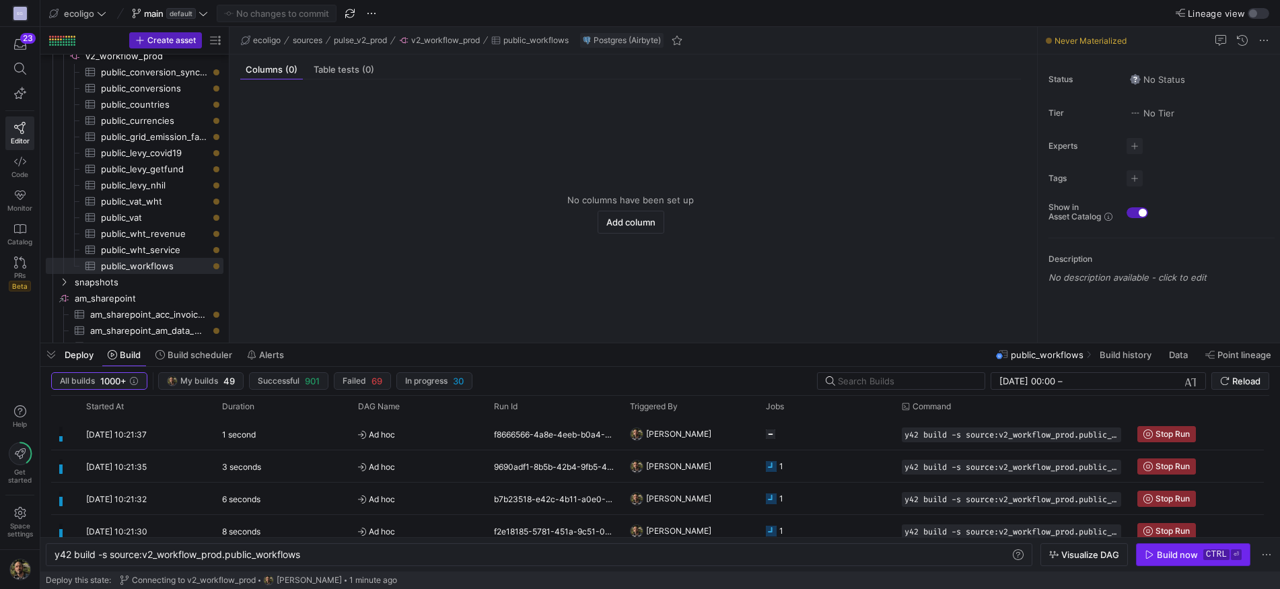
click at [1169, 556] on div "Build now" at bounding box center [1177, 554] width 41 height 11
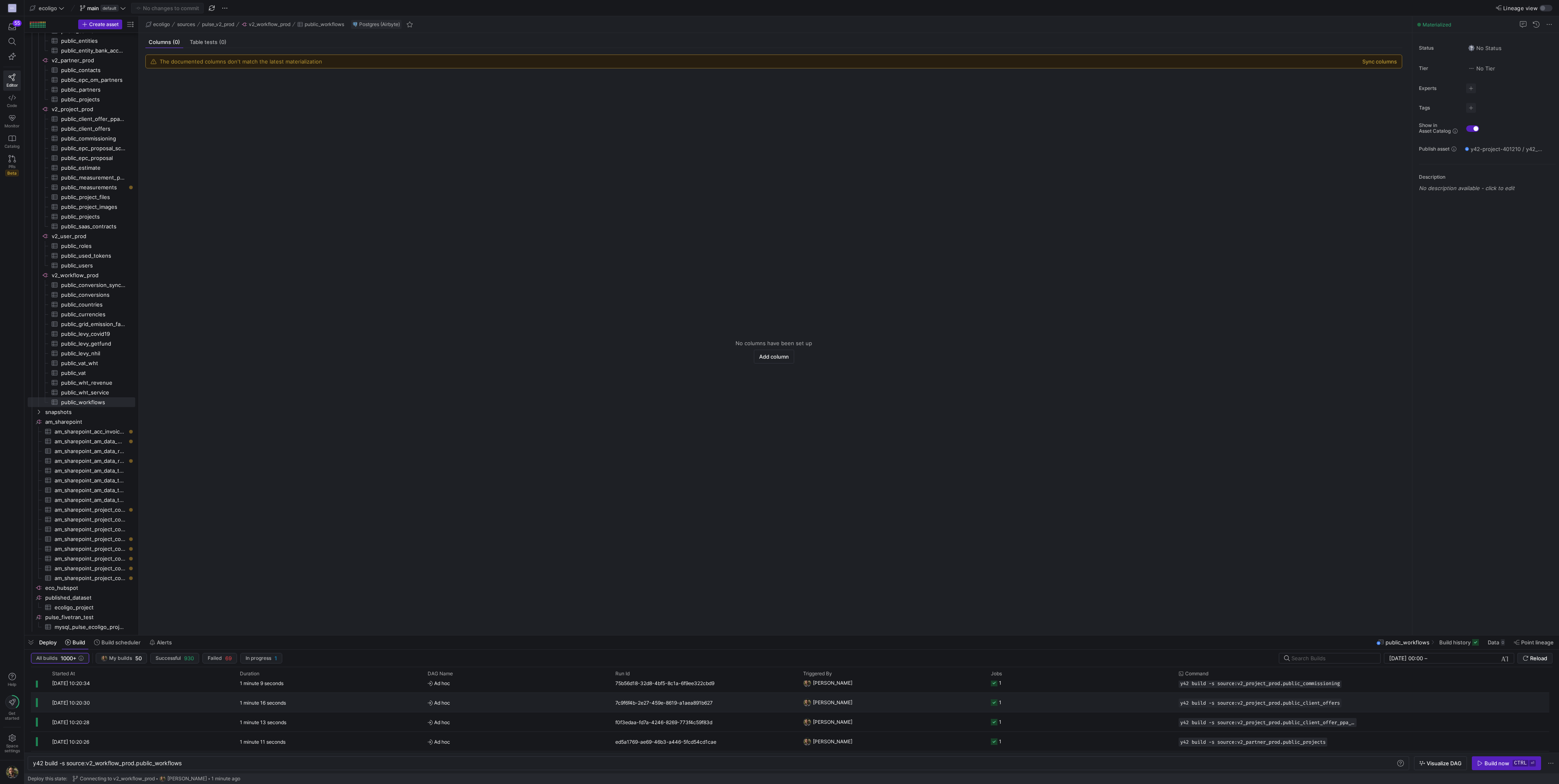
scroll to position [497, 0]
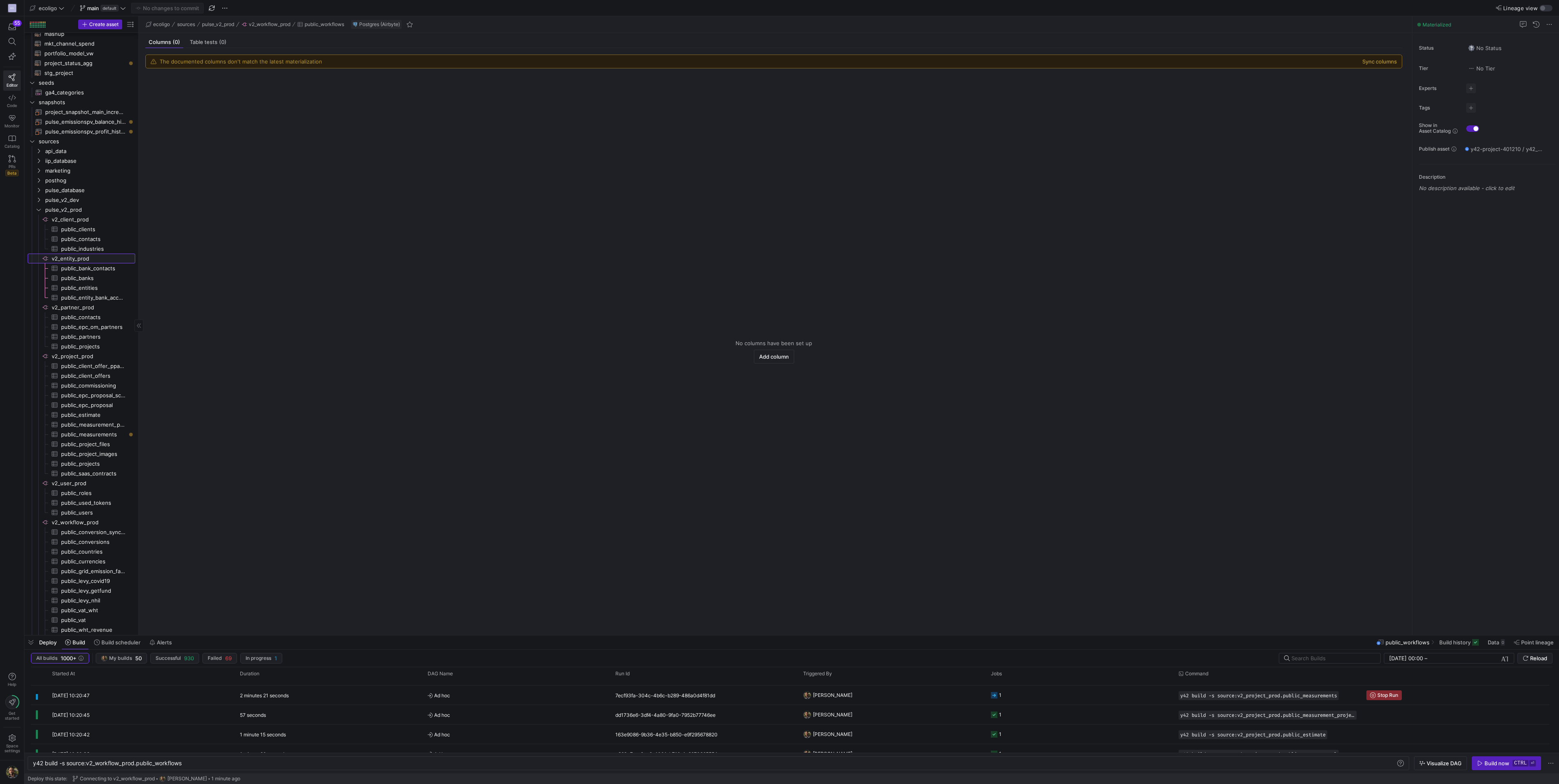
click at [82, 255] on span "v2_entity_prod​​​​​​​​" at bounding box center [93, 258] width 82 height 9
type textarea "y42 build"
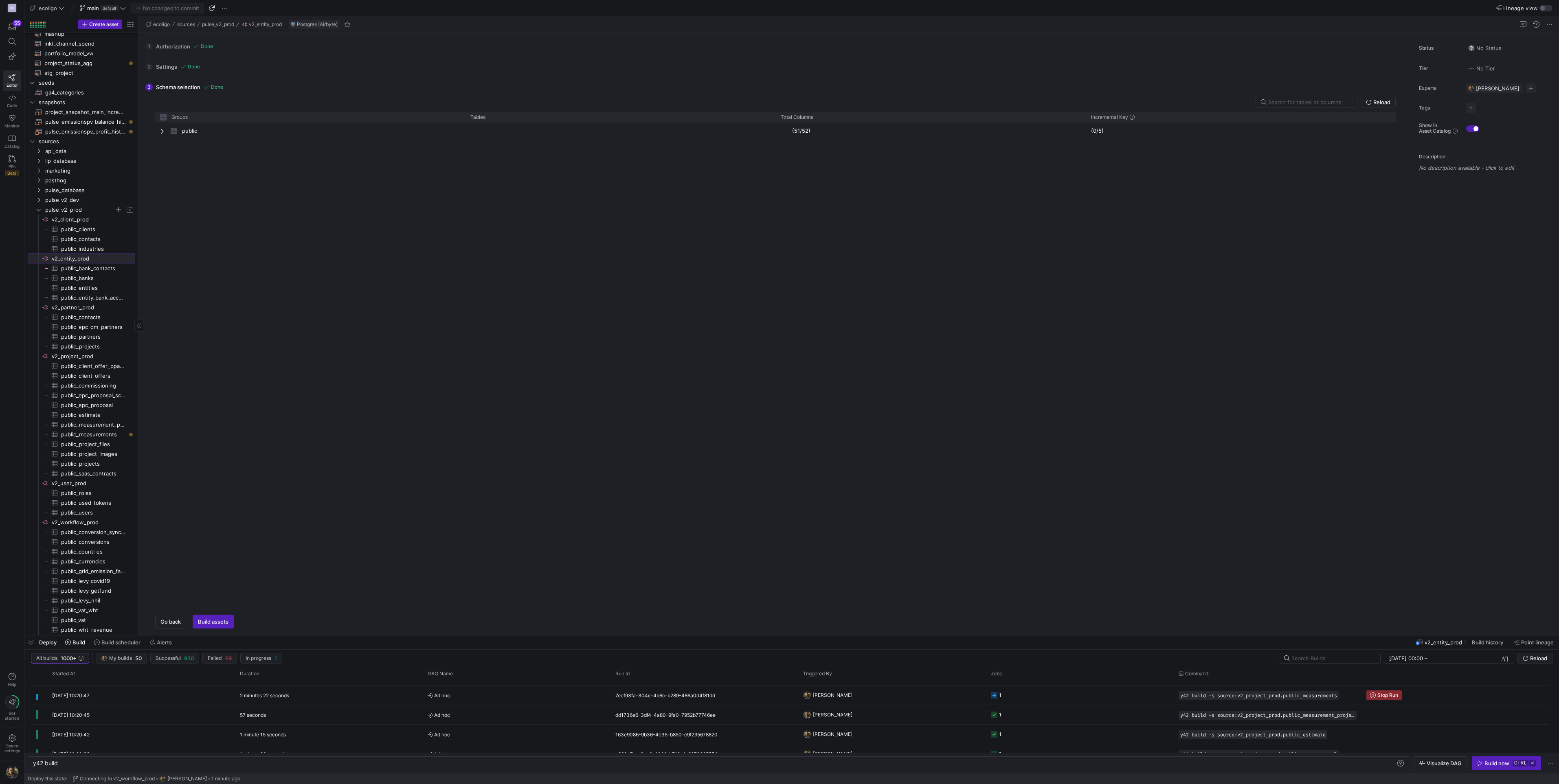
checkbox input "false"
